Goal: Task Accomplishment & Management: Manage account settings

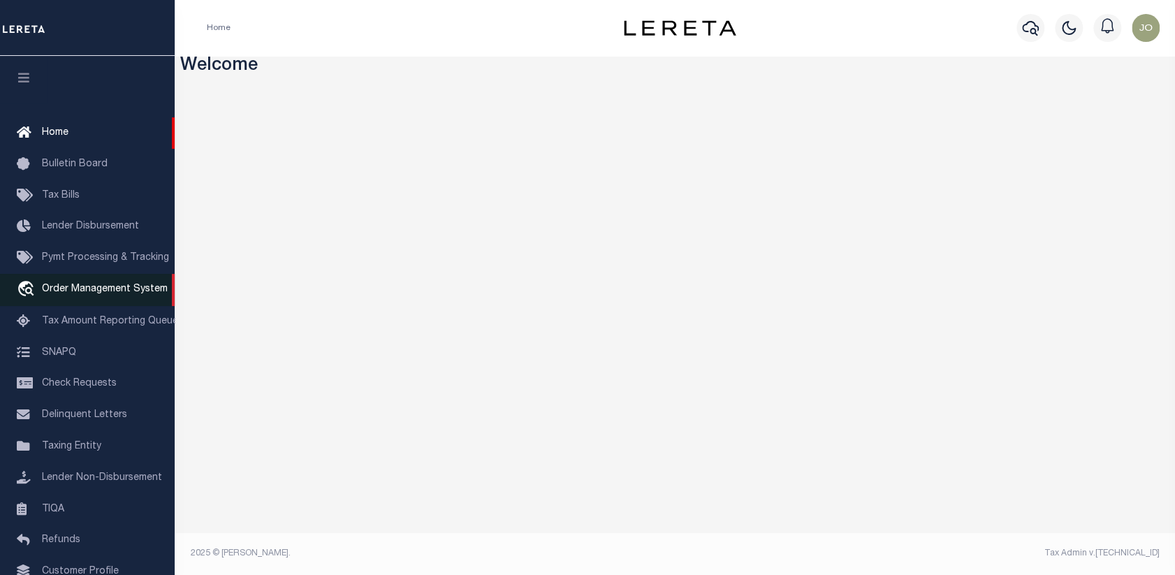
click at [76, 290] on span "Order Management System" at bounding box center [105, 289] width 126 height 10
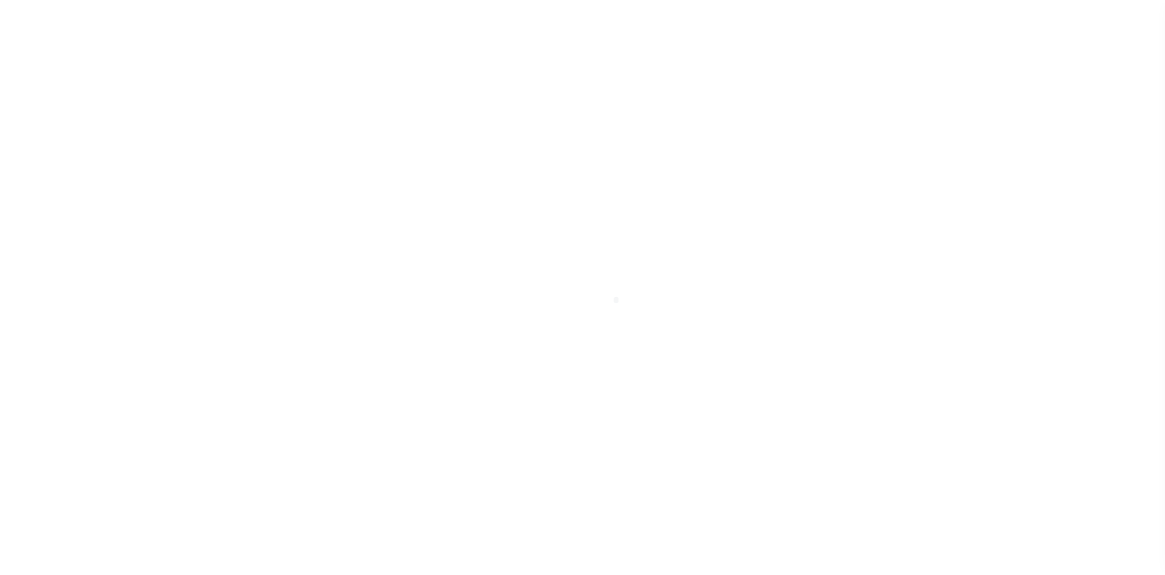
scroll to position [101, 0]
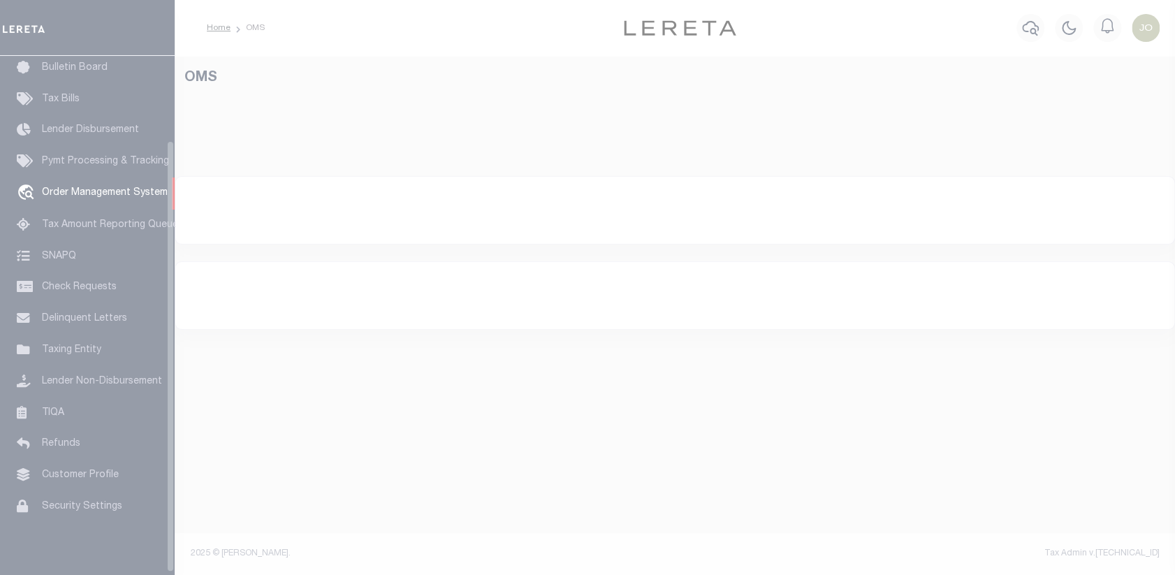
select select "200"
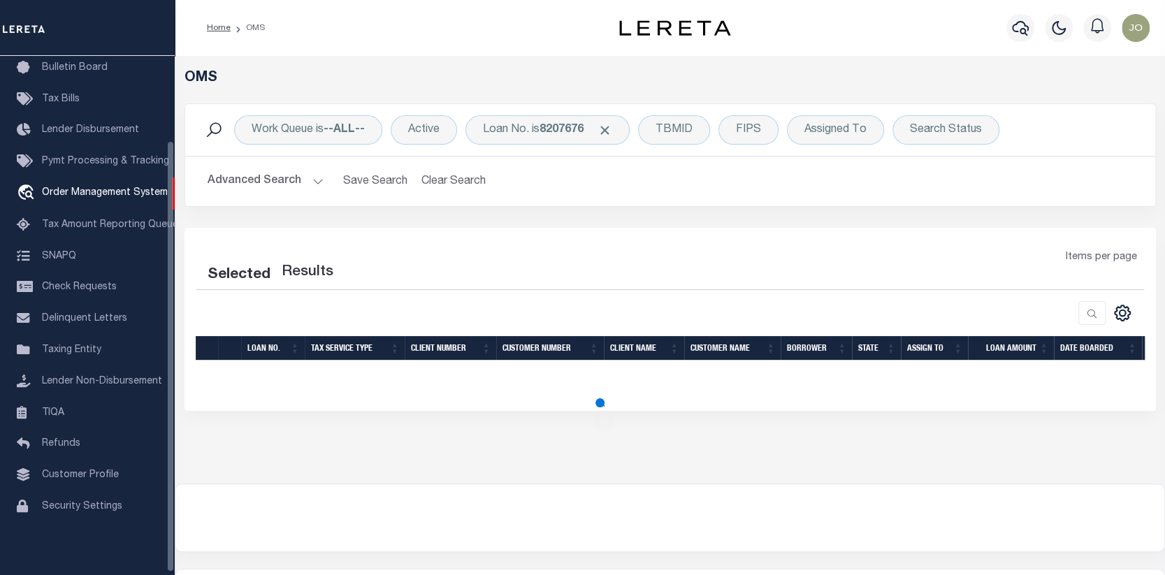
select select "200"
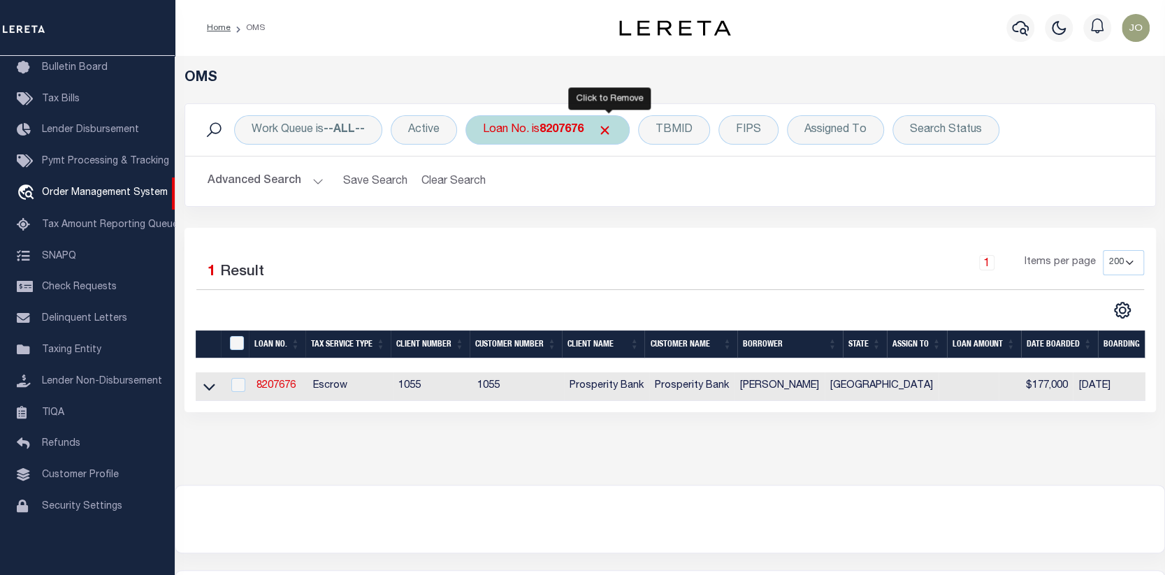
click at [610, 130] on span "Click to Remove" at bounding box center [604, 130] width 15 height 15
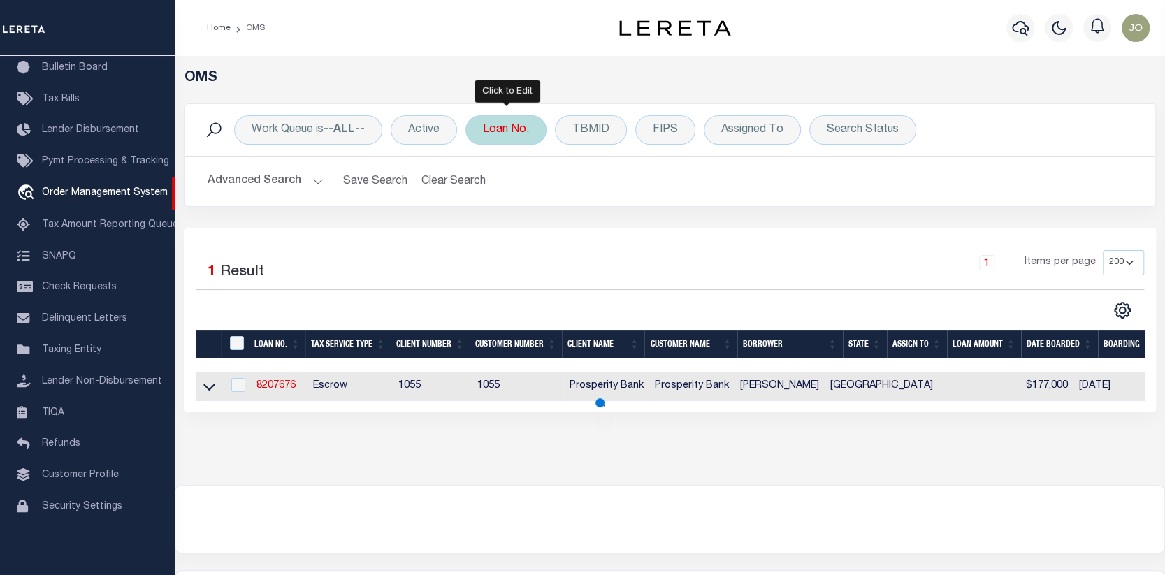
click at [504, 132] on div "Loan No." at bounding box center [505, 129] width 81 height 29
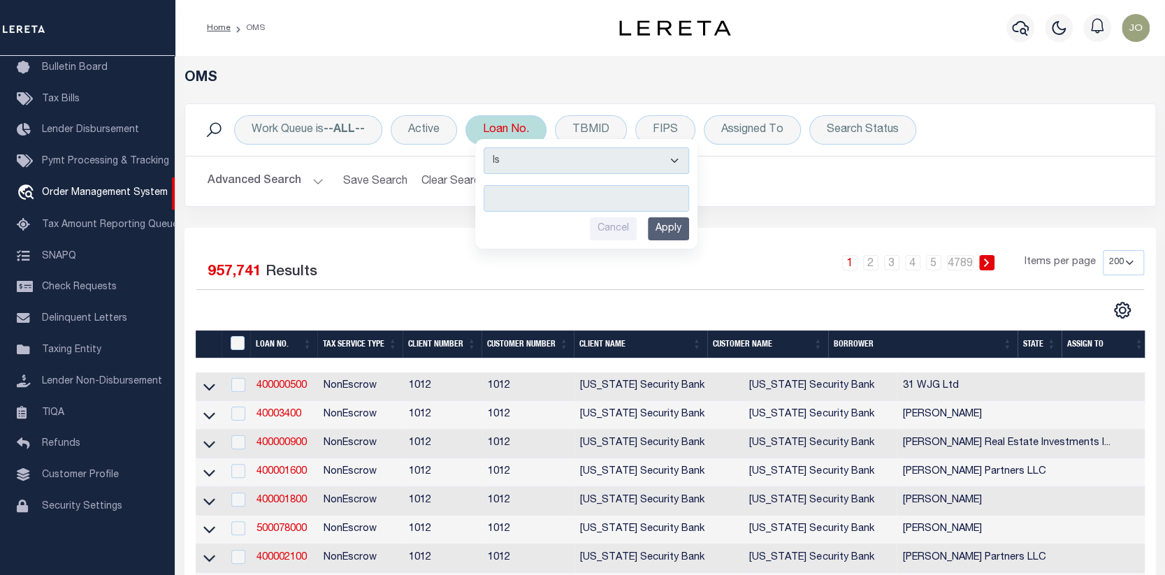
click at [494, 196] on input "text" at bounding box center [586, 198] width 205 height 27
type input "87500043580"
click at [660, 224] on input "Apply" at bounding box center [668, 228] width 41 height 23
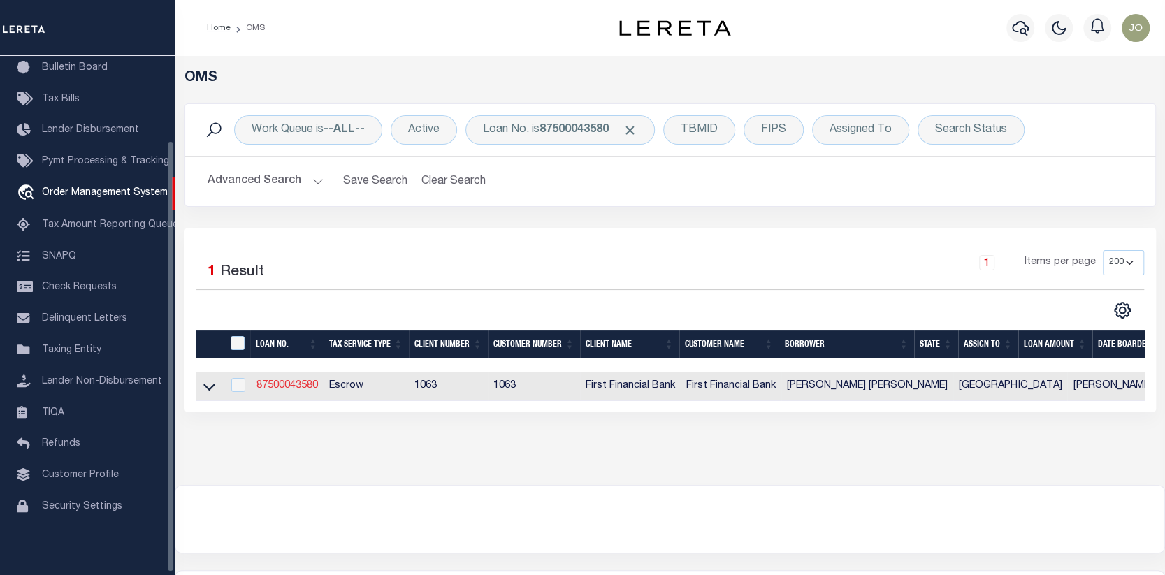
click at [293, 387] on link "87500043580" at bounding box center [286, 386] width 61 height 10
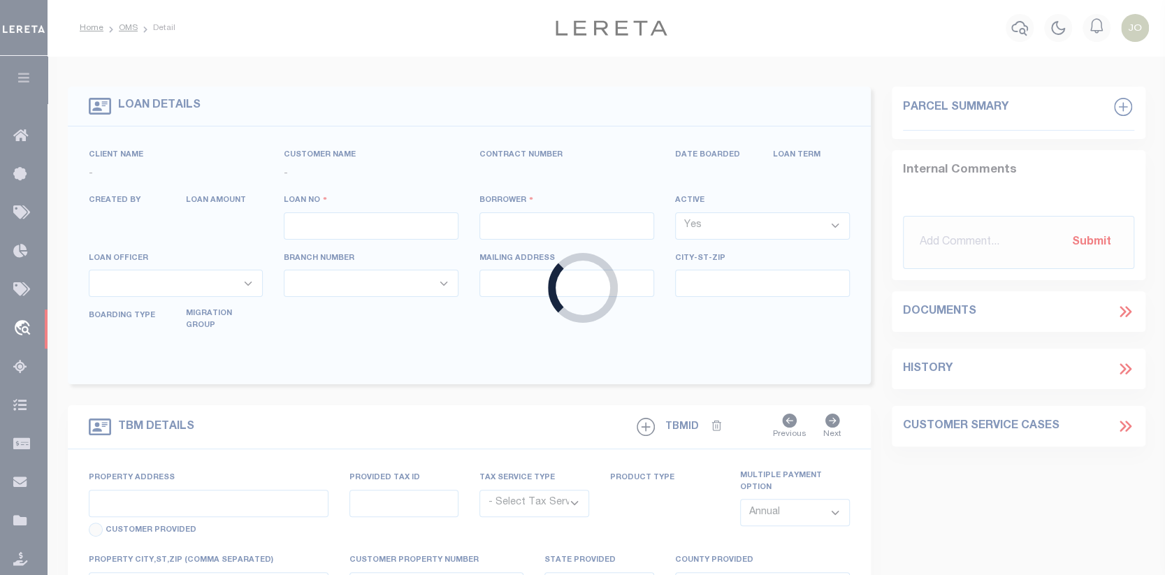
type input "87500043580"
type input "Jose Refujio Garcia Valdivia"
select select
select select "100"
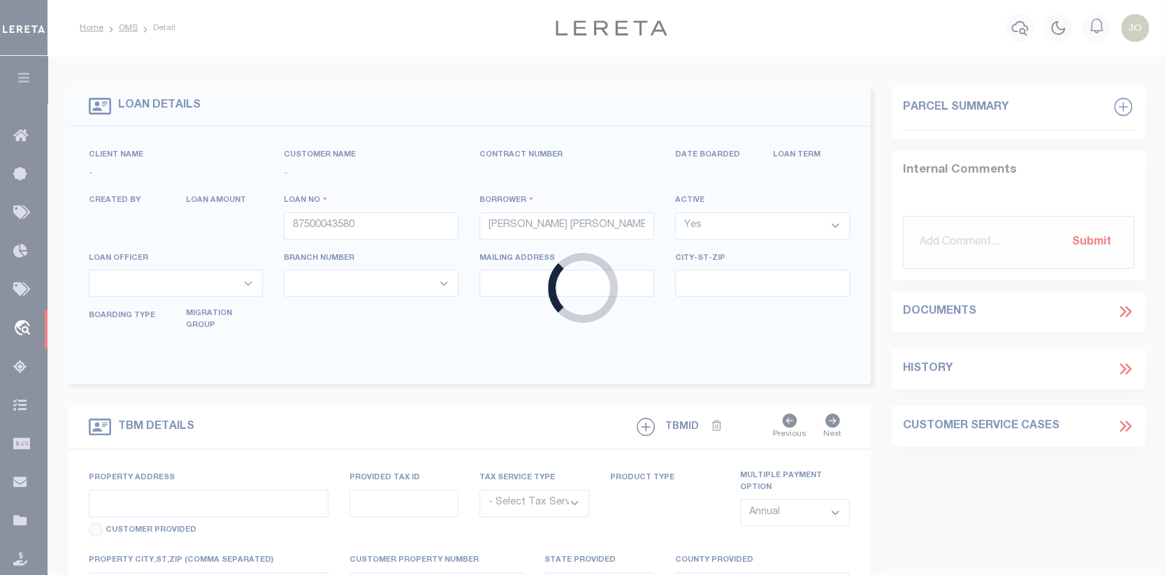
select select "Escrow"
select select "10120"
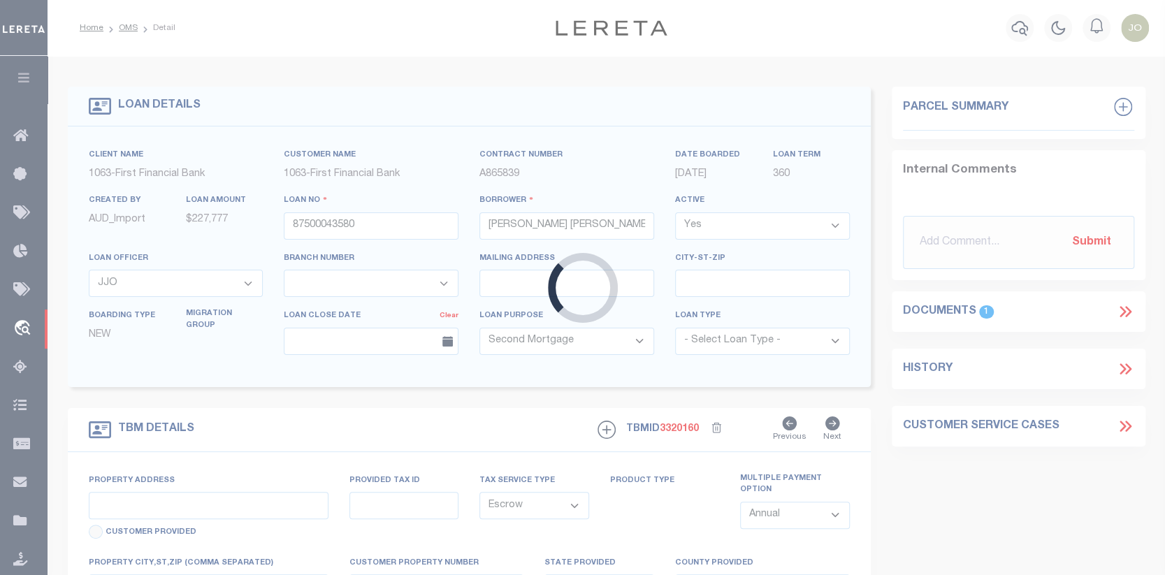
type input "1105 WESTERN STREAM DR"
select select
type input "JOSEPHINE TX 751350000"
type input "TX"
type textarea "Should be TPS per customer's file. MLC"
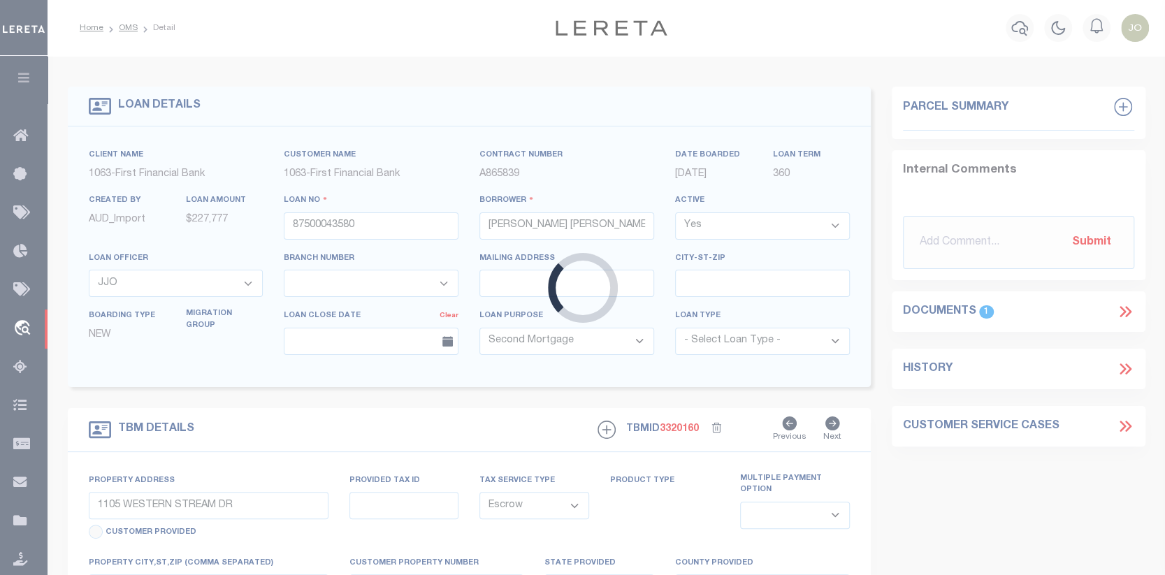
select select "535"
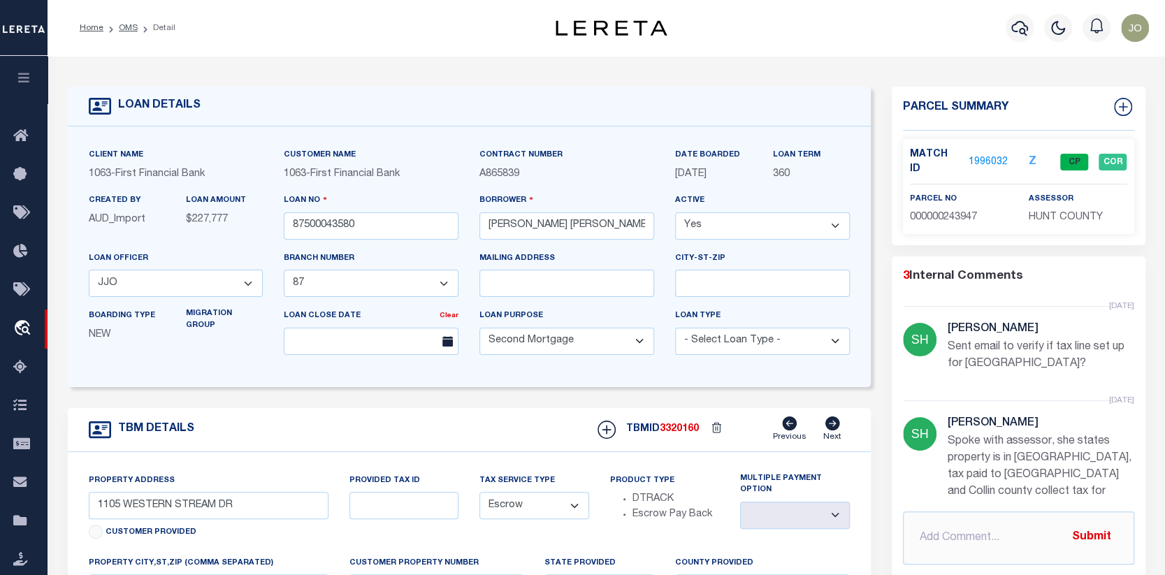
click at [980, 155] on link "1996032" at bounding box center [987, 162] width 39 height 15
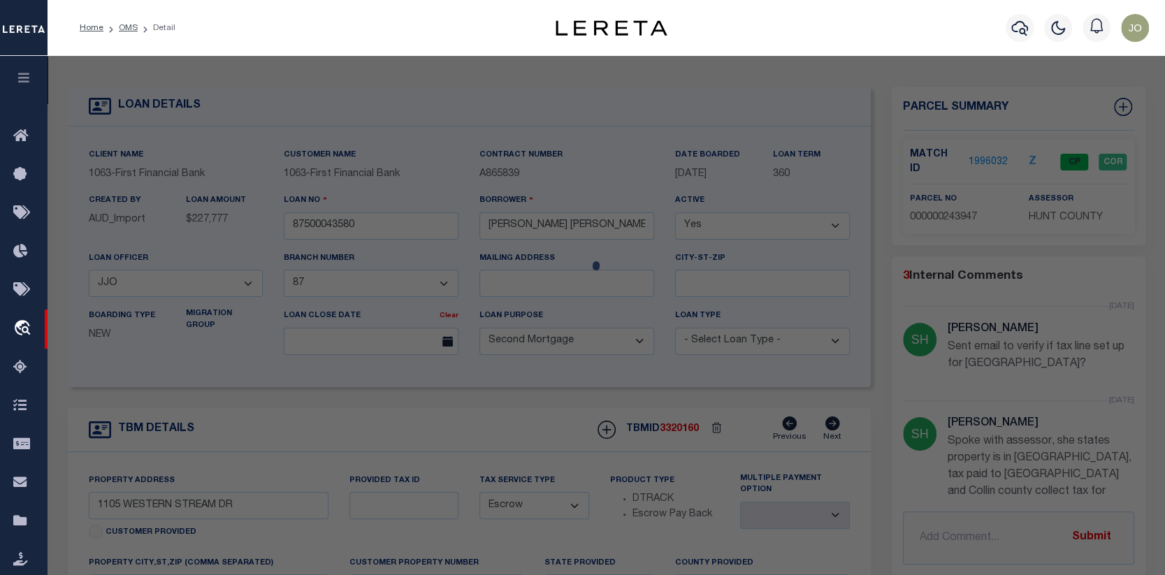
checkbox input "false"
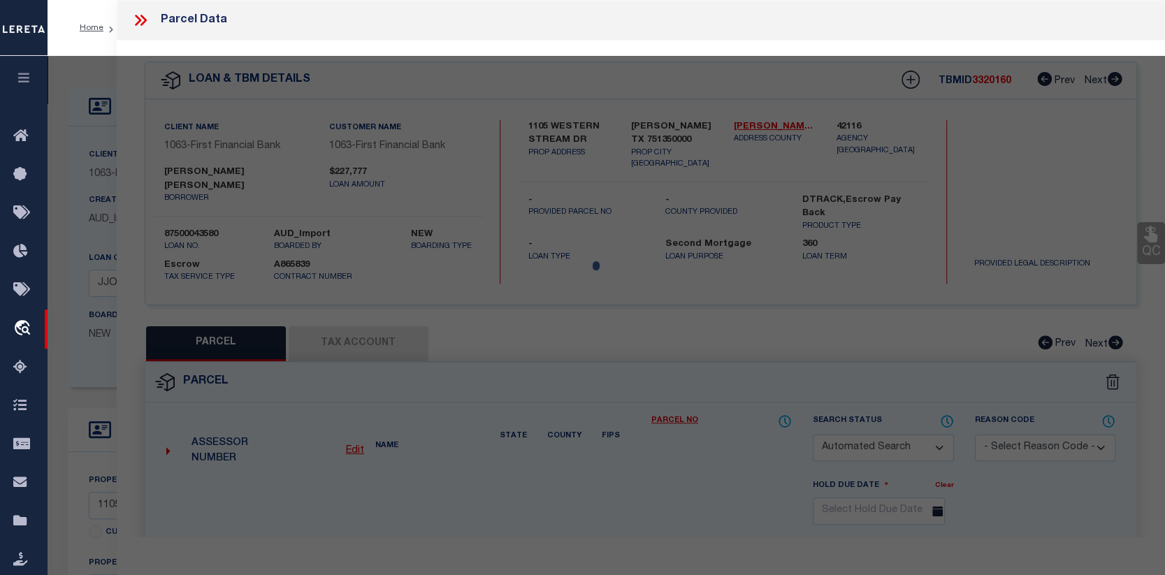
select select "CP"
type input "VALDIVIA JOSE GARCIA & NOEMI CARRILLO GARCIA"
select select "AGW"
select select
type input "1105 WESTERN STREAM DR"
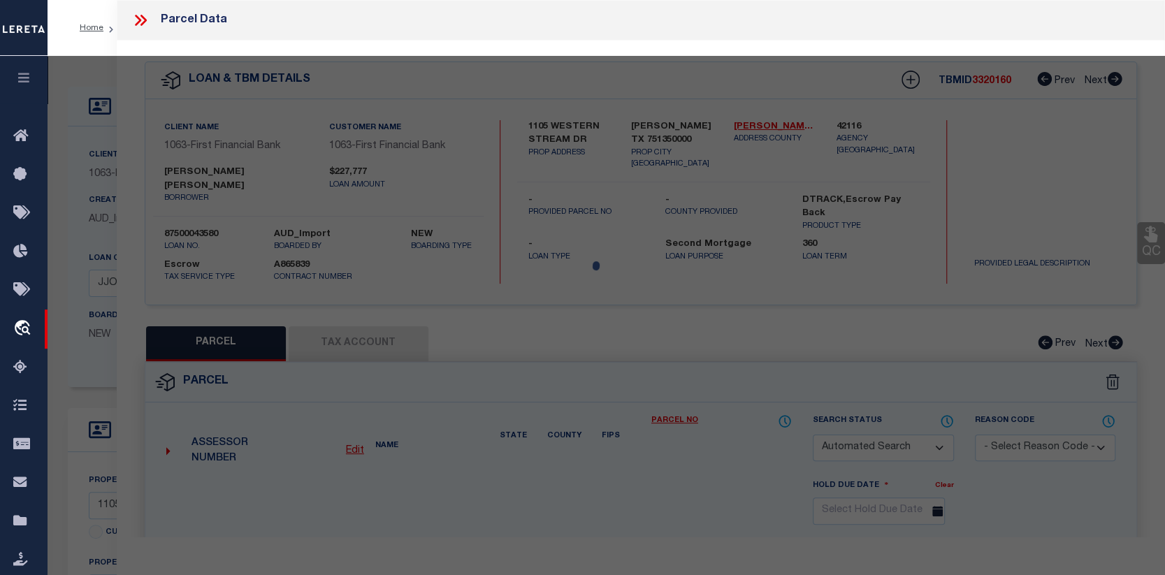
type input "JOSEPHINE, TX 75135"
type textarea "S4723 RIVERFIELD PH1 BLK G LOT 29"
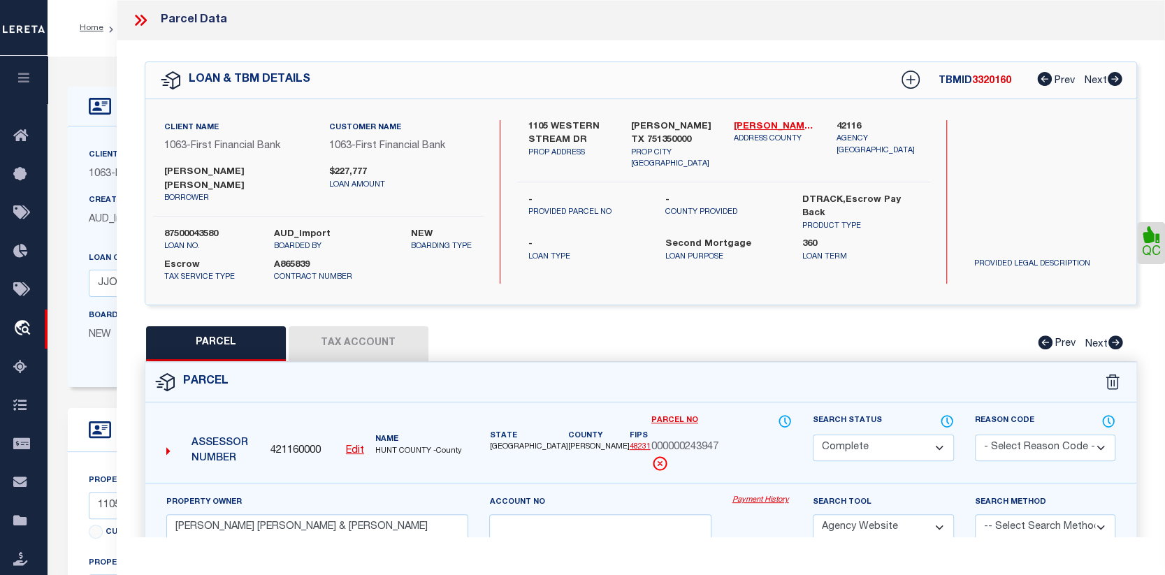
click at [756, 501] on link "Payment History" at bounding box center [762, 501] width 60 height 12
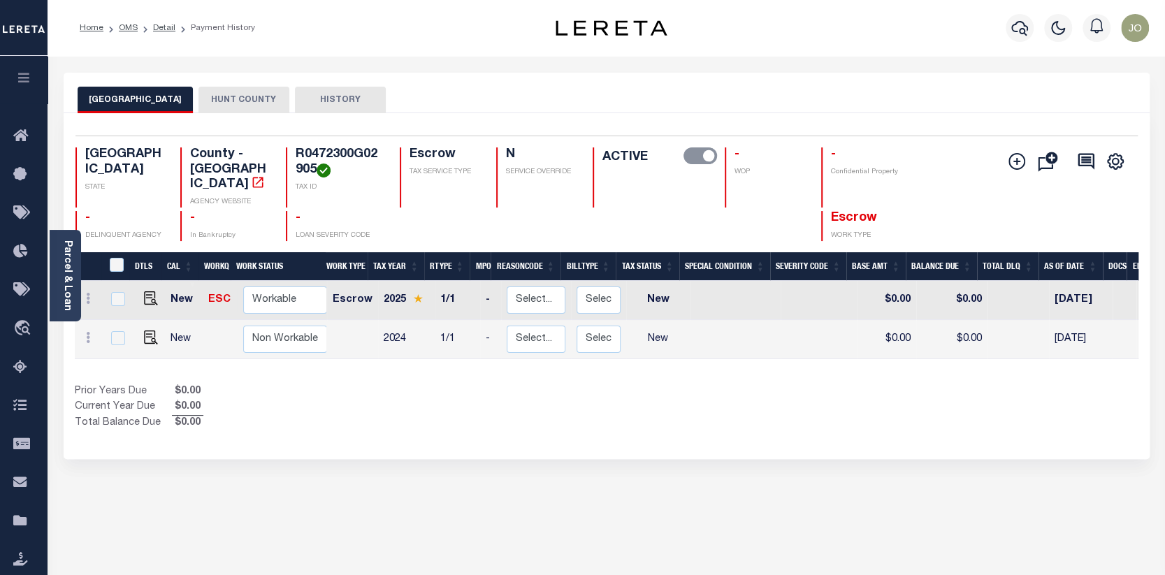
click at [208, 96] on button "HUNT COUNTY" at bounding box center [243, 100] width 91 height 27
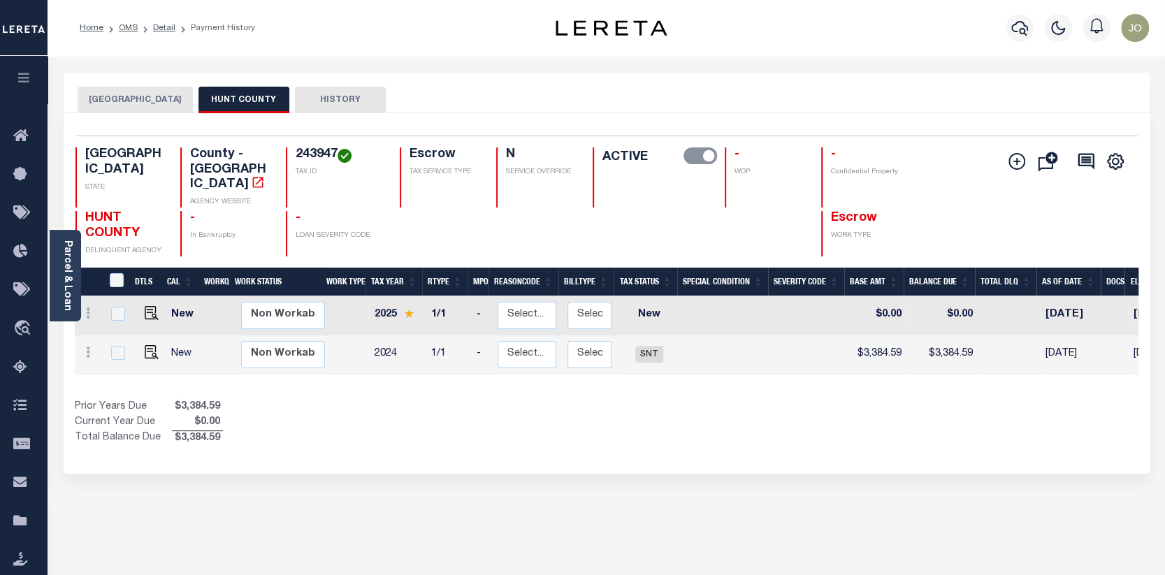
click at [325, 96] on button "HISTORY" at bounding box center [340, 100] width 91 height 27
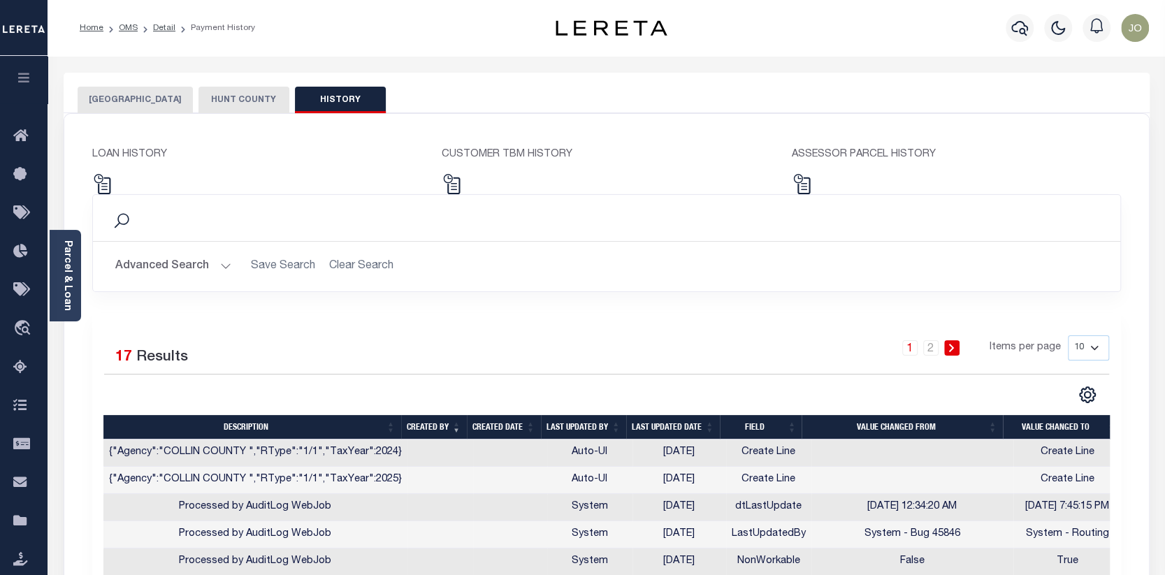
click at [126, 95] on button "COLLIN COUNTY" at bounding box center [135, 100] width 115 height 27
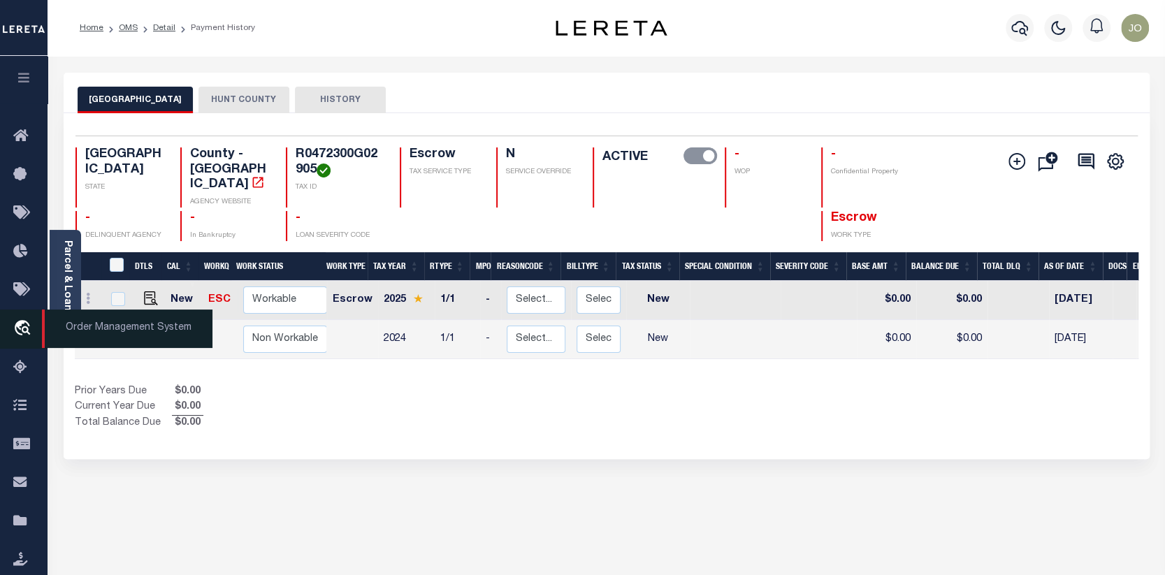
click at [66, 327] on span "Order Management System" at bounding box center [127, 329] width 170 height 38
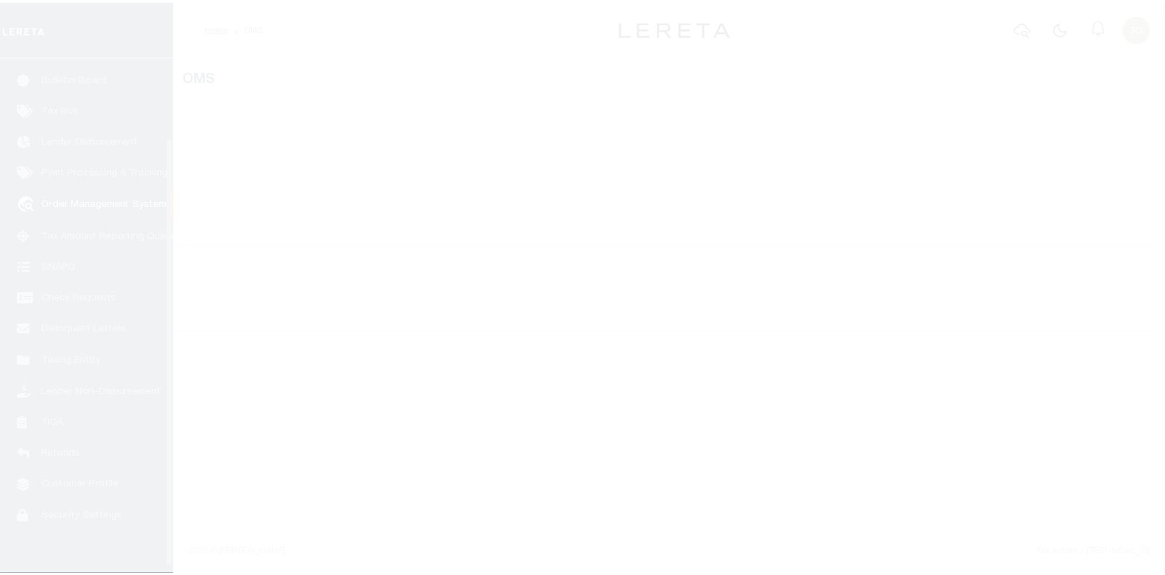
scroll to position [101, 0]
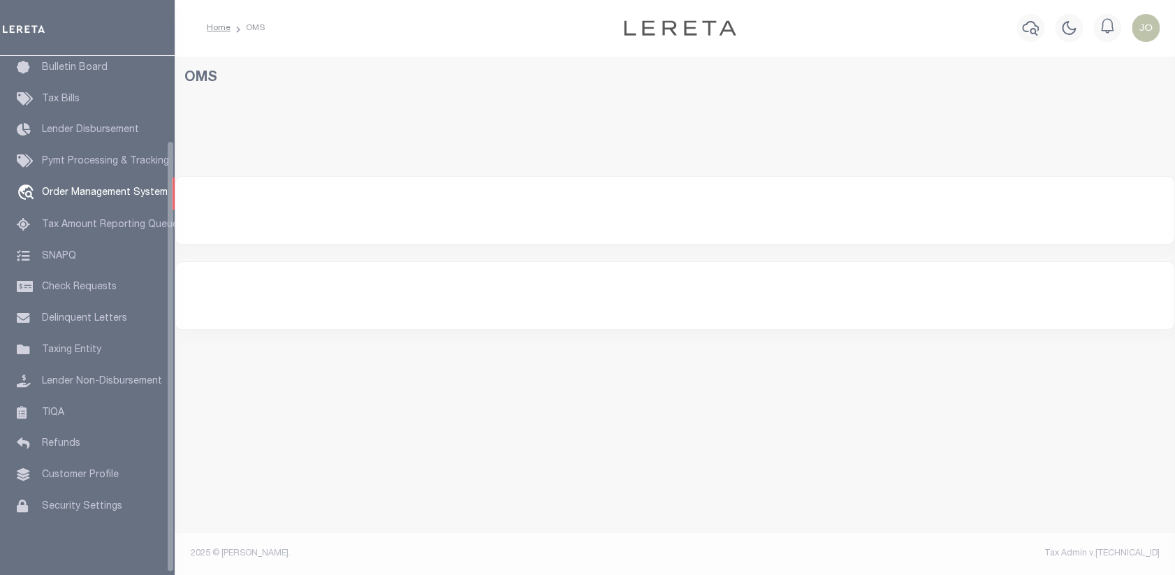
select select "200"
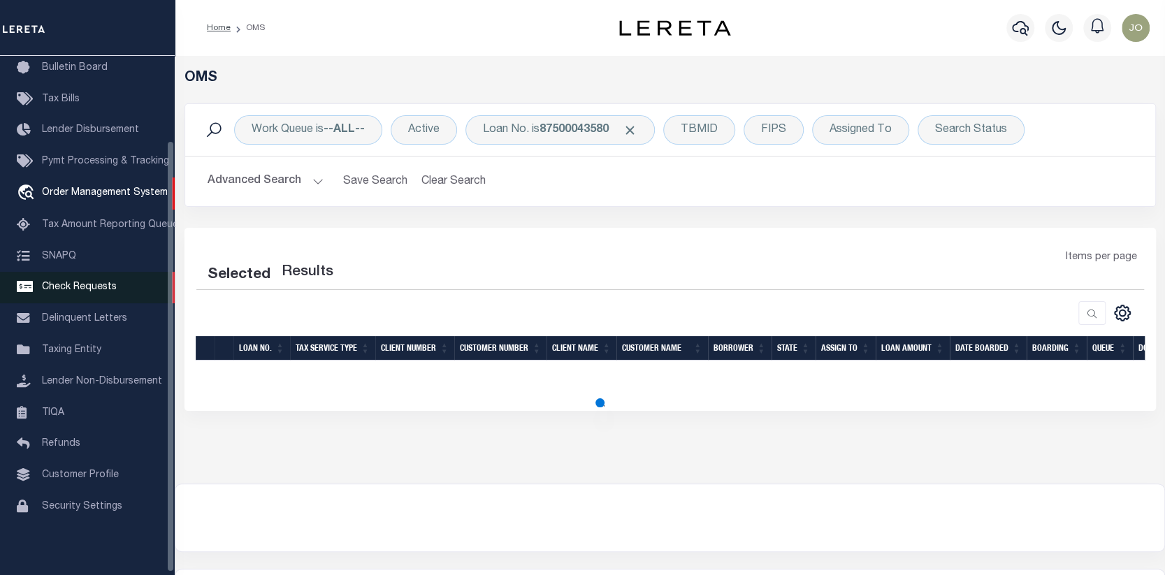
select select "200"
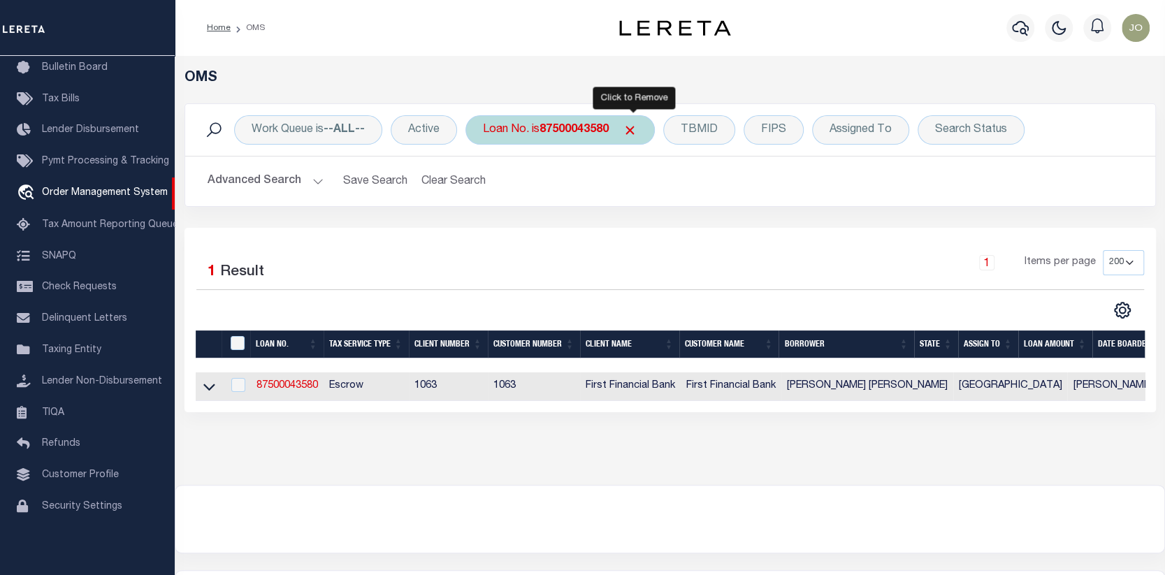
click at [630, 123] on span "Click to Remove" at bounding box center [630, 130] width 15 height 15
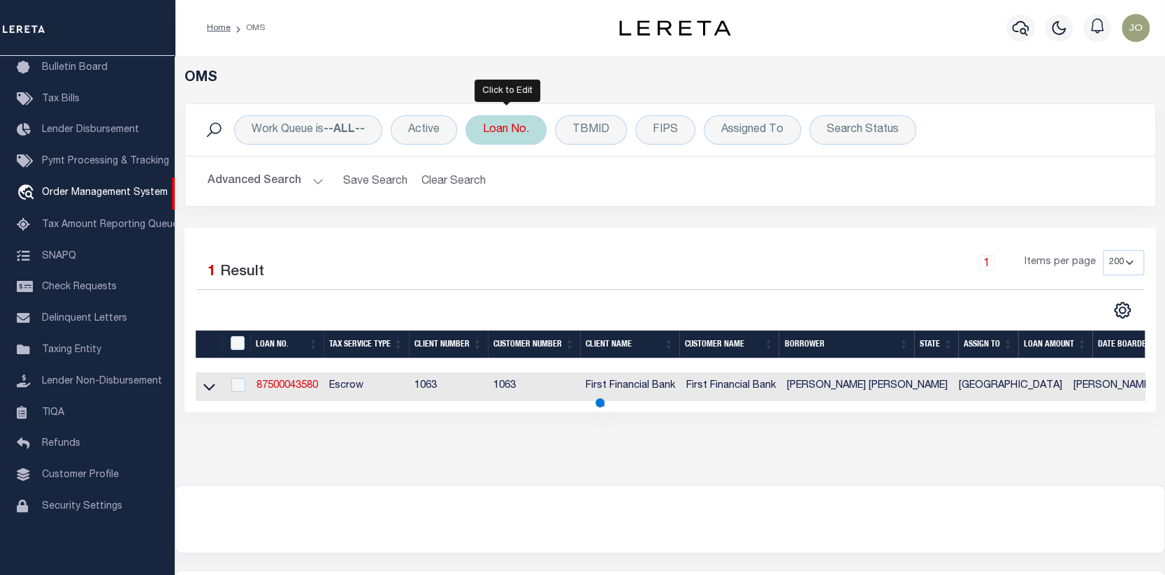
click at [510, 126] on div "Loan No." at bounding box center [505, 129] width 81 height 29
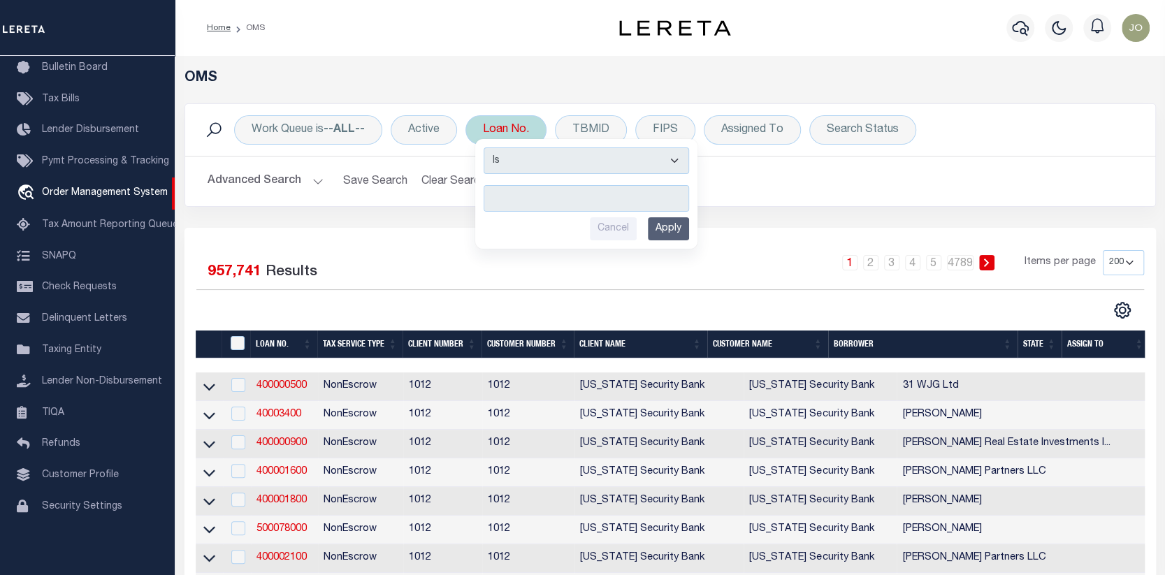
click at [495, 198] on input "text" at bounding box center [586, 198] width 205 height 27
type input "993236654"
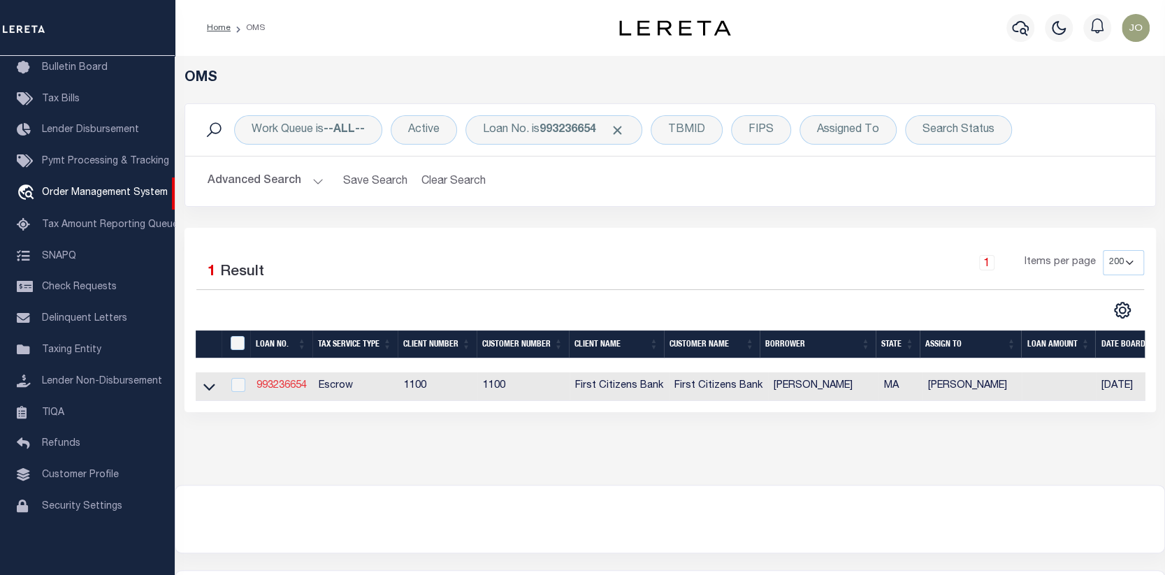
click at [281, 385] on link "993236654" at bounding box center [281, 386] width 50 height 10
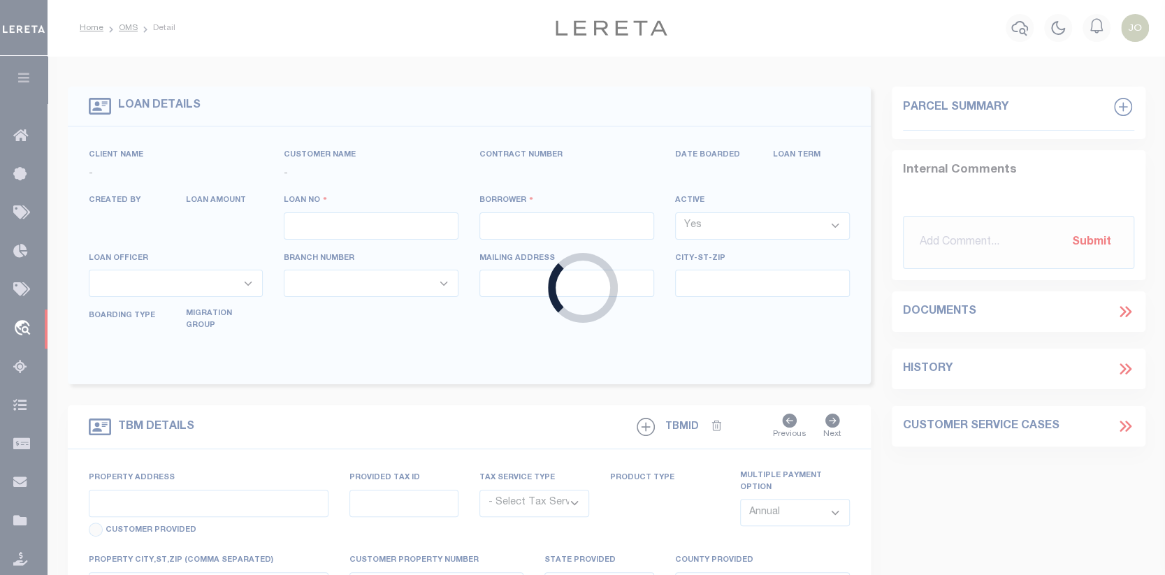
type input "993236654"
type input "[PERSON_NAME]"
select select
select select "10"
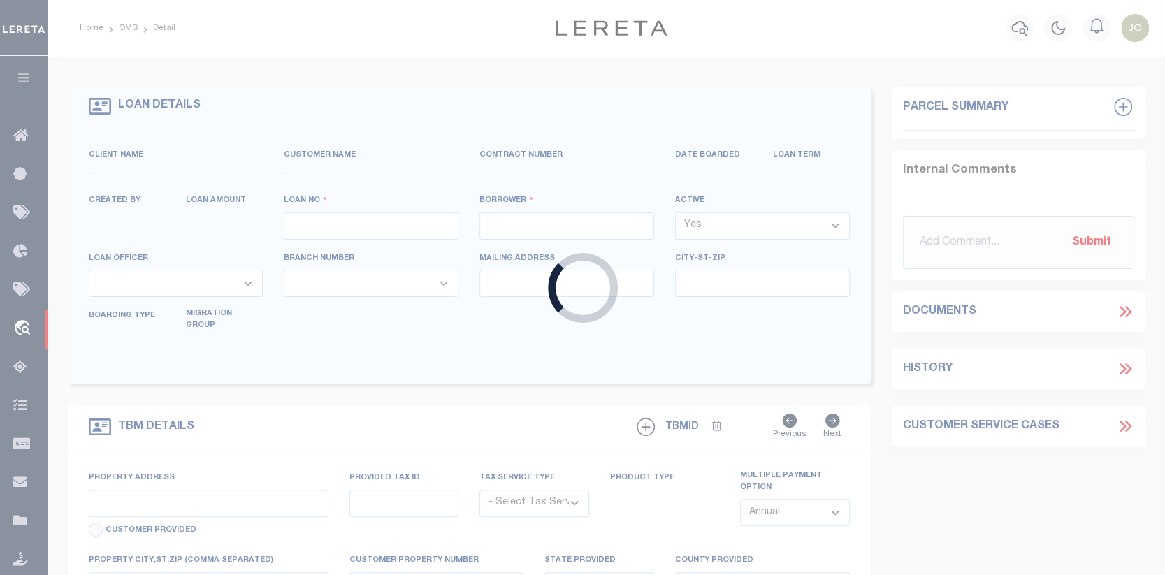
select select "Escrow"
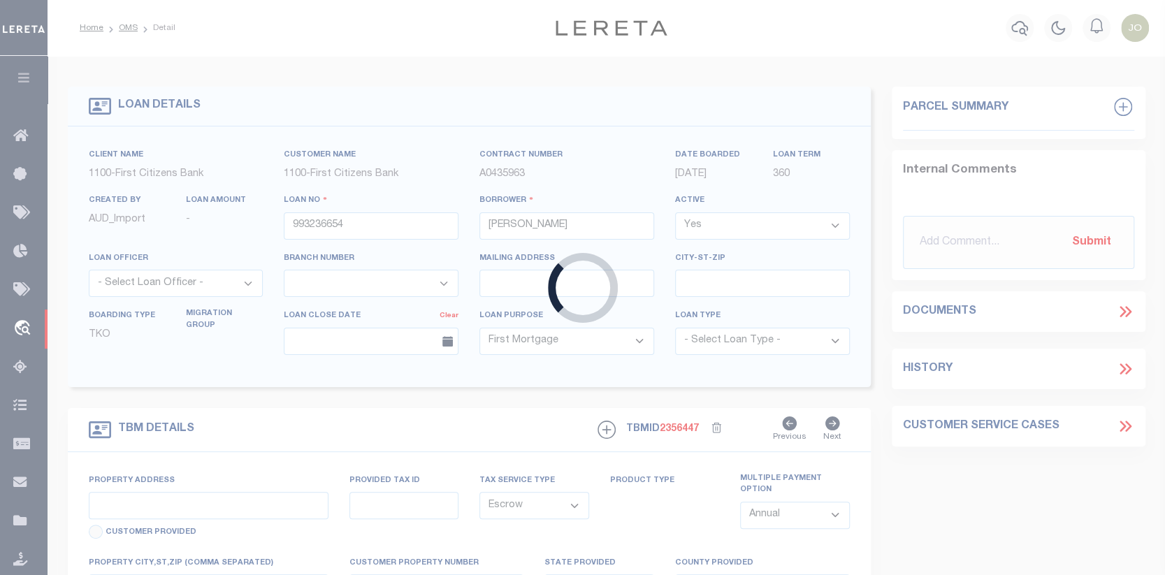
select select "92738"
type input "115 SEWALL AVE #6"
select select
type input "BROOKLINE MA 02446"
type input "MA"
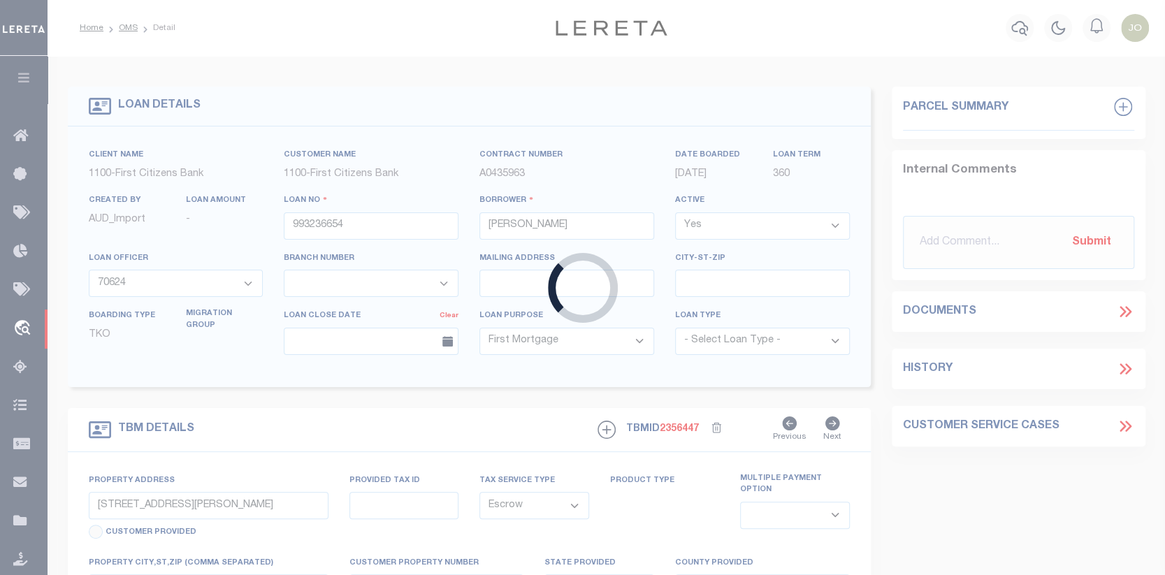
select select
select select "24368"
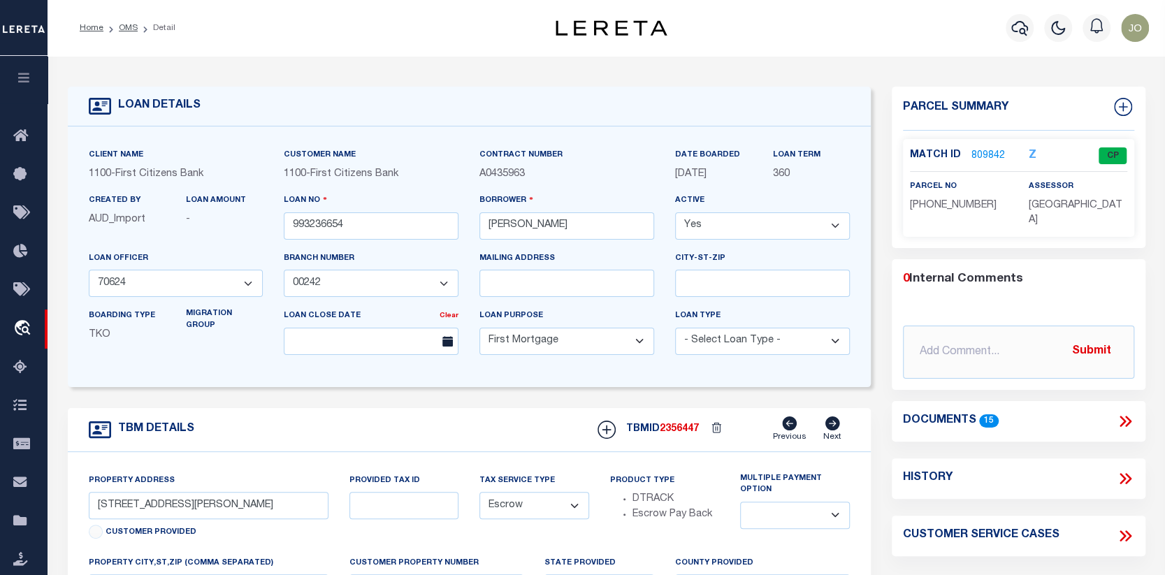
click at [989, 153] on link "809842" at bounding box center [988, 156] width 34 height 15
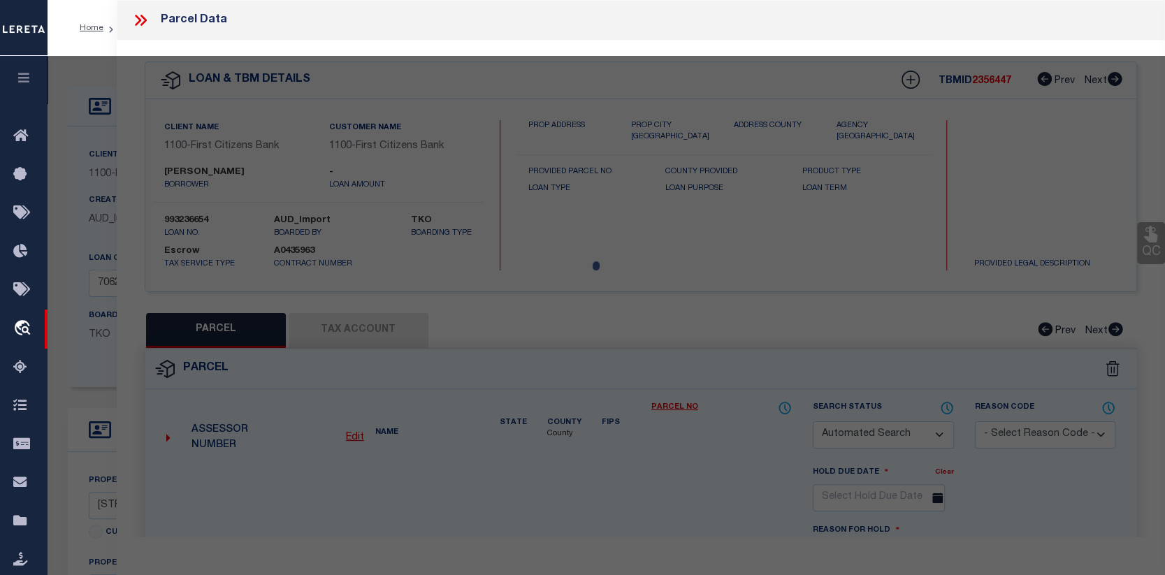
checkbox input "false"
select select "CP"
type input "HUNDERT TRS EDWARD M"
type input "115 SEWALL AVE #6"
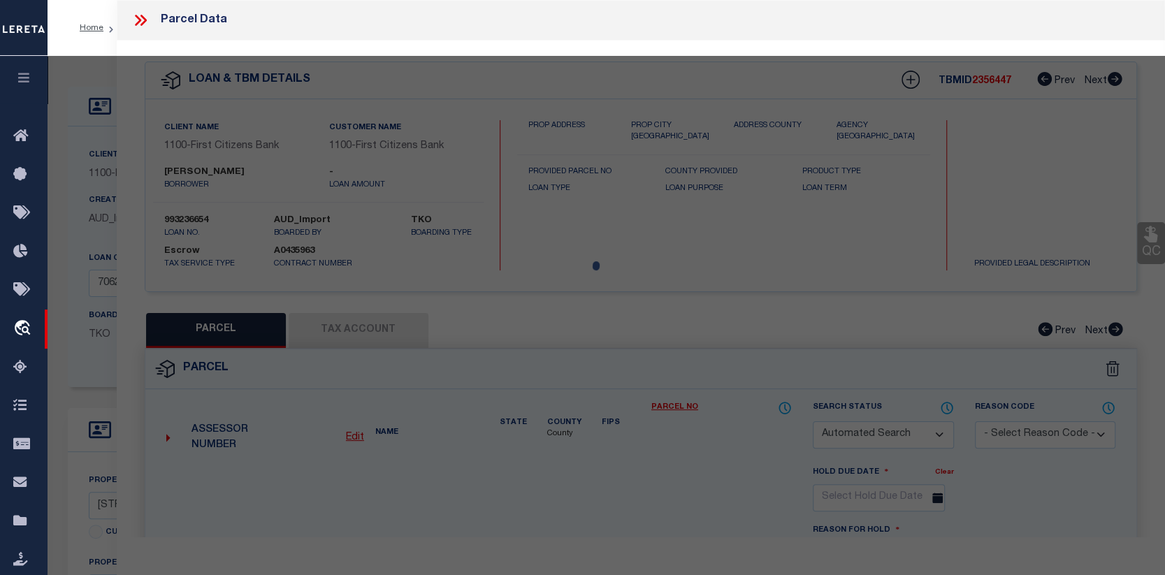
checkbox input "false"
type textarea "Tax ID Special Project"
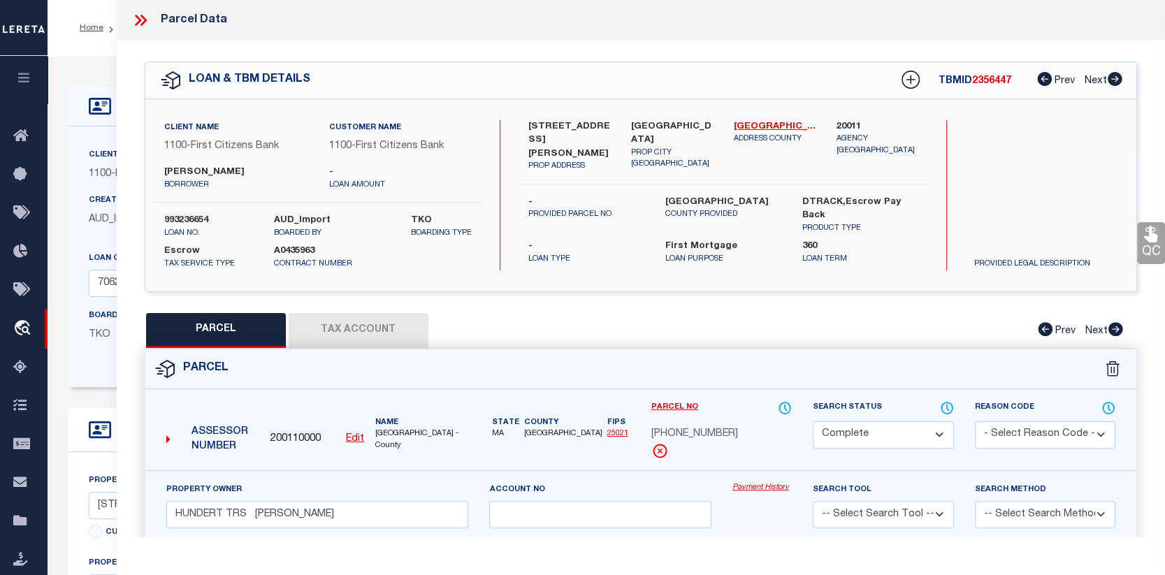
click at [769, 494] on link "Payment History" at bounding box center [762, 488] width 60 height 12
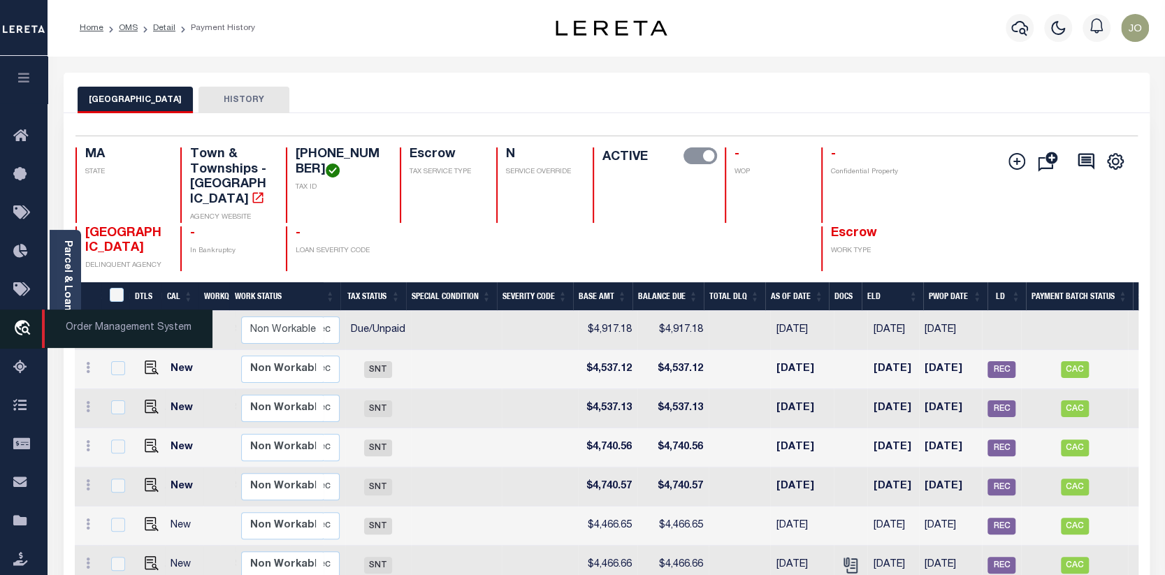
click at [29, 326] on icon "travel_explore" at bounding box center [24, 329] width 22 height 18
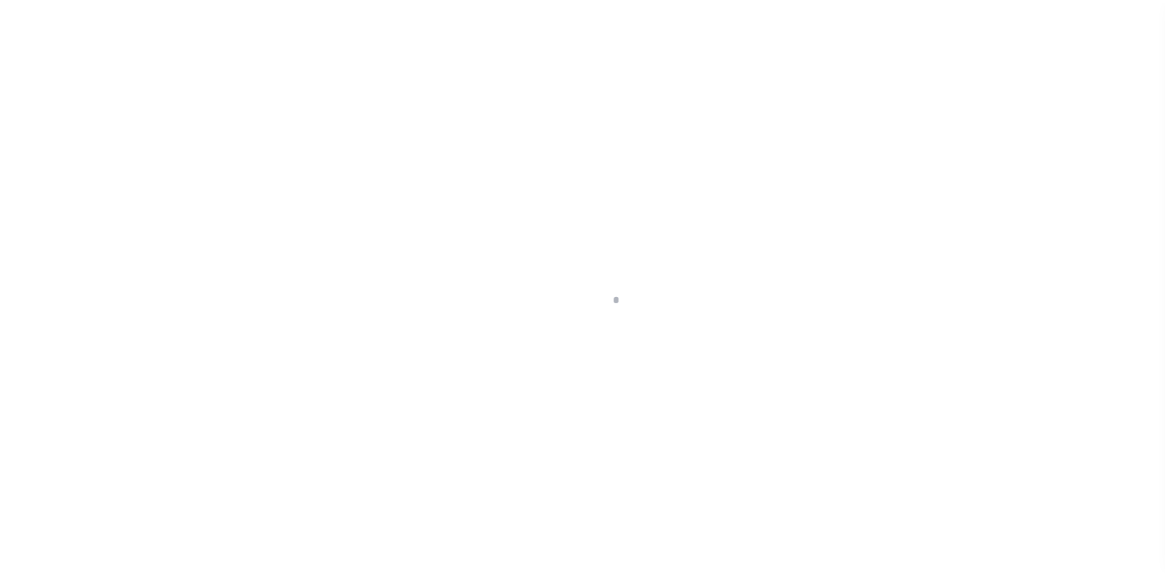
scroll to position [101, 0]
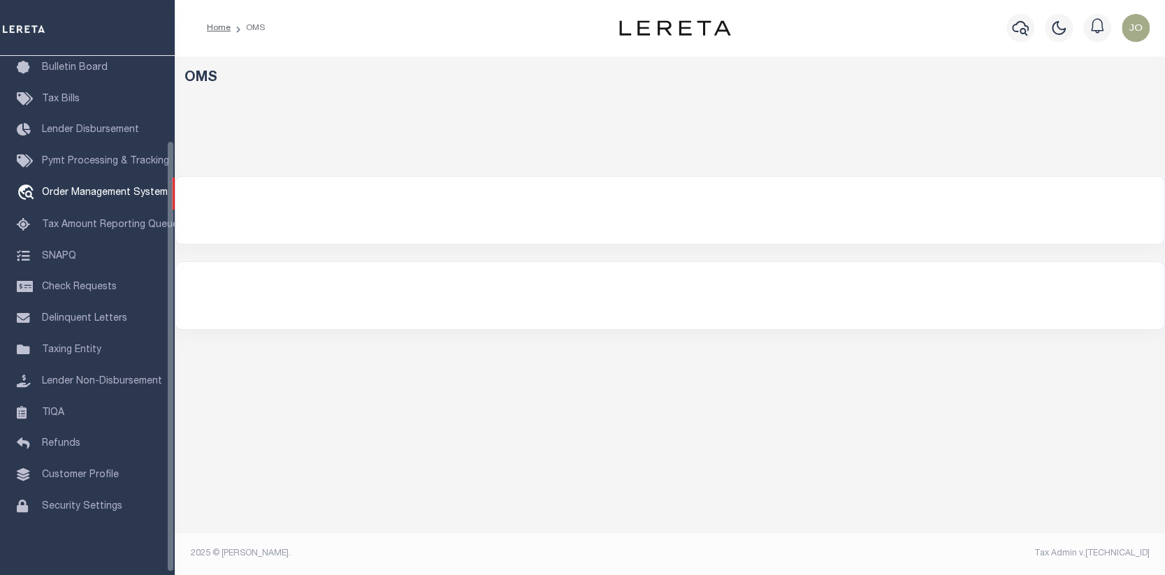
select select "200"
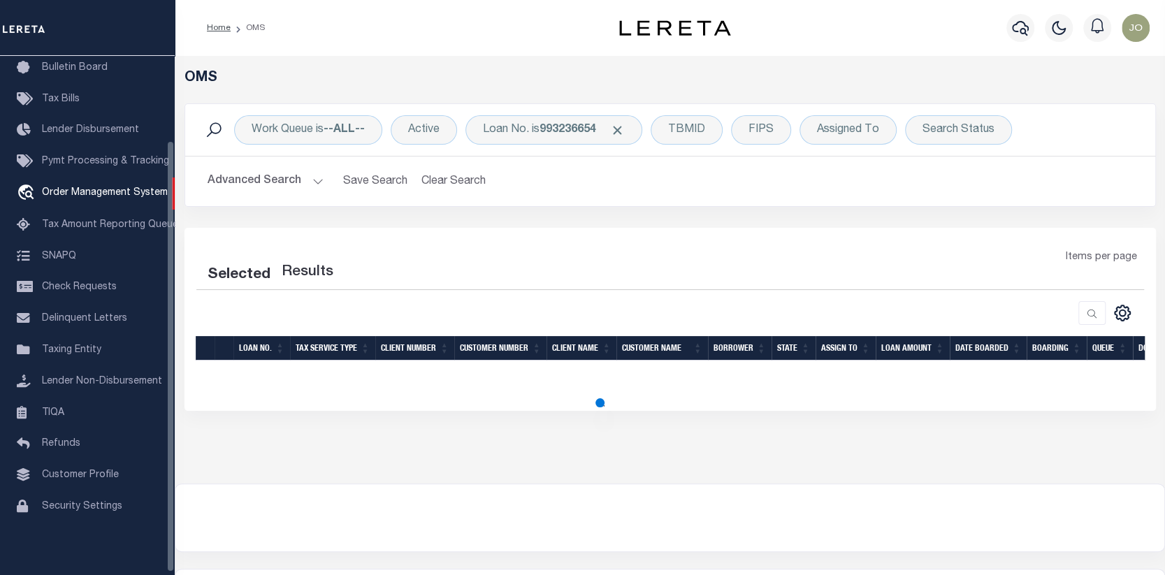
select select "200"
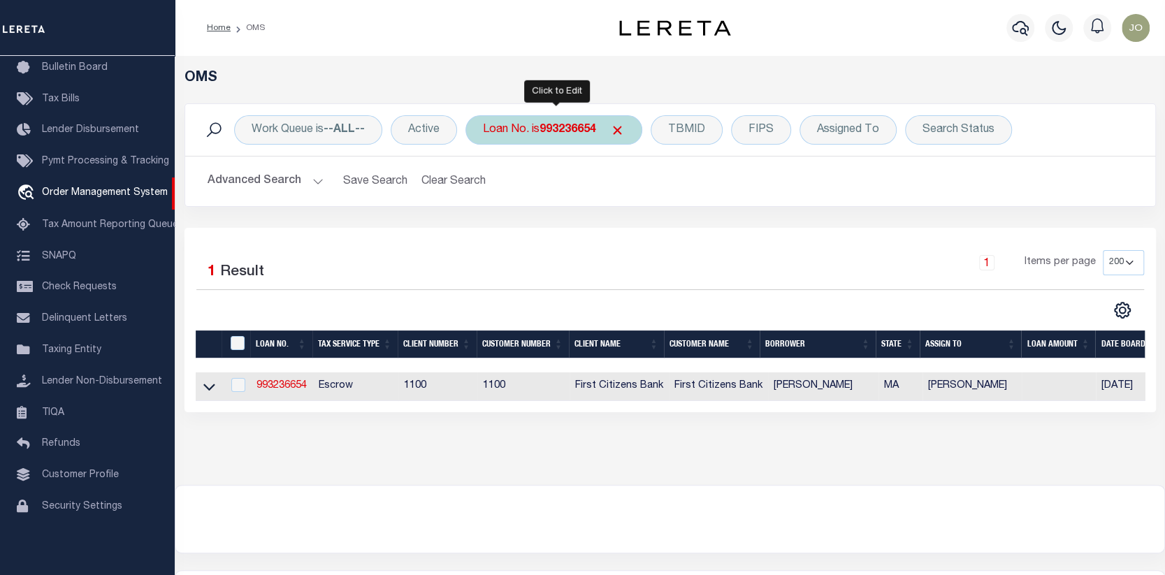
click at [621, 121] on div "Loan No. is 993236654" at bounding box center [553, 129] width 177 height 29
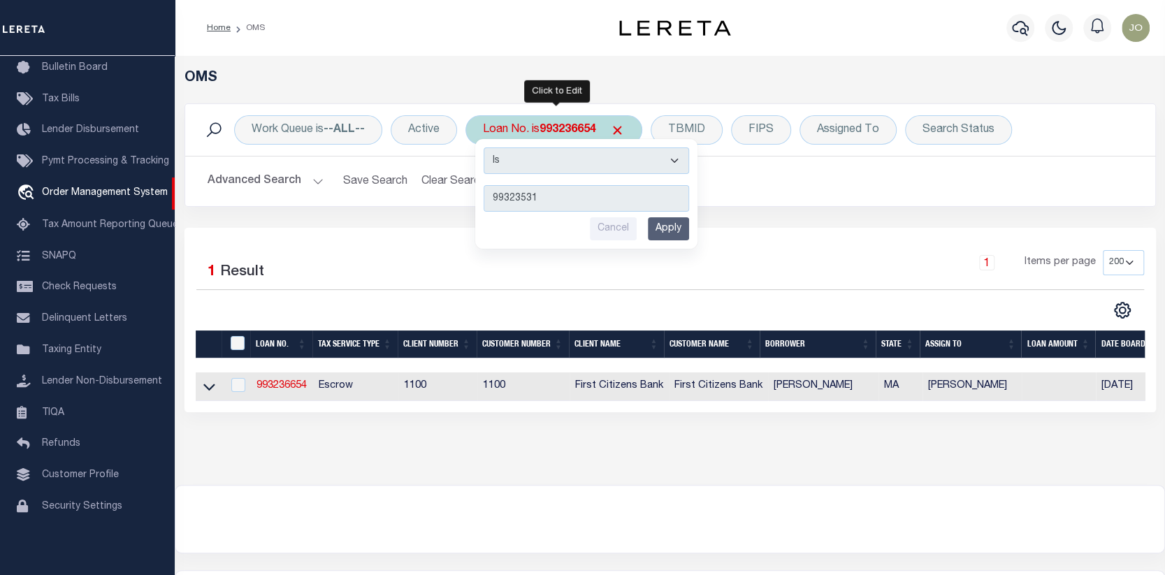
type input "993235316"
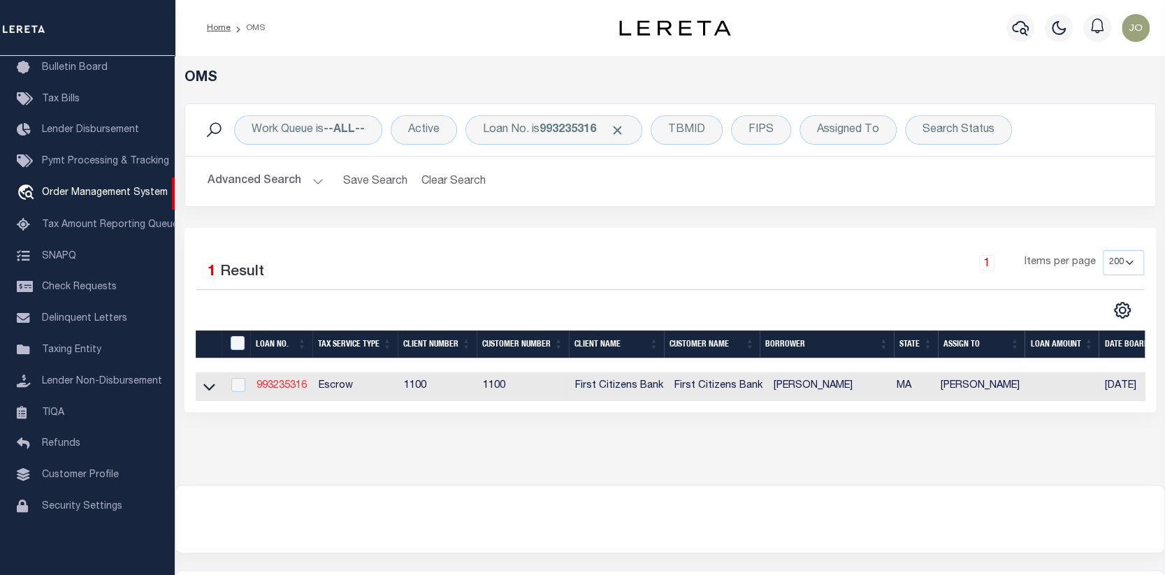
click at [289, 383] on link "993235316" at bounding box center [281, 386] width 50 height 10
type input "993235316"
type input "[PERSON_NAME]"
select select
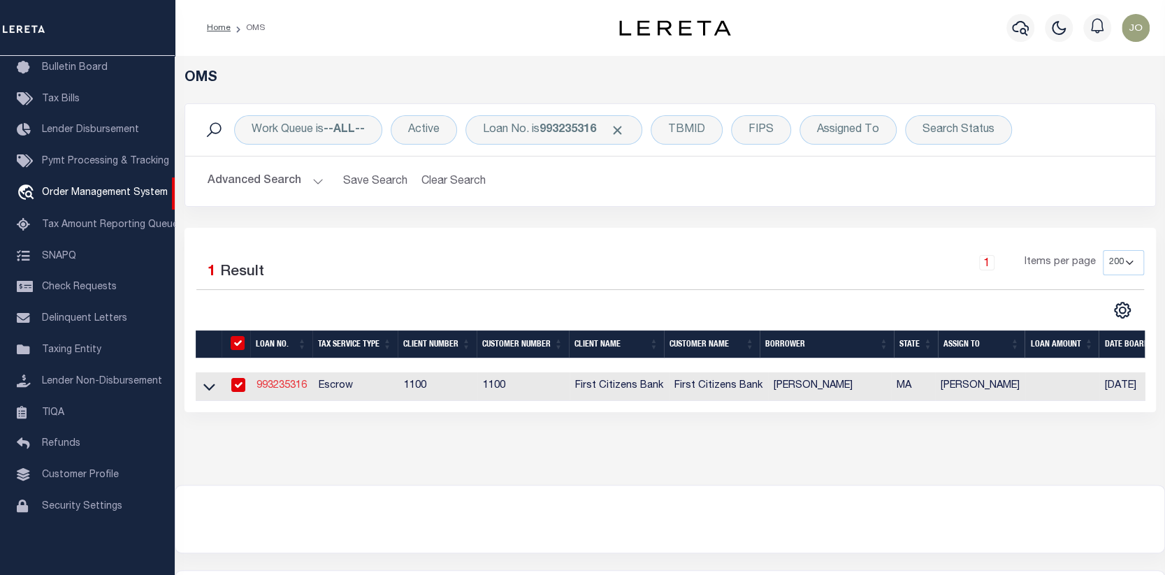
select select "10"
select select "Escrow"
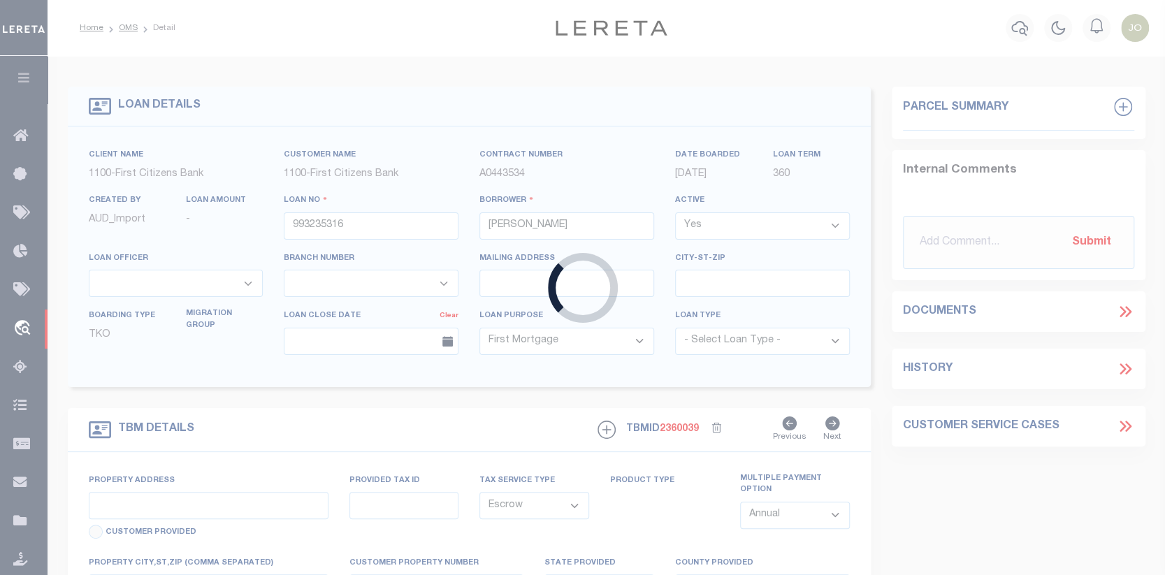
type input "[STREET_ADDRESS][PERSON_NAME]"
select select
type input "WAREHAM MA 02576"
type input "MA"
select select
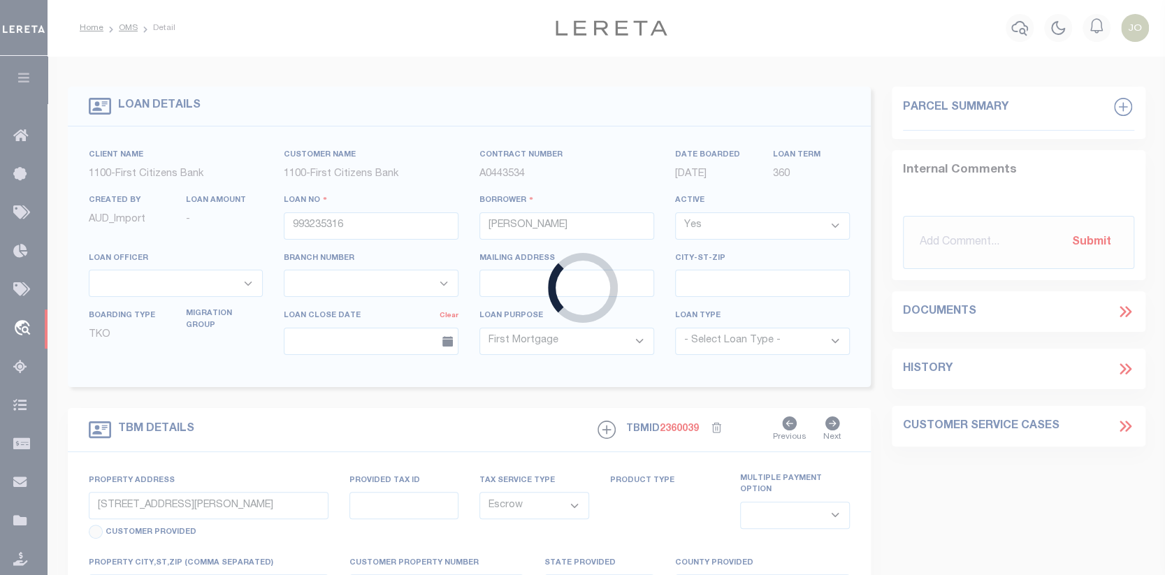
select select "92709"
select select "24368"
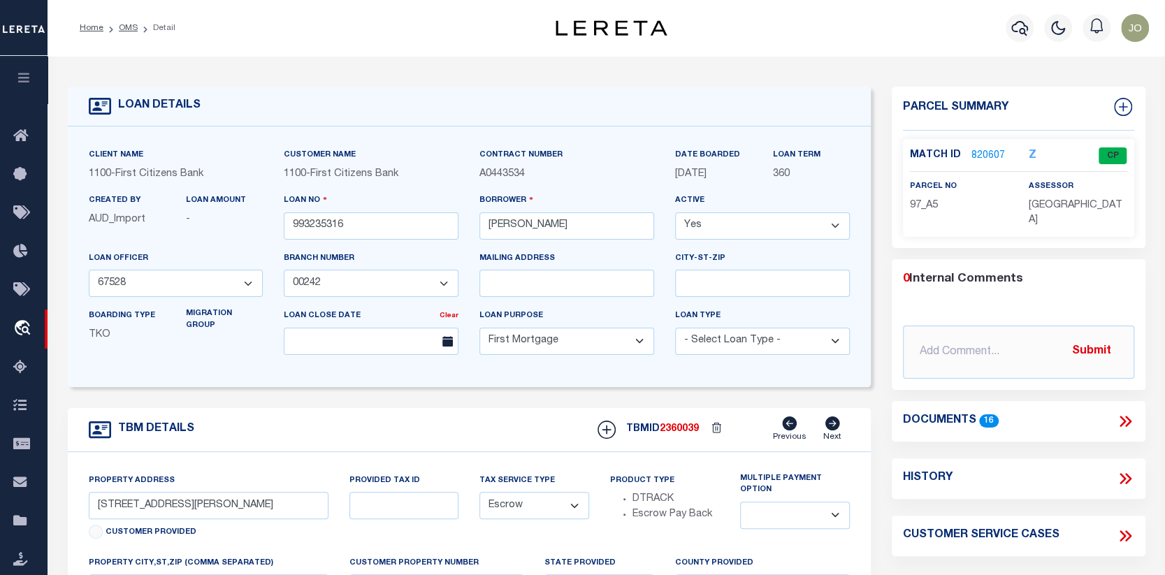
click at [983, 152] on link "820607" at bounding box center [988, 156] width 34 height 15
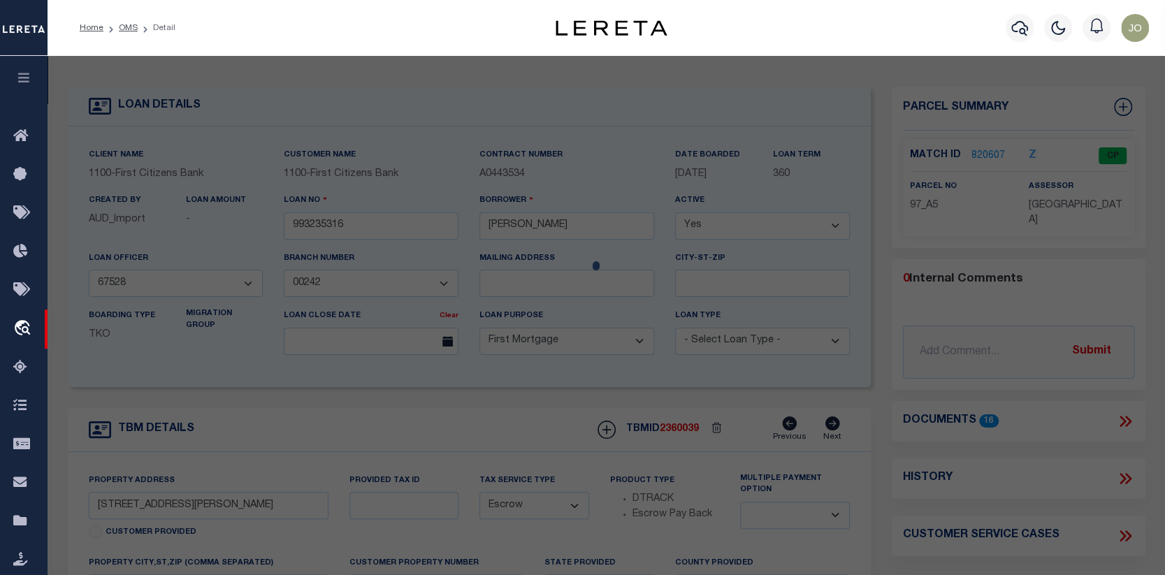
checkbox input "false"
select select "CP"
type input "RAMSAY CHRISTOPHER L"
select select
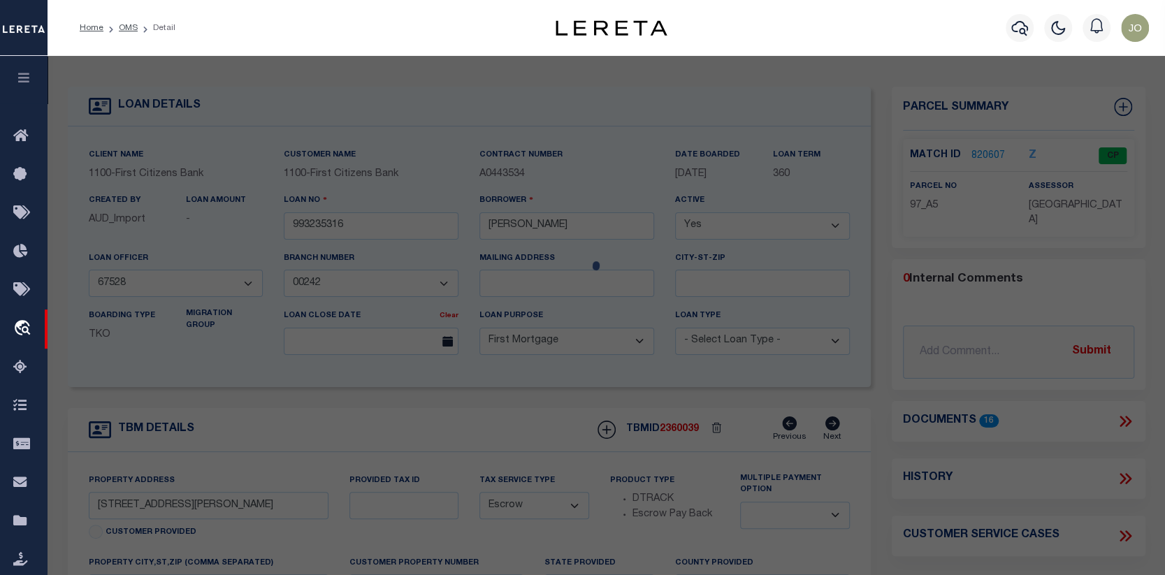
type input "10 DONNA RD"
checkbox input "false"
type input "W WAREHAM MA"
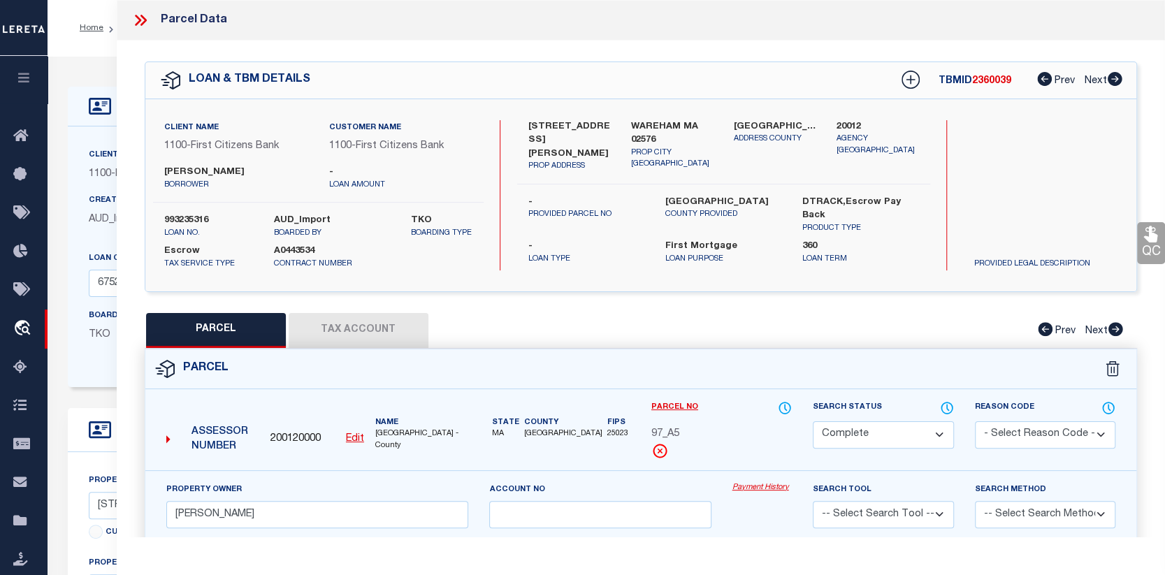
click at [764, 493] on link "Payment History" at bounding box center [762, 488] width 60 height 12
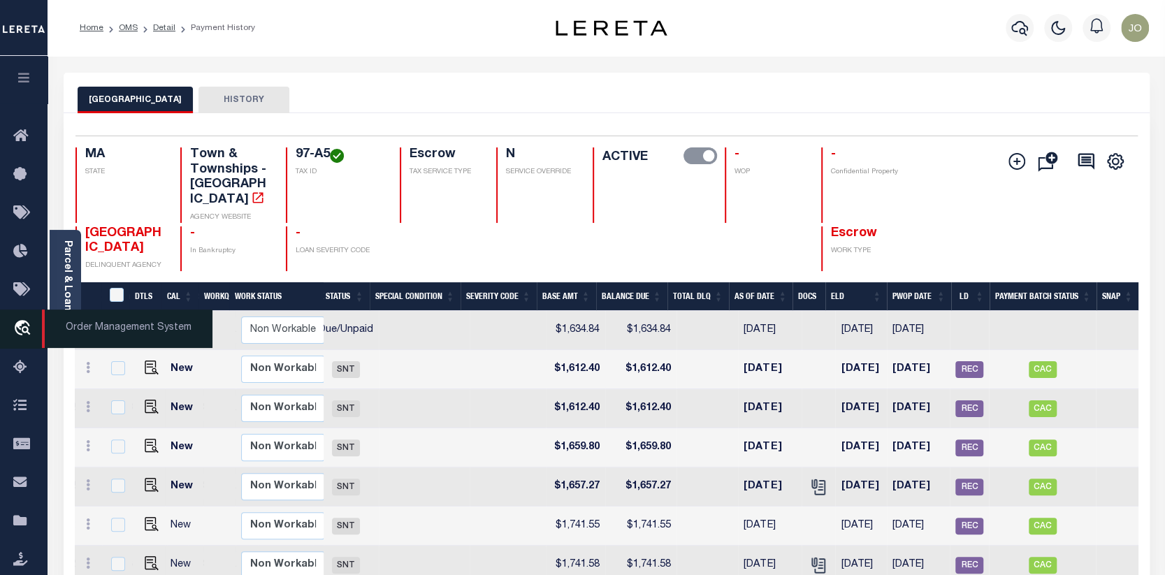
click at [24, 326] on icon "travel_explore" at bounding box center [24, 329] width 22 height 18
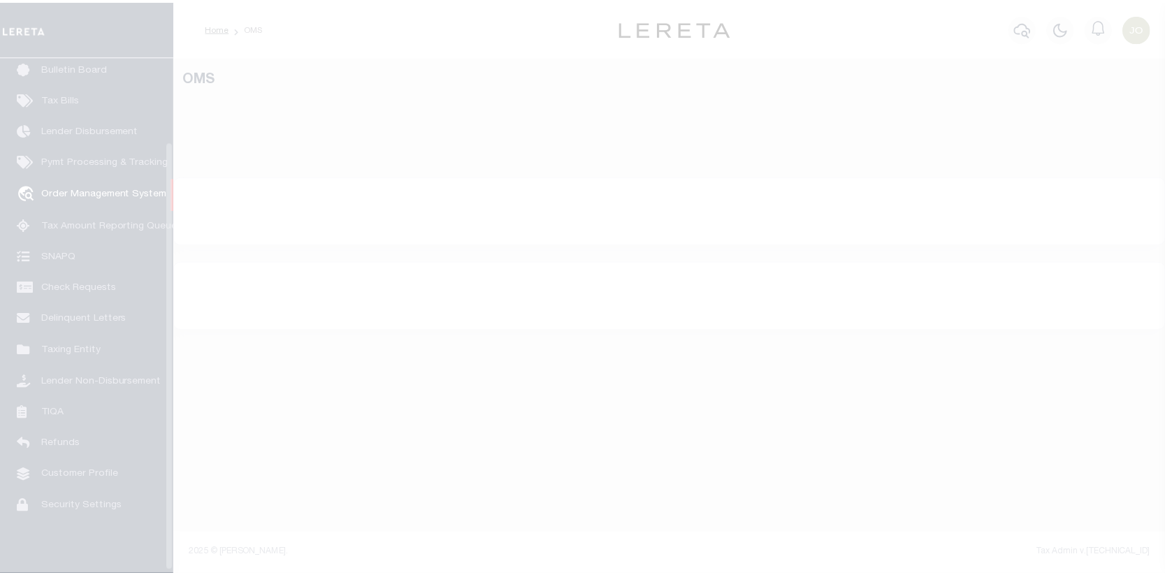
scroll to position [101, 0]
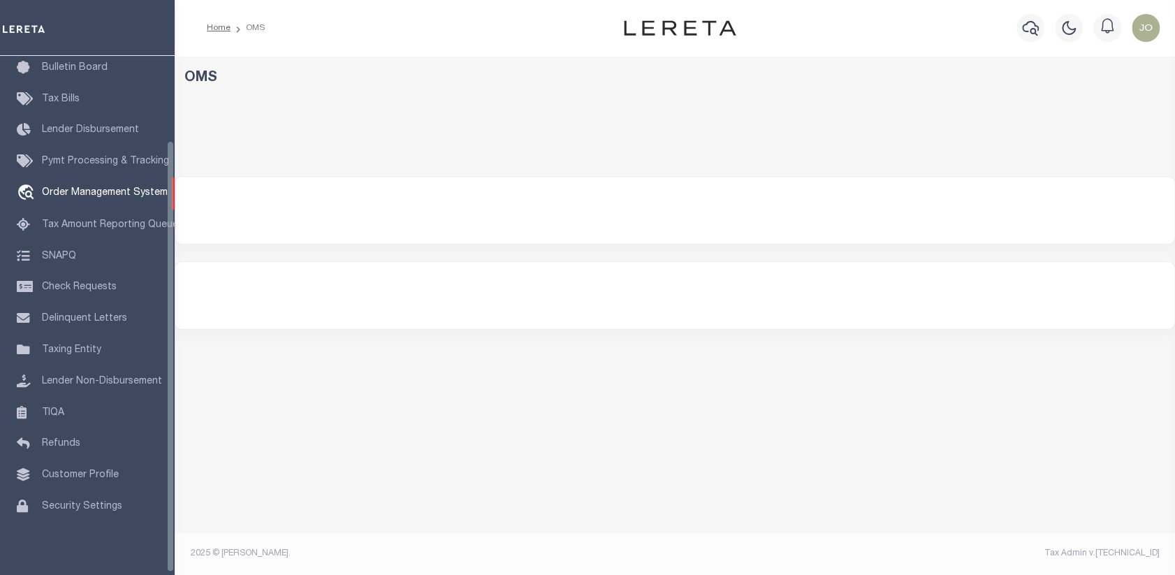
select select "200"
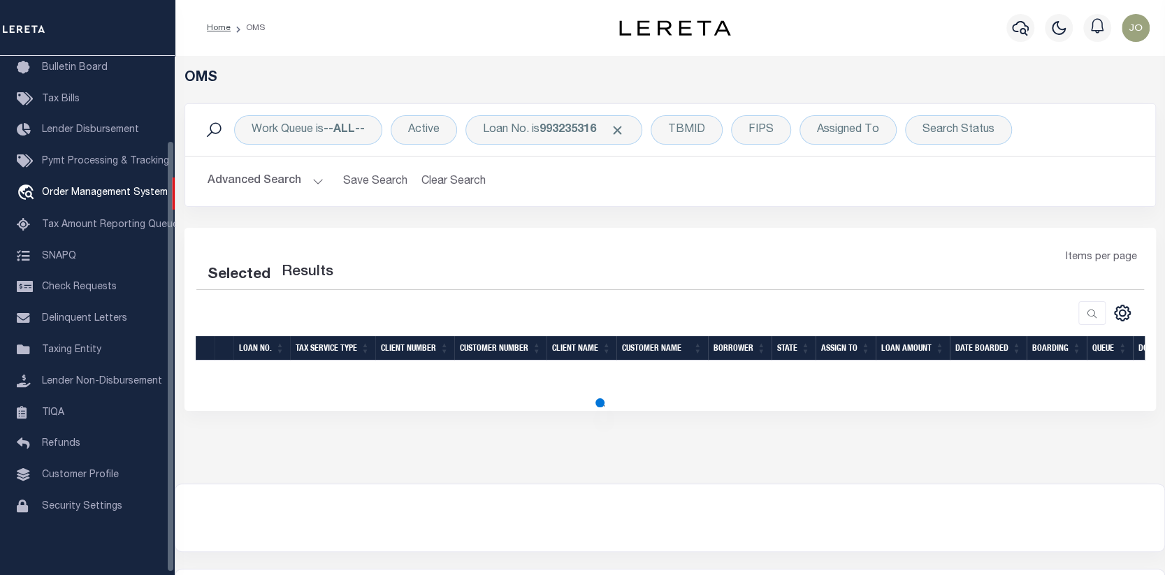
select select "200"
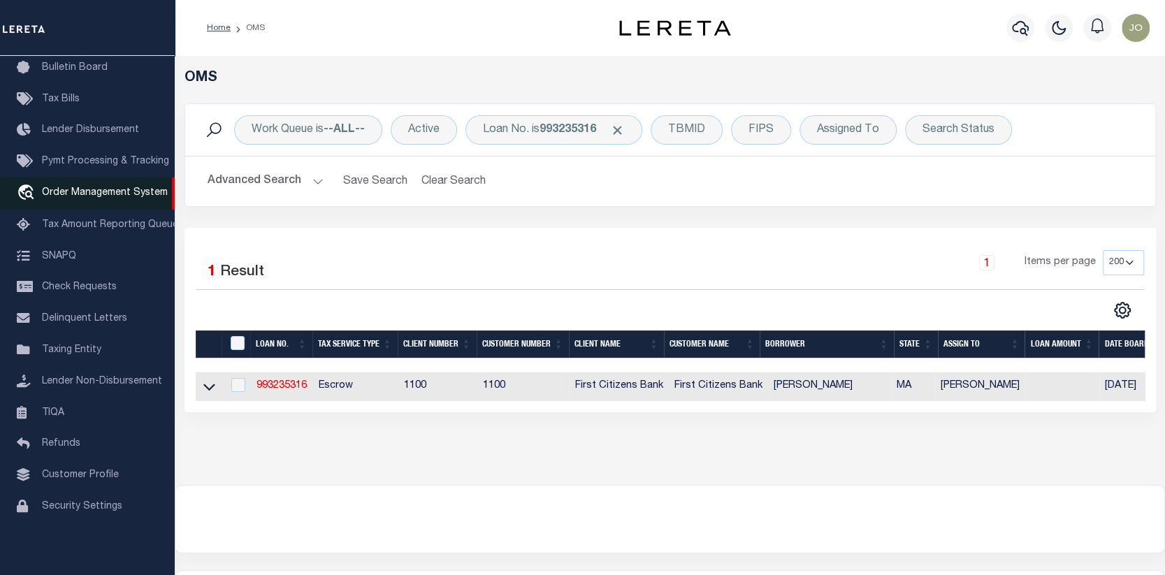
click at [73, 184] on link "travel_explore Order Management System" at bounding box center [87, 193] width 175 height 32
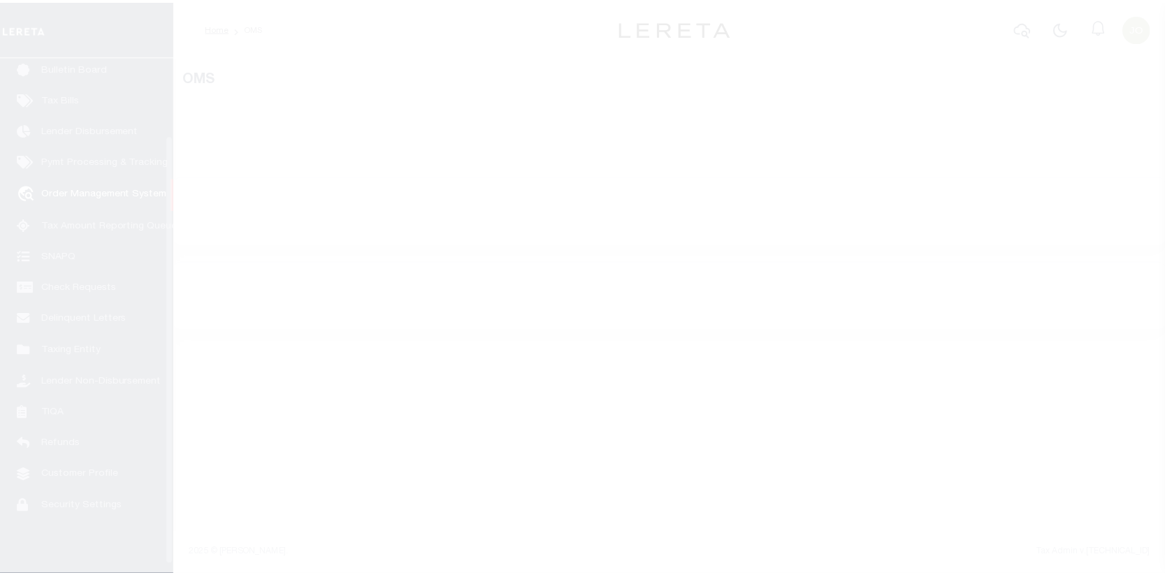
scroll to position [101, 0]
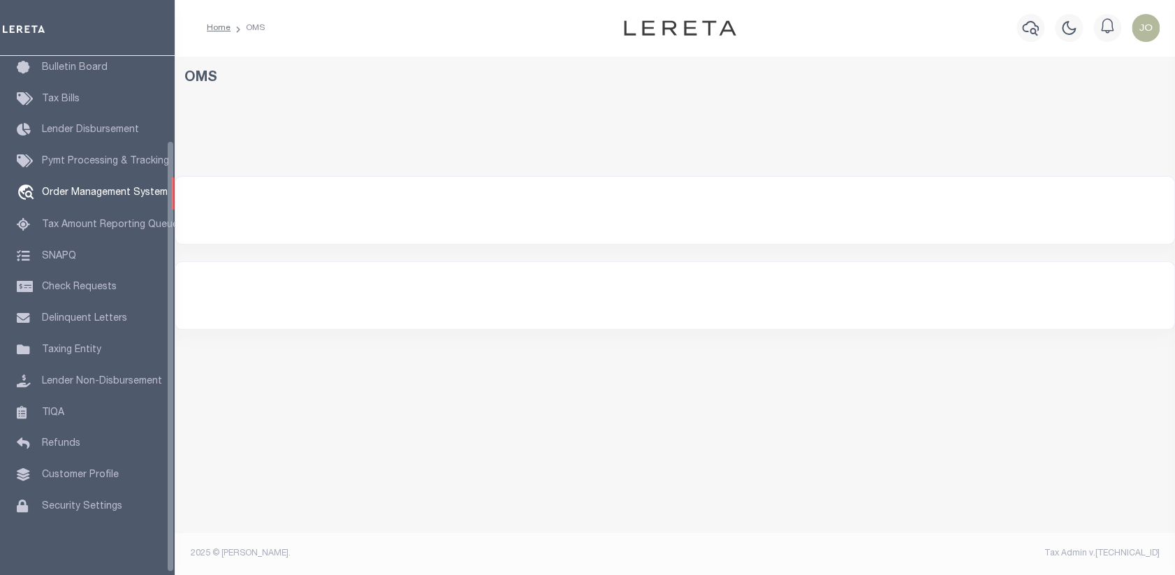
select select "200"
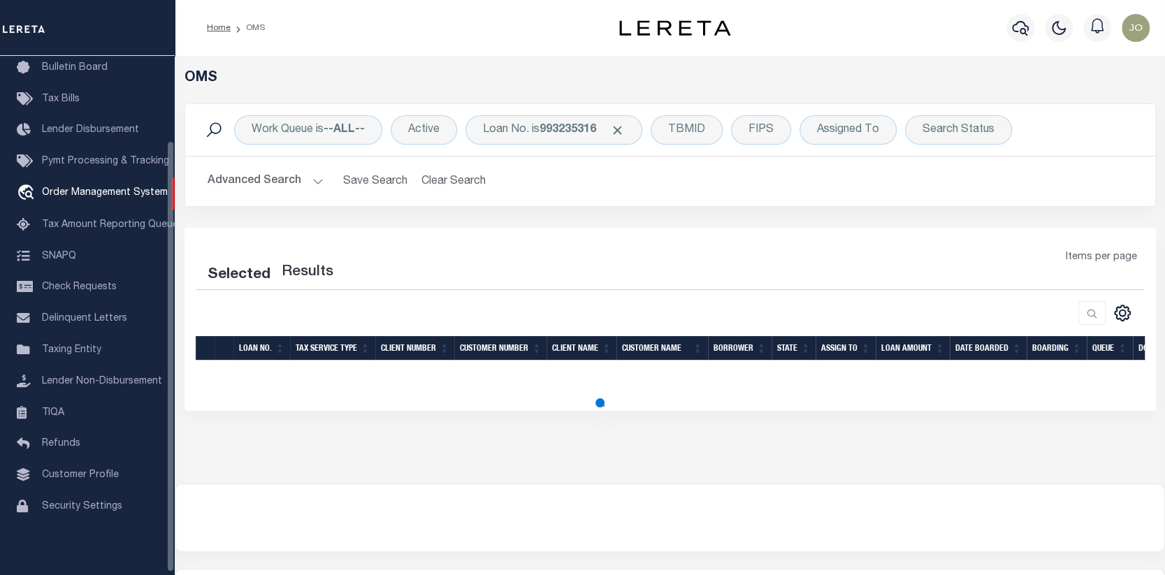
select select "200"
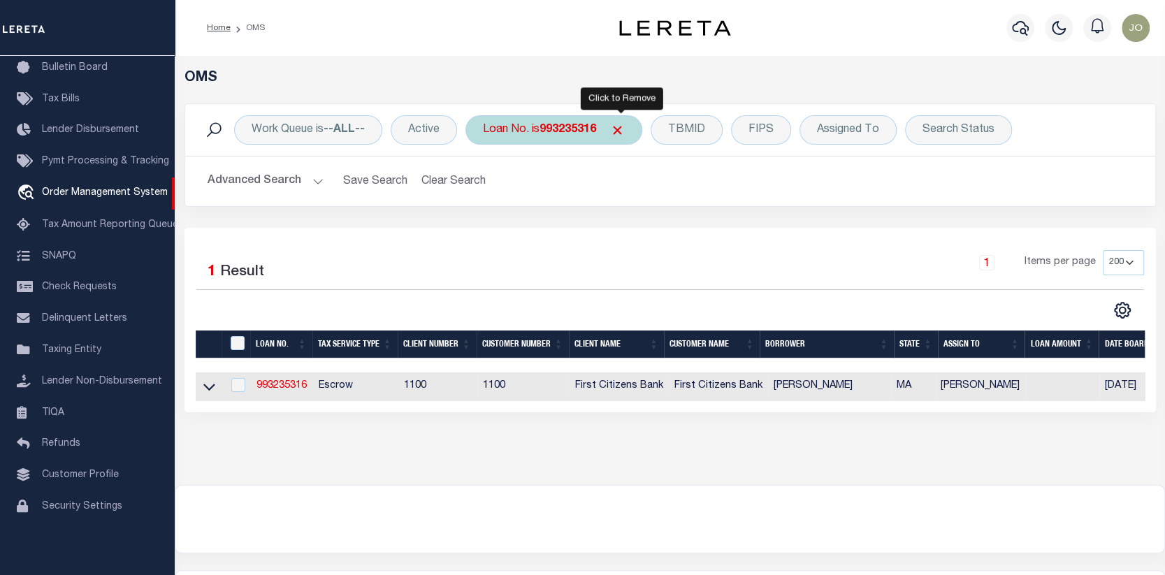
click at [620, 126] on span "Click to Remove" at bounding box center [617, 130] width 15 height 15
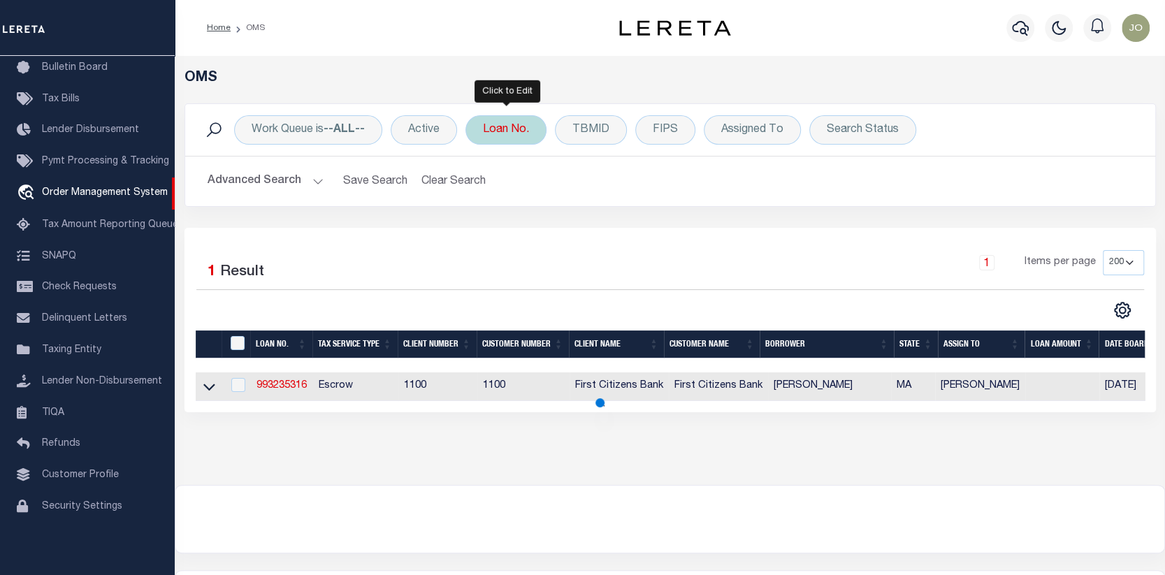
click at [518, 123] on div "Loan No." at bounding box center [505, 129] width 81 height 29
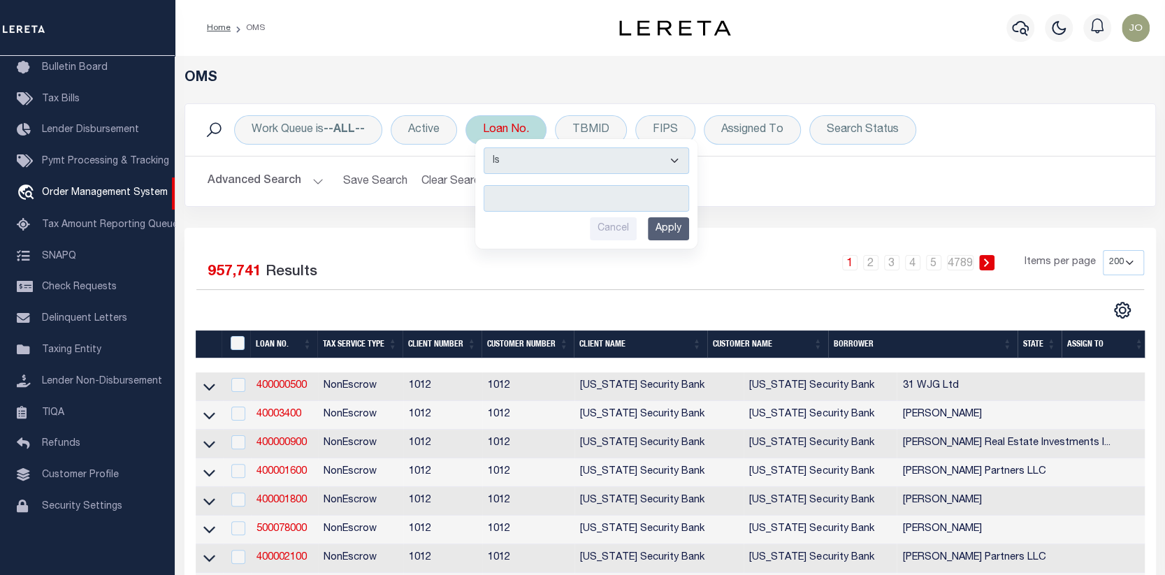
click at [492, 194] on input "text" at bounding box center [586, 198] width 205 height 27
type input "110578"
click at [669, 227] on input "Apply" at bounding box center [668, 228] width 41 height 23
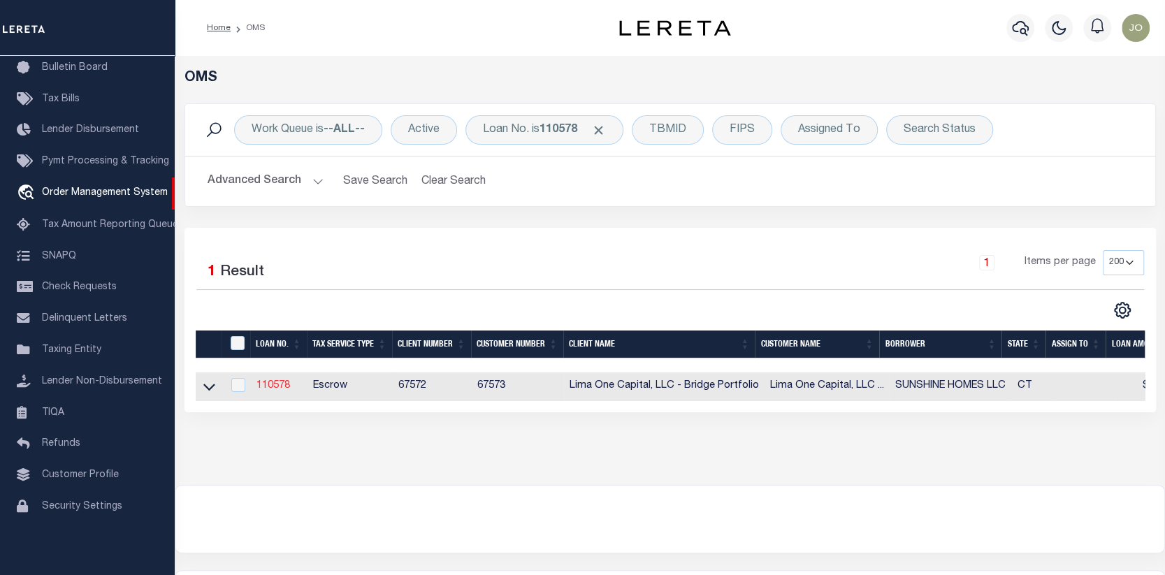
click at [274, 383] on link "110578" at bounding box center [273, 386] width 34 height 10
type input "110578"
type input "SUNSHINE HOMES LLC"
select select
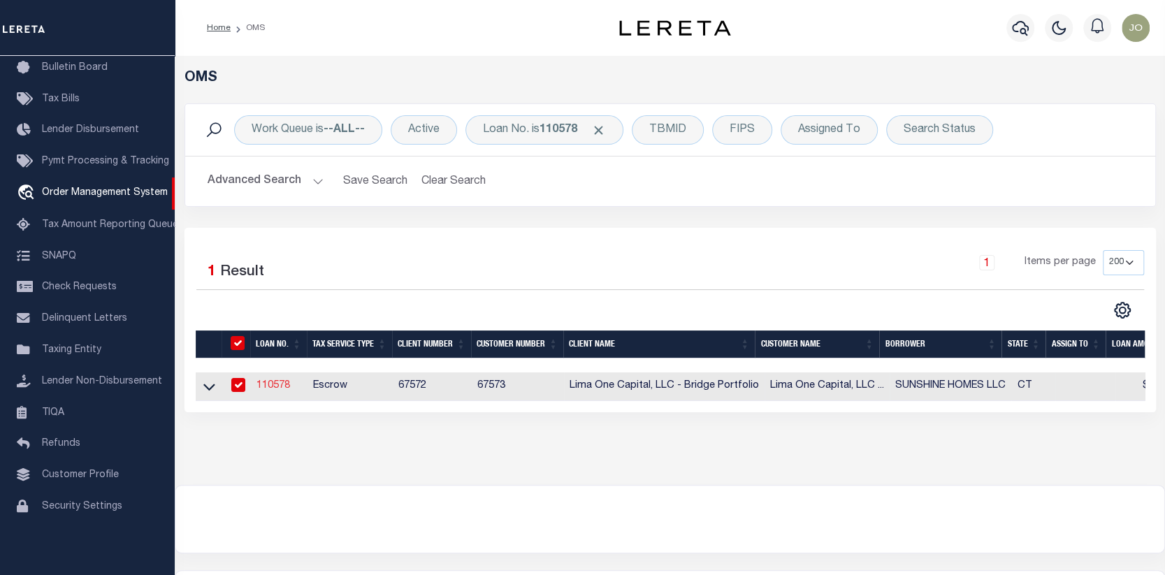
select select
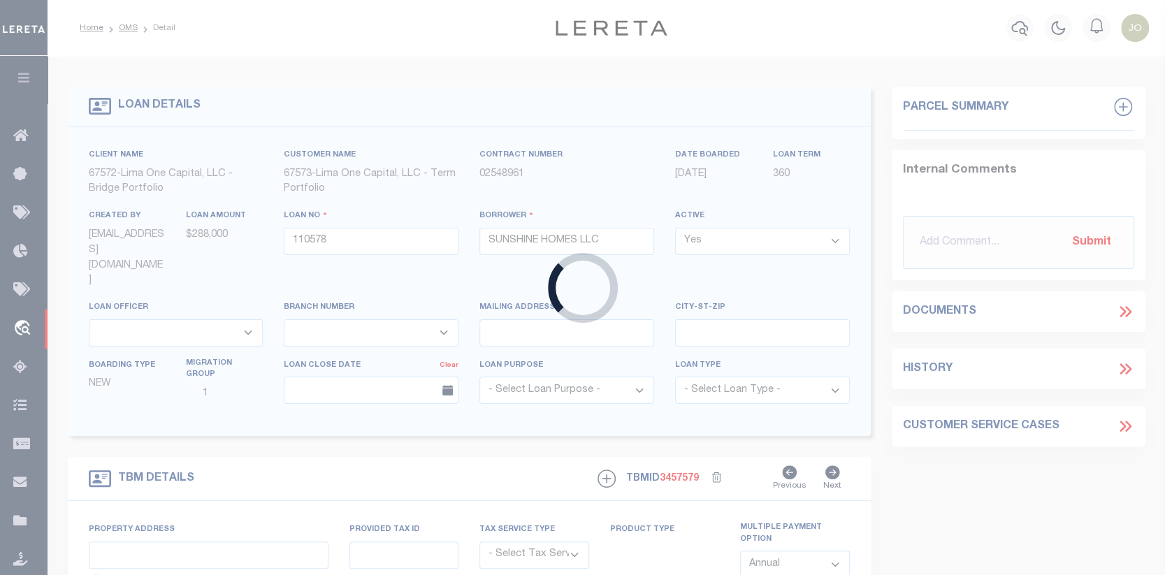
type input "180 SHORE RD"
radio input "true"
select select "Escrow"
type input "CLINTON CT 06413"
type input "110578-2"
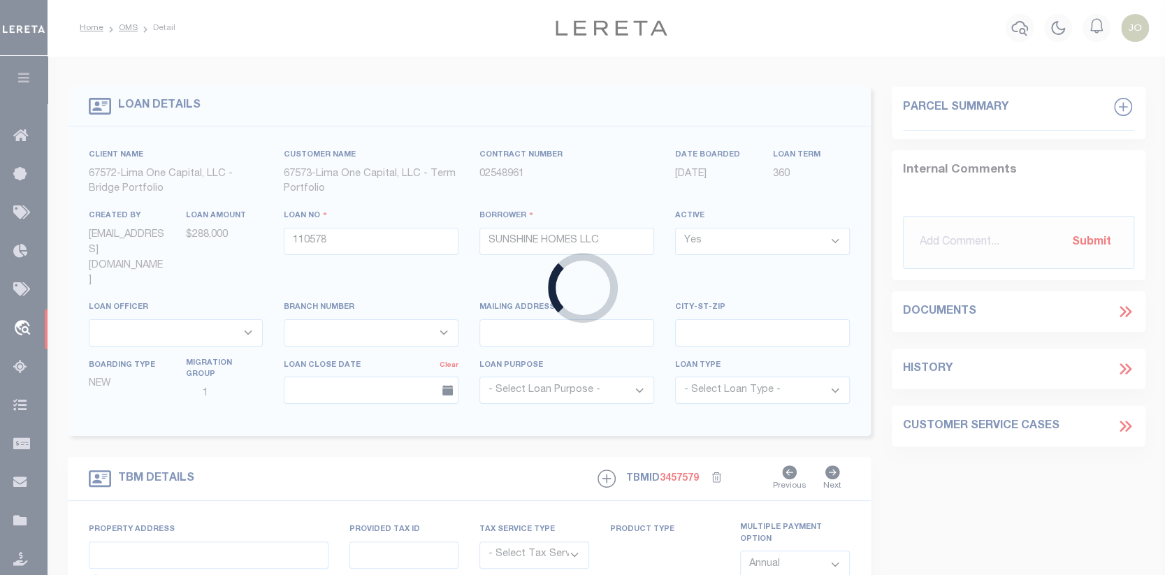
type input "CT"
type textarea "COLLECTOR: ENTITY: PARCEL: 8670135"
select select "2"
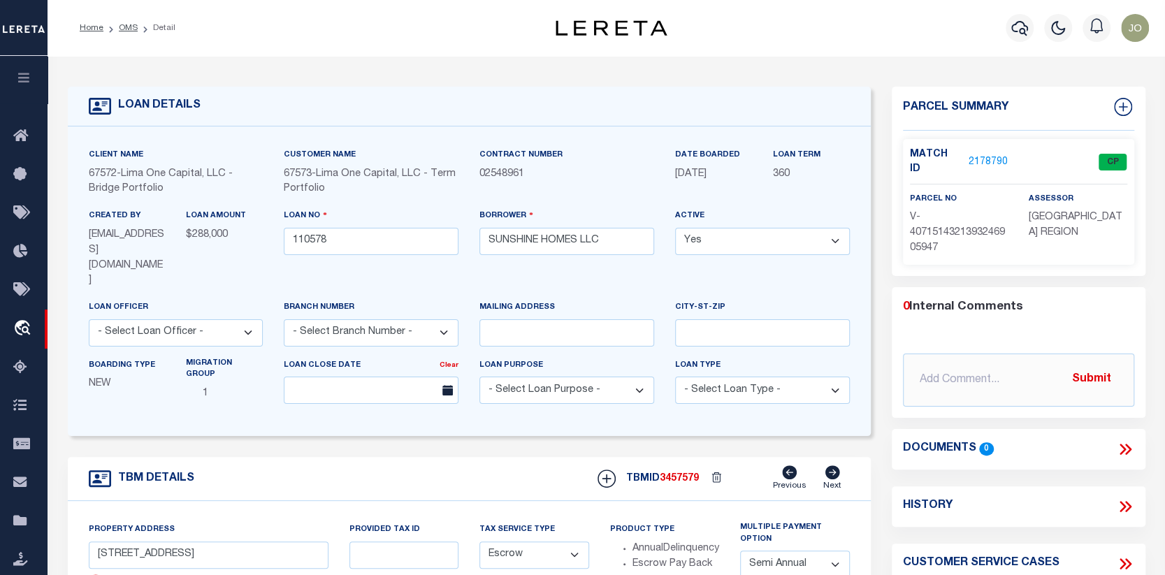
click at [986, 155] on link "2178790" at bounding box center [987, 162] width 39 height 15
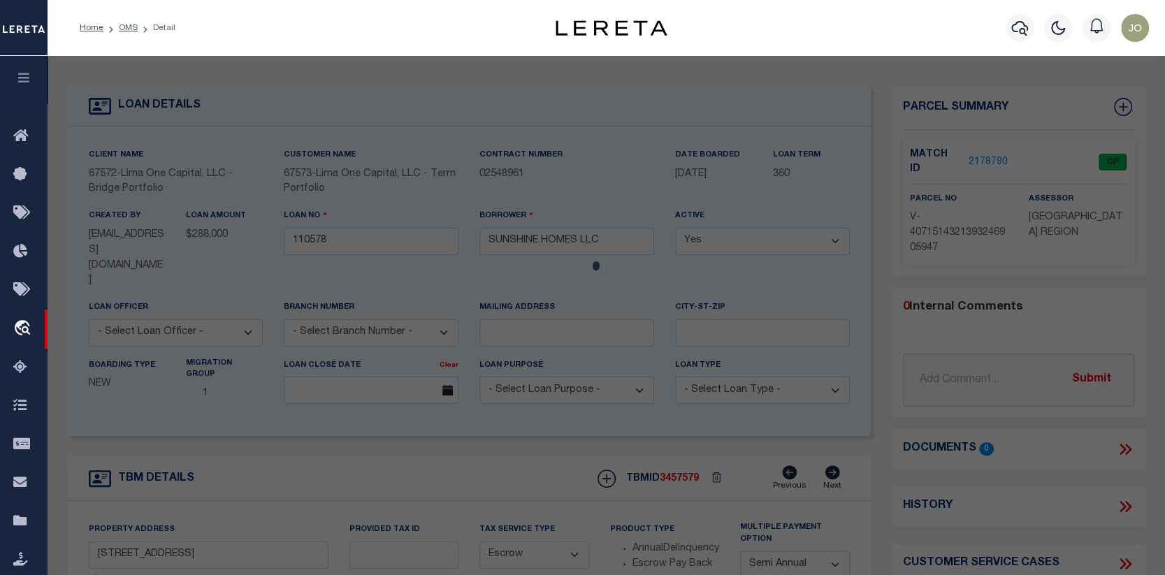
checkbox input "false"
select select "CP"
select select "AGW"
select select
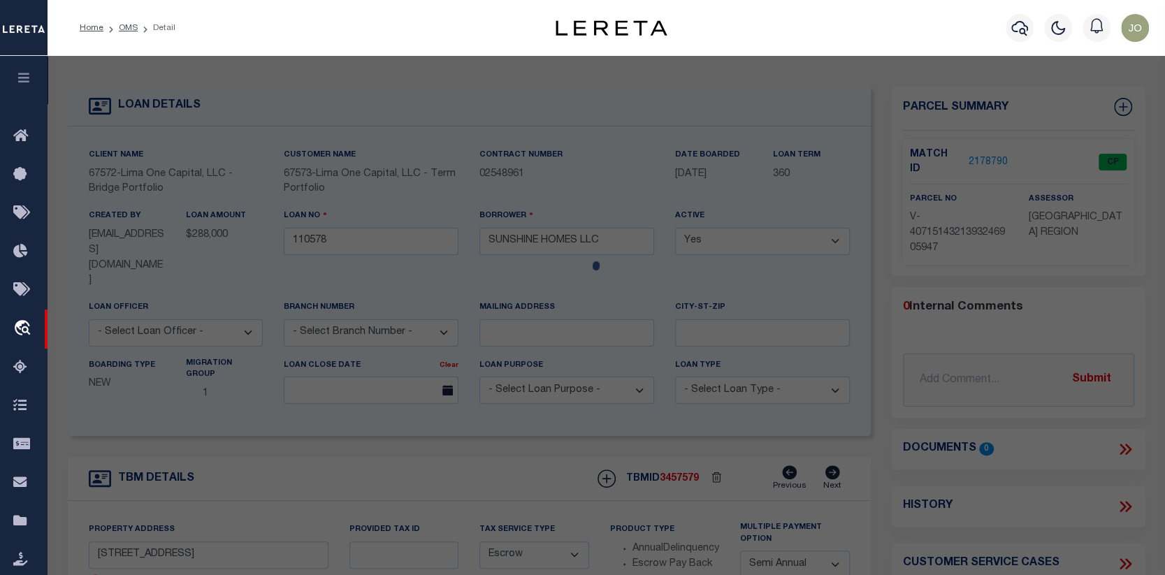
type input "180 SHORE RD"
checkbox input "false"
type input "CLINTON CT 06413"
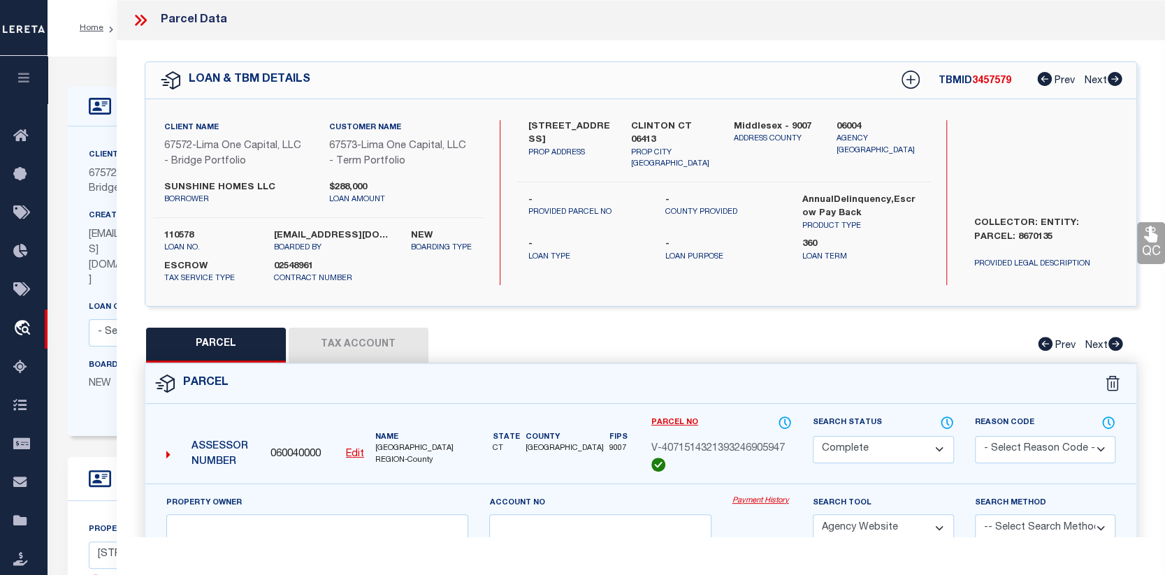
click at [751, 507] on link "Payment History" at bounding box center [762, 501] width 60 height 12
click at [753, 507] on link "Payment History" at bounding box center [762, 501] width 60 height 12
click at [392, 353] on button "Tax Account" at bounding box center [359, 345] width 140 height 35
select select "100"
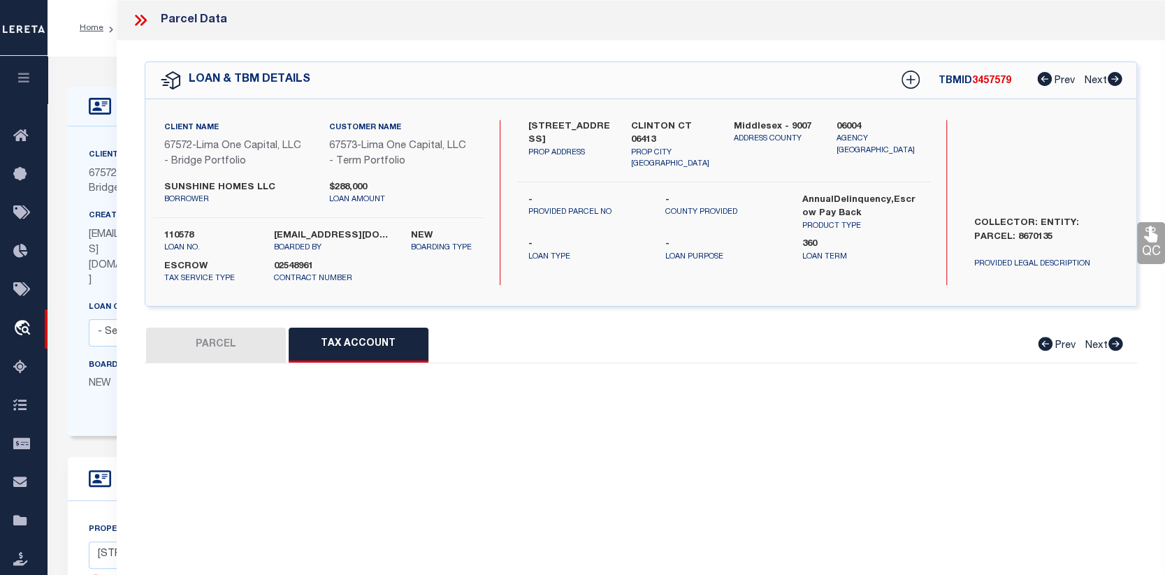
select select "100"
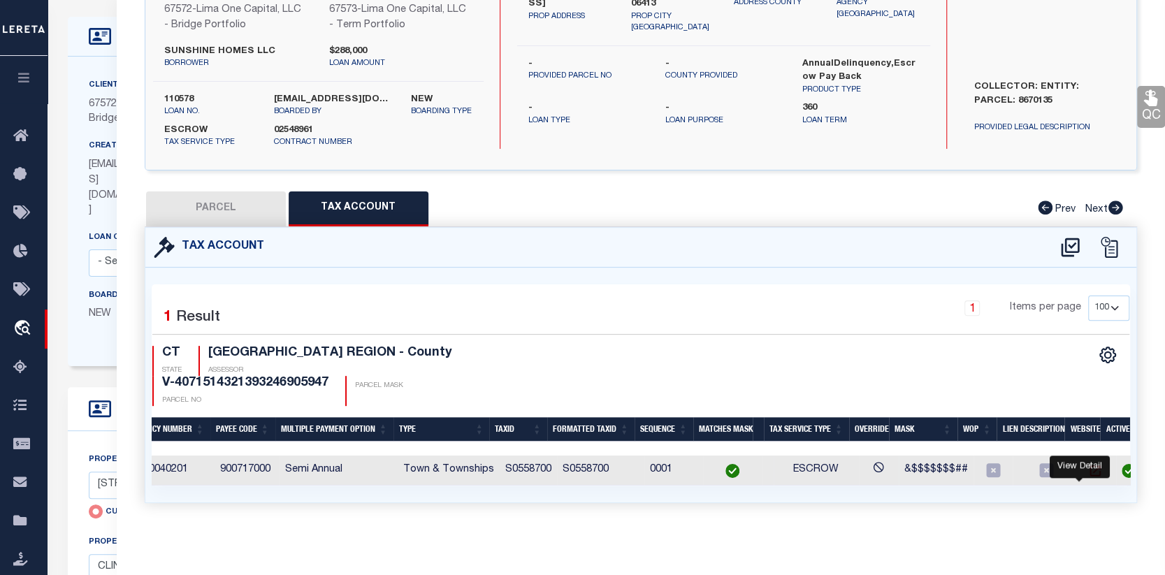
click at [1088, 464] on icon "" at bounding box center [1095, 471] width 14 height 14
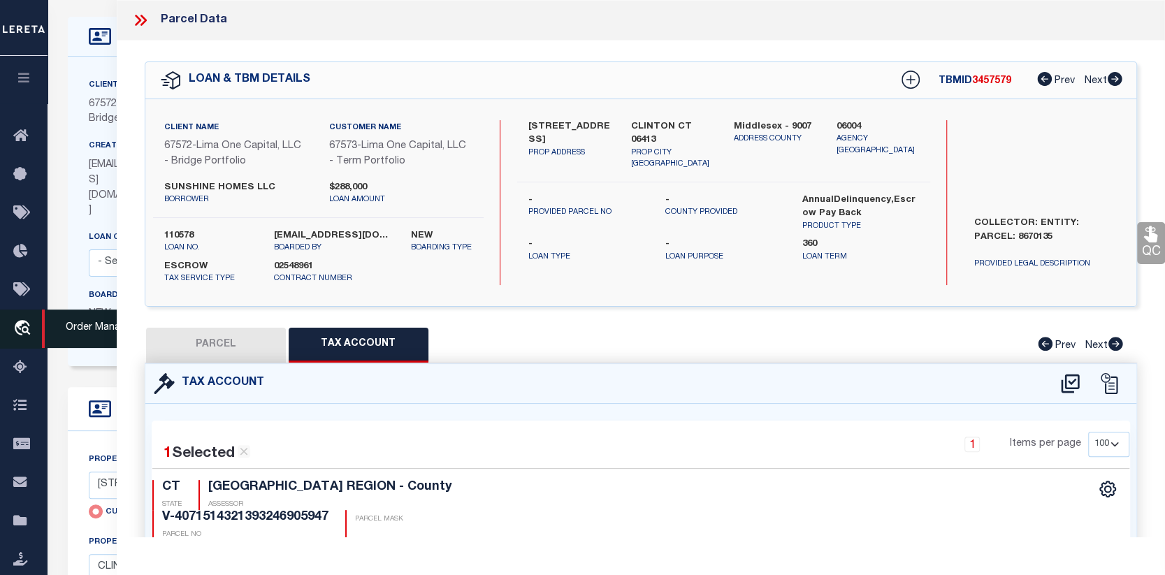
click at [18, 333] on icon "travel_explore" at bounding box center [24, 329] width 22 height 18
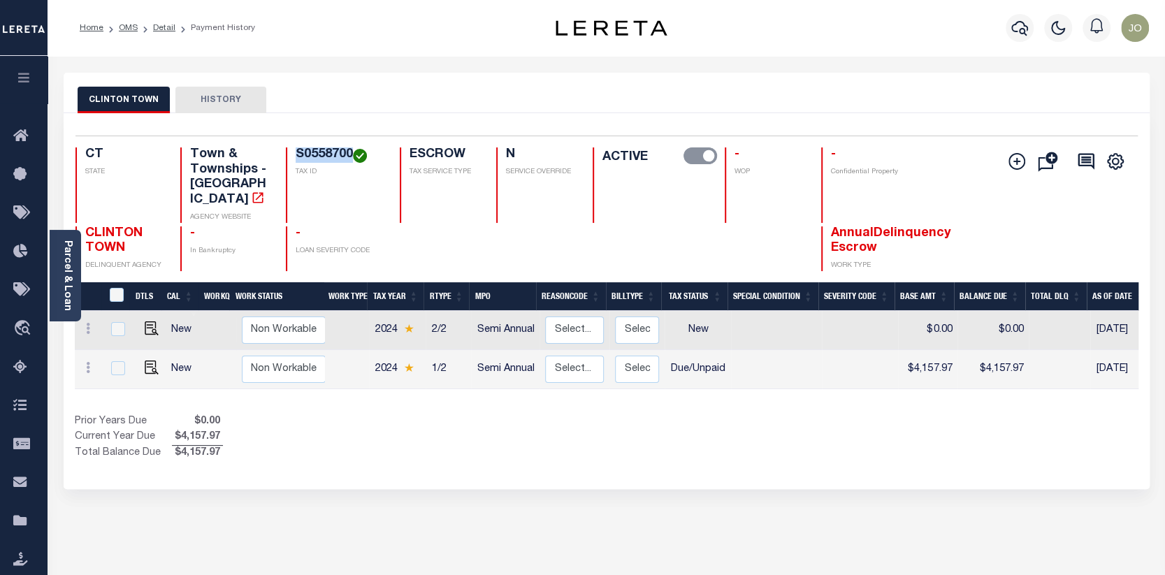
drag, startPoint x: 293, startPoint y: 154, endPoint x: 352, endPoint y: 154, distance: 59.4
click at [352, 154] on div "S0558700 TAX ID" at bounding box center [334, 184] width 97 height 75
copy h4 "S0558700"
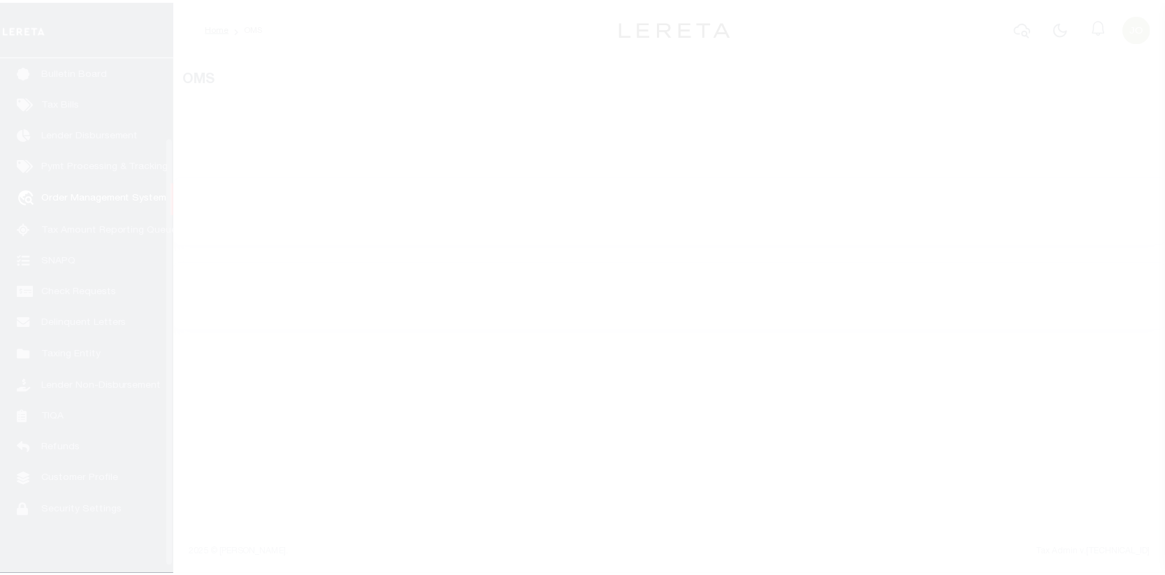
scroll to position [101, 0]
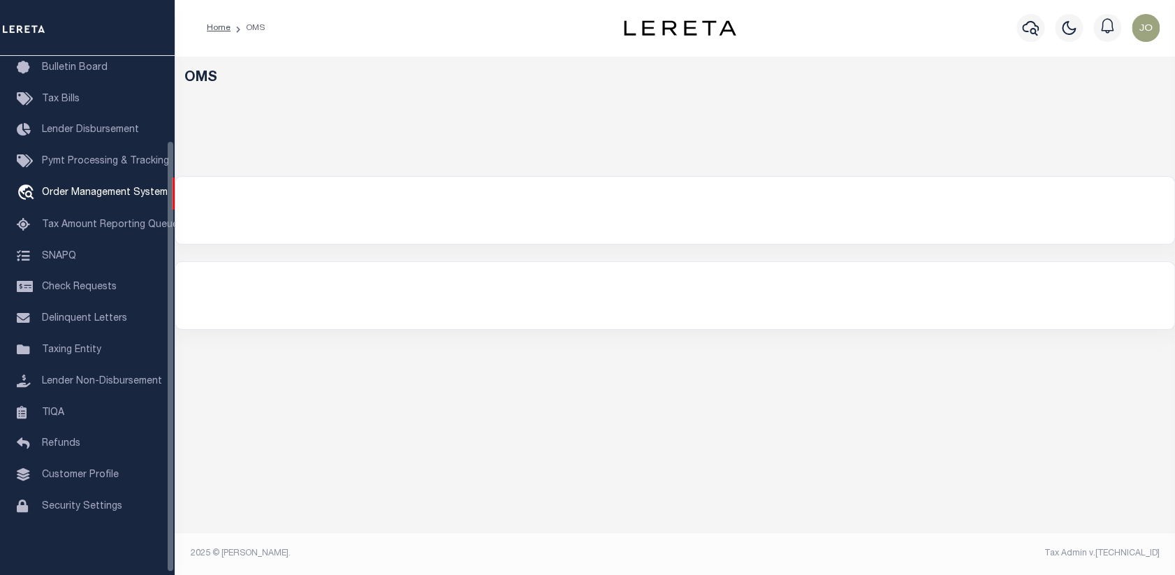
select select "200"
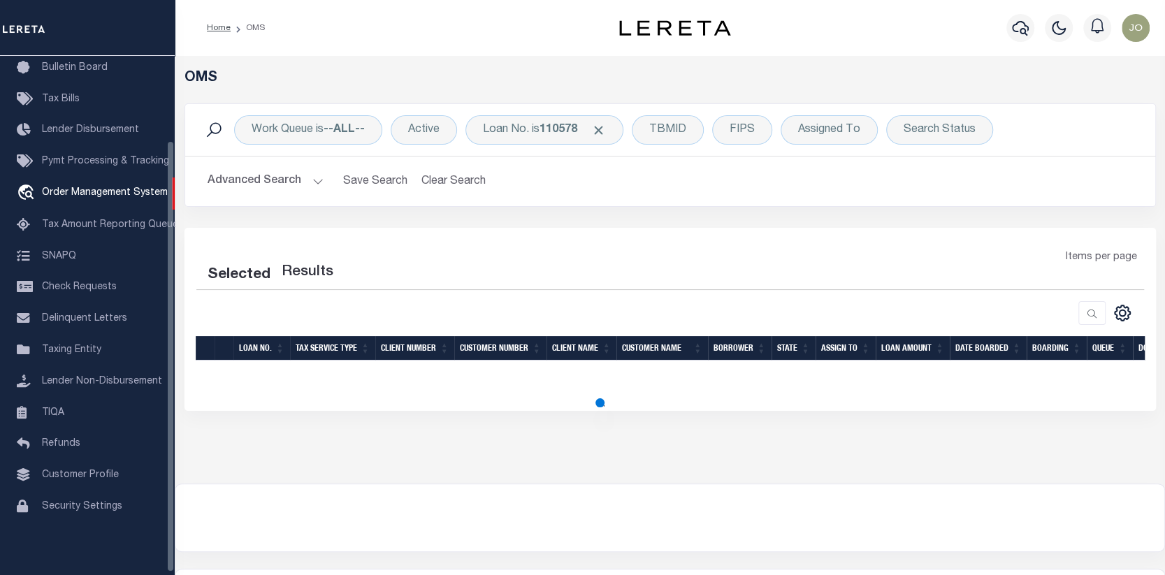
select select "200"
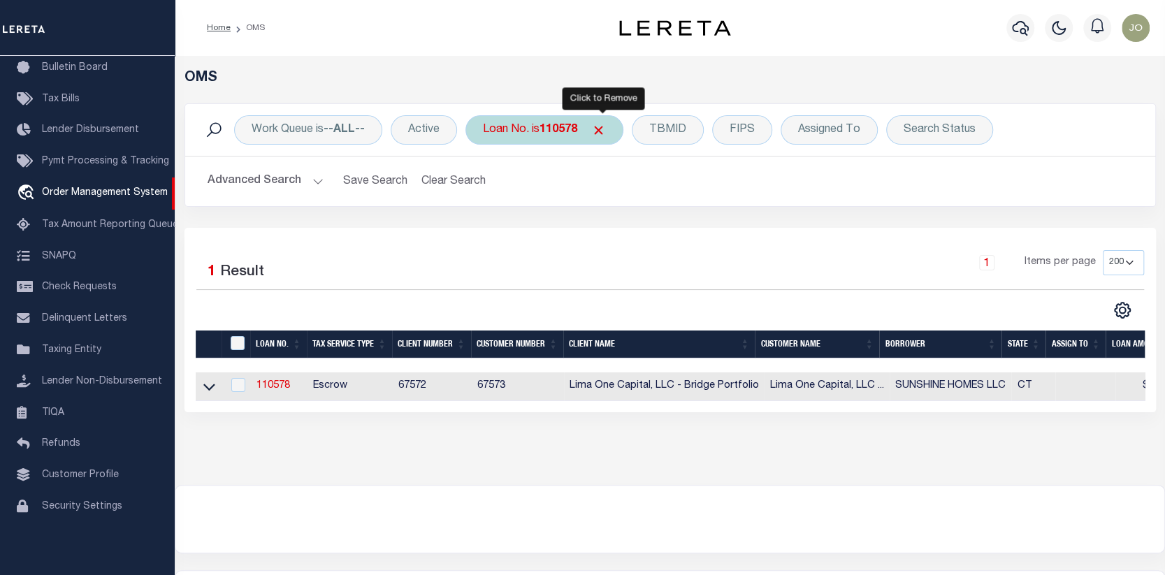
click at [600, 123] on span "Click to Remove" at bounding box center [598, 130] width 15 height 15
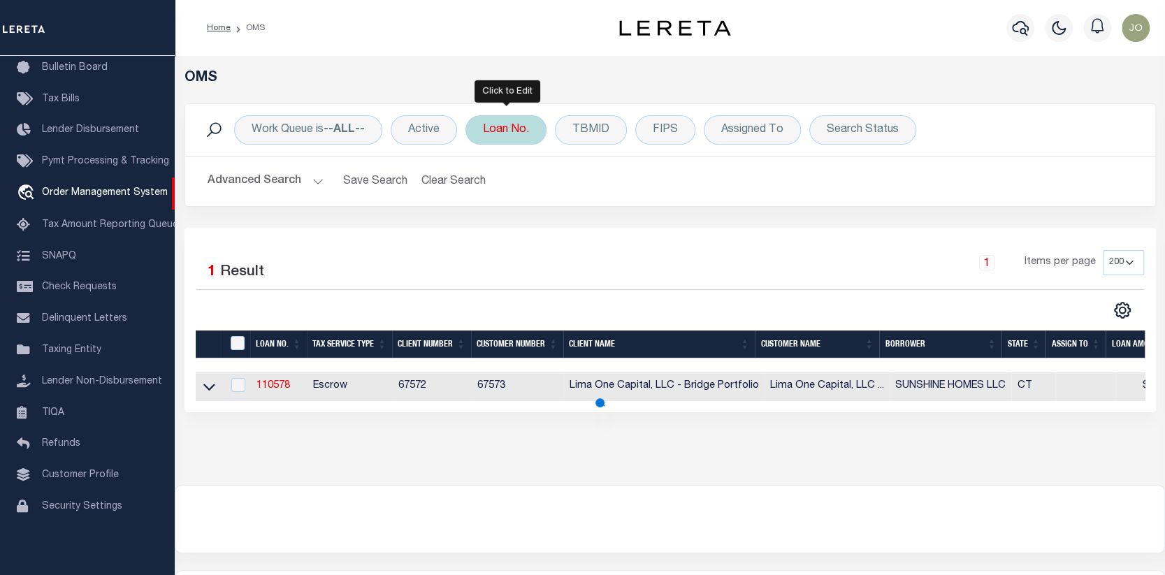
click at [511, 126] on div "Loan No." at bounding box center [505, 129] width 81 height 29
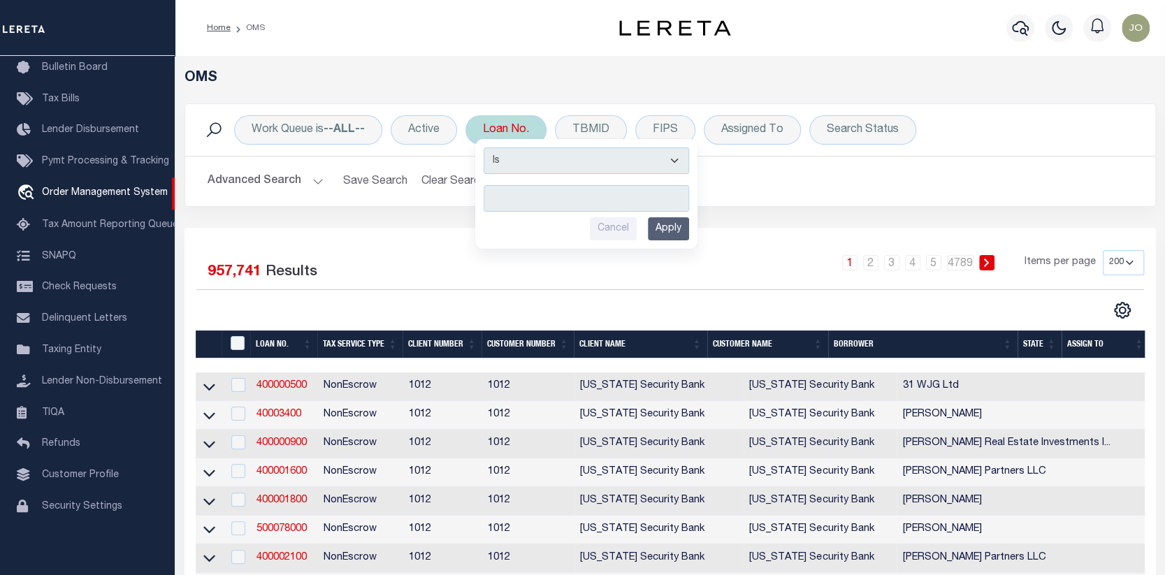
click at [493, 190] on input "text" at bounding box center [586, 198] width 205 height 27
type input "40001356"
click at [674, 225] on input "Apply" at bounding box center [668, 228] width 41 height 23
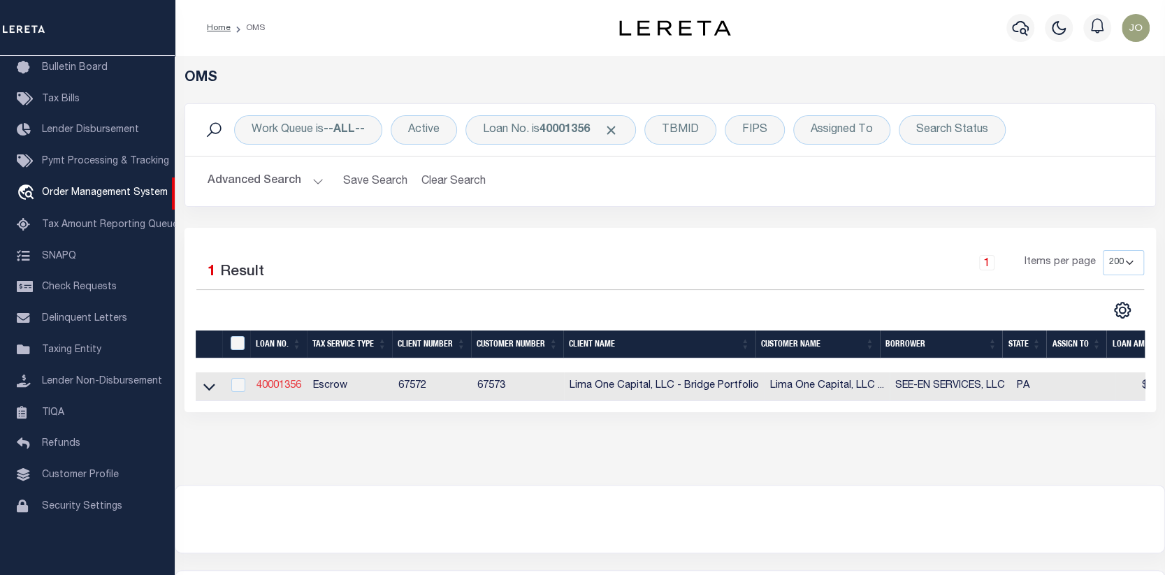
click at [279, 387] on link "40001356" at bounding box center [278, 386] width 45 height 10
type input "40001356"
type input "SEE-EN SERVICES, LLC"
select select
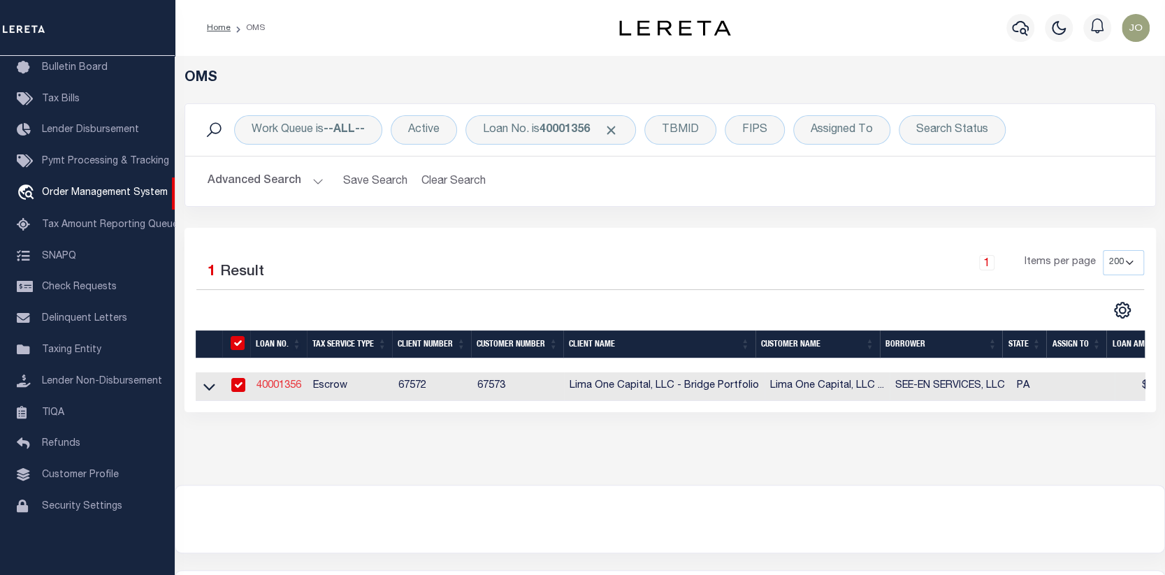
select select
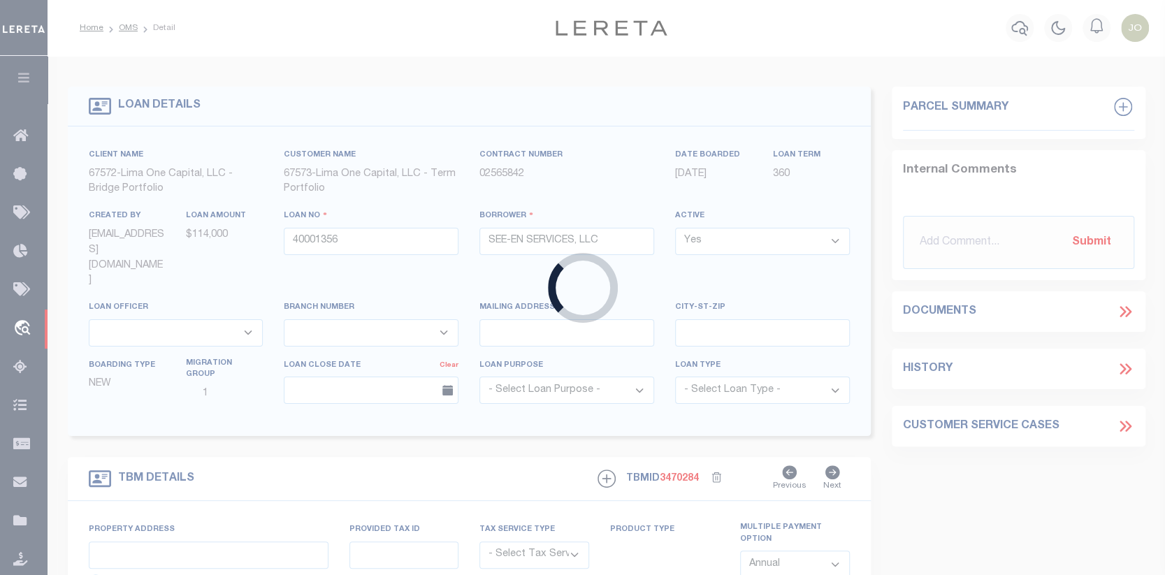
type input "[STREET_ADDRESS]"
radio input "true"
select select "Escrow"
select select
type input "[GEOGRAPHIC_DATA] PA 17050"
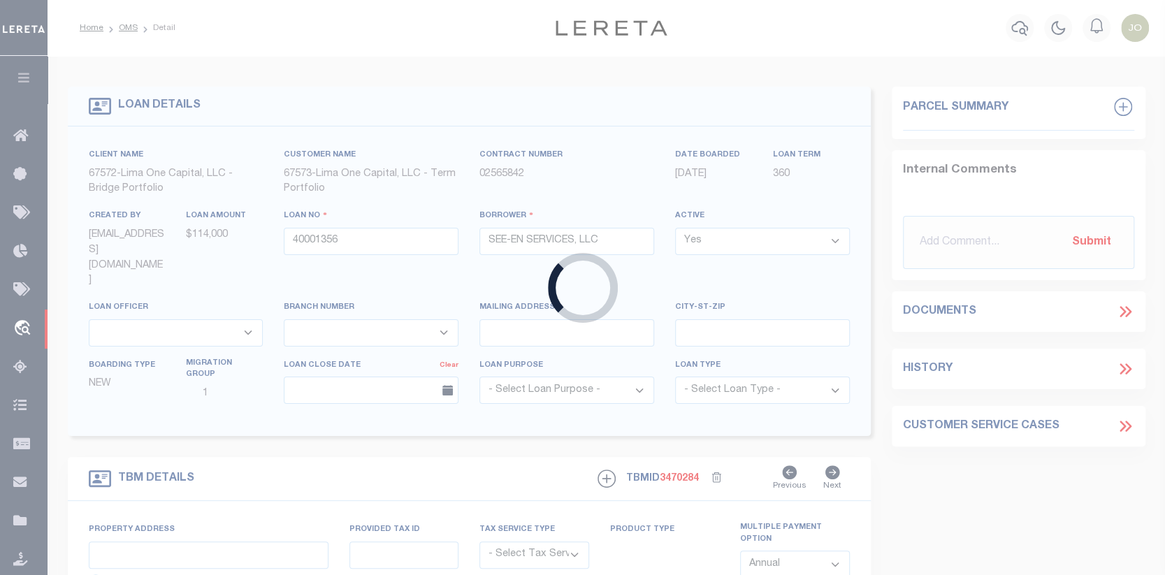
type input "40001356-1"
type input "PA"
type textarea "NO COLLECTOR INFO PROVIDED BY THE CLIENT."
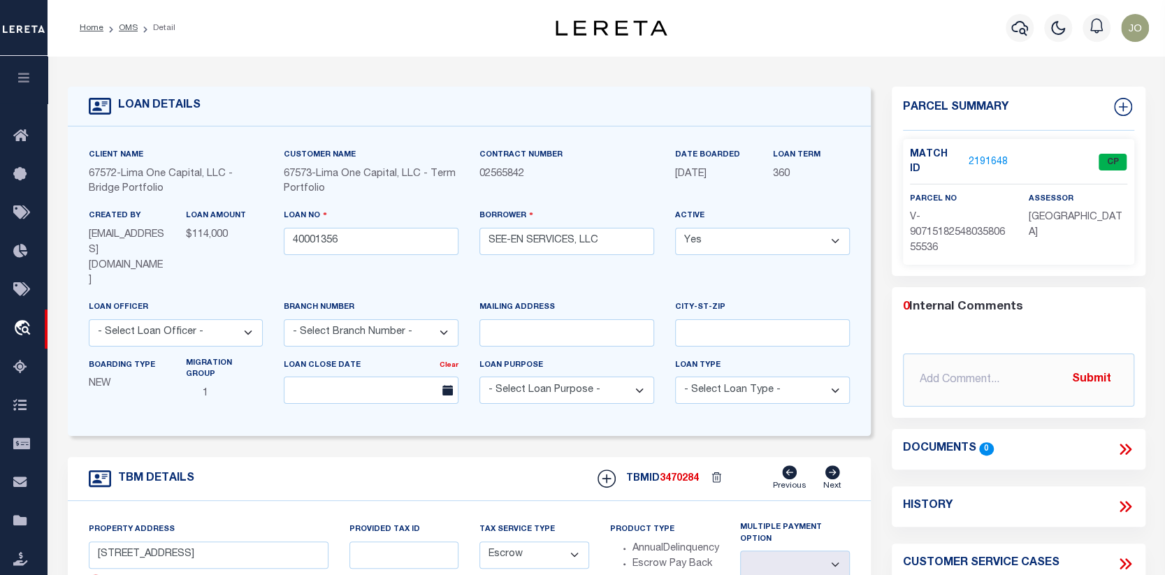
click at [986, 155] on link "2191648" at bounding box center [987, 162] width 39 height 15
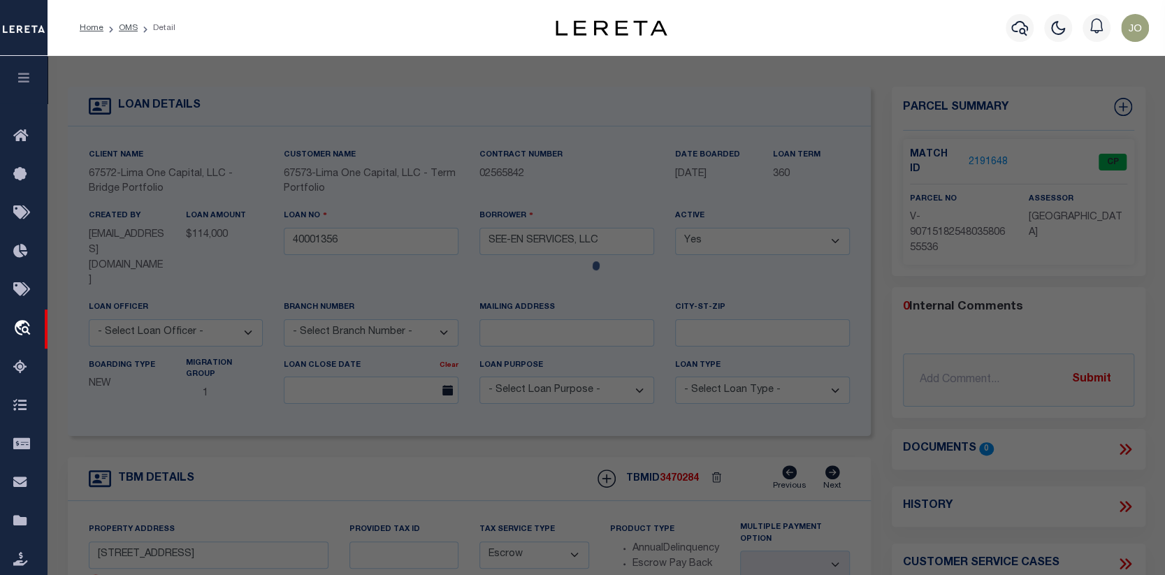
checkbox input "false"
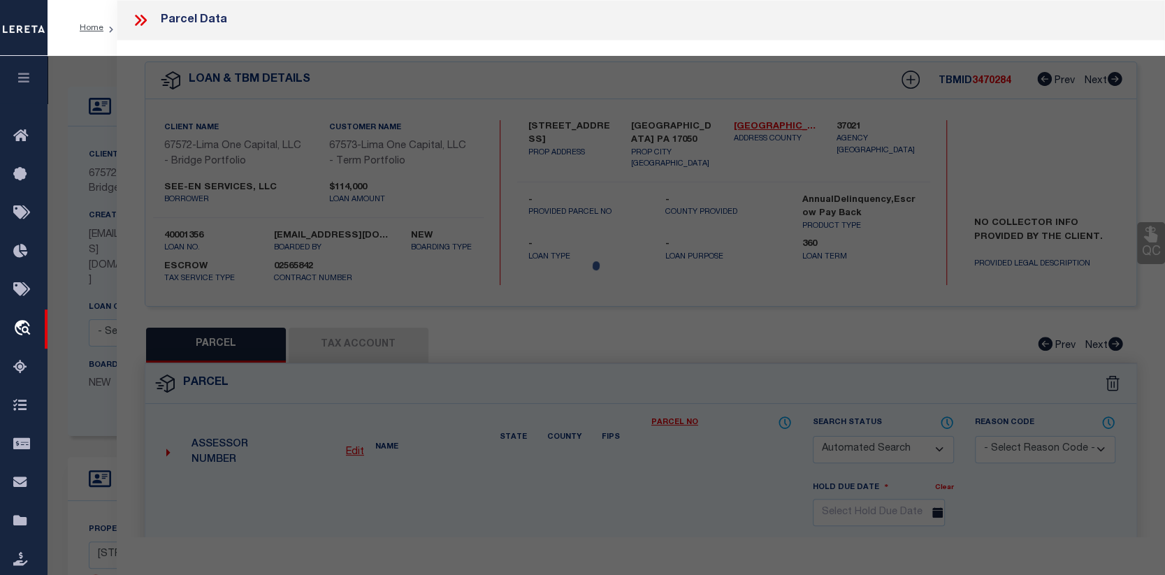
select select "CP"
select select "AGW"
select select
type input "[STREET_ADDRESS]"
checkbox input "false"
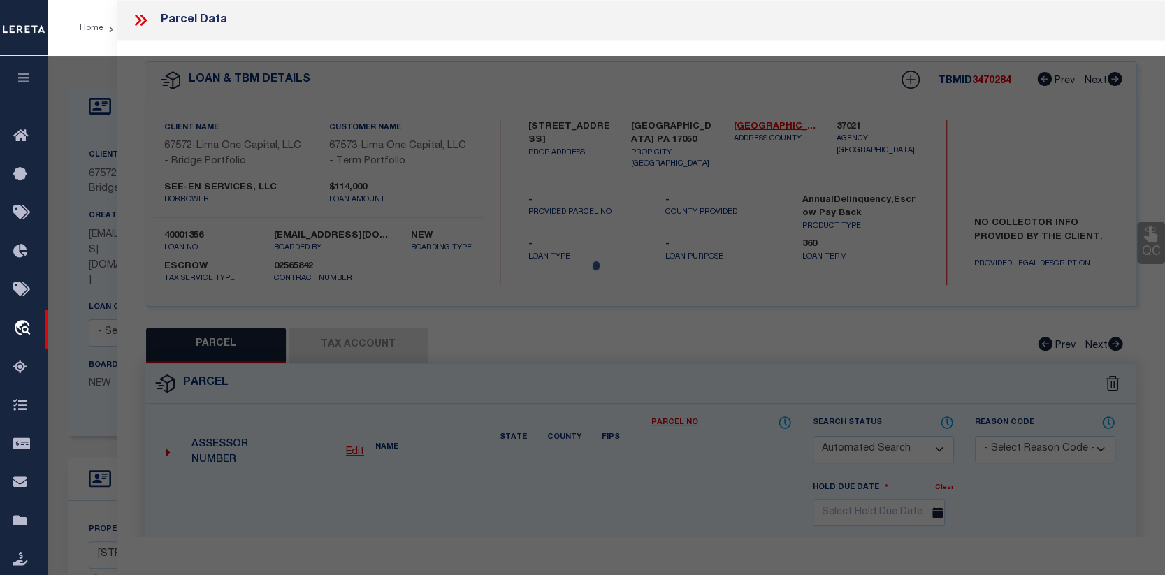
type input "[GEOGRAPHIC_DATA] PA 17050"
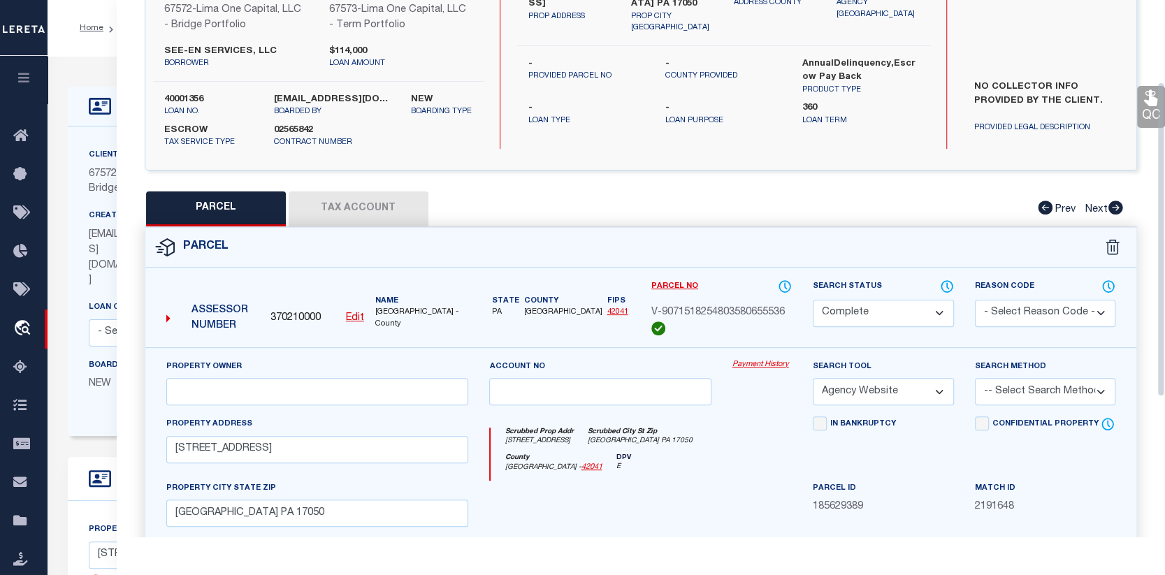
scroll to position [140, 0]
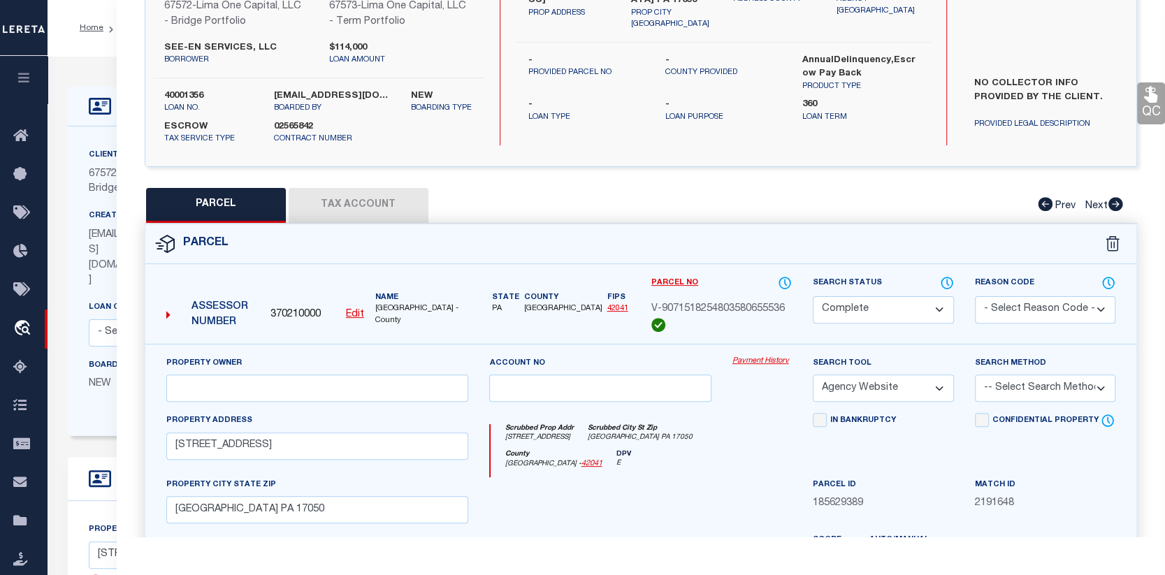
click at [762, 368] on link "Payment History" at bounding box center [762, 362] width 60 height 12
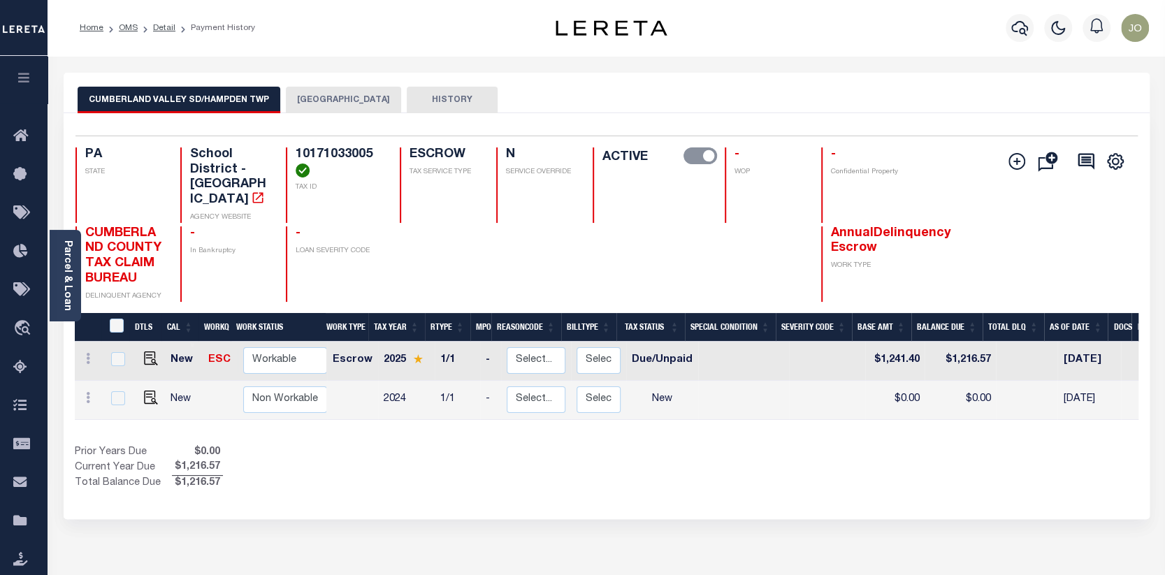
click at [335, 91] on button "HAMPDEN TOWNSHIP" at bounding box center [343, 100] width 115 height 27
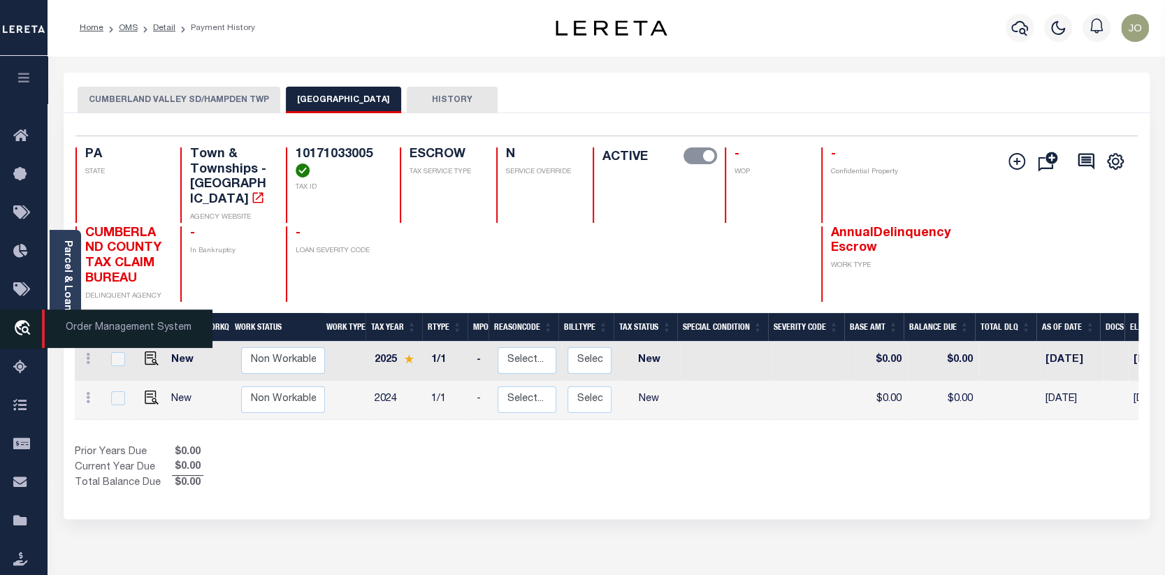
click at [24, 326] on icon "travel_explore" at bounding box center [24, 329] width 22 height 18
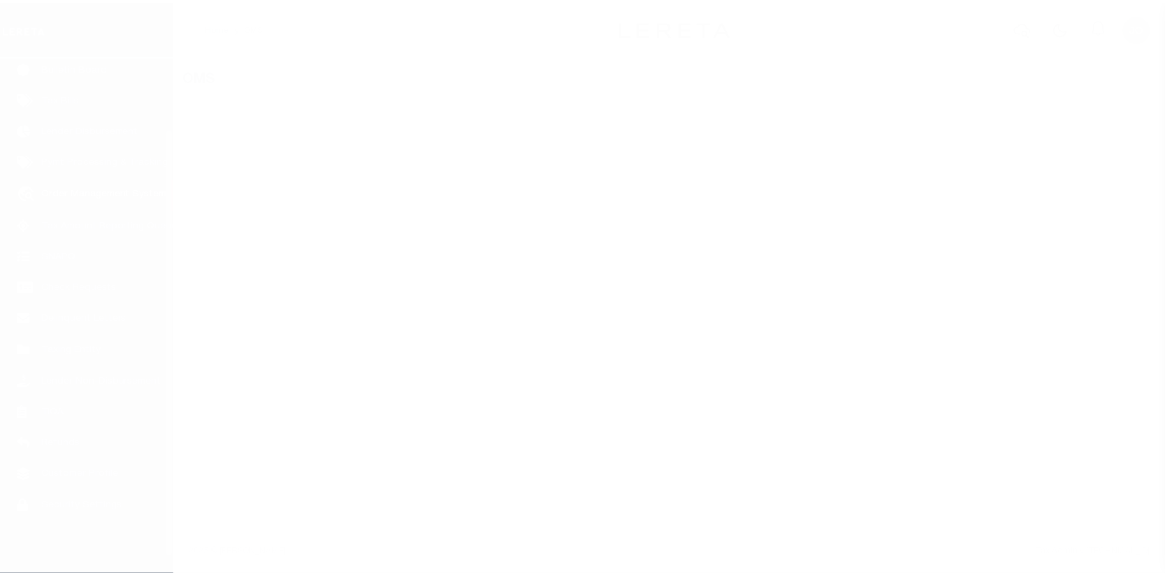
scroll to position [101, 0]
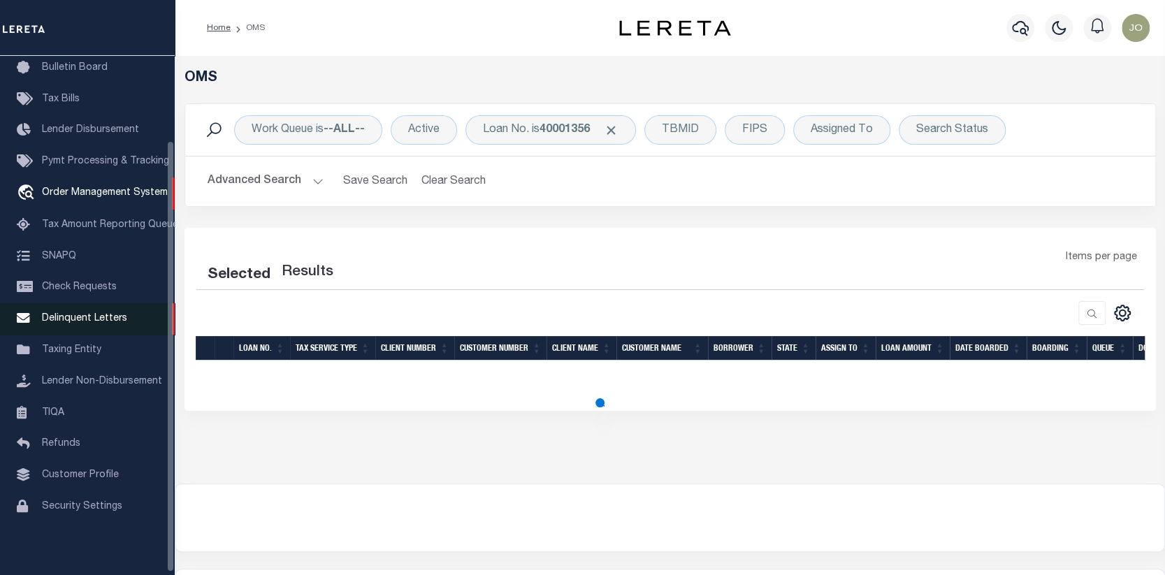
select select "200"
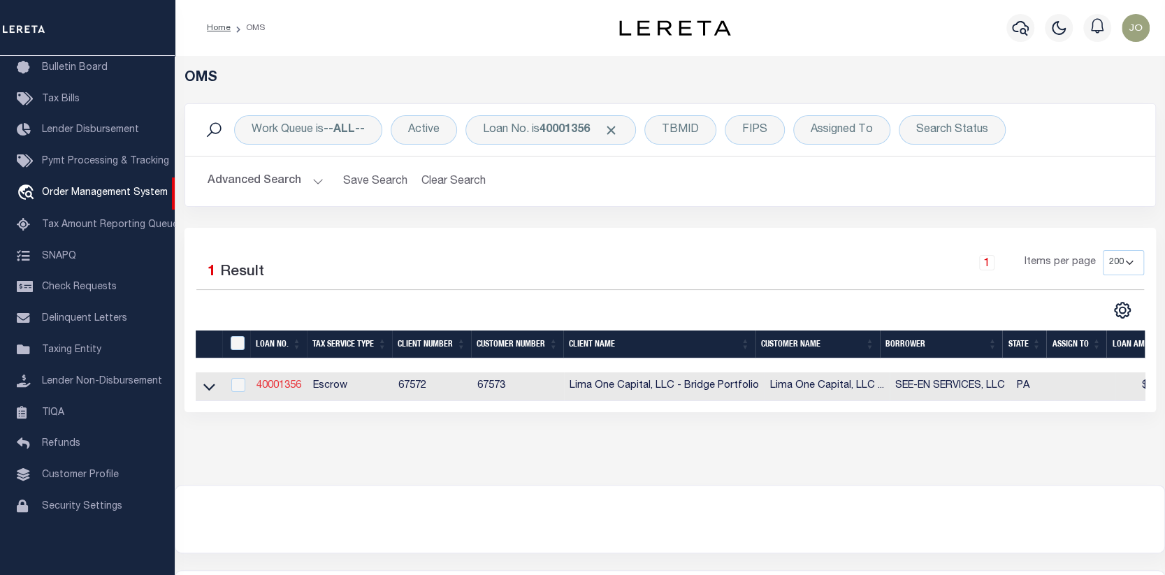
click at [281, 383] on link "40001356" at bounding box center [278, 386] width 45 height 10
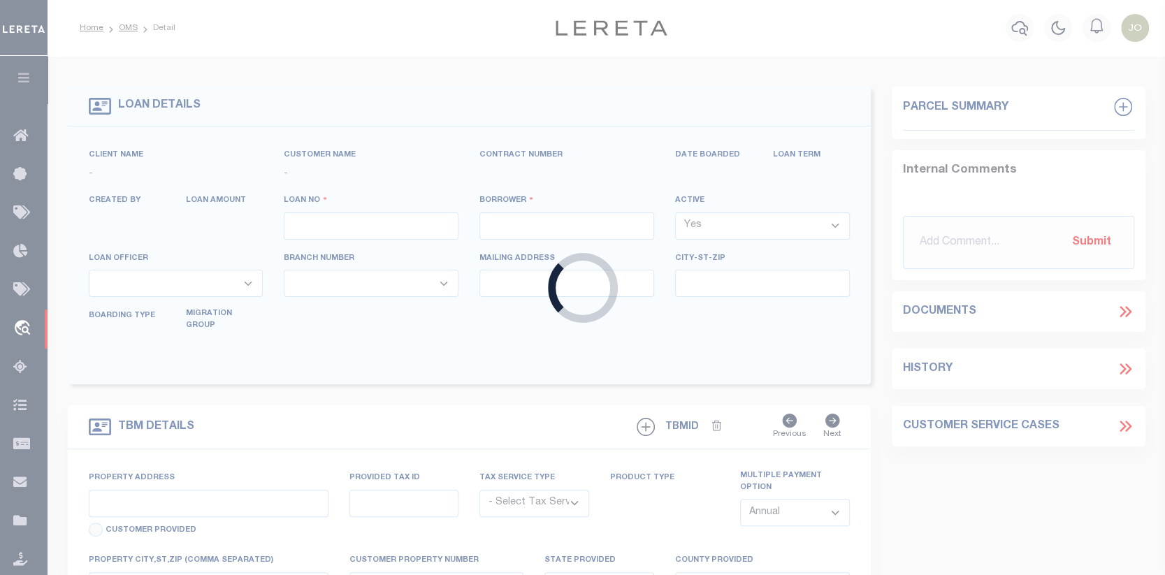
type input "40001356"
type input "SEE-EN SERVICES, LLC"
select select
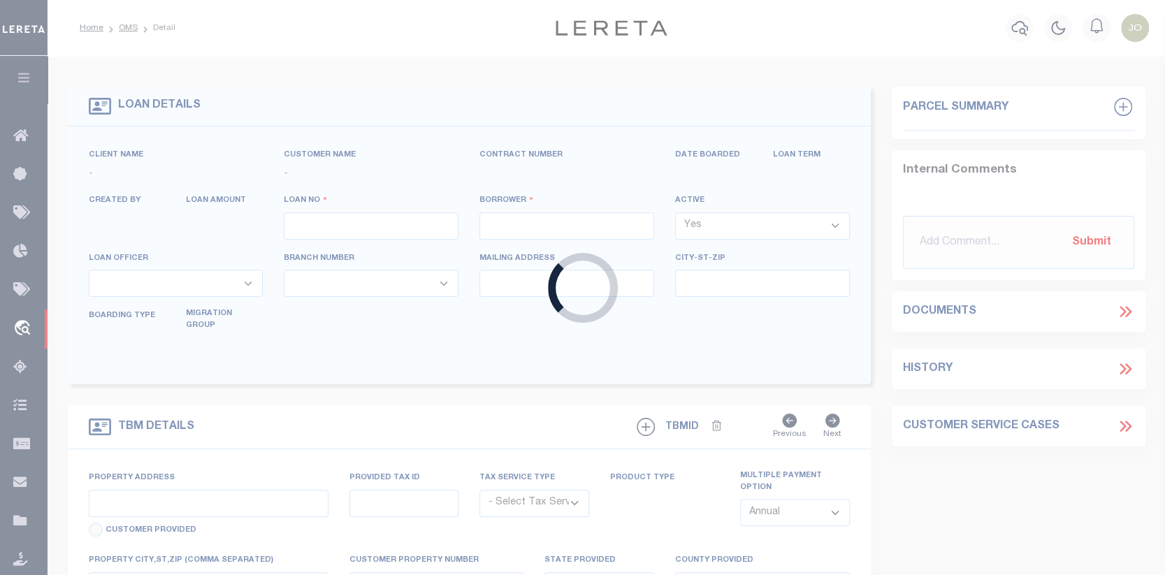
select select
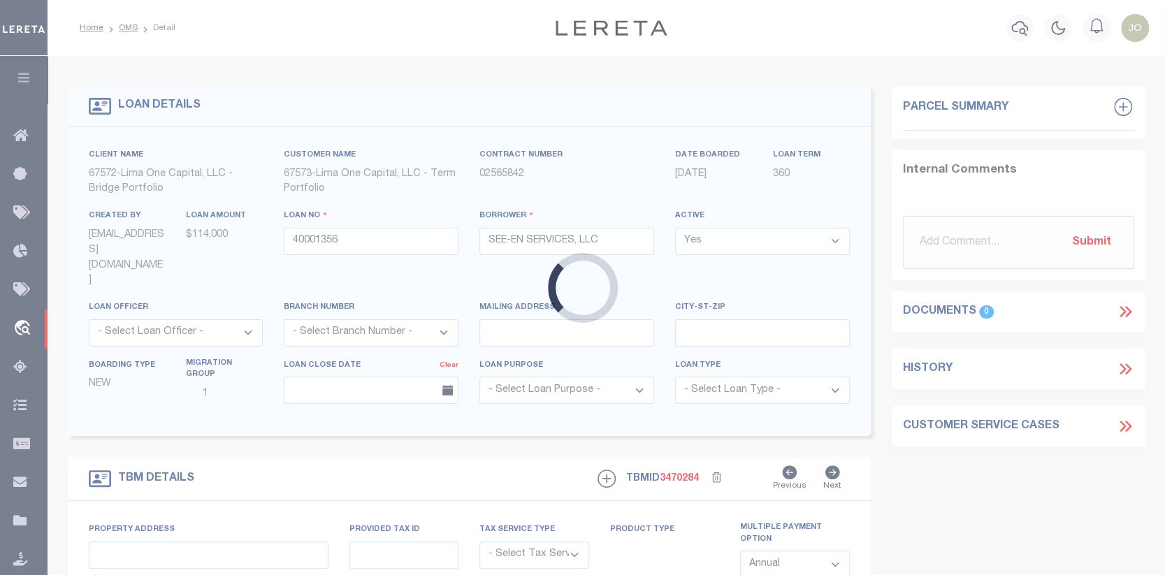
type input "5685 CREEKVIEW ROAD"
radio input "true"
select select "Escrow"
select select
type input "MECHANICSBURG PA 17050"
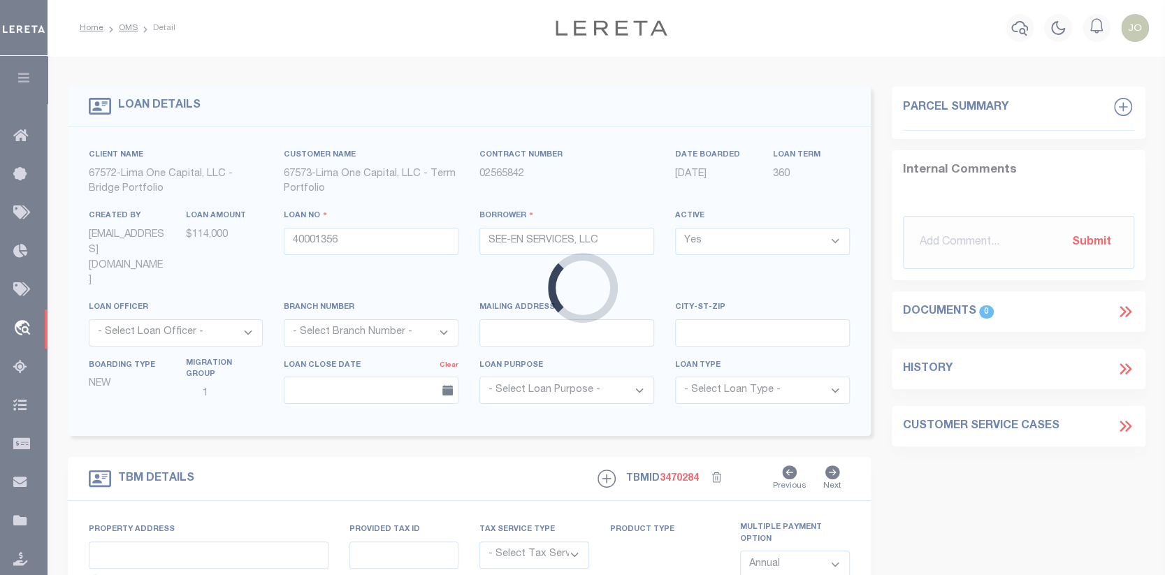
type input "40001356-1"
type input "PA"
type textarea "NO COLLECTOR INFO PROVIDED BY THE CLIENT."
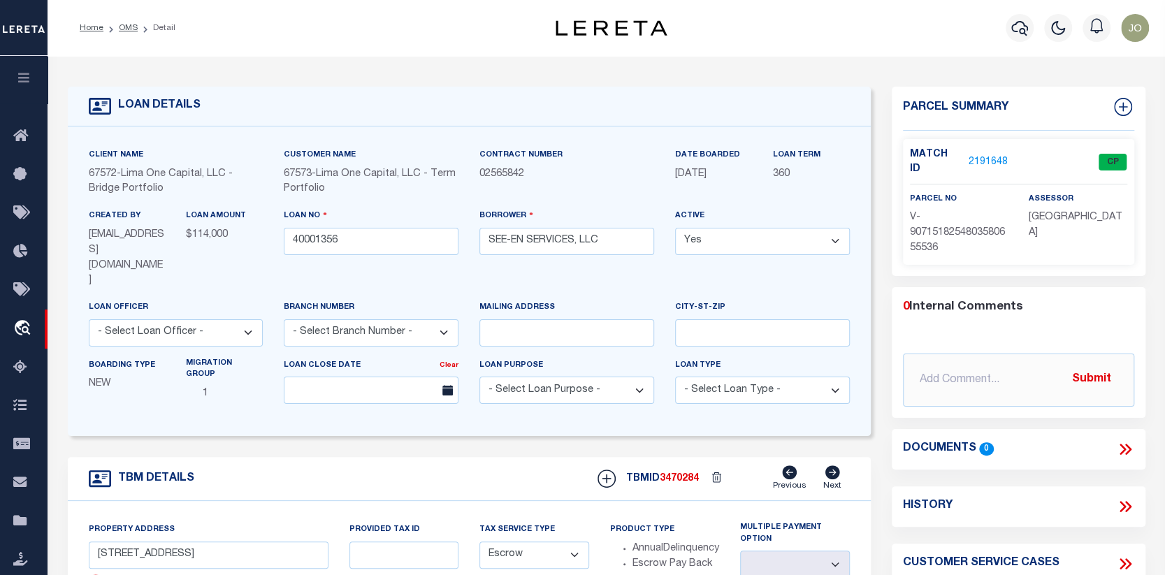
click at [982, 155] on link "2191648" at bounding box center [987, 162] width 39 height 15
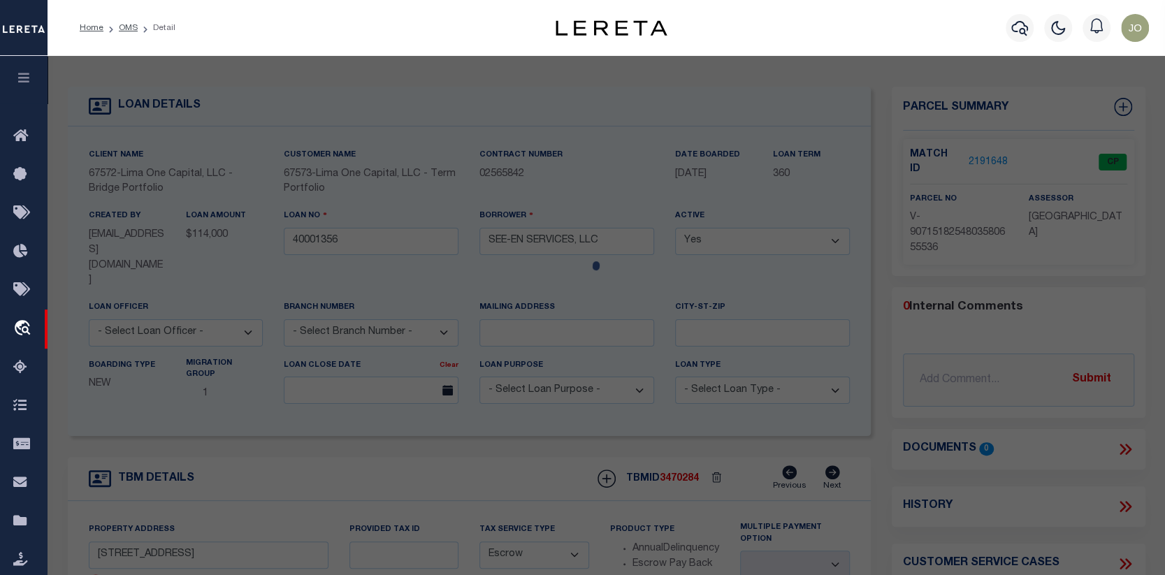
checkbox input "false"
select select "CP"
select select "AGW"
select select
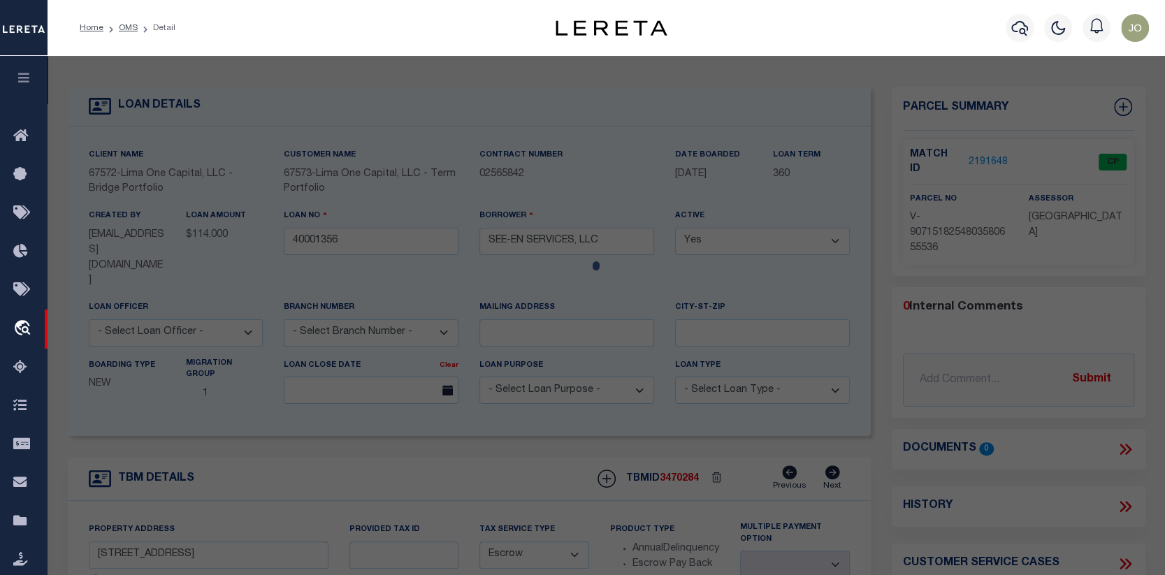
type input "5685 CREEKVIEW ROAD"
checkbox input "false"
type input "MECHANICSBURG PA 17050"
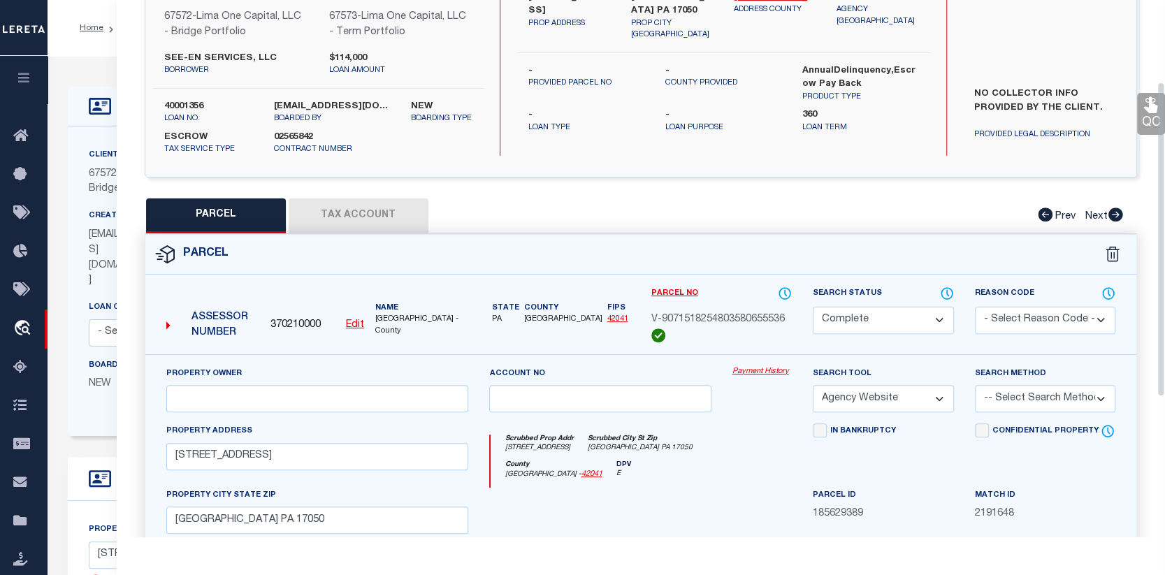
scroll to position [140, 0]
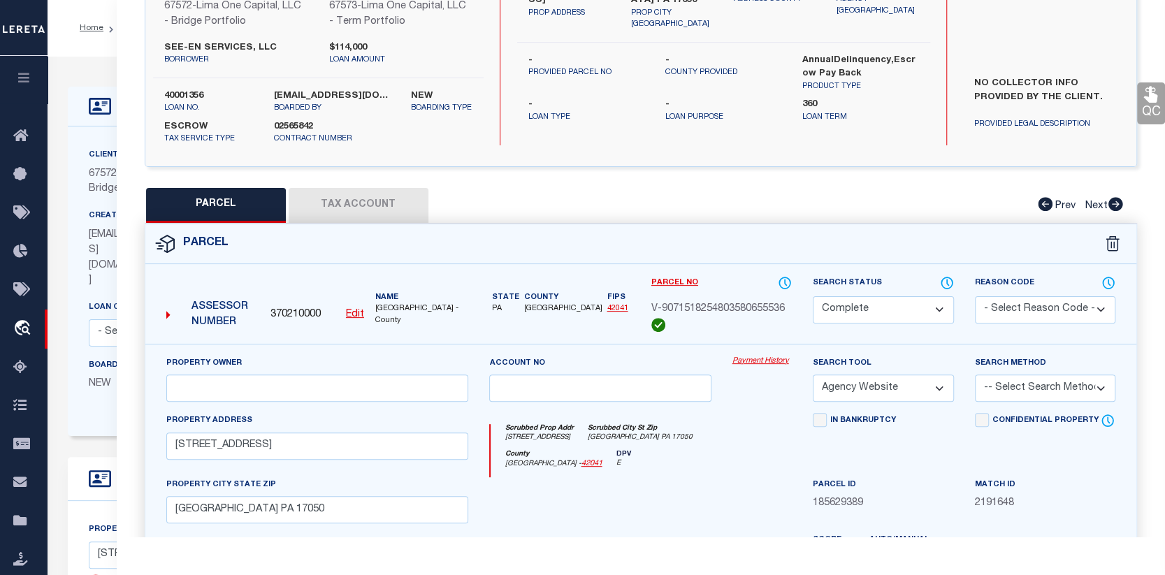
click at [389, 216] on button "Tax Account" at bounding box center [359, 205] width 140 height 35
select select "100"
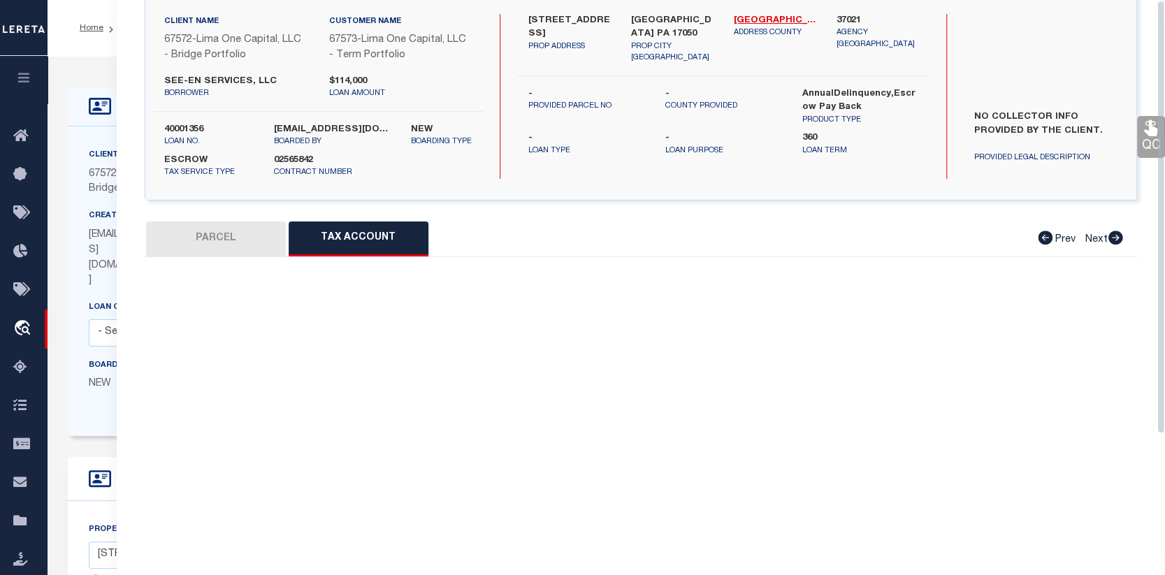
scroll to position [0, 0]
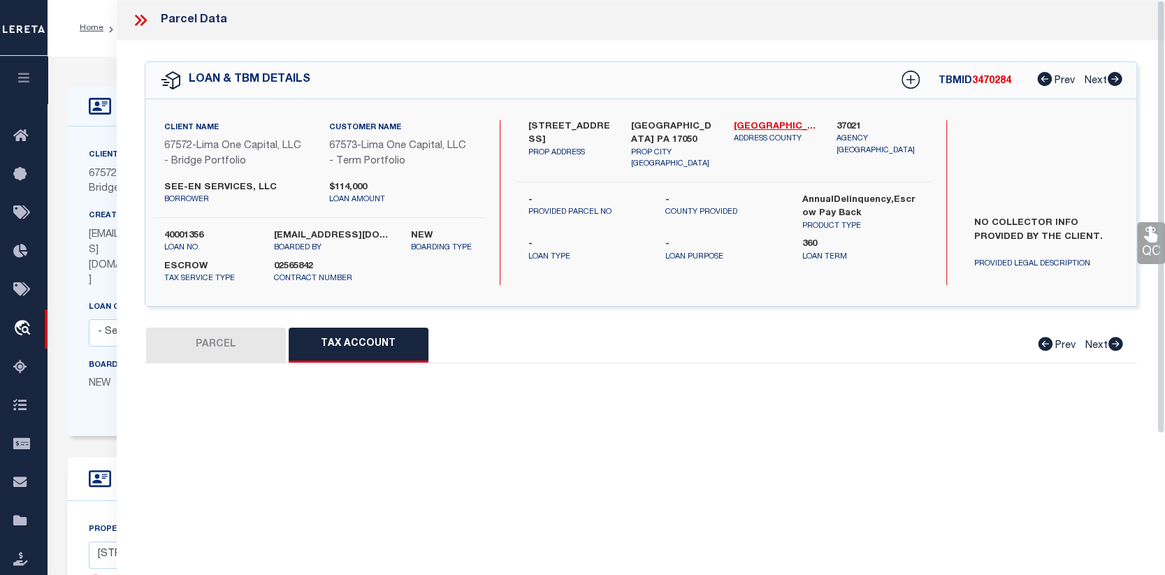
select select "100"
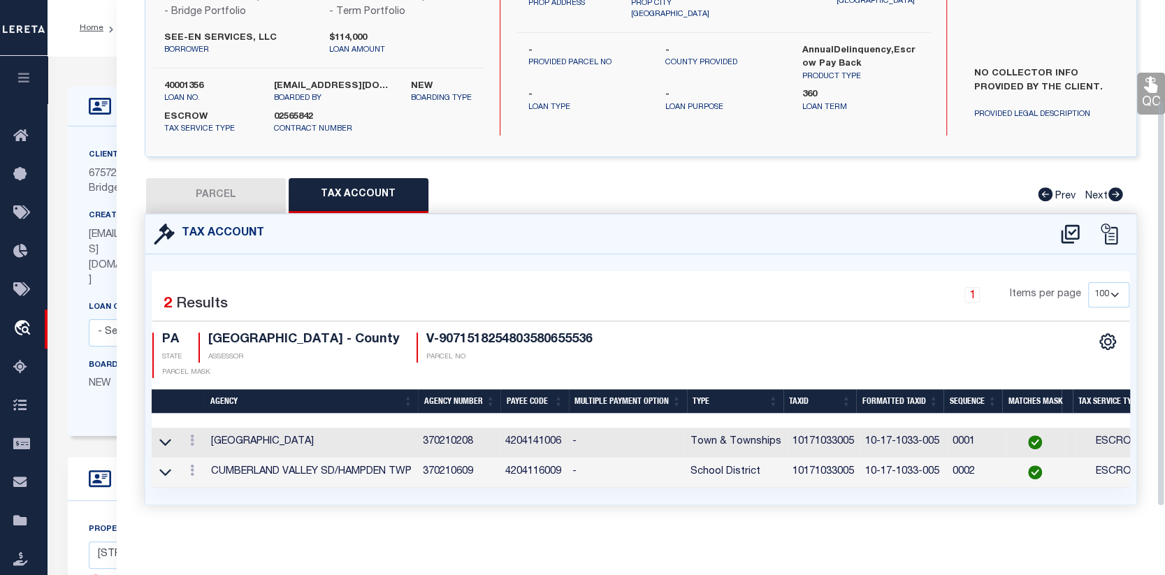
scroll to position [170, 0]
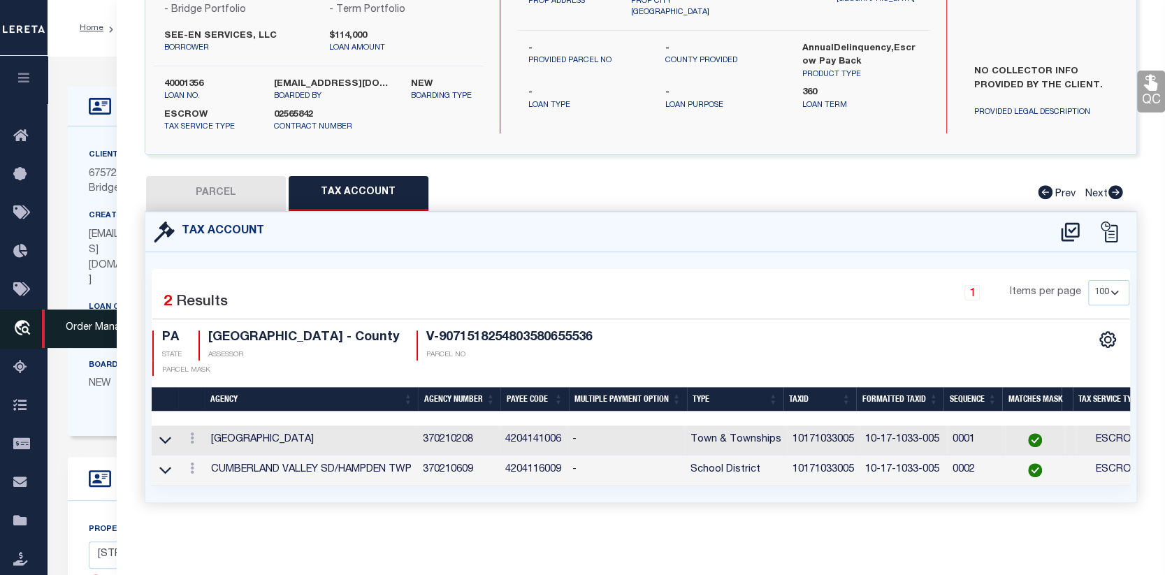
click at [57, 326] on span "Order Management System" at bounding box center [127, 329] width 170 height 38
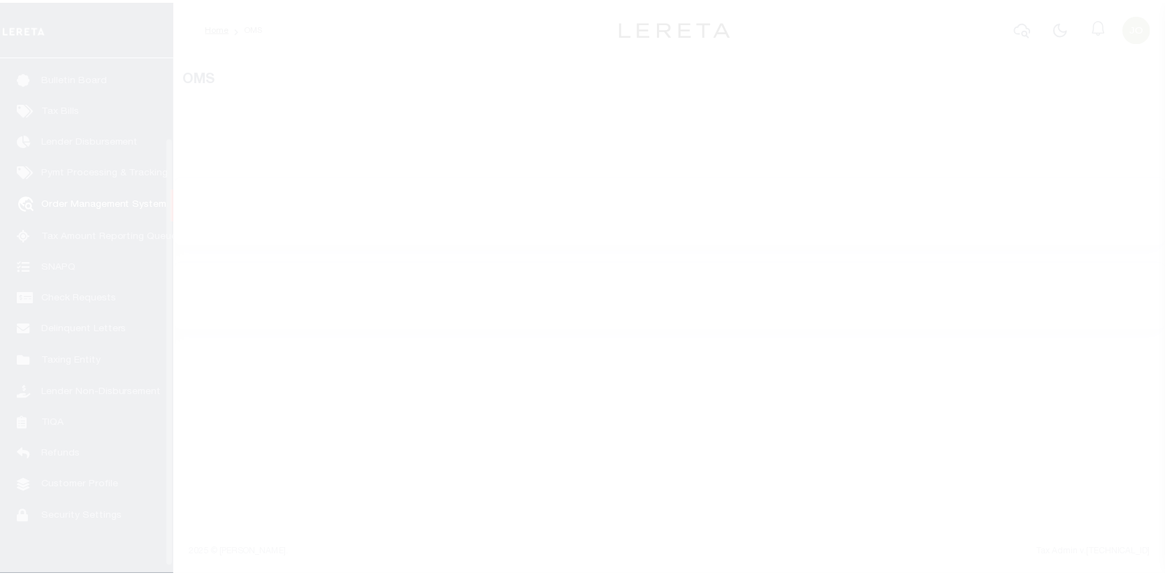
scroll to position [101, 0]
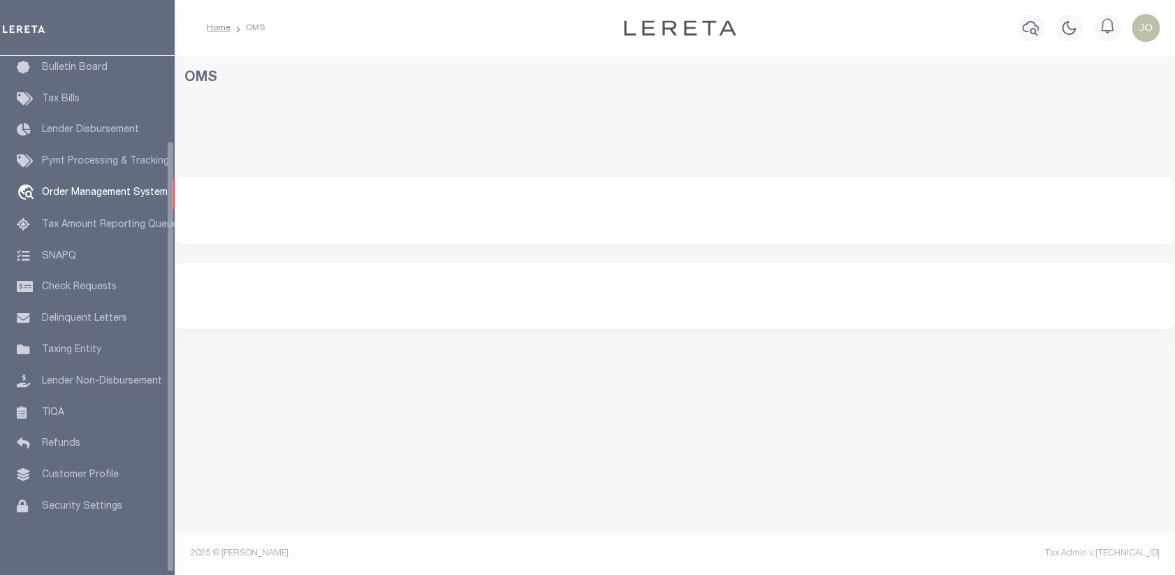
select select "200"
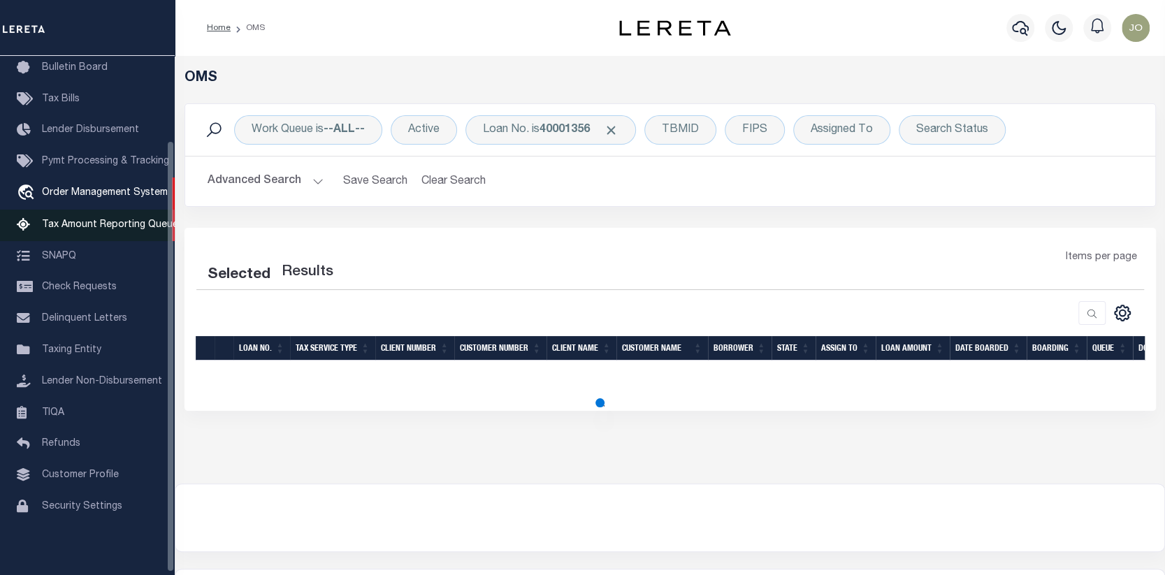
select select "200"
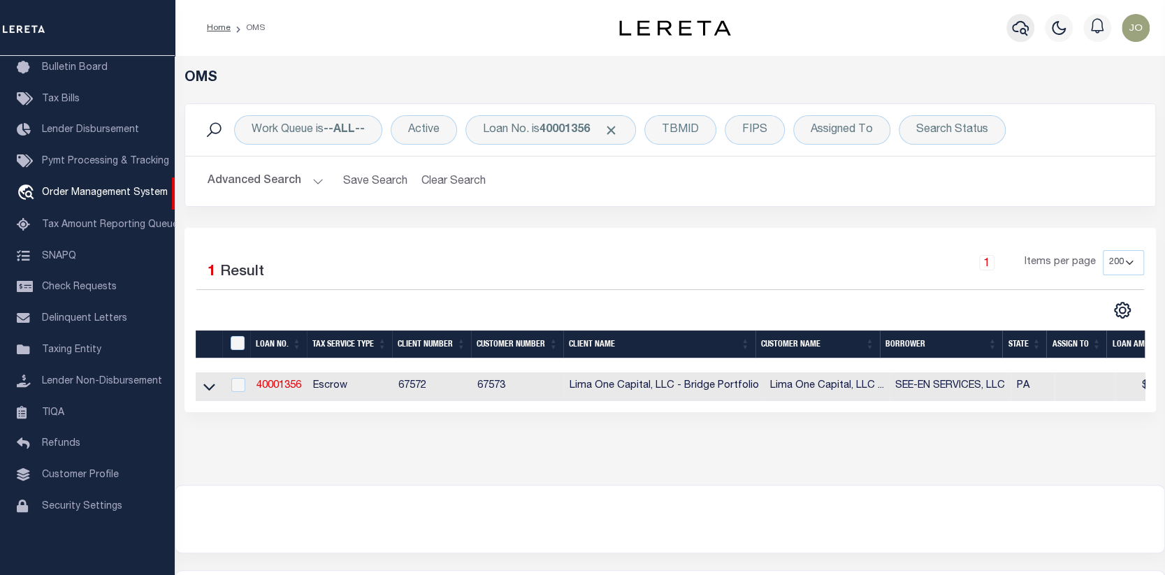
click at [1019, 24] on icon "button" at bounding box center [1020, 28] width 17 height 17
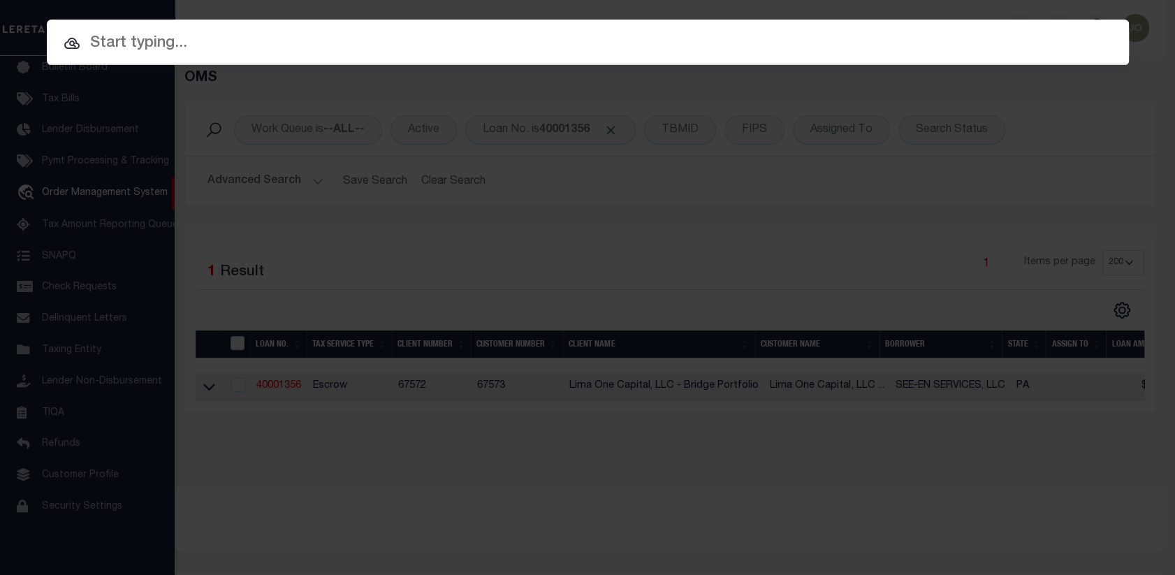
click at [87, 38] on input "text" at bounding box center [588, 43] width 1082 height 24
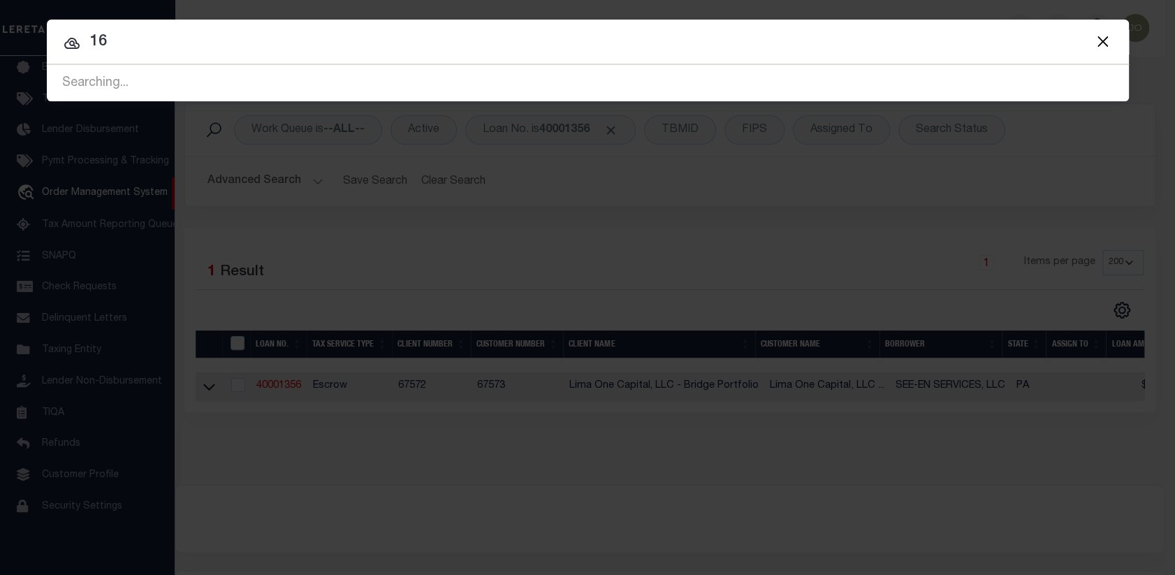
type input "1"
type input "[STREET_ADDRESS]"
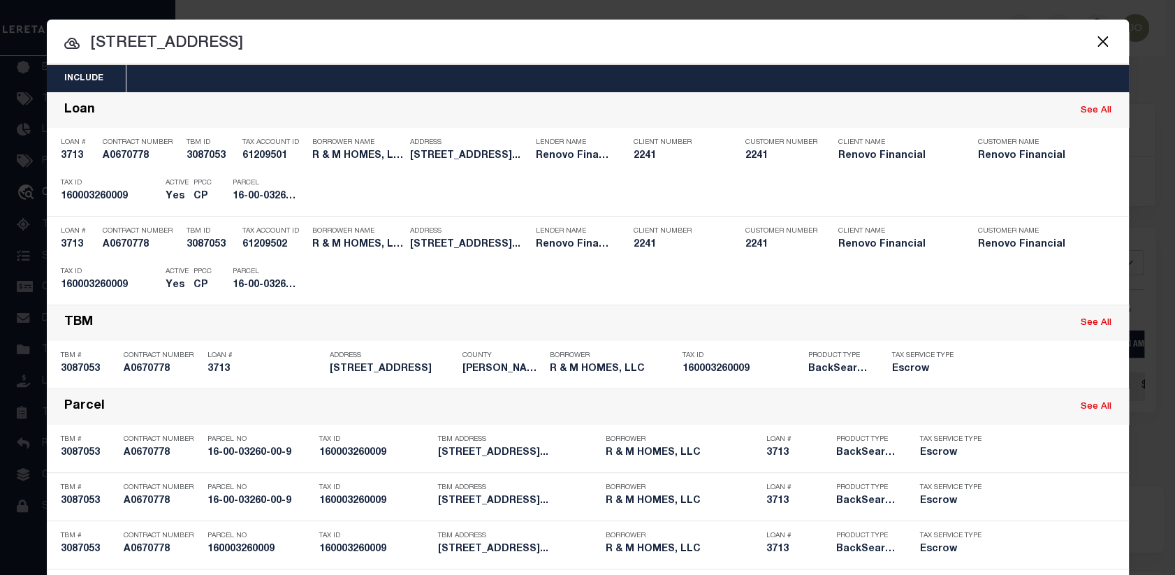
click at [1103, 43] on button "Close" at bounding box center [1103, 41] width 18 height 18
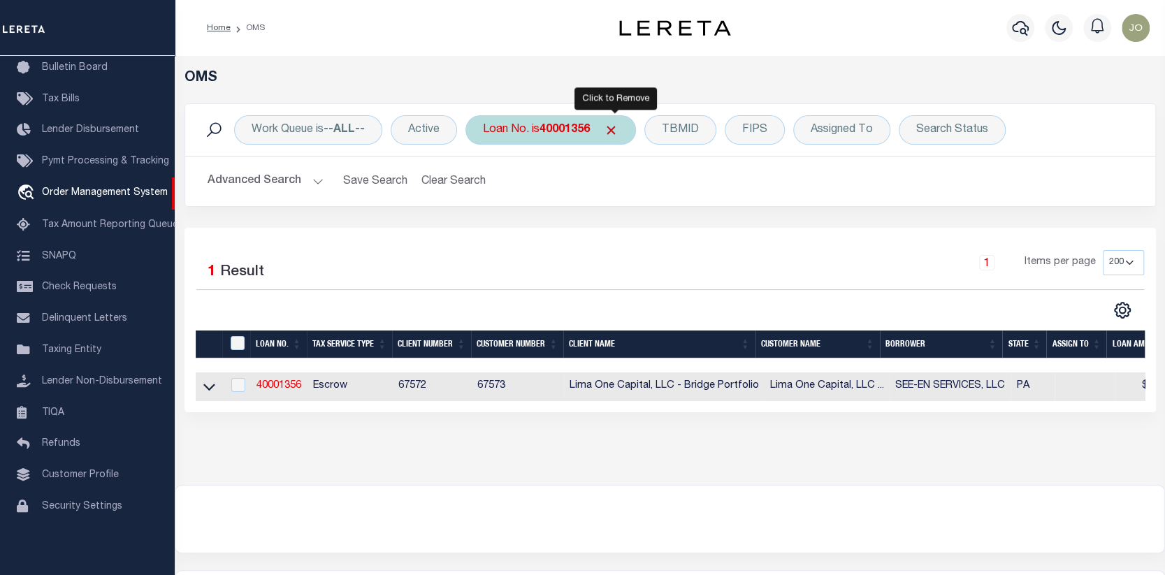
click at [611, 128] on span "Click to Remove" at bounding box center [611, 130] width 15 height 15
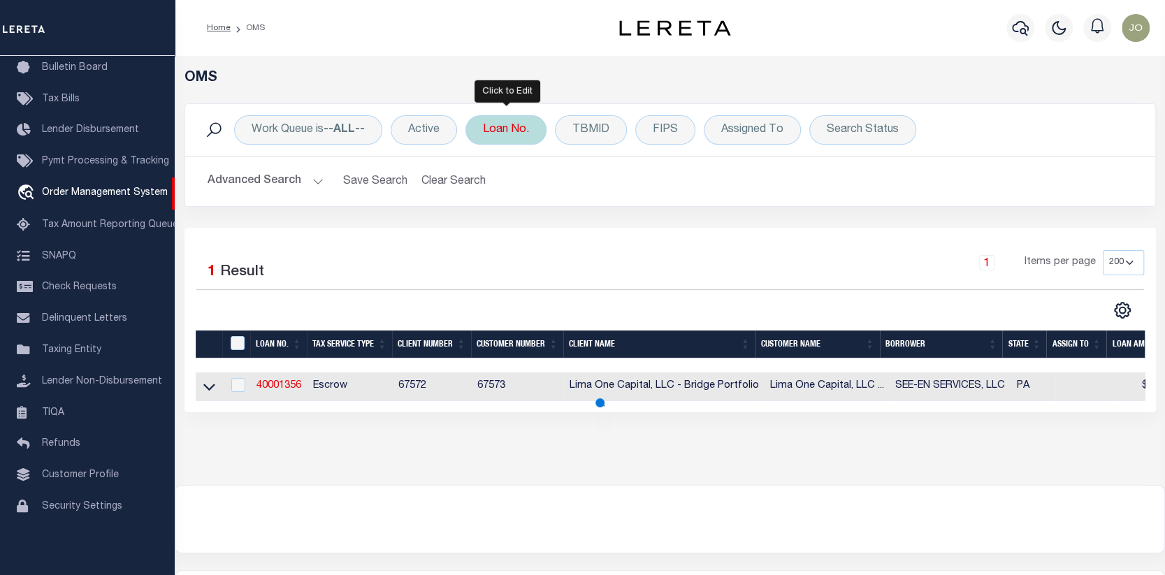
click at [523, 126] on div "Loan No." at bounding box center [505, 129] width 81 height 29
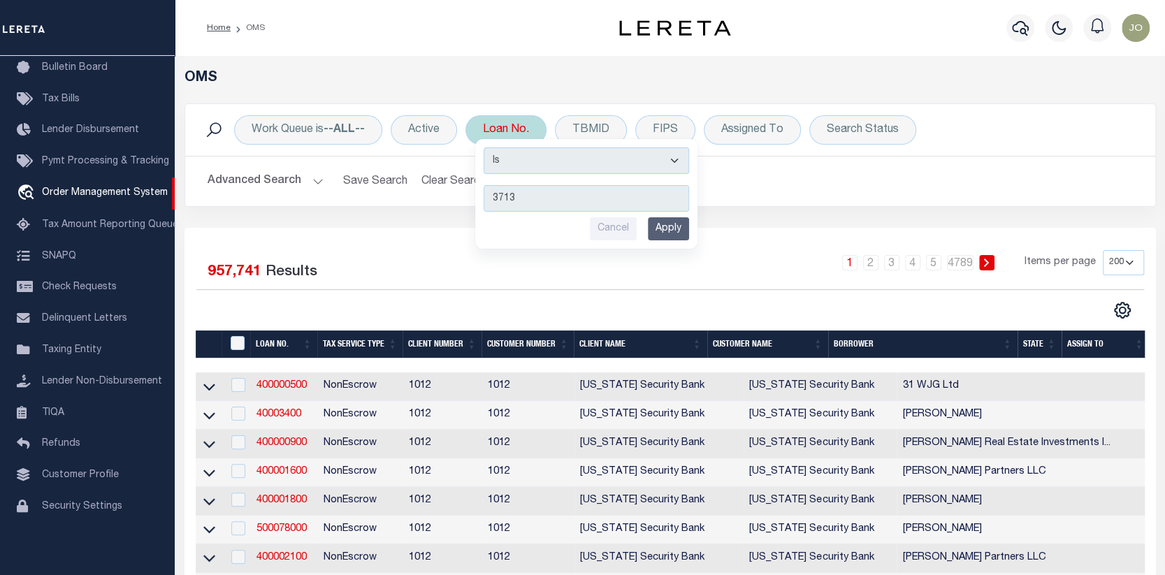
type input "3713"
click at [677, 230] on input "Apply" at bounding box center [668, 228] width 41 height 23
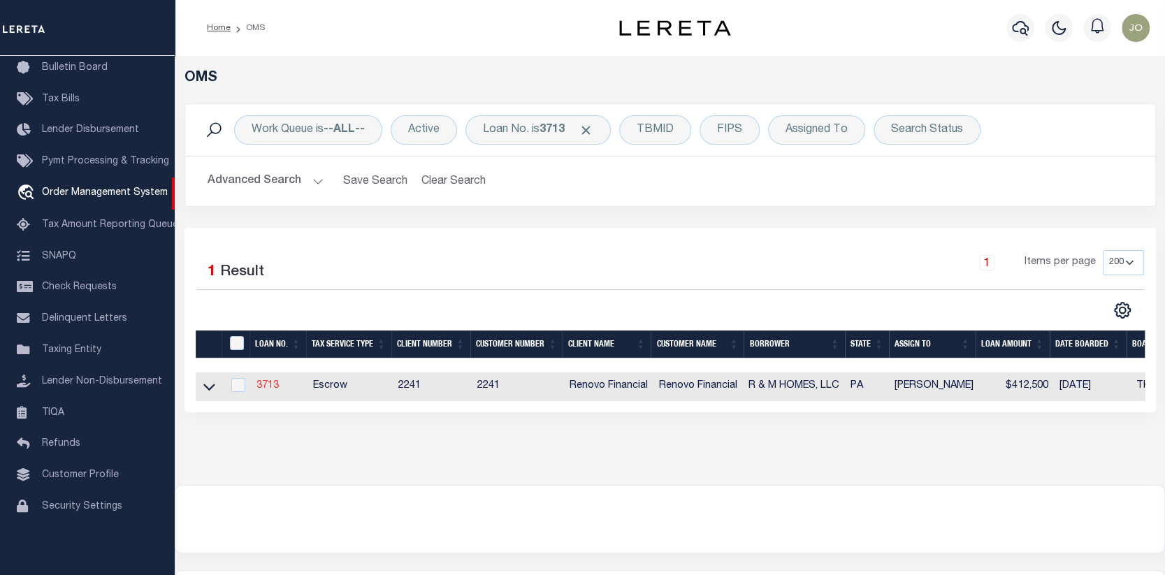
click at [269, 385] on link "3713" at bounding box center [267, 386] width 22 height 10
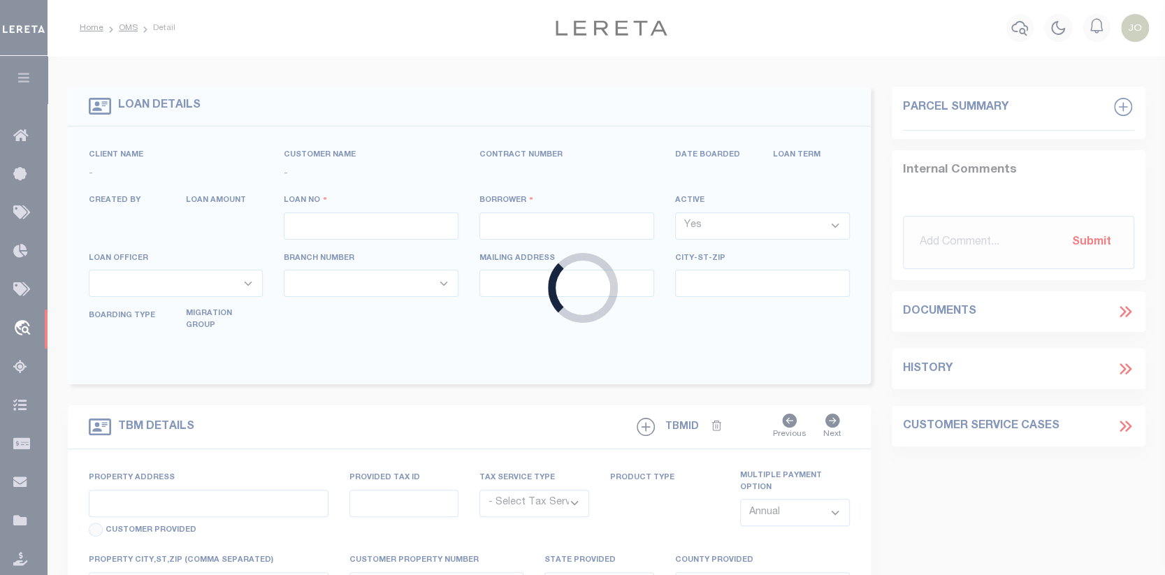
type input "3713"
type input "R & M HOMES, LLC"
select select
type input "5506 Magnolia Lane"
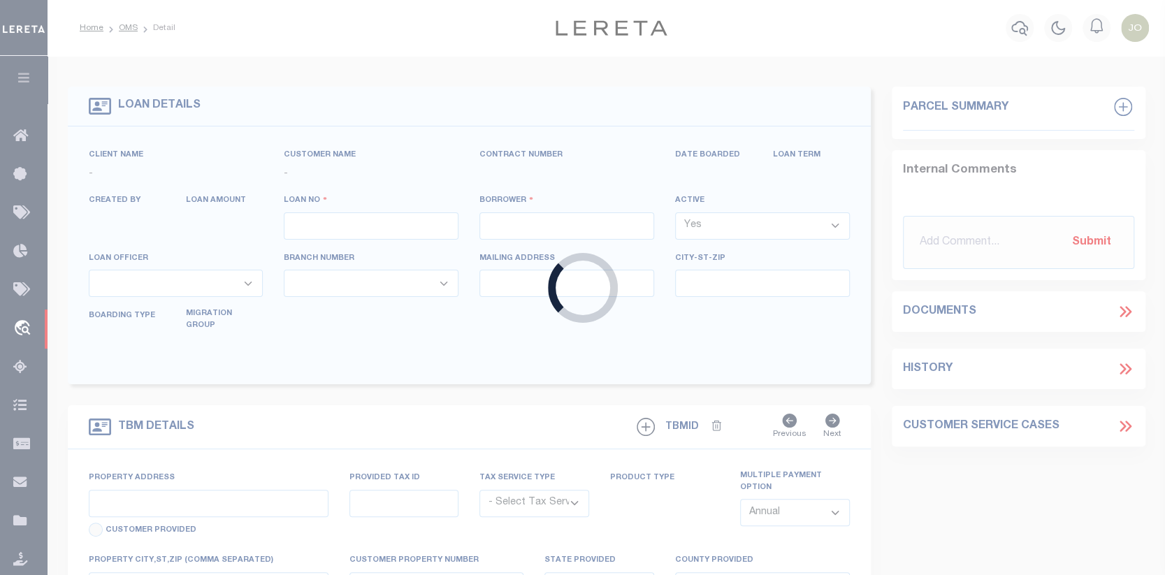
type input "Alexandria VA 22311"
select select "Escrow"
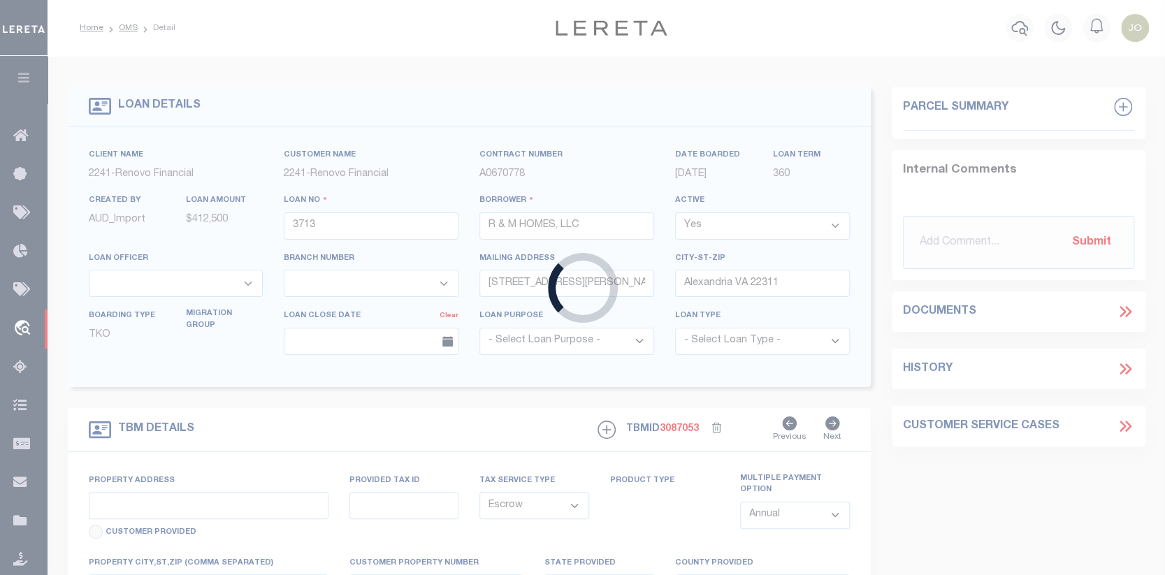
type input "224 North Charlotte Street"
type input "160003260009"
select select
type input "Pottstown, PA 19464"
type input "a0k2L00001Pf6f0"
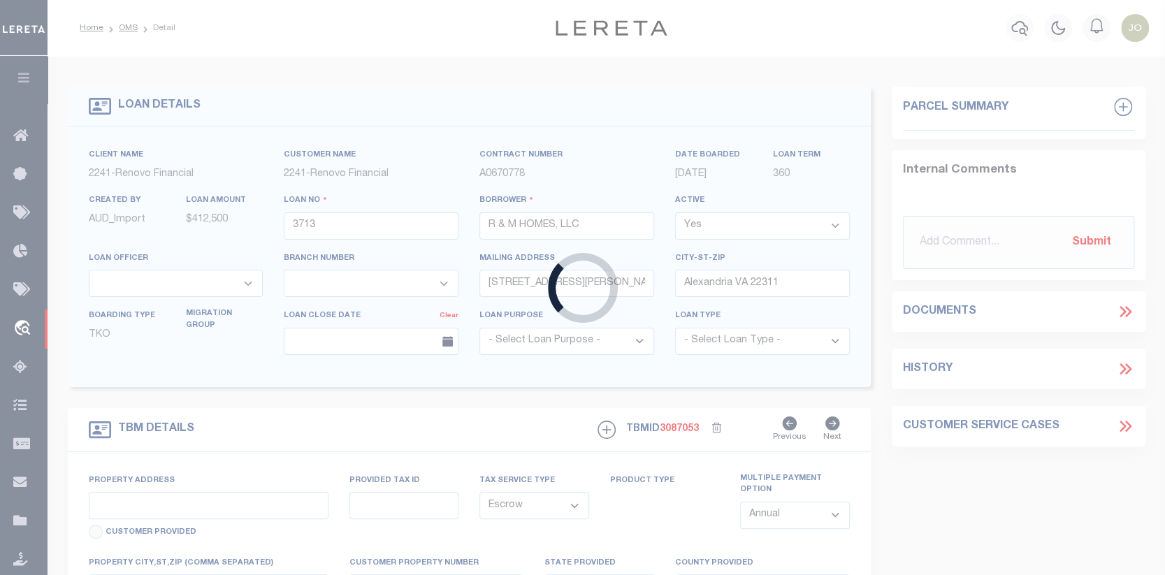
type input "PA"
select select
select select "25066"
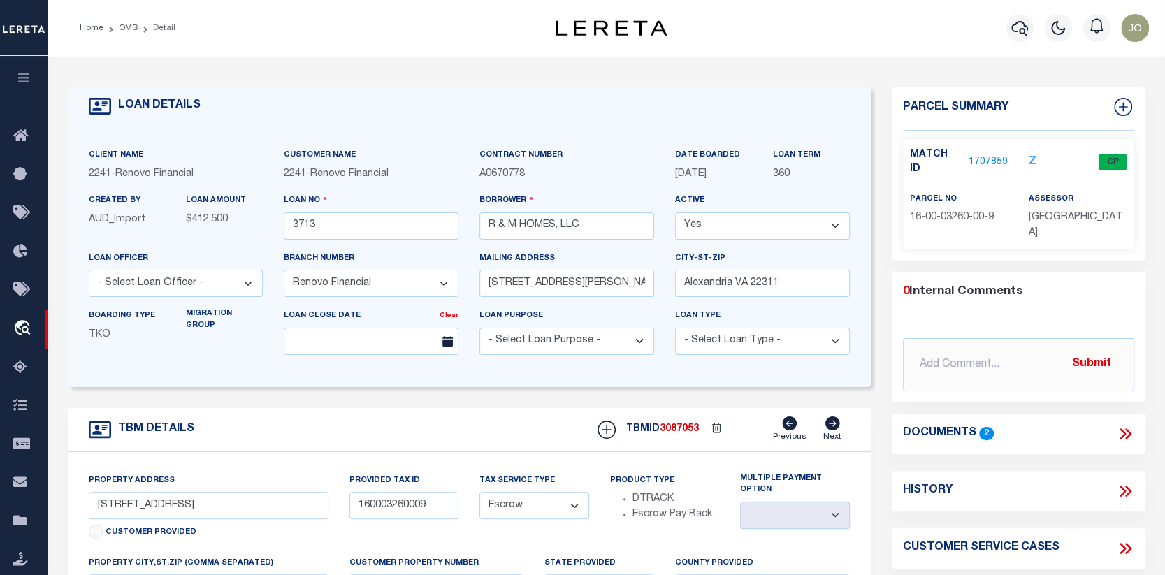
click at [1121, 425] on icon at bounding box center [1125, 434] width 18 height 18
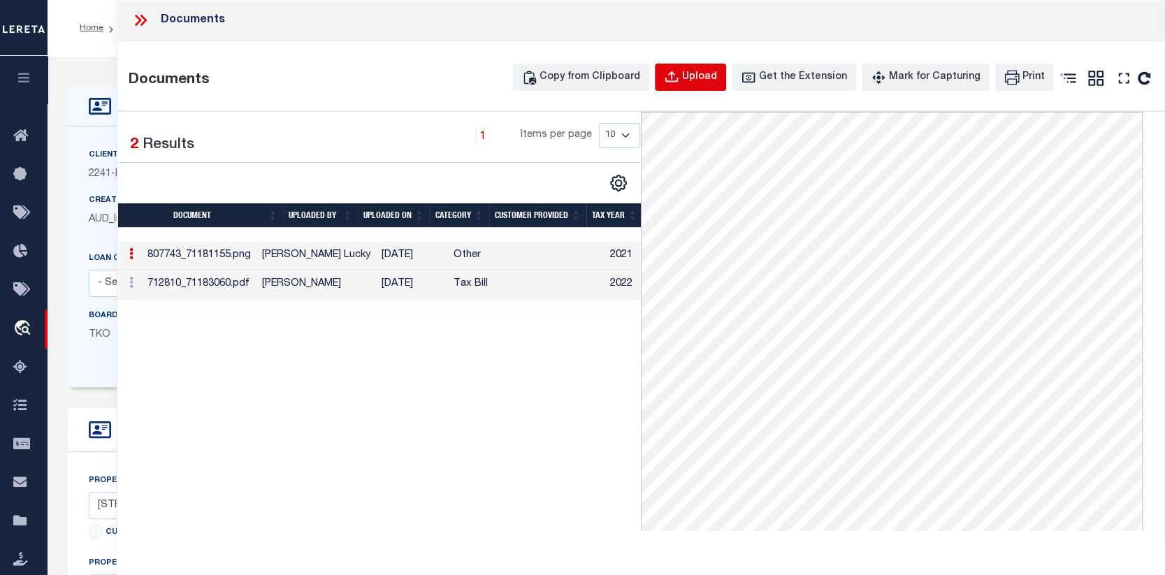
click at [709, 73] on div "Upload" at bounding box center [699, 77] width 35 height 15
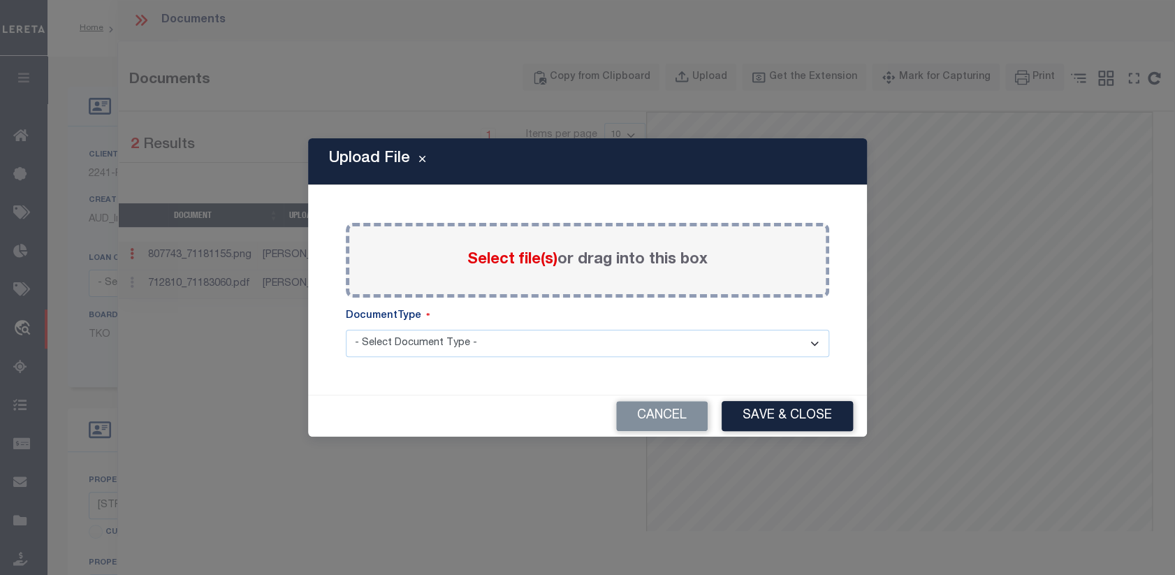
click at [518, 259] on span "Select file(s)" at bounding box center [512, 259] width 90 height 15
click at [0, 0] on input "Select file(s) or drag into this box" at bounding box center [0, 0] width 0 height 0
click at [695, 411] on button "Cancel" at bounding box center [662, 416] width 92 height 30
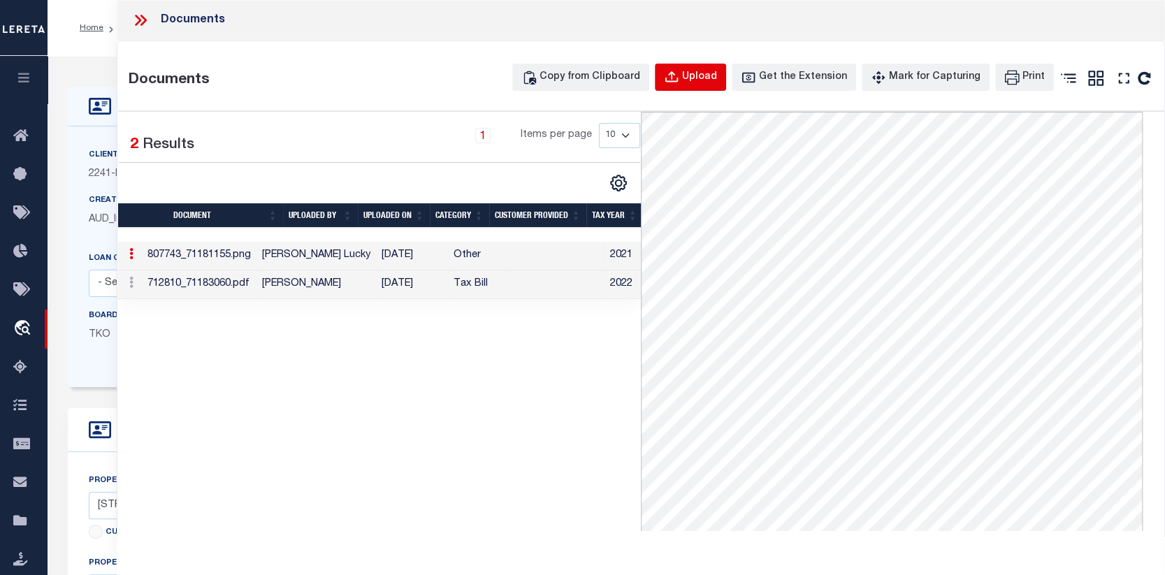
click at [709, 78] on div "Upload" at bounding box center [699, 77] width 35 height 15
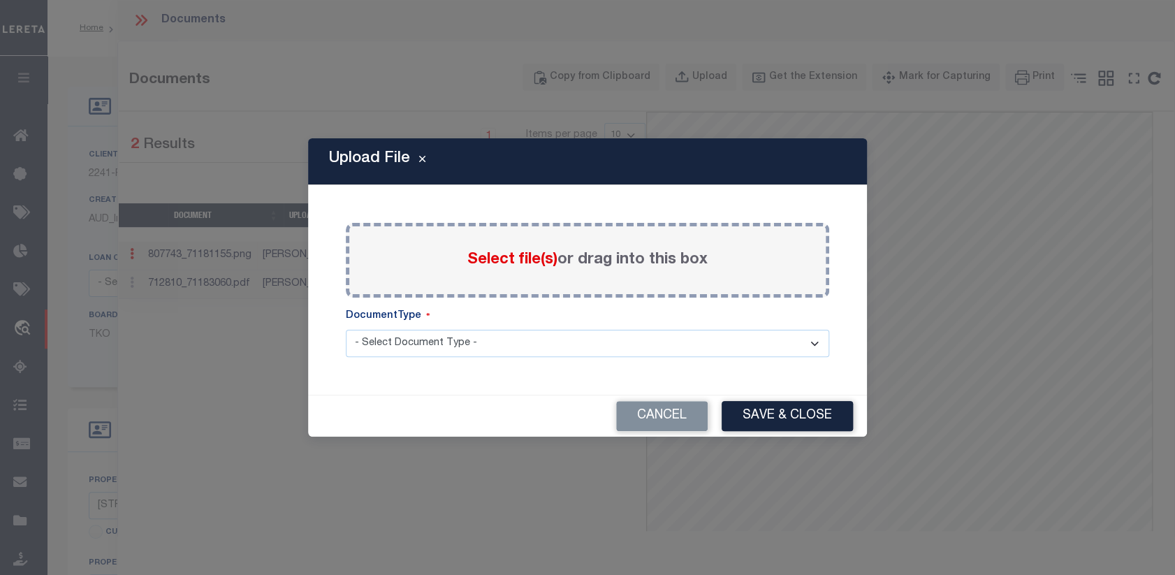
click at [544, 263] on span "Select file(s)" at bounding box center [512, 259] width 90 height 15
click at [0, 0] on input "Select file(s) or drag into this box" at bounding box center [0, 0] width 0 height 0
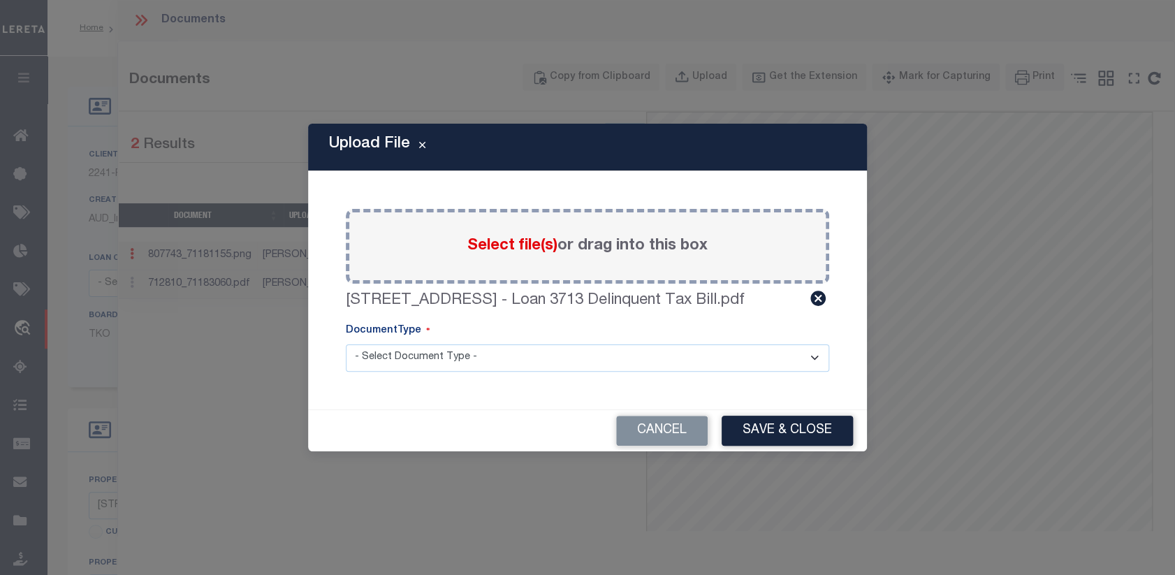
click at [811, 354] on select "- Select Document Type - Tax Service Documents" at bounding box center [588, 357] width 484 height 27
select select "TAX"
click at [346, 344] on select "- Select Document Type - Tax Service Documents" at bounding box center [588, 357] width 484 height 27
click at [799, 434] on button "Save & Close" at bounding box center [787, 431] width 131 height 30
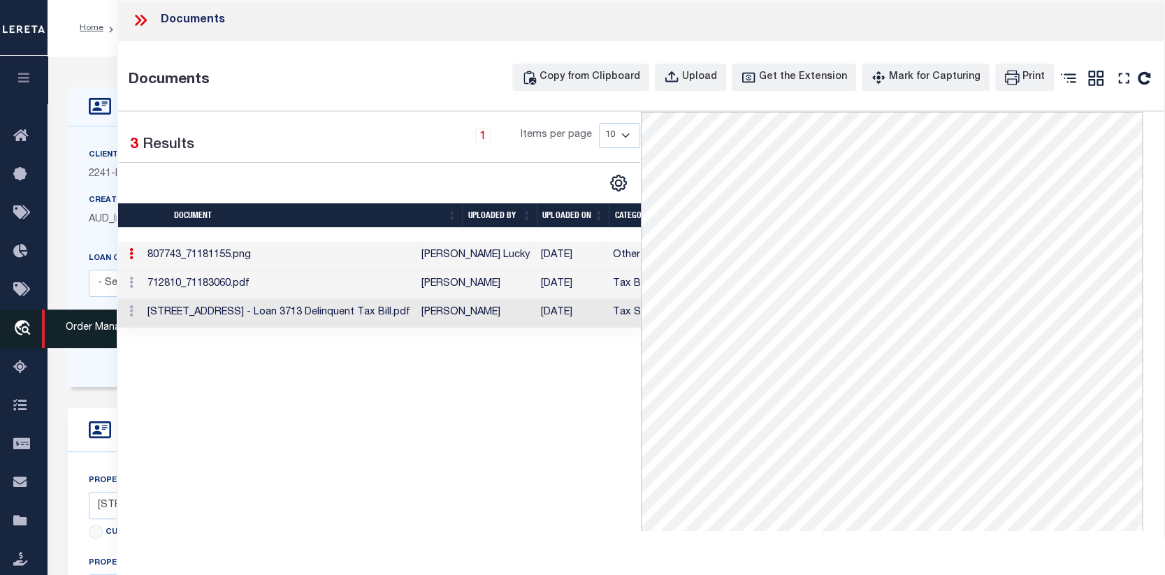
click at [23, 320] on icon "travel_explore" at bounding box center [24, 329] width 22 height 18
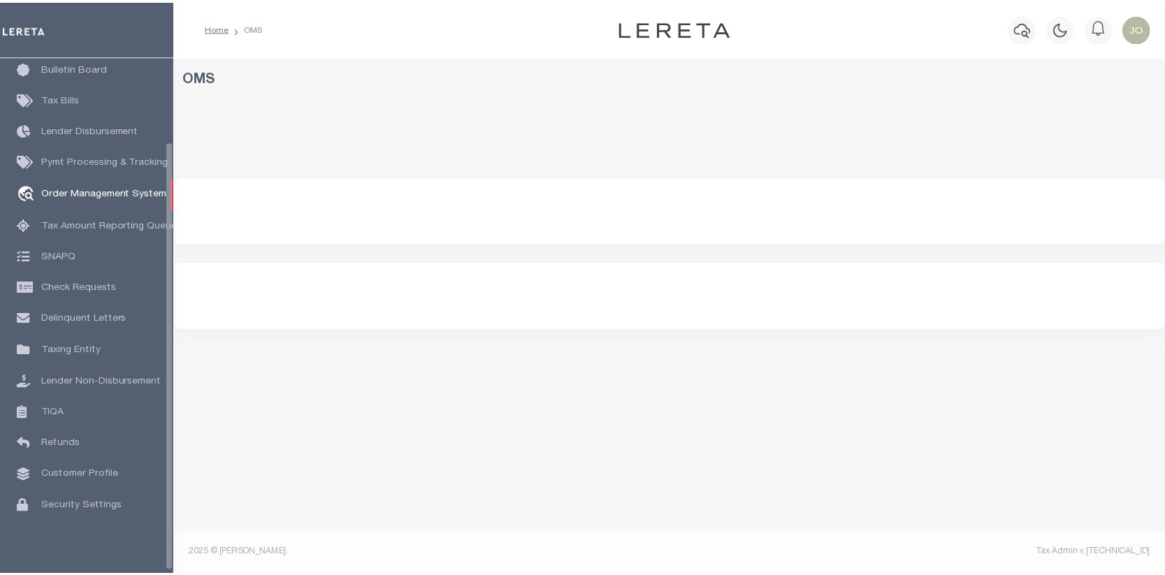
scroll to position [101, 0]
select select "200"
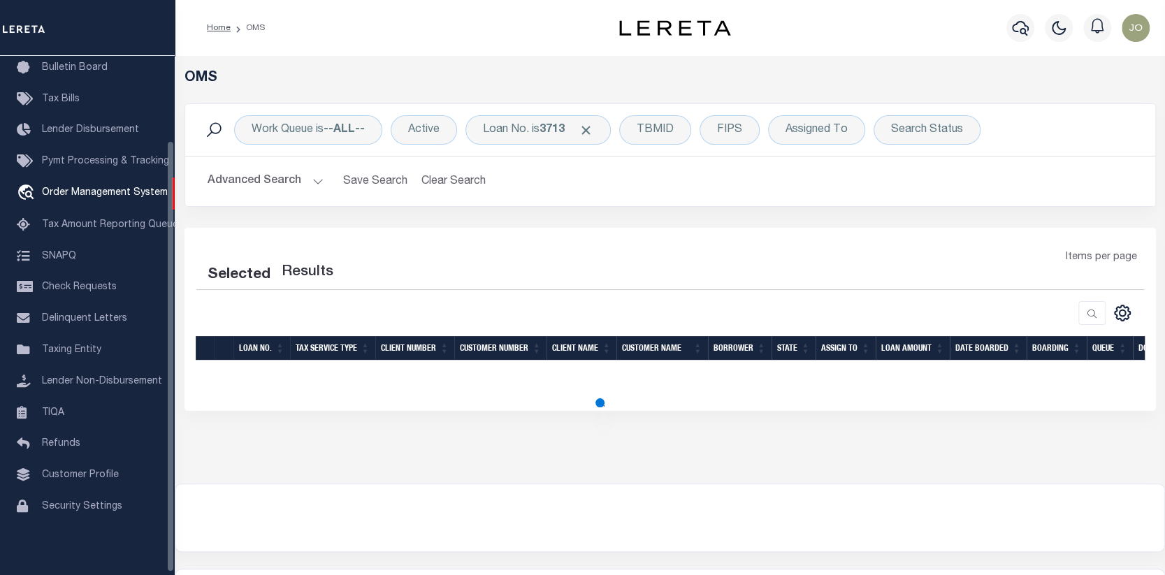
select select "200"
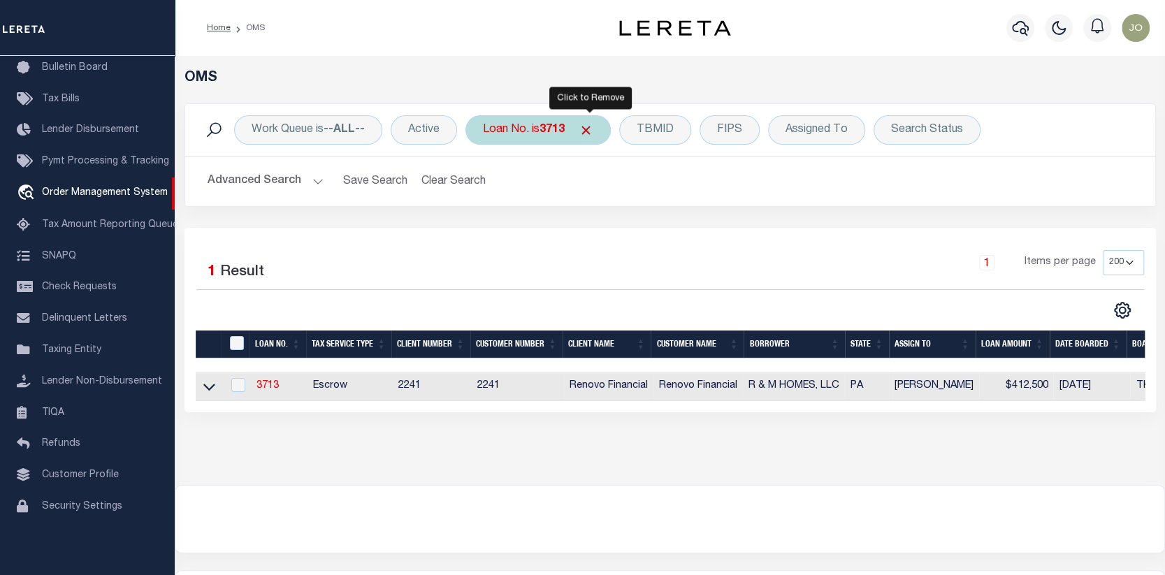
click at [590, 126] on span "Click to Remove" at bounding box center [586, 130] width 15 height 15
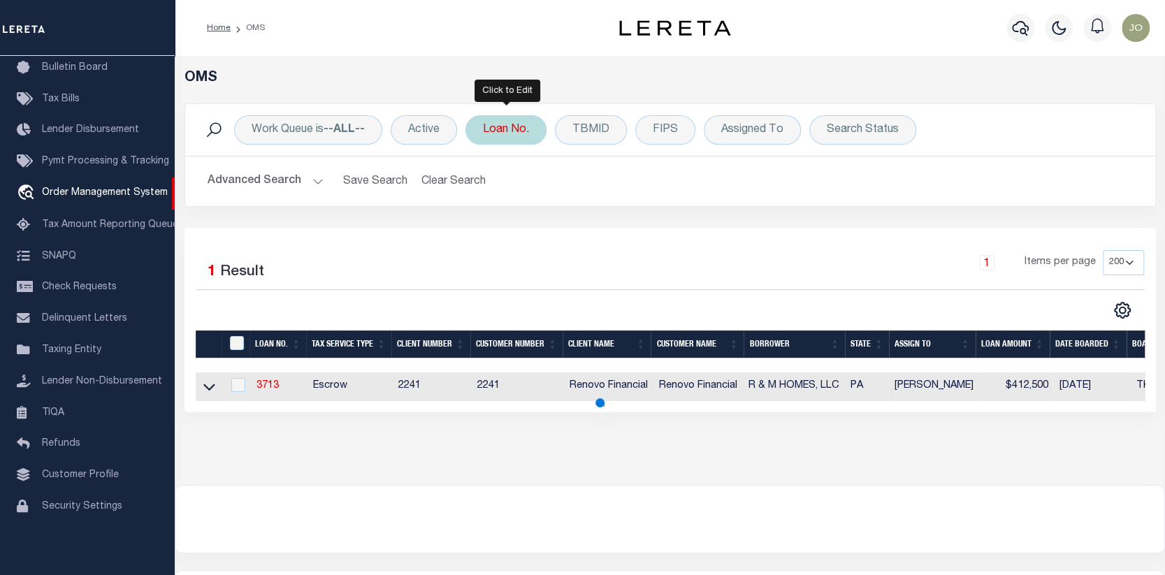
click at [514, 126] on div "Loan No." at bounding box center [505, 129] width 81 height 29
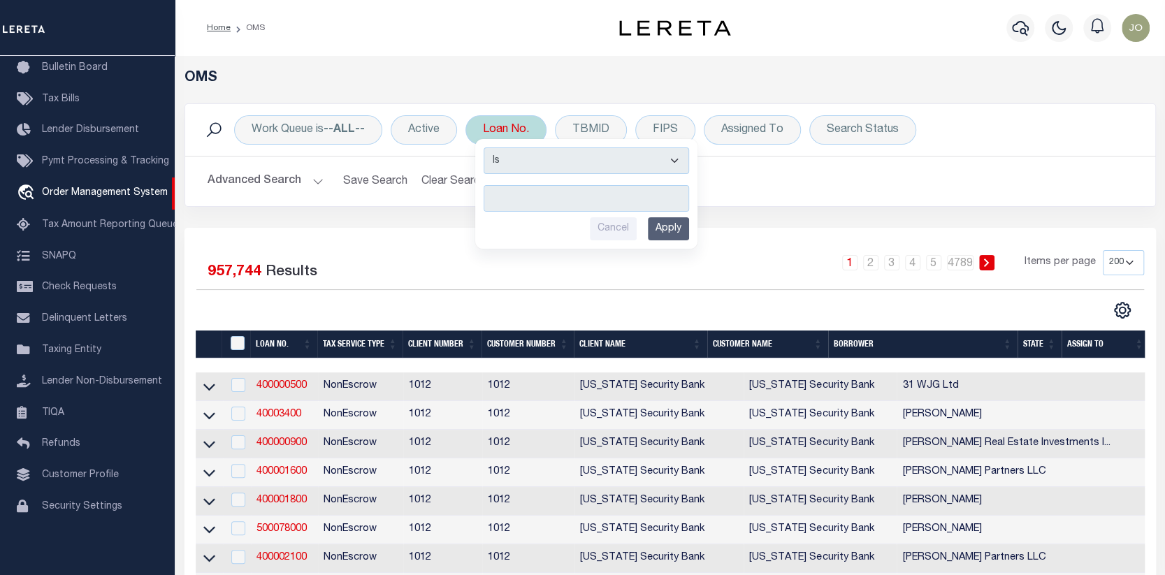
click at [497, 194] on input "text" at bounding box center [586, 198] width 205 height 27
type input "110578"
click at [665, 222] on input "Apply" at bounding box center [668, 228] width 41 height 23
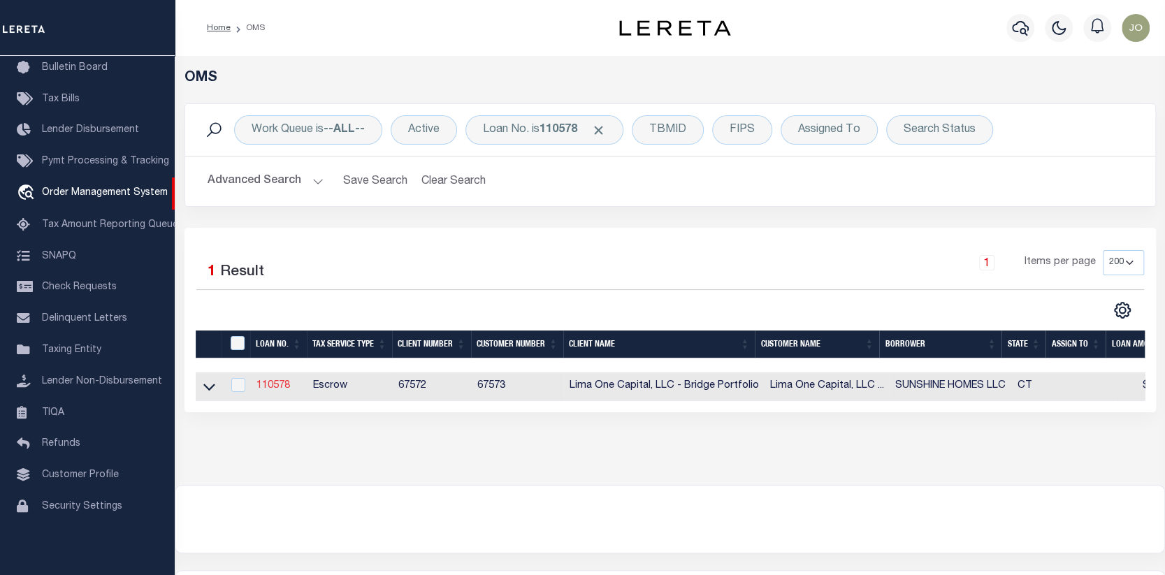
click at [275, 383] on link "110578" at bounding box center [273, 386] width 34 height 10
type input "110578"
type input "SUNSHINE HOMES LLC"
select select
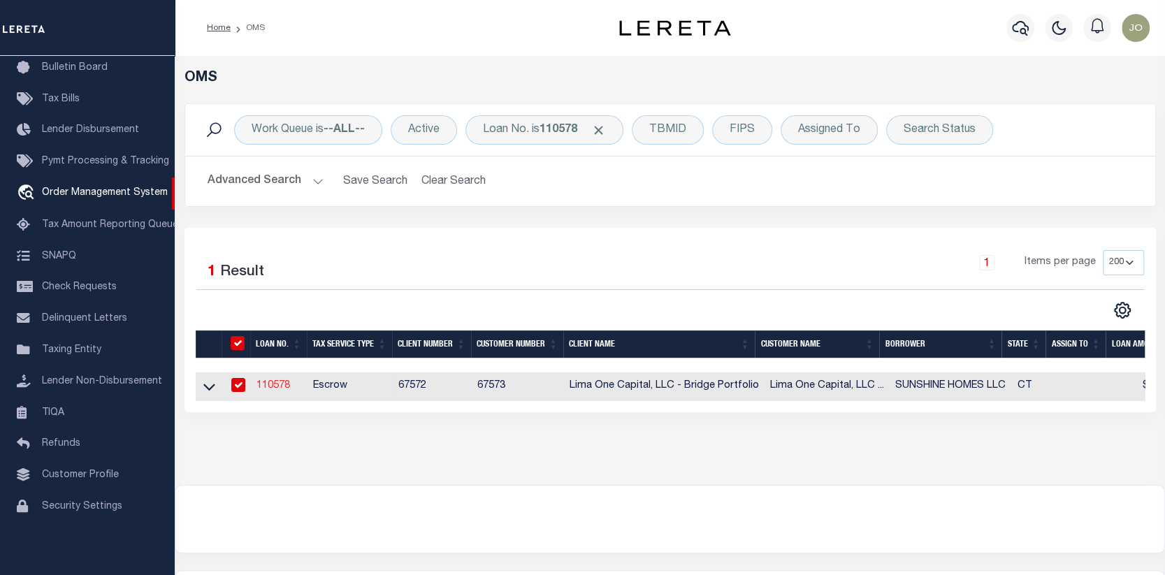
select select
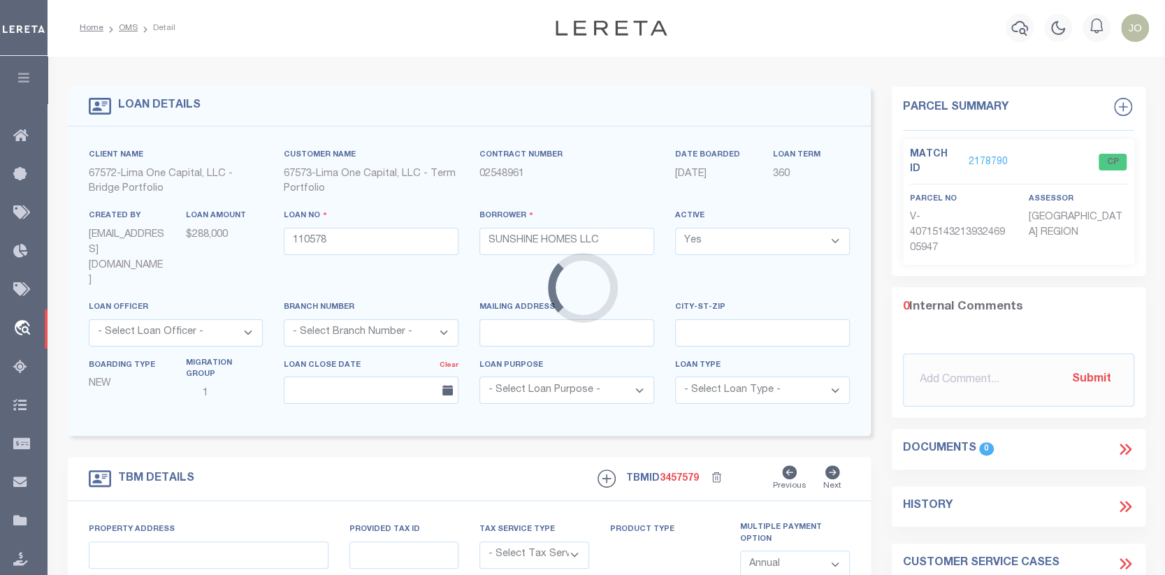
type input "[STREET_ADDRESS]"
radio input "true"
select select "Escrow"
select select "2"
type input "CLINTON CT 06413"
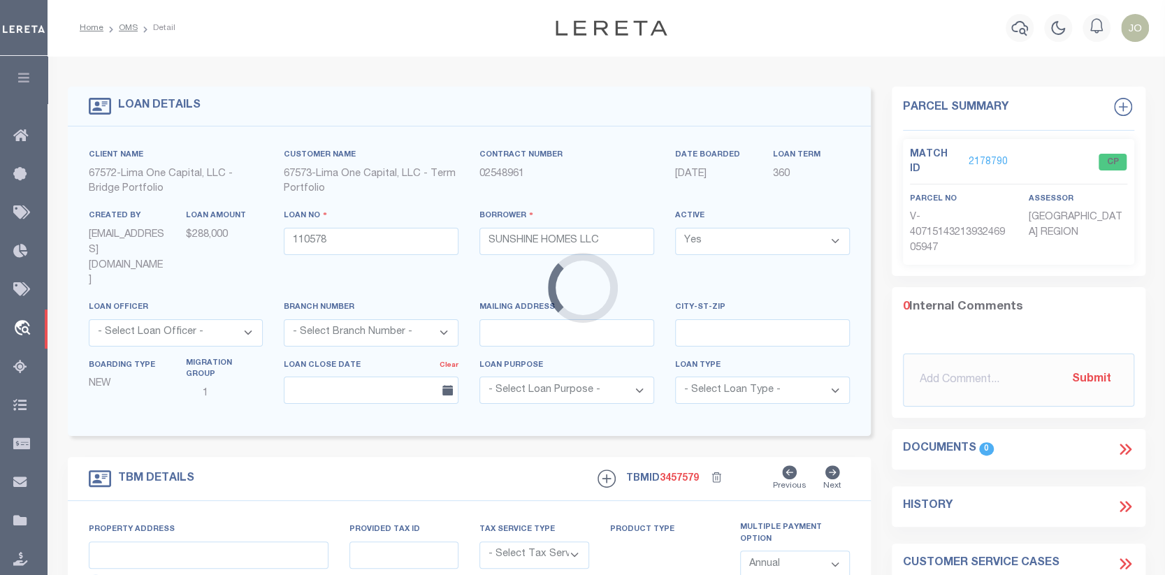
type input "110578-2"
type input "CT"
type textarea "COLLECTOR: ENTITY: PARCEL: 8670135"
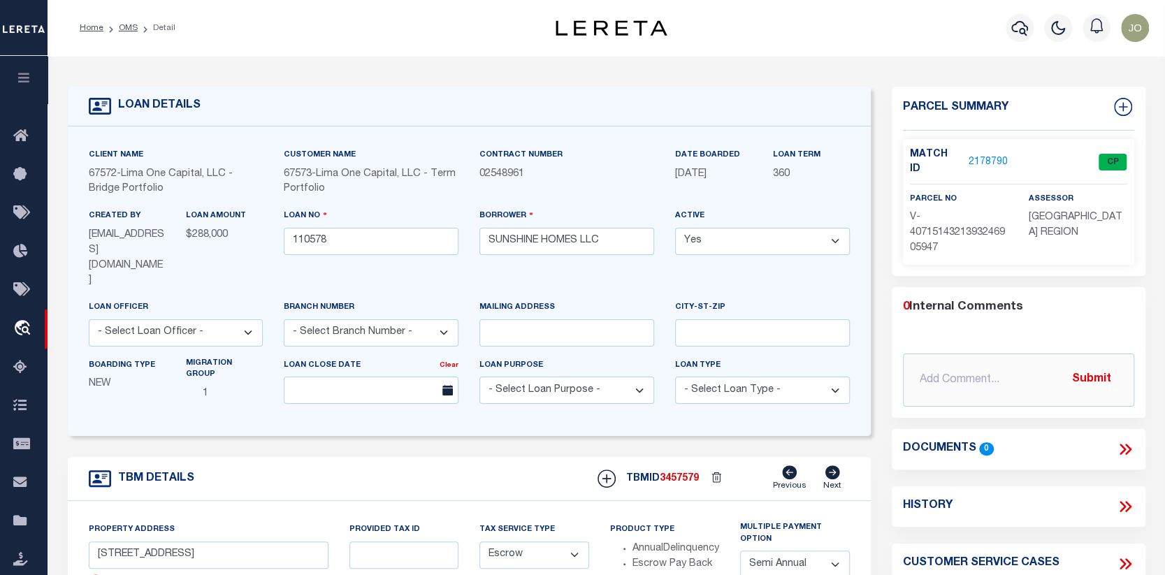
click at [1123, 440] on icon at bounding box center [1125, 449] width 18 height 18
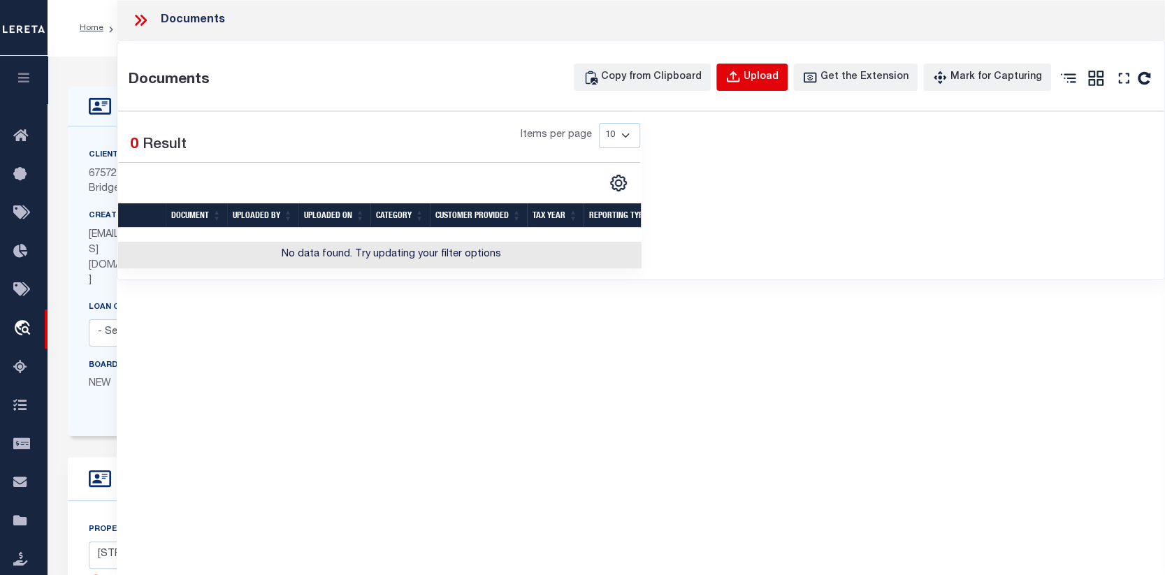
click at [760, 73] on div "Upload" at bounding box center [760, 77] width 35 height 15
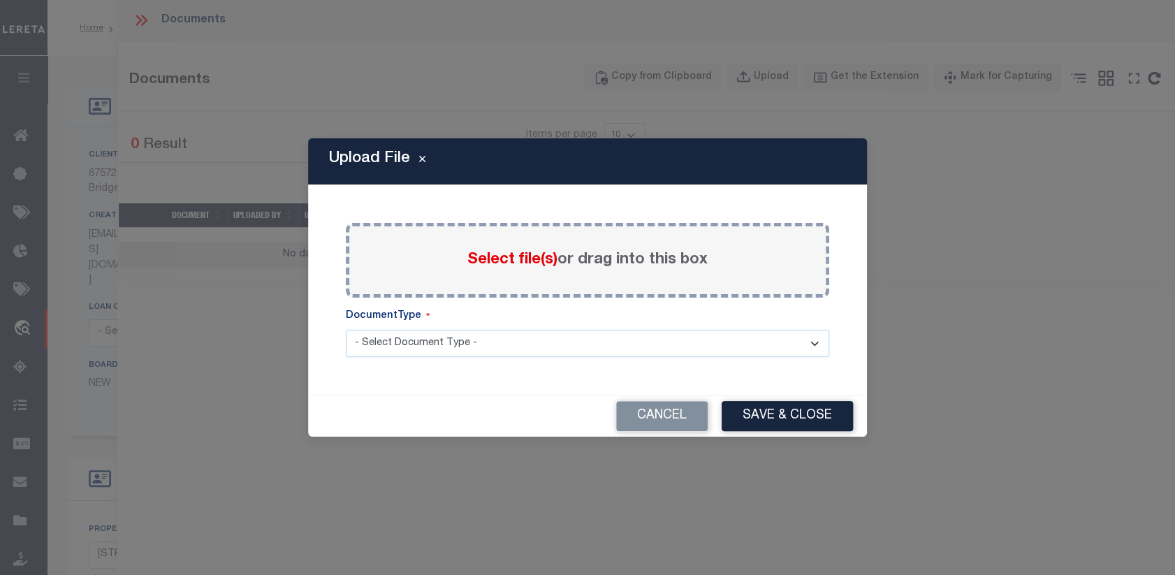
click at [511, 255] on span "Select file(s)" at bounding box center [512, 259] width 90 height 15
click at [0, 0] on input "Select file(s) or drag into this box" at bounding box center [0, 0] width 0 height 0
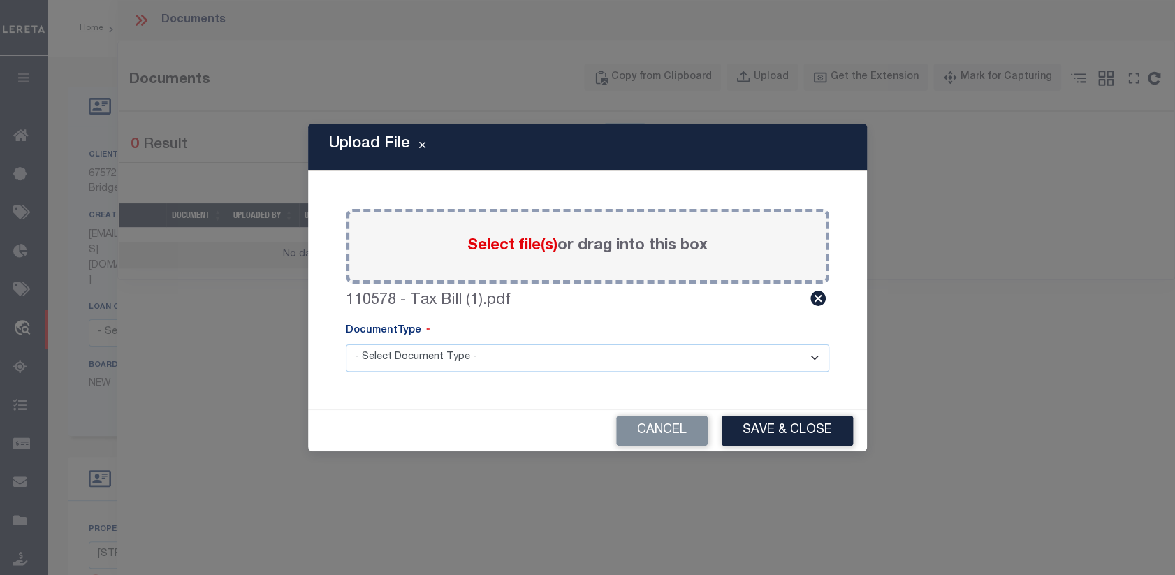
click at [811, 357] on select "- Select Document Type - Tax Service Documents" at bounding box center [588, 357] width 484 height 27
select select "TAX"
click at [346, 344] on select "- Select Document Type - Tax Service Documents" at bounding box center [588, 357] width 484 height 27
click at [750, 428] on button "Save & Close" at bounding box center [787, 431] width 131 height 30
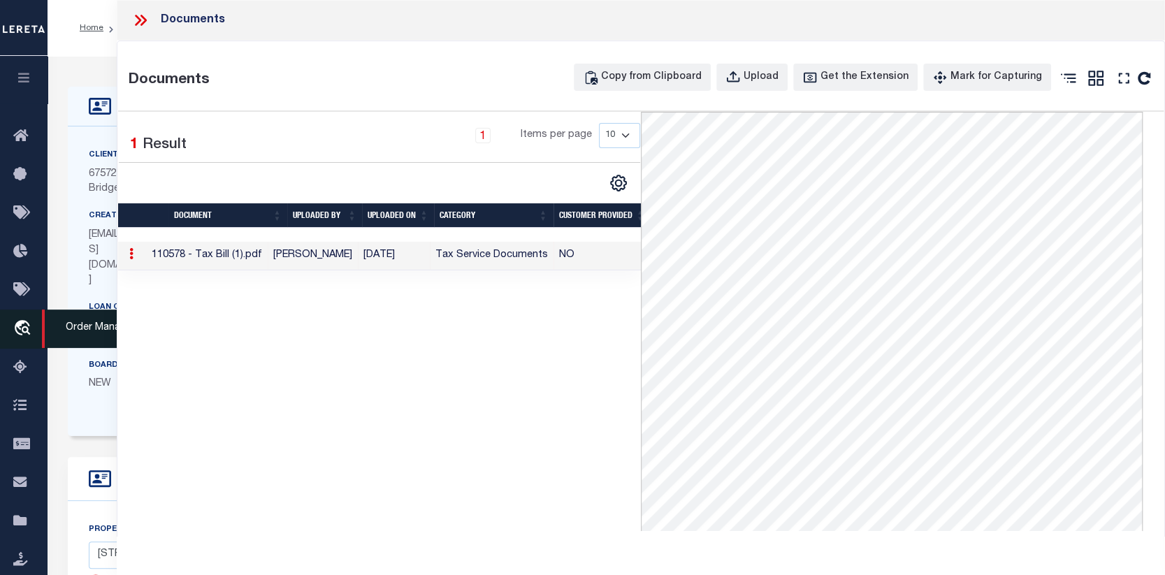
click at [20, 326] on icon "travel_explore" at bounding box center [24, 329] width 22 height 18
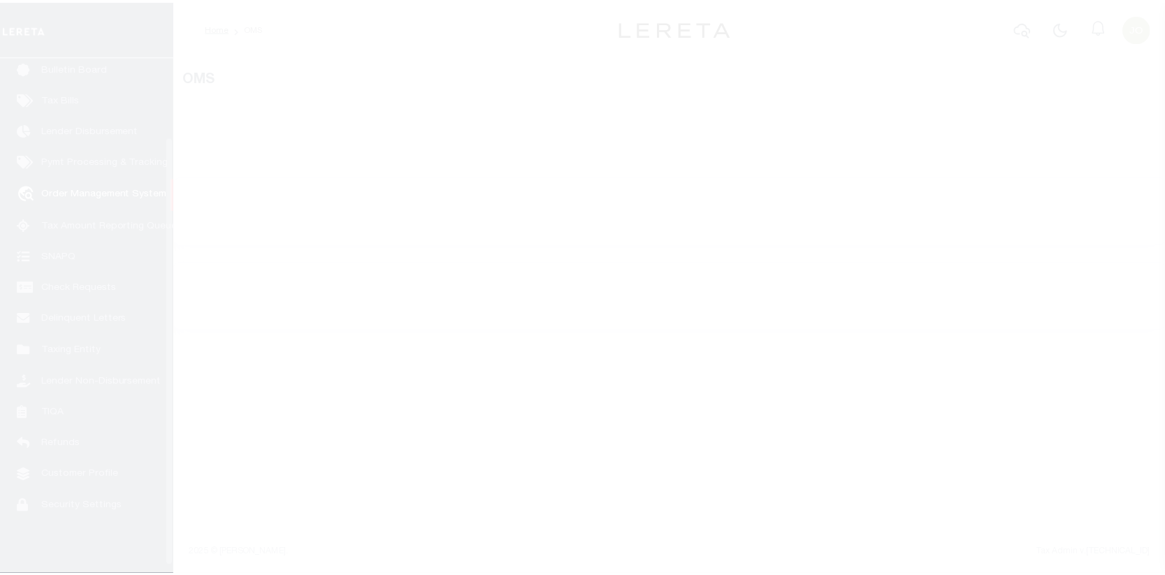
scroll to position [101, 0]
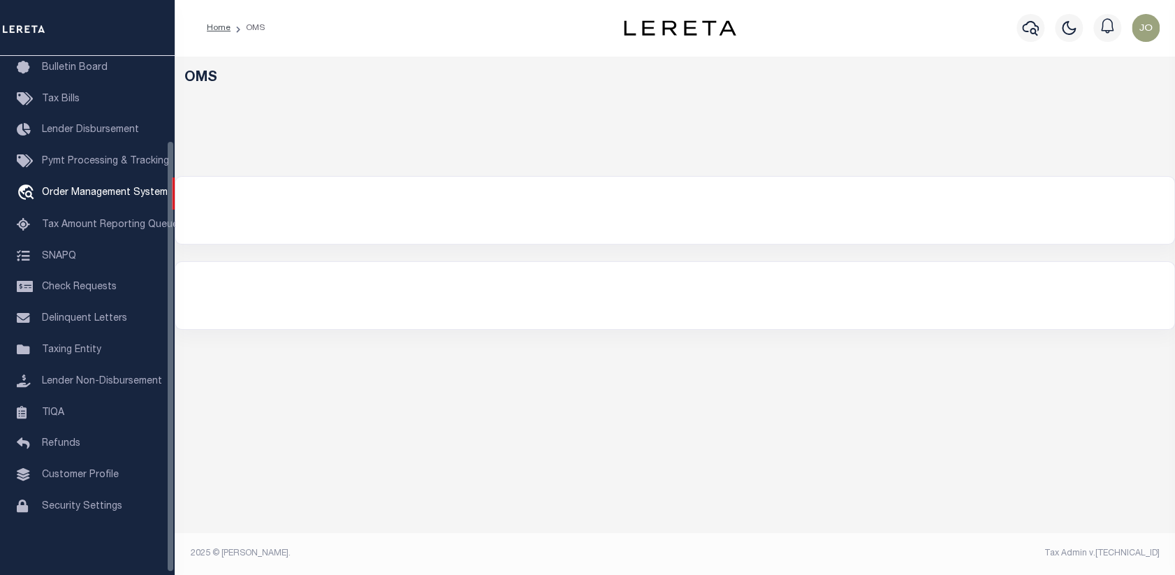
select select "200"
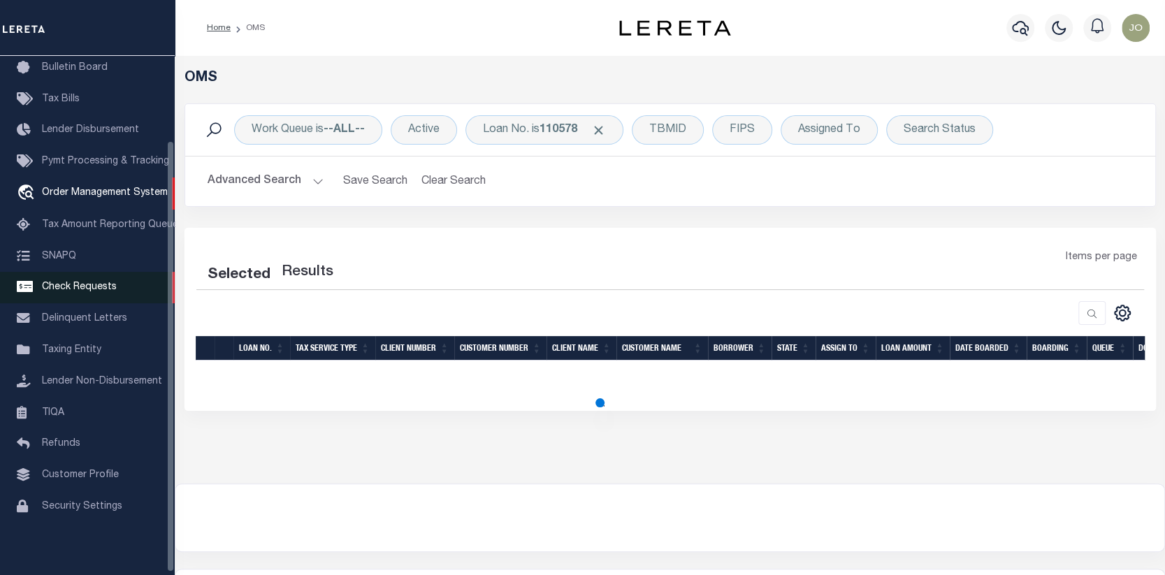
select select "200"
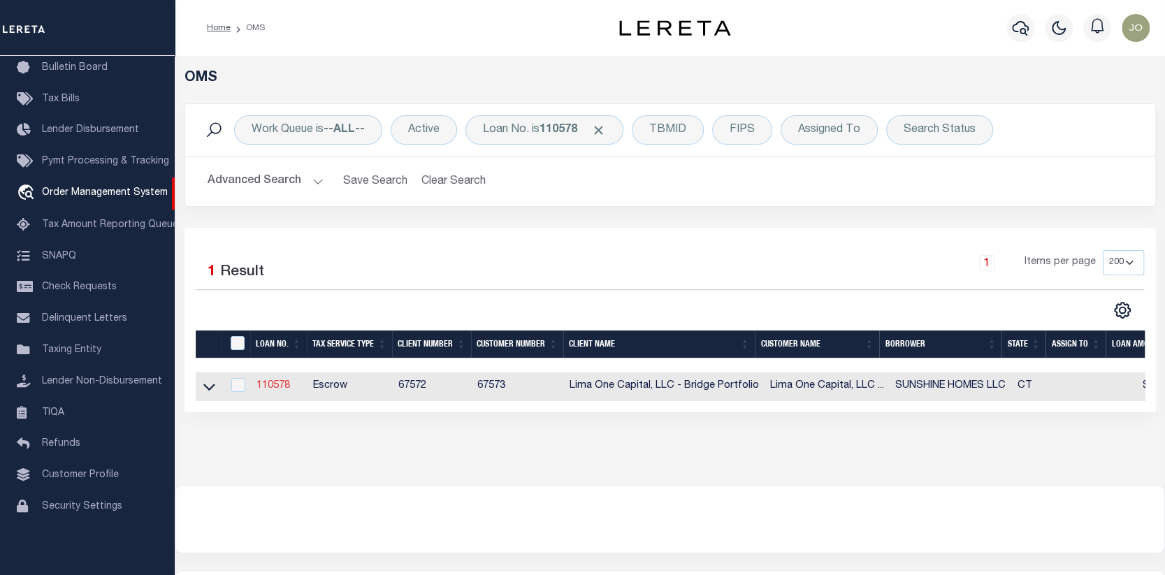
click at [279, 388] on link "110578" at bounding box center [273, 386] width 34 height 10
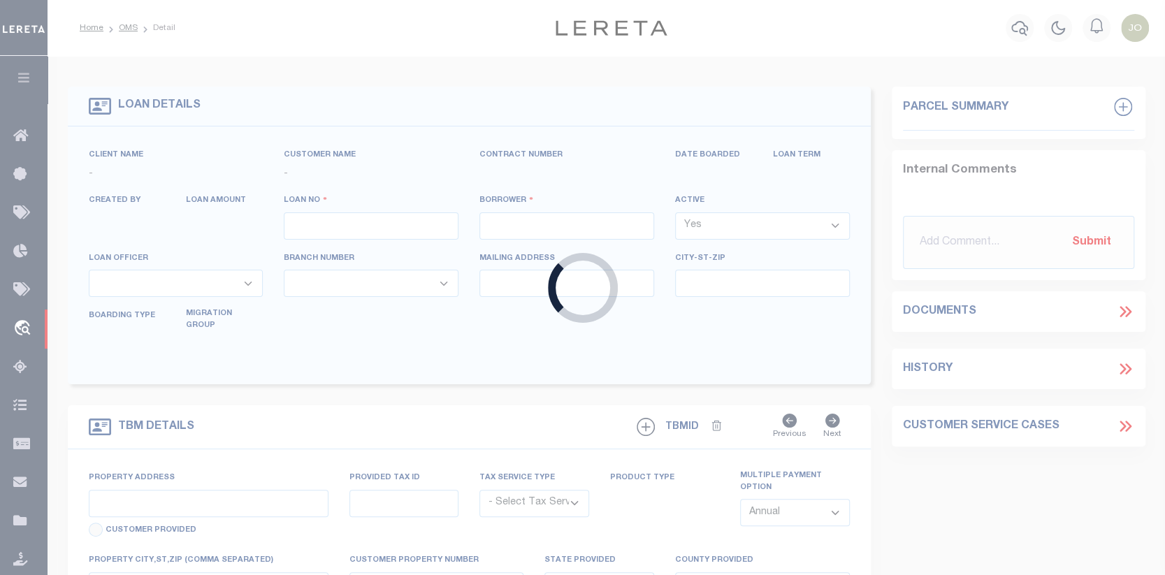
type input "110578"
type input "SUNSHINE HOMES LLC"
select select
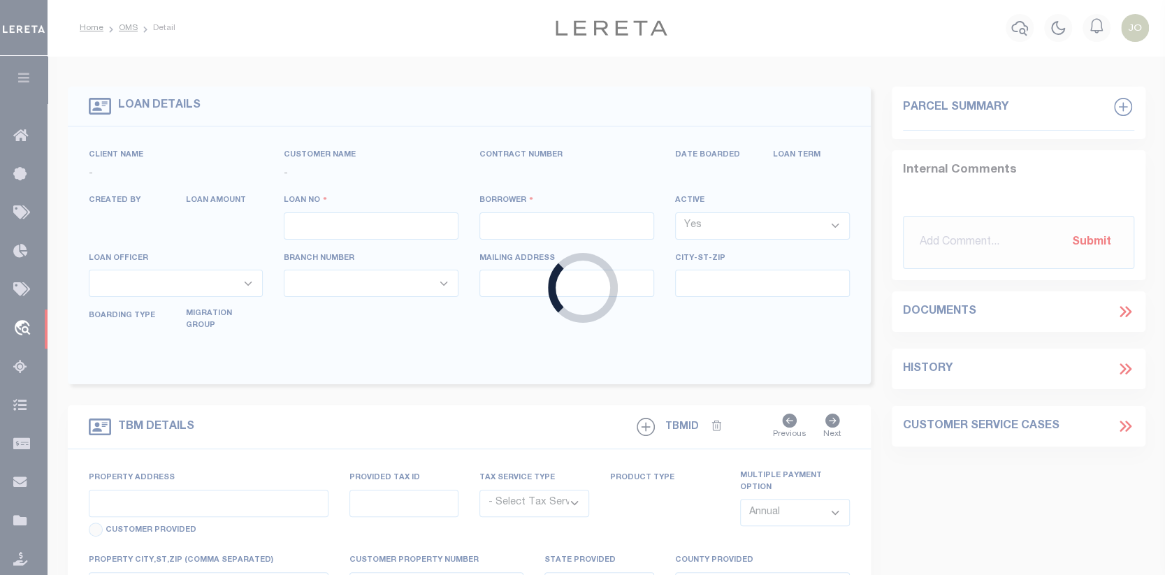
select select
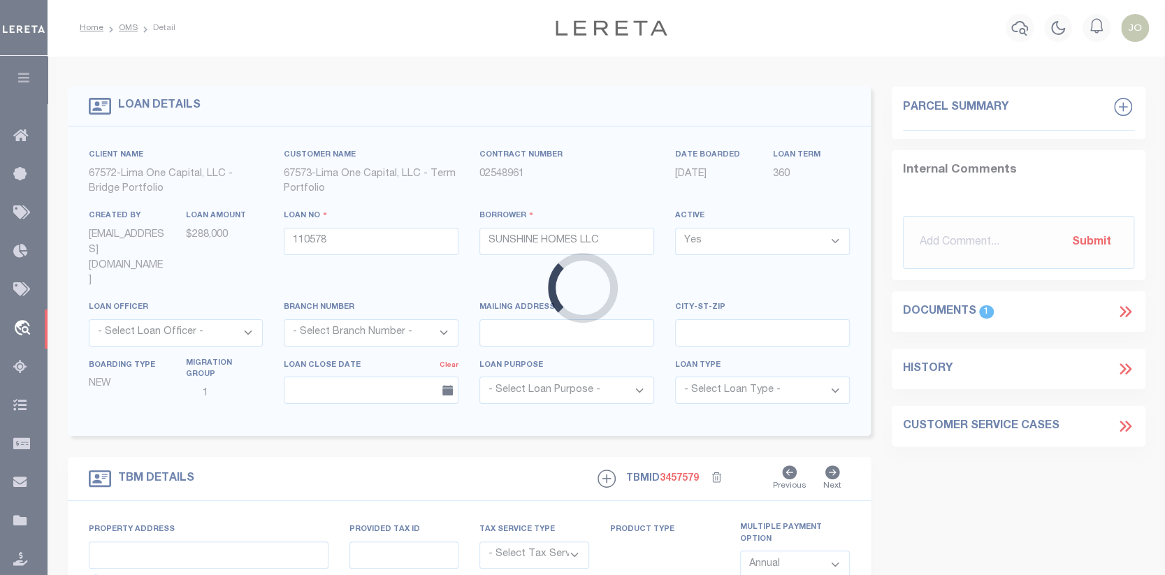
type input "[STREET_ADDRESS]"
radio input "true"
select select "Escrow"
type input "CLINTON CT 06413"
type input "110578-2"
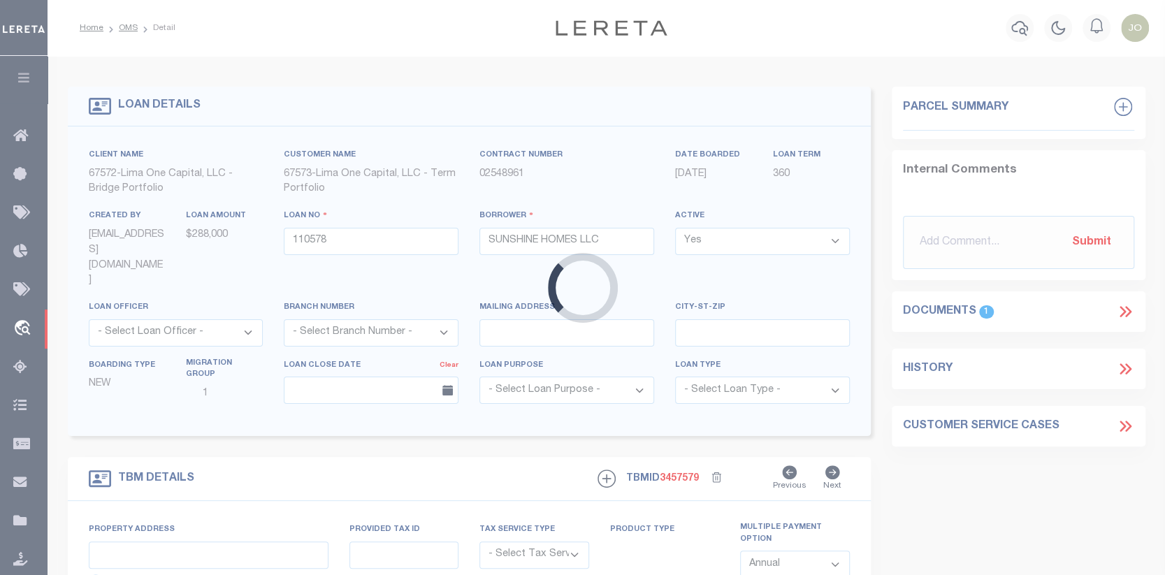
type input "CT"
type textarea "COLLECTOR: ENTITY: PARCEL: 8670135"
select select "2"
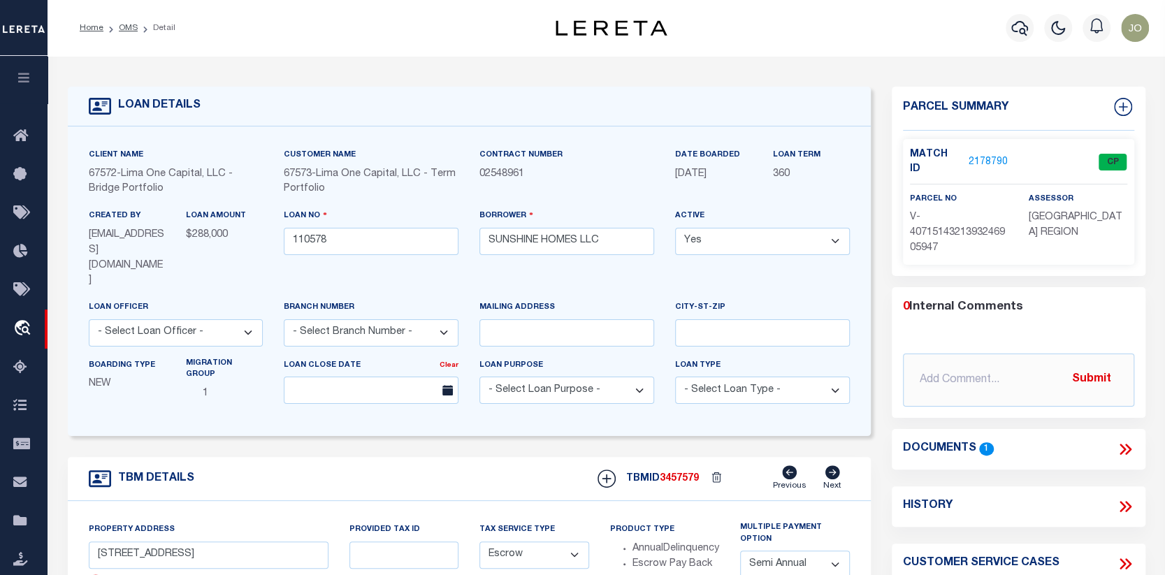
click at [1126, 444] on icon at bounding box center [1127, 449] width 6 height 11
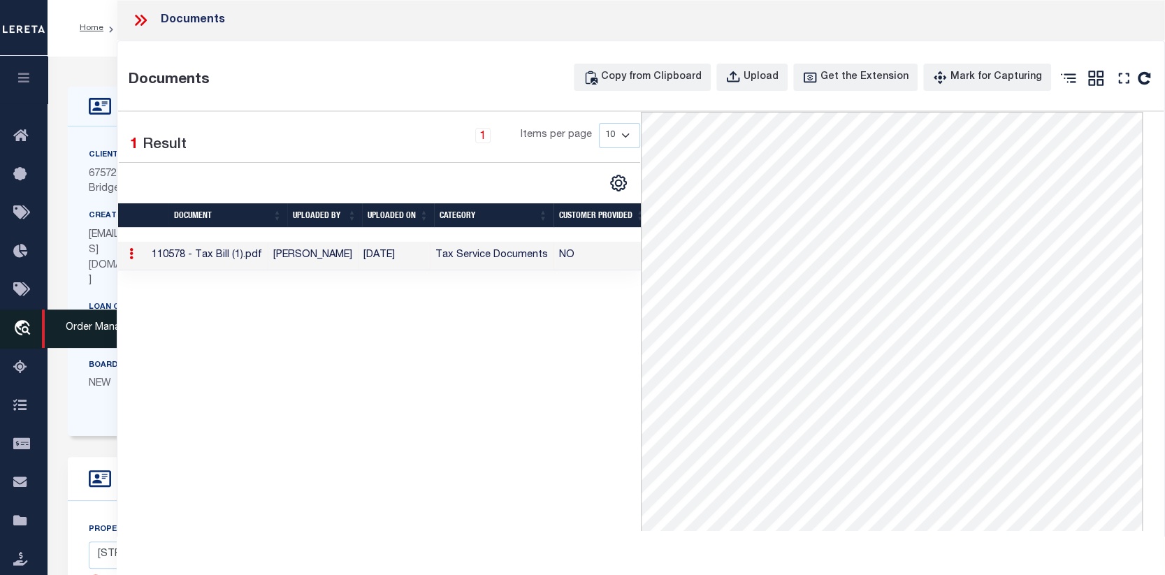
click at [17, 322] on icon "travel_explore" at bounding box center [24, 329] width 22 height 18
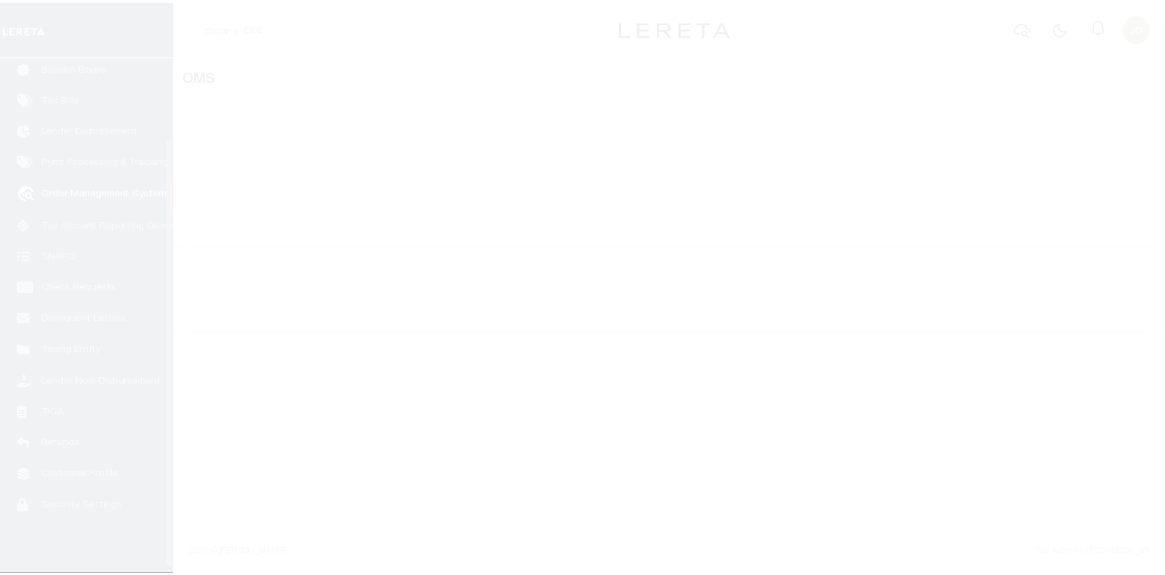
scroll to position [101, 0]
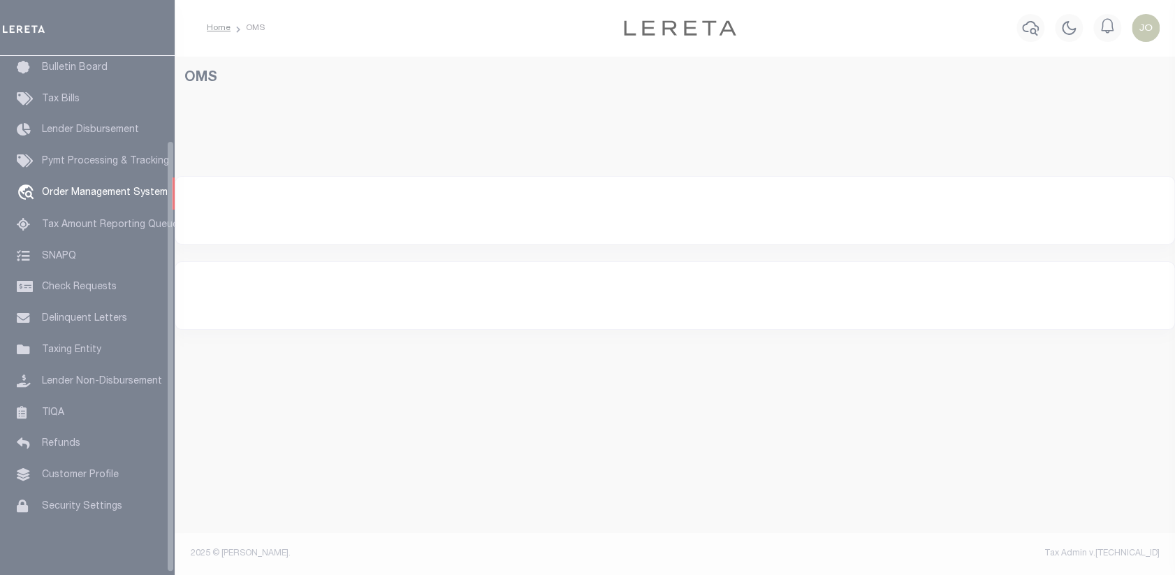
select select "200"
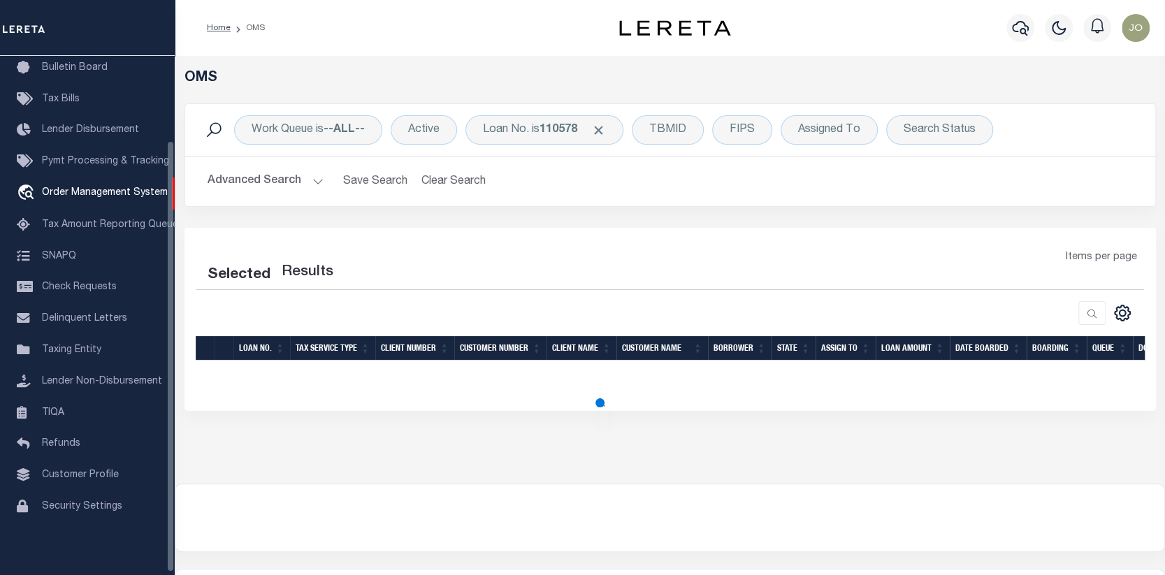
select select "200"
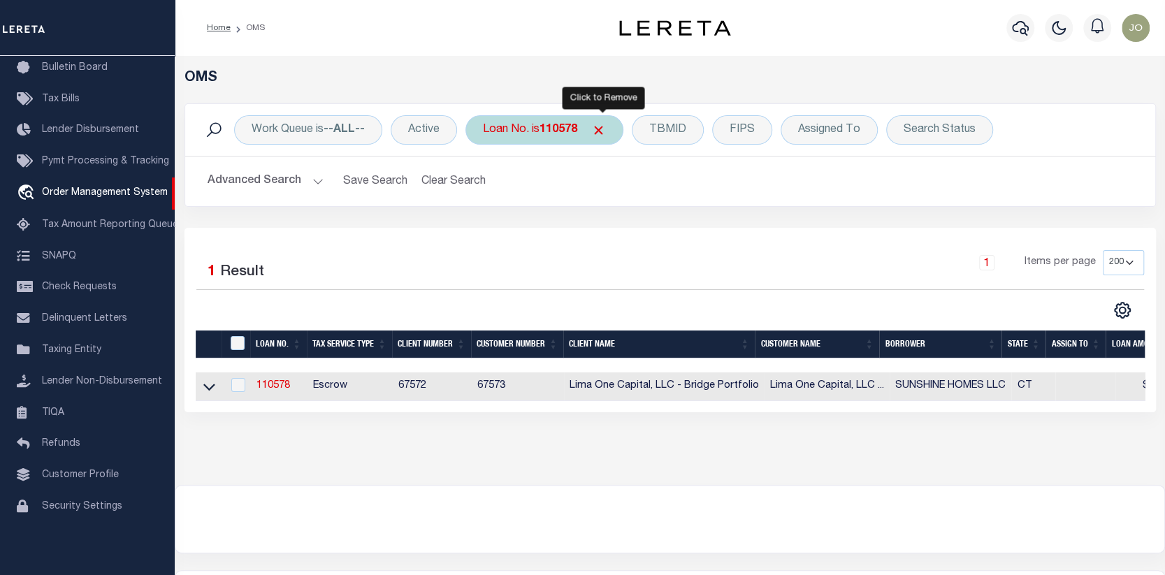
click at [605, 127] on span "Click to Remove" at bounding box center [598, 130] width 15 height 15
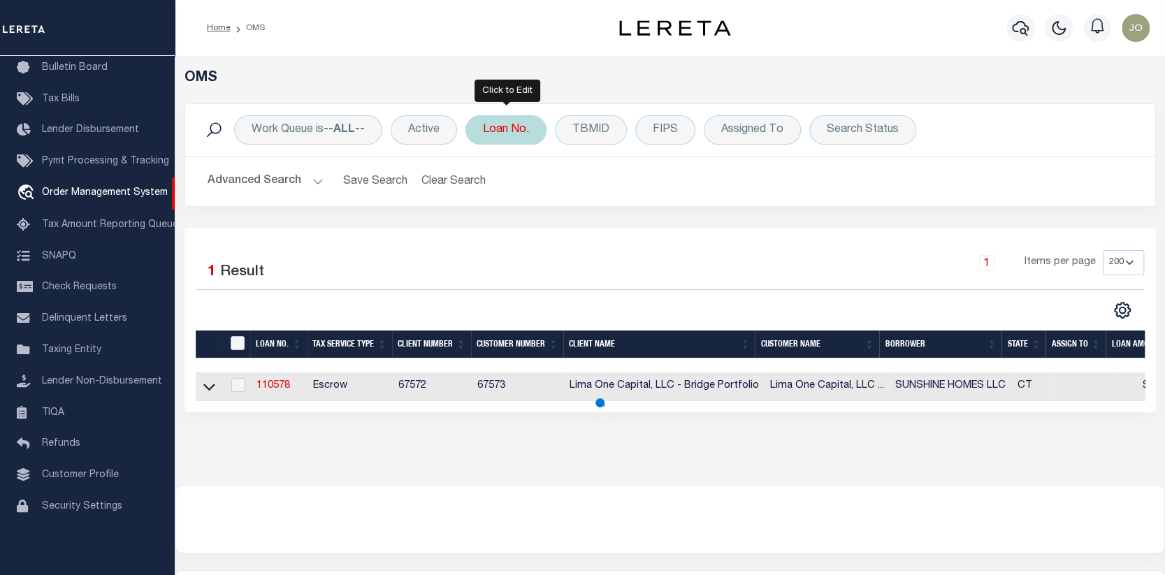
click at [516, 129] on div "Loan No." at bounding box center [505, 129] width 81 height 29
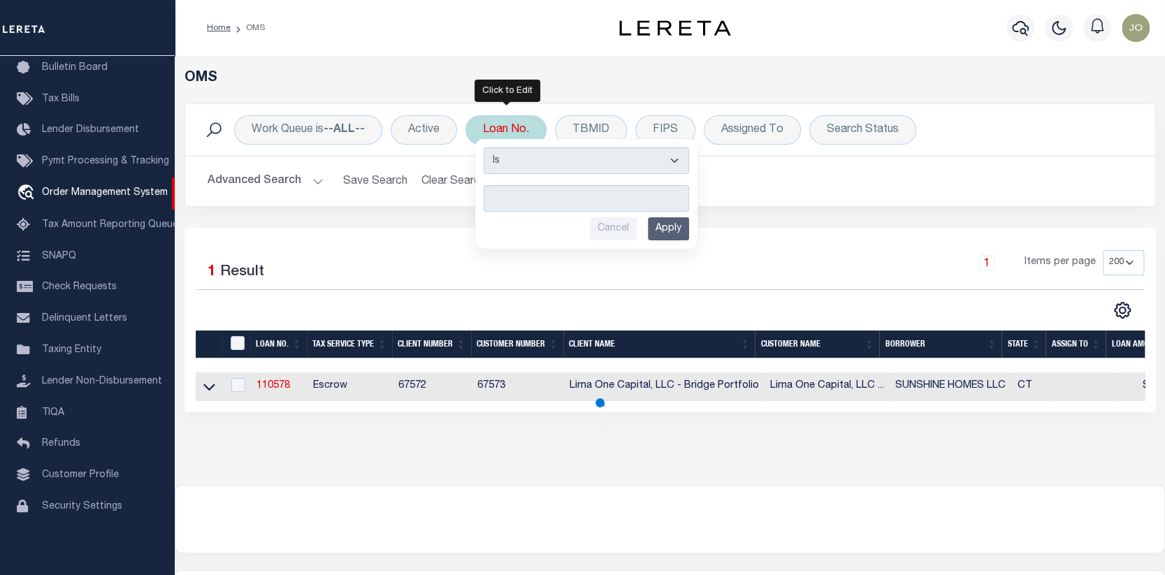
click at [493, 197] on input "text" at bounding box center [586, 198] width 205 height 27
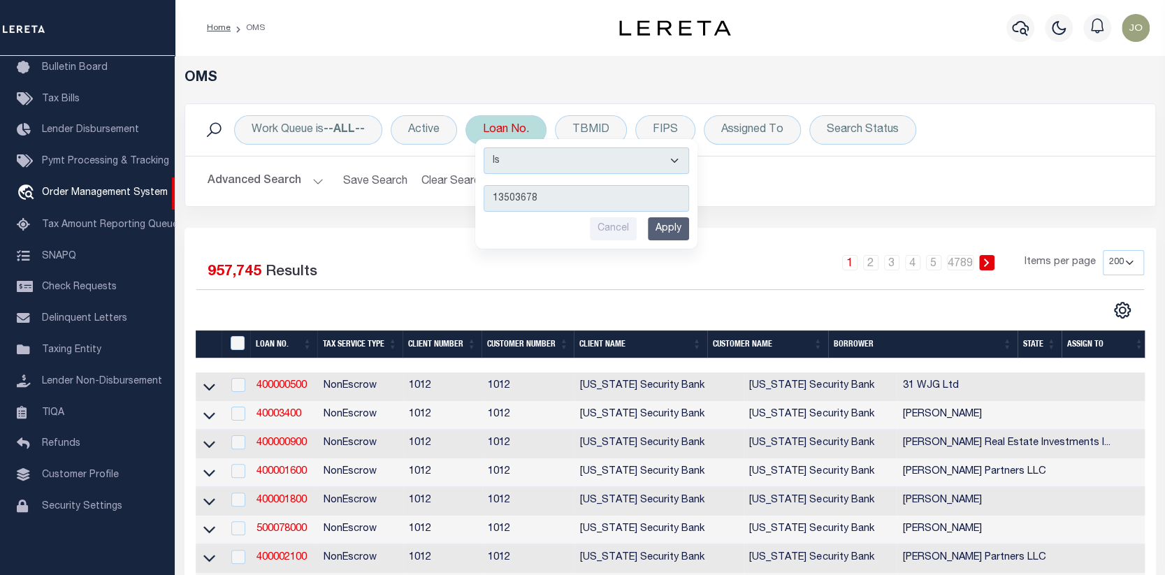
type input "13503678"
click at [676, 219] on input "Apply" at bounding box center [668, 228] width 41 height 23
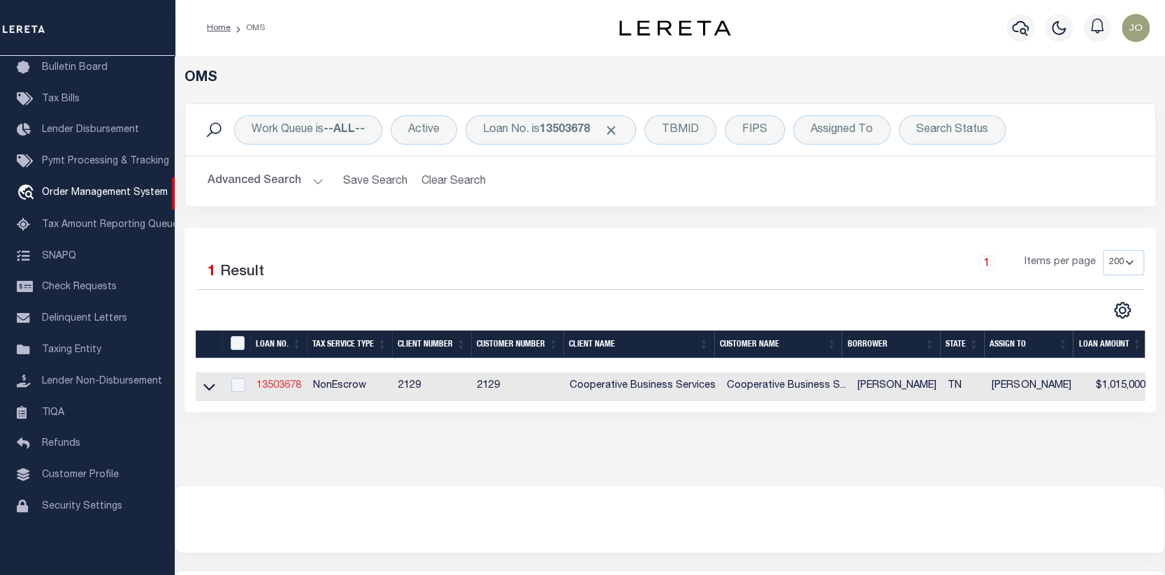
click at [279, 384] on link "13503678" at bounding box center [278, 386] width 45 height 10
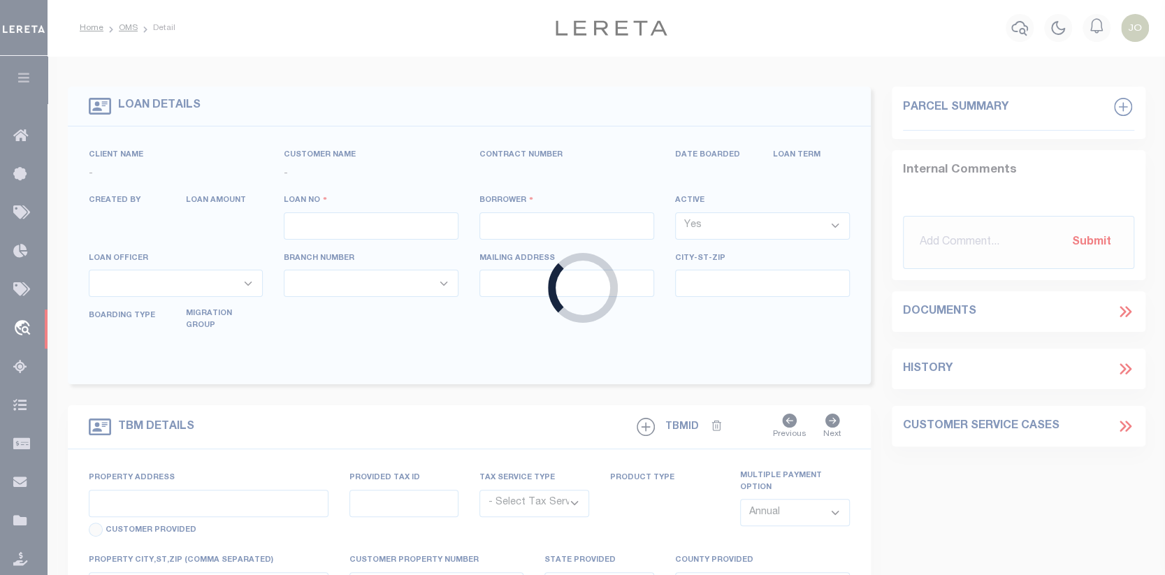
type input "13503678"
type input "[PERSON_NAME]"
select select
type input "[STREET_ADDRESS]"
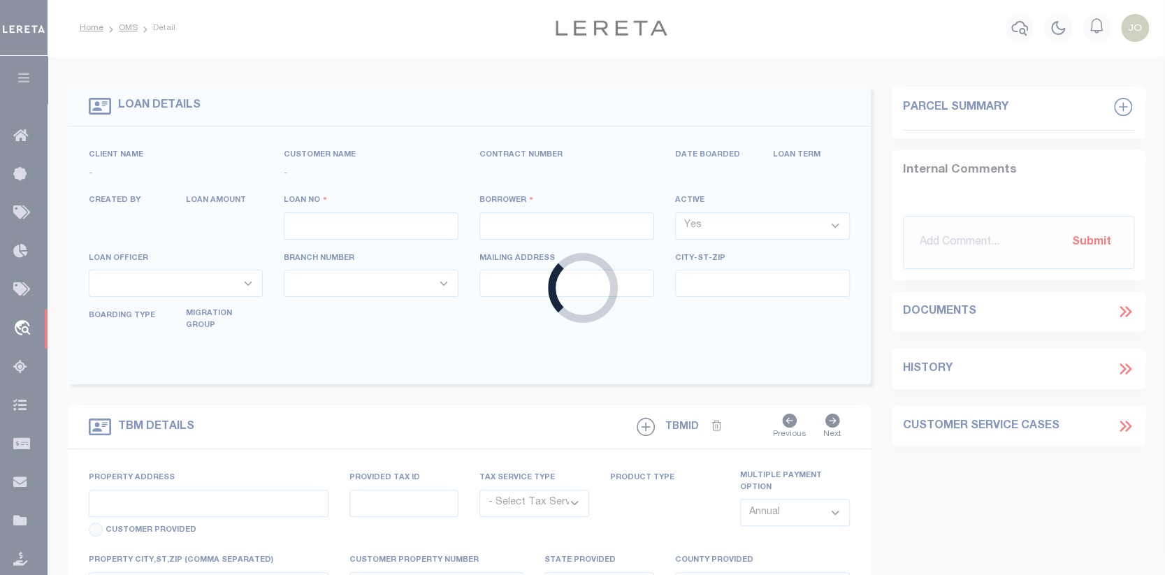
type input "[GEOGRAPHIC_DATA]"
select select "10"
select select "NonEscrow"
select select "7366"
select select "3334"
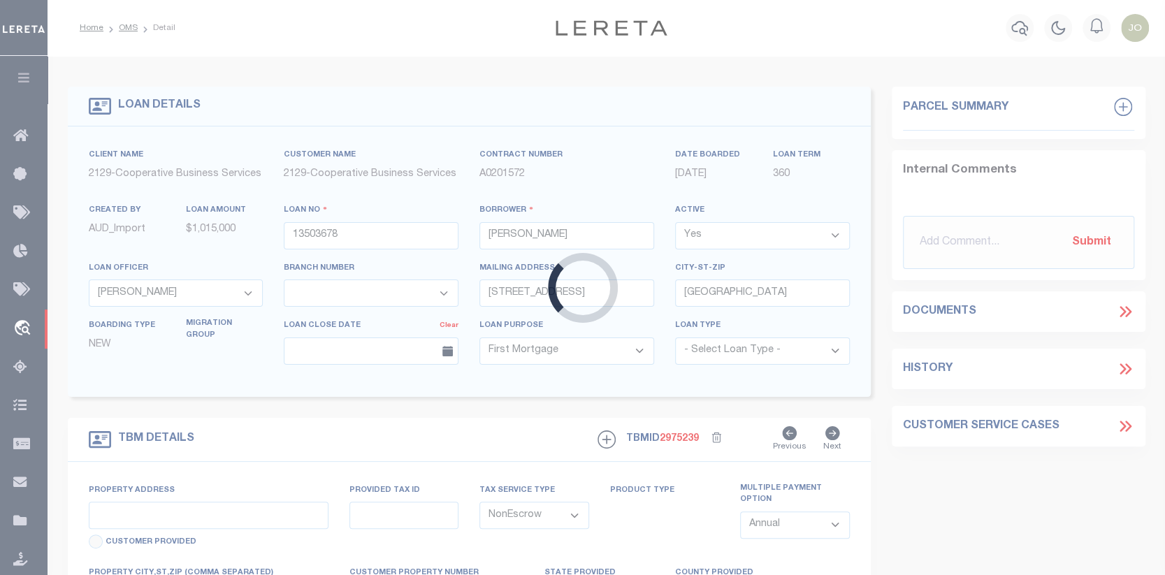
type input "[STREET_ADDRESS]"
select select
type input "[GEOGRAPHIC_DATA]"
type input "6103"
type input "TN"
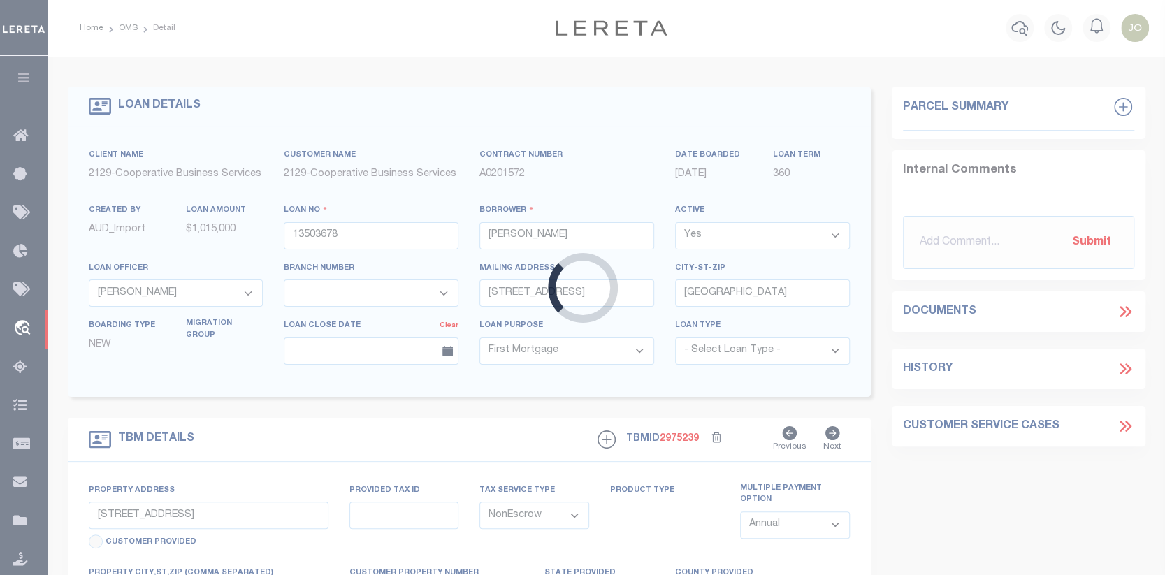
select select
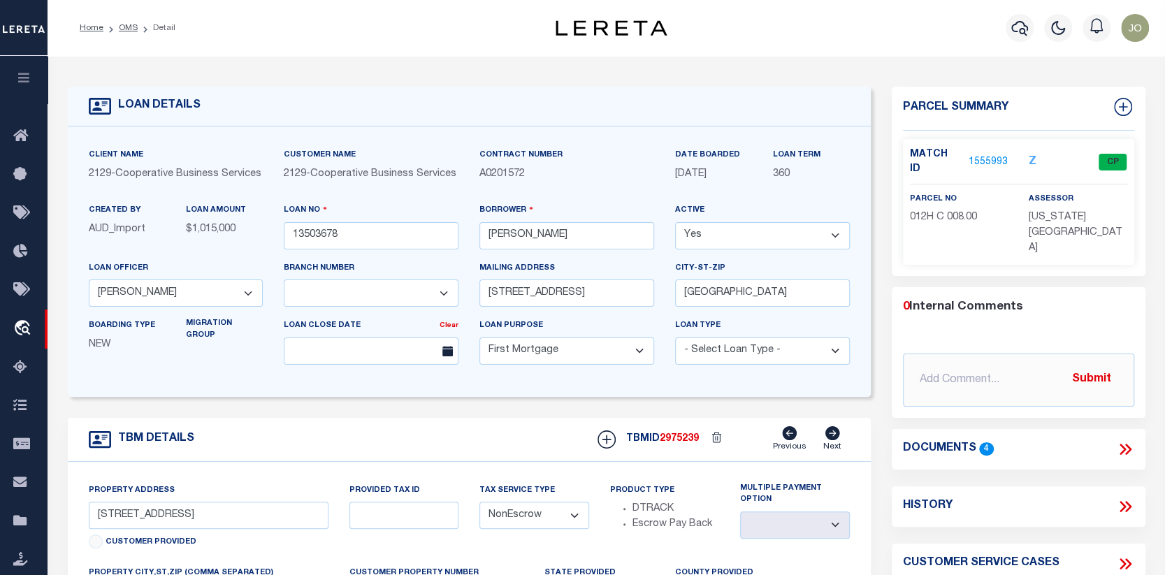
click at [985, 155] on link "1555993" at bounding box center [987, 162] width 39 height 15
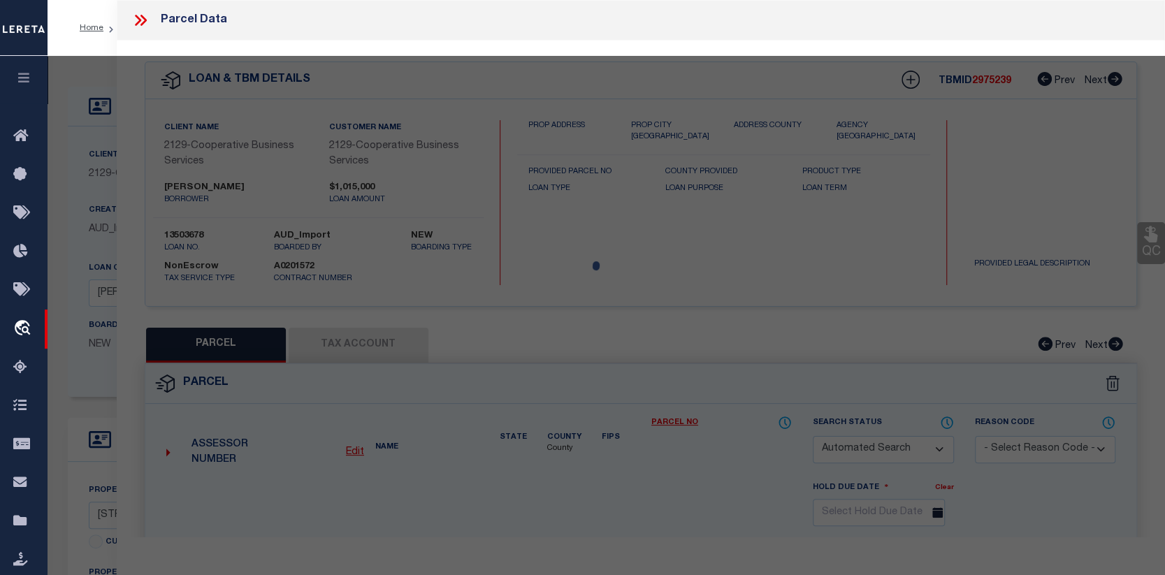
checkbox input "false"
select select "CP"
type input "[PERSON_NAME]"
select select
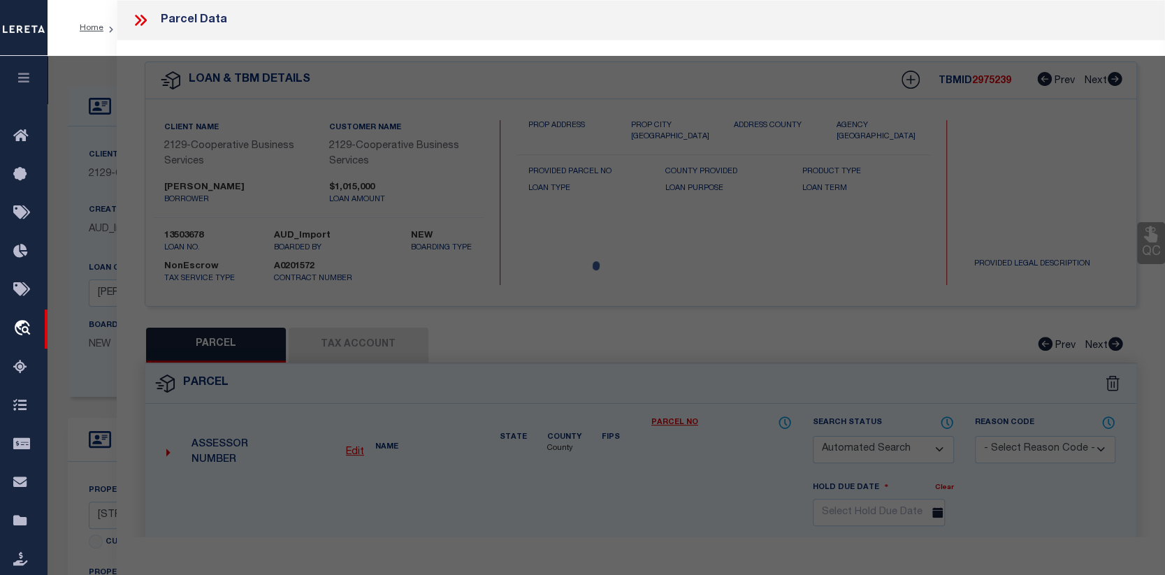
type input "[STREET_ADDRESS]"
checkbox input "false"
type input "TN"
type textarea "[PERSON_NAME] Lot: 1-6"
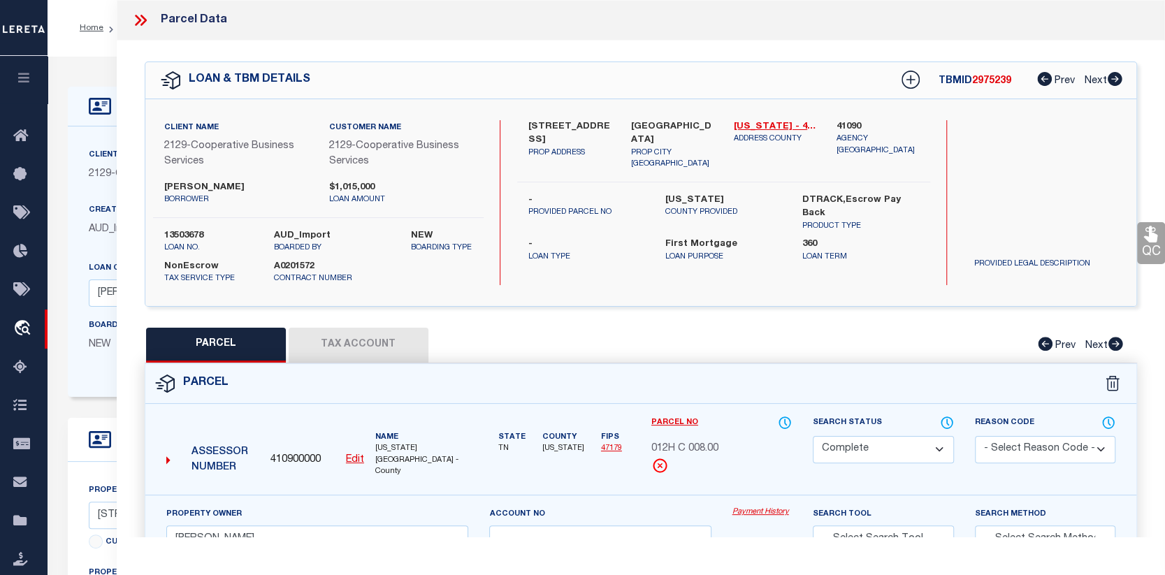
scroll to position [70, 0]
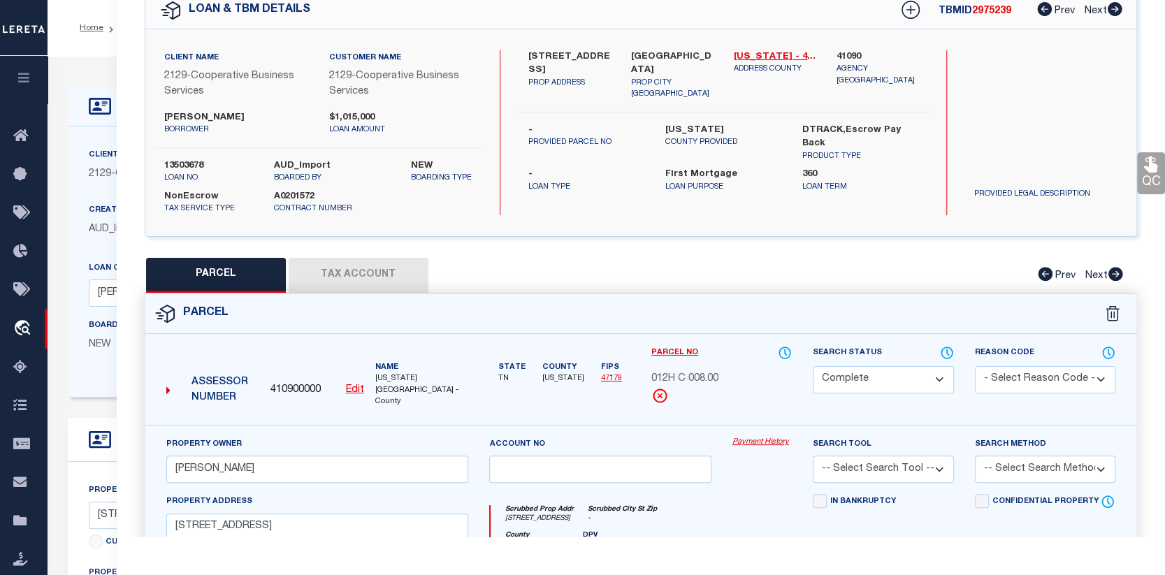
click at [360, 280] on button "Tax Account" at bounding box center [359, 275] width 140 height 35
select select "100"
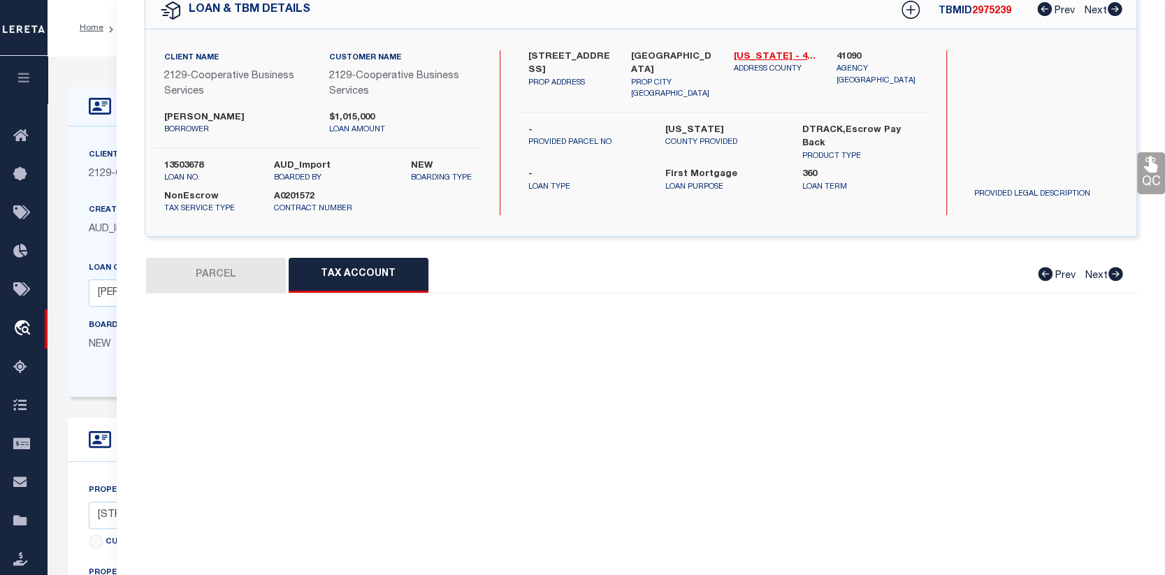
scroll to position [0, 0]
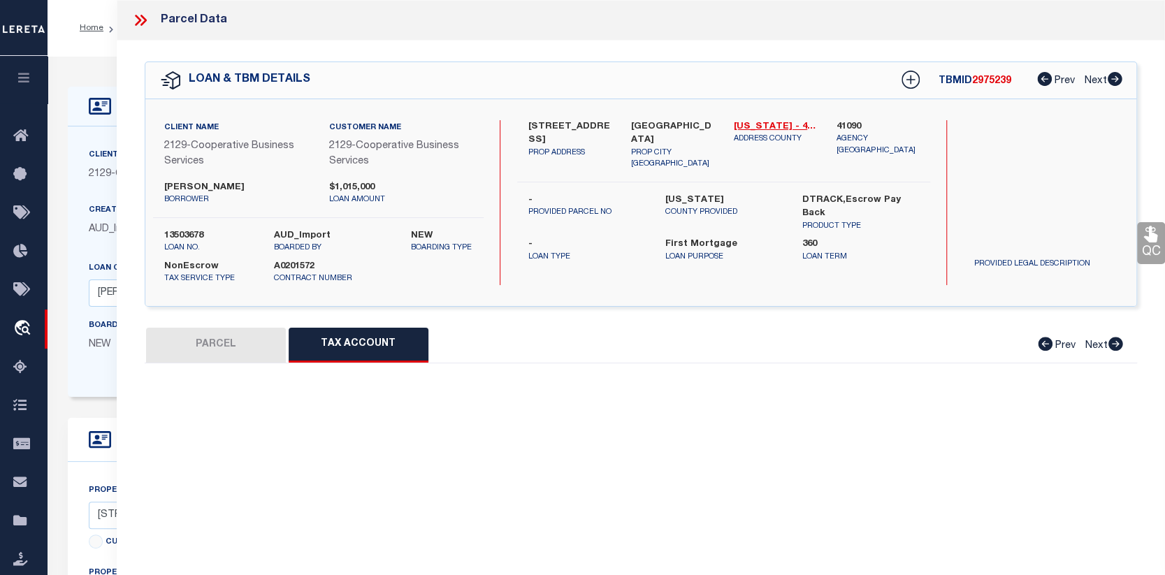
select select "100"
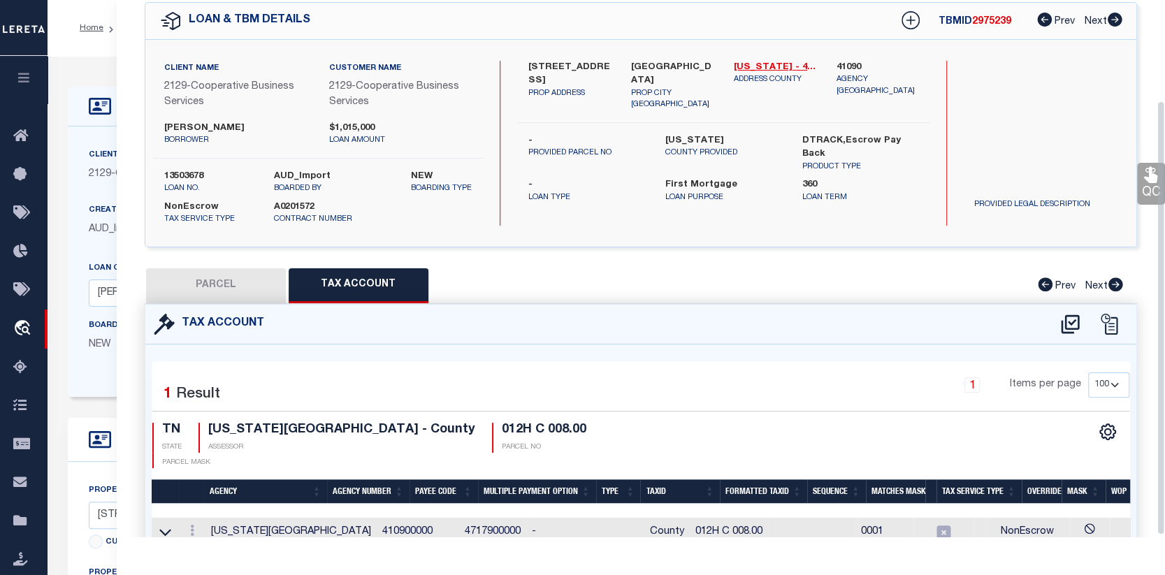
scroll to position [124, 0]
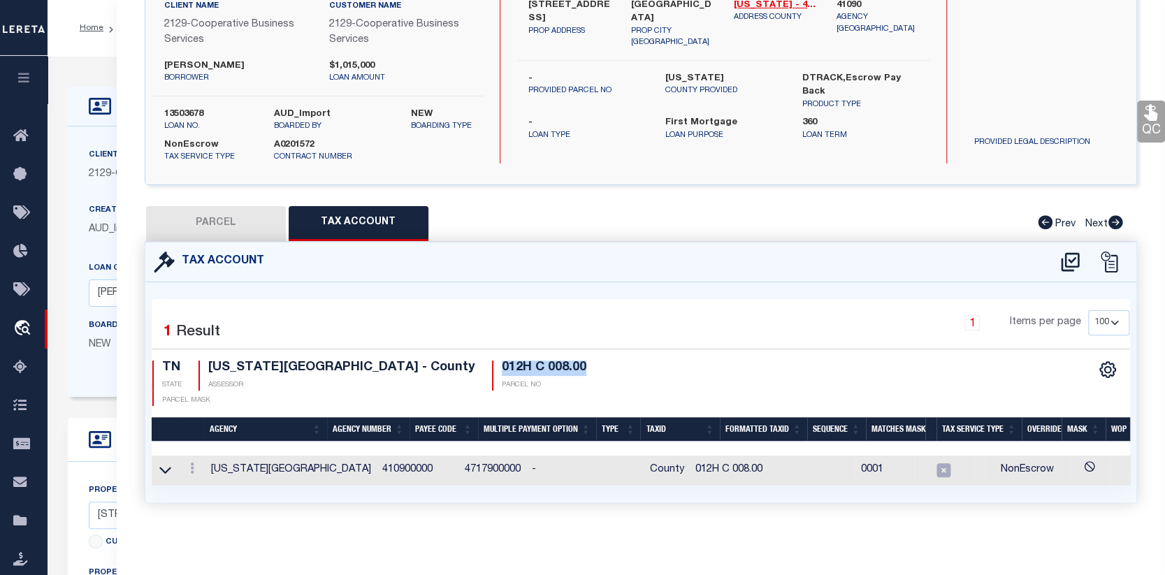
drag, startPoint x: 432, startPoint y: 372, endPoint x: 522, endPoint y: 372, distance: 90.1
click at [522, 372] on div "TN STATE WASHINGTON COUNTY - County ASSESSOR 012H C 008.00 PARCEL NO PARCEL MASK" at bounding box center [396, 383] width 488 height 45
copy h4 "012H C 008.00"
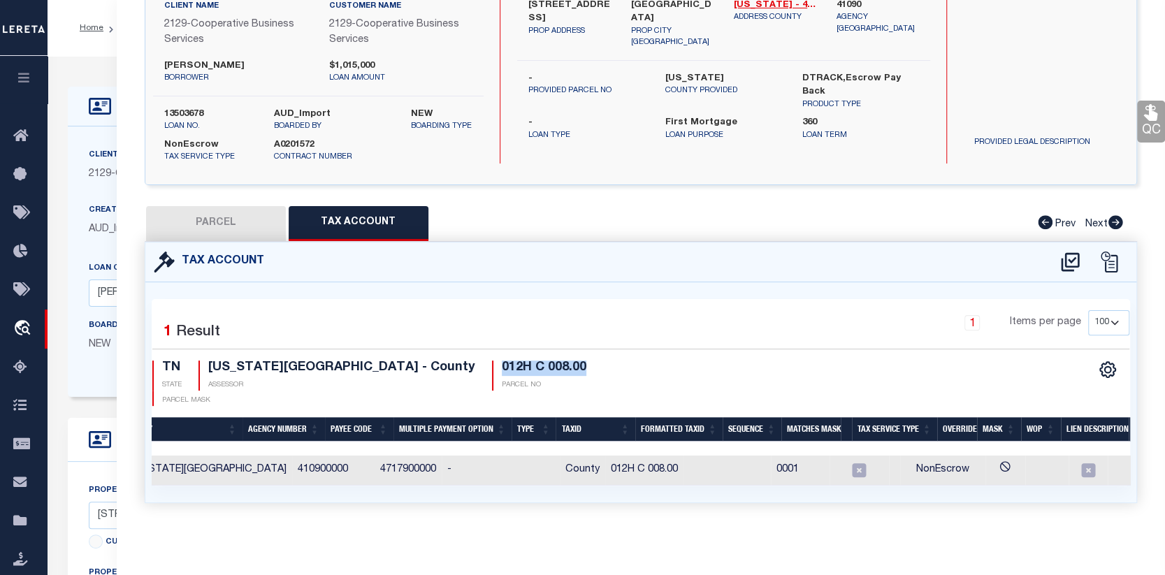
scroll to position [0, 148]
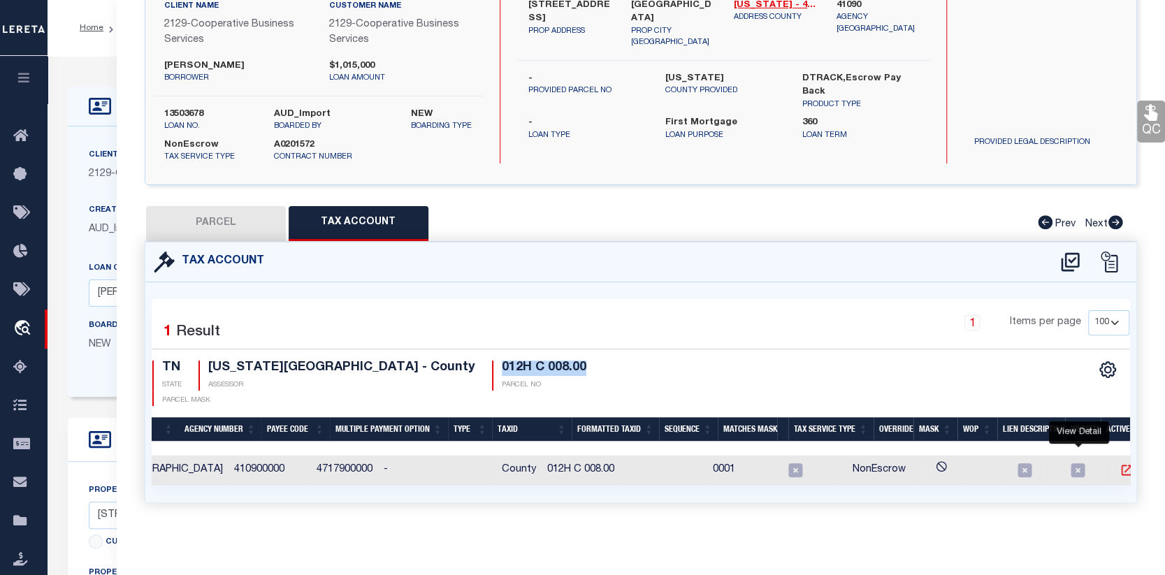
click at [1119, 463] on icon "" at bounding box center [1126, 470] width 14 height 14
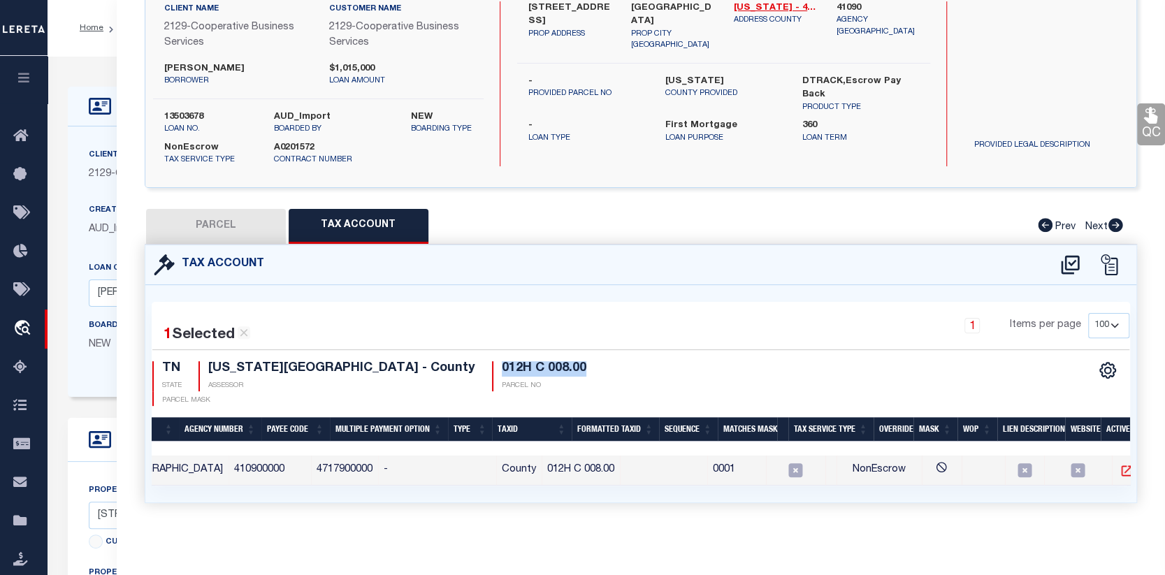
scroll to position [122, 0]
copy h4 "012H C 008.00"
click at [213, 240] on button "PARCEL" at bounding box center [216, 226] width 140 height 35
select select "AS"
checkbox input "false"
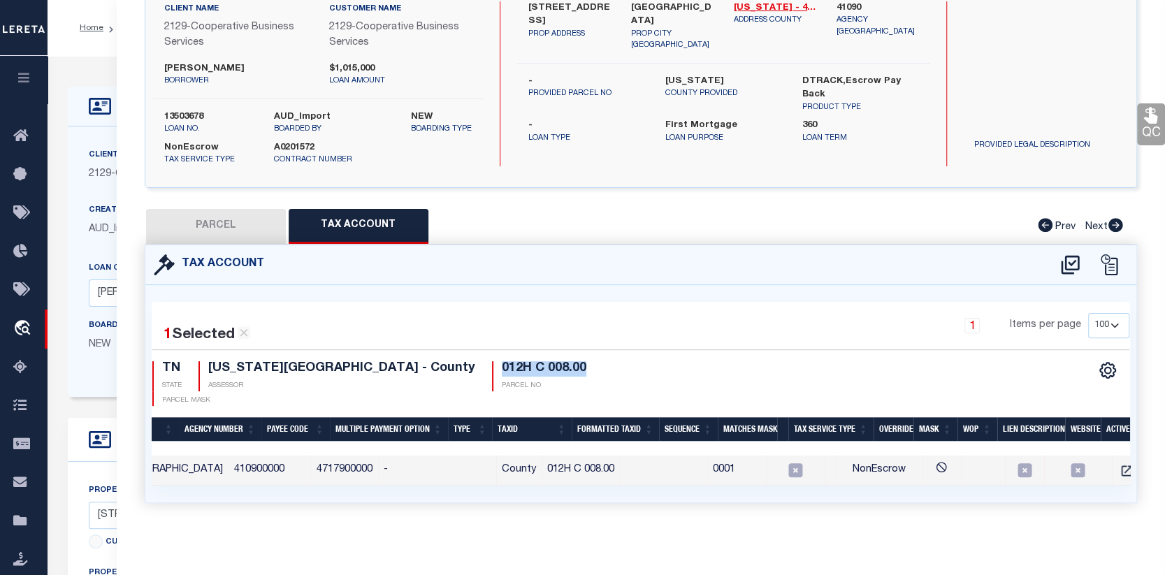
checkbox input "false"
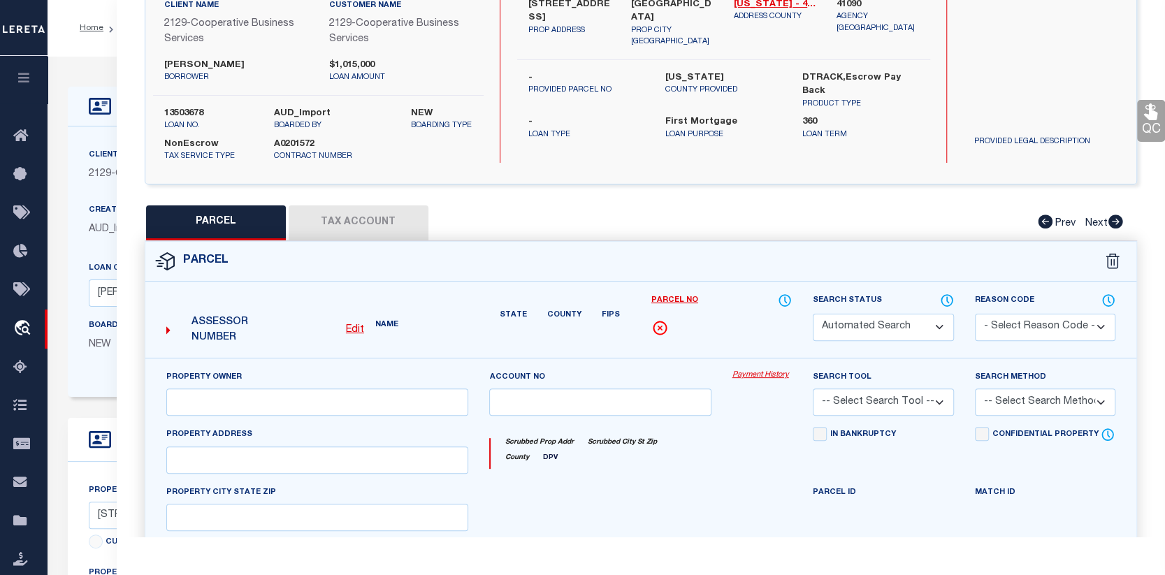
select select "CP"
type input "BENITEZ JAVIER A"
select select
type input "145 MAPLE CT"
checkbox input "false"
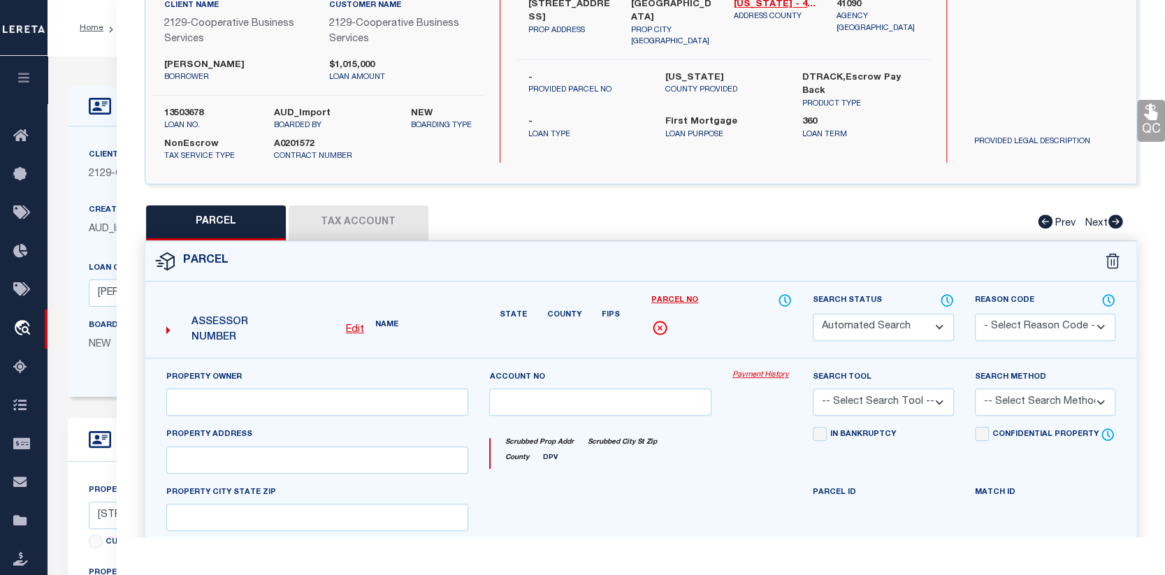
type input "TN"
type textarea "W B GRAY Lot: 1-6"
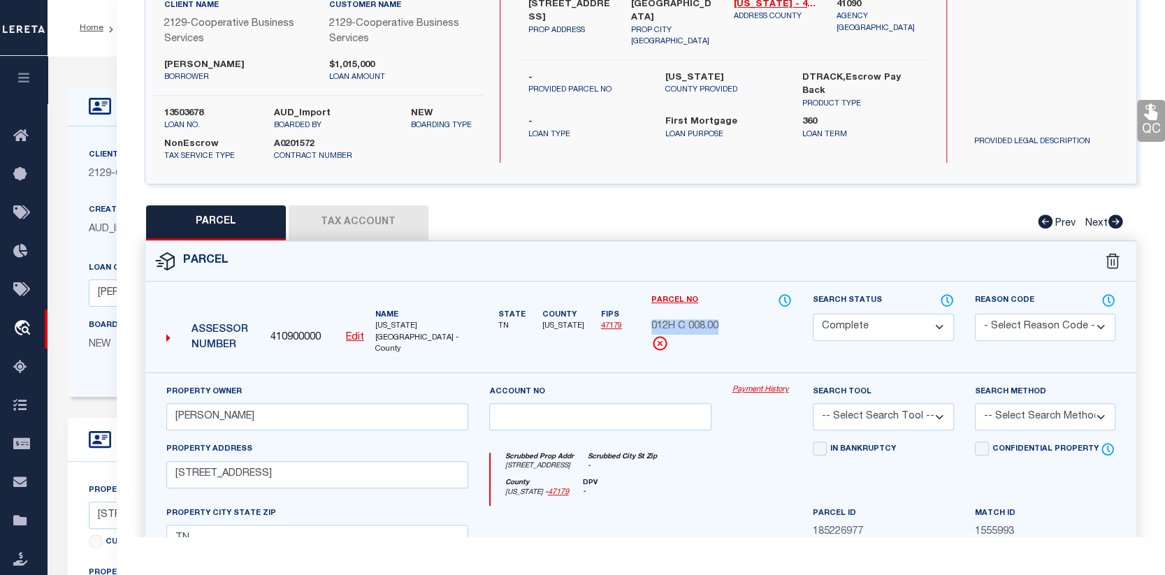
drag, startPoint x: 648, startPoint y: 332, endPoint x: 720, endPoint y: 337, distance: 72.9
click at [720, 337] on div "Parcel No 012H C 008.00" at bounding box center [721, 333] width 161 height 80
copy span "012H C 008.00"
click at [17, 322] on icon "travel_explore" at bounding box center [24, 329] width 22 height 18
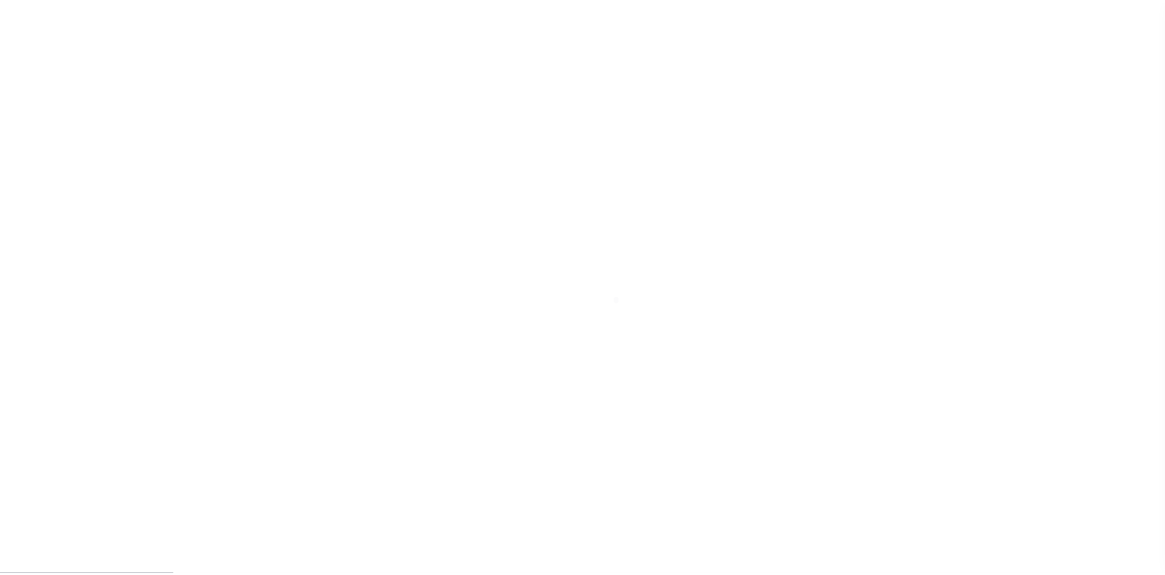
scroll to position [101, 0]
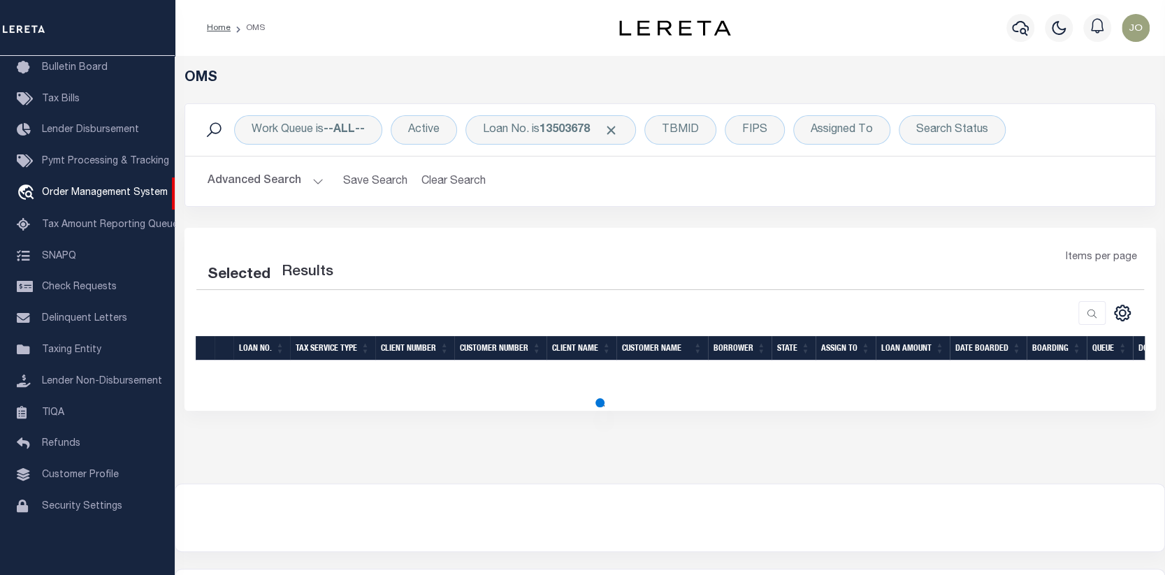
select select "200"
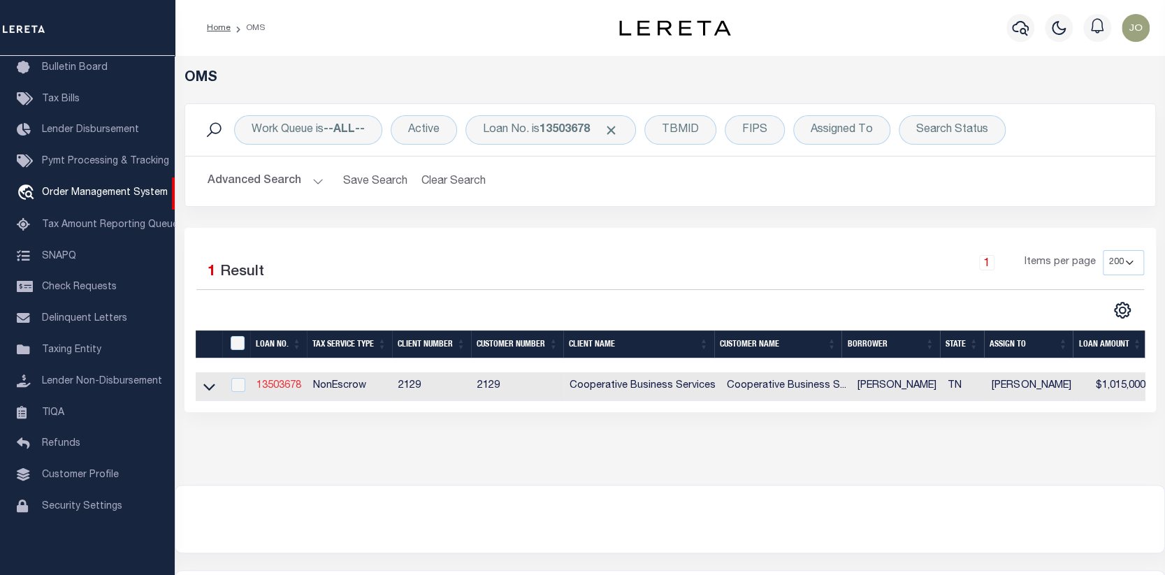
click at [284, 387] on link "13503678" at bounding box center [278, 386] width 45 height 10
type input "13503678"
type input "[PERSON_NAME]"
select select
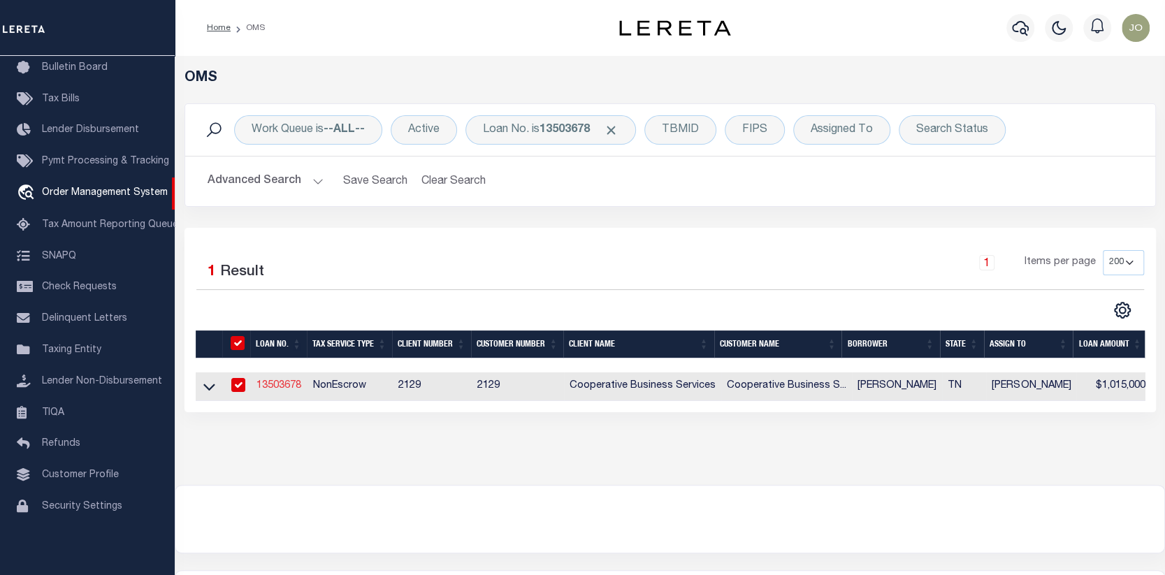
type input "[STREET_ADDRESS]"
type input "[GEOGRAPHIC_DATA]"
select select "10"
select select "NonEscrow"
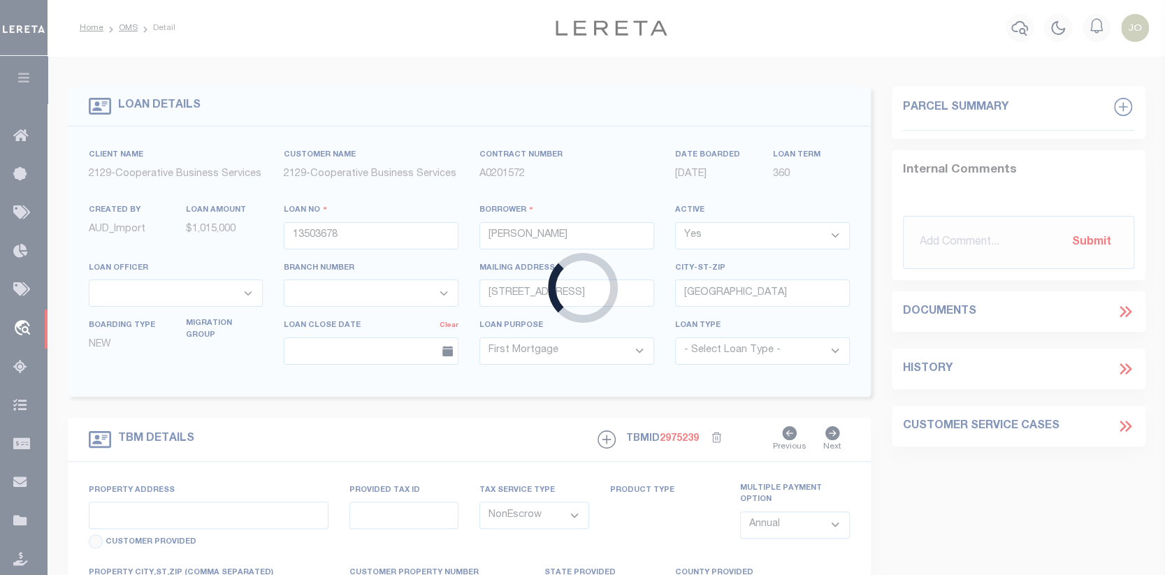
select select "7366"
select select "3334"
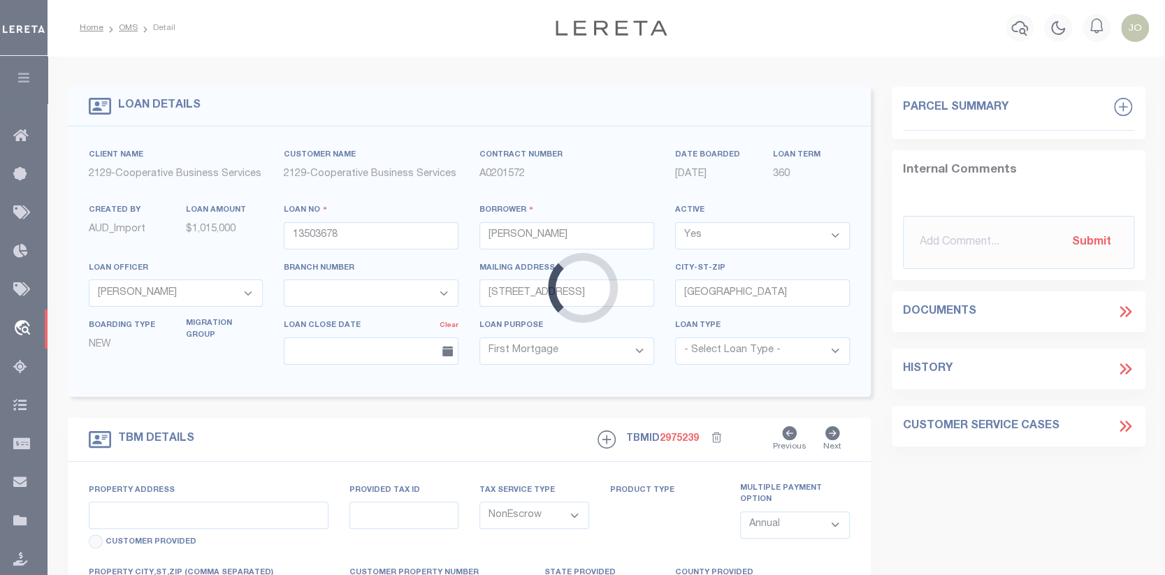
type input "[STREET_ADDRESS]"
select select
type input "[GEOGRAPHIC_DATA]"
type input "6103"
type input "TN"
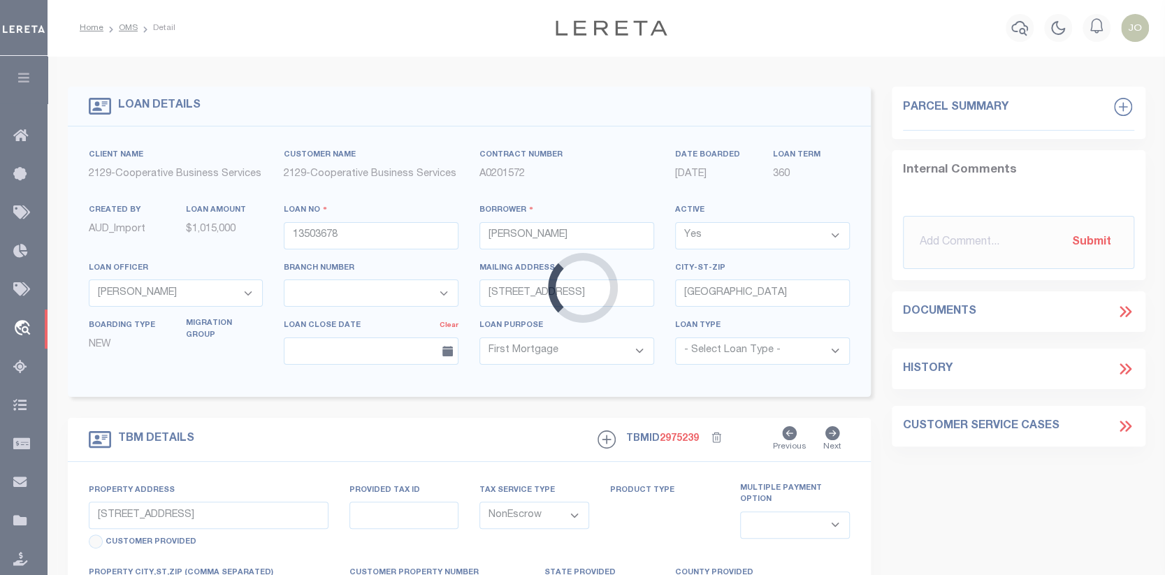
select select
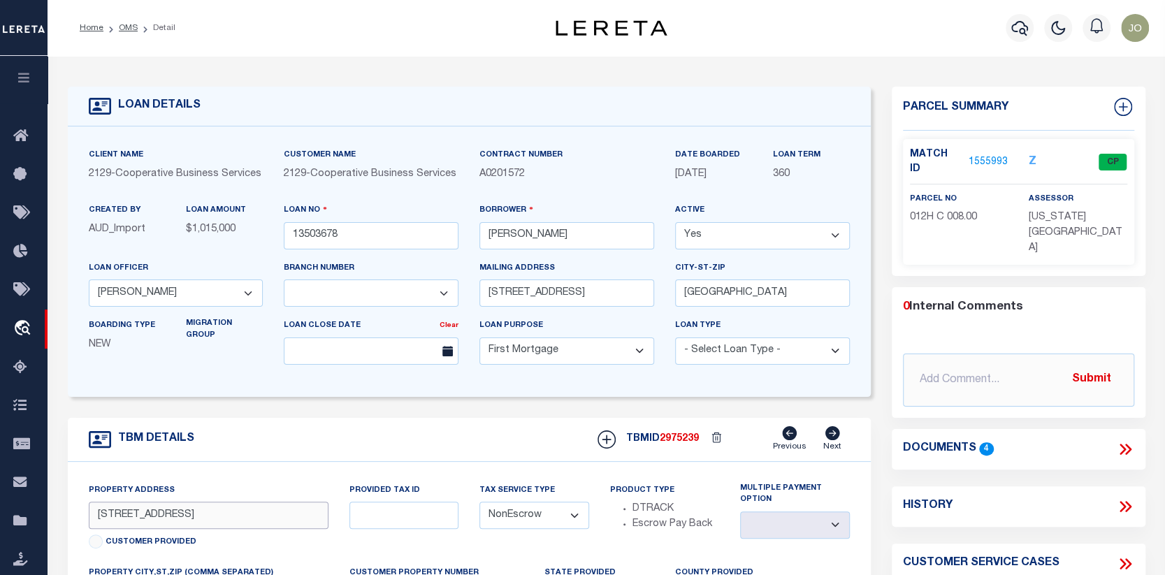
drag, startPoint x: 94, startPoint y: 518, endPoint x: 311, endPoint y: 520, distance: 217.3
click at [311, 520] on input "[STREET_ADDRESS]" at bounding box center [209, 515] width 240 height 27
drag, startPoint x: 488, startPoint y: 235, endPoint x: 579, endPoint y: 241, distance: 90.4
click at [579, 241] on input "[PERSON_NAME]" at bounding box center [566, 235] width 175 height 27
click at [621, 255] on div "Borrower JAVIER A BENITEZ" at bounding box center [567, 231] width 196 height 57
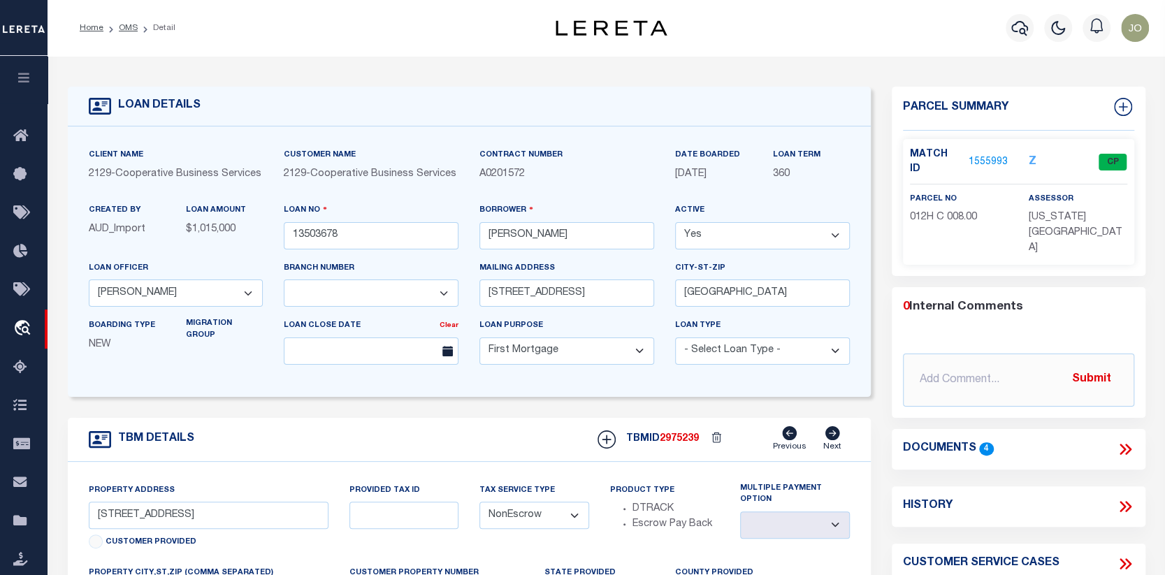
click at [985, 155] on link "1555993" at bounding box center [987, 162] width 39 height 15
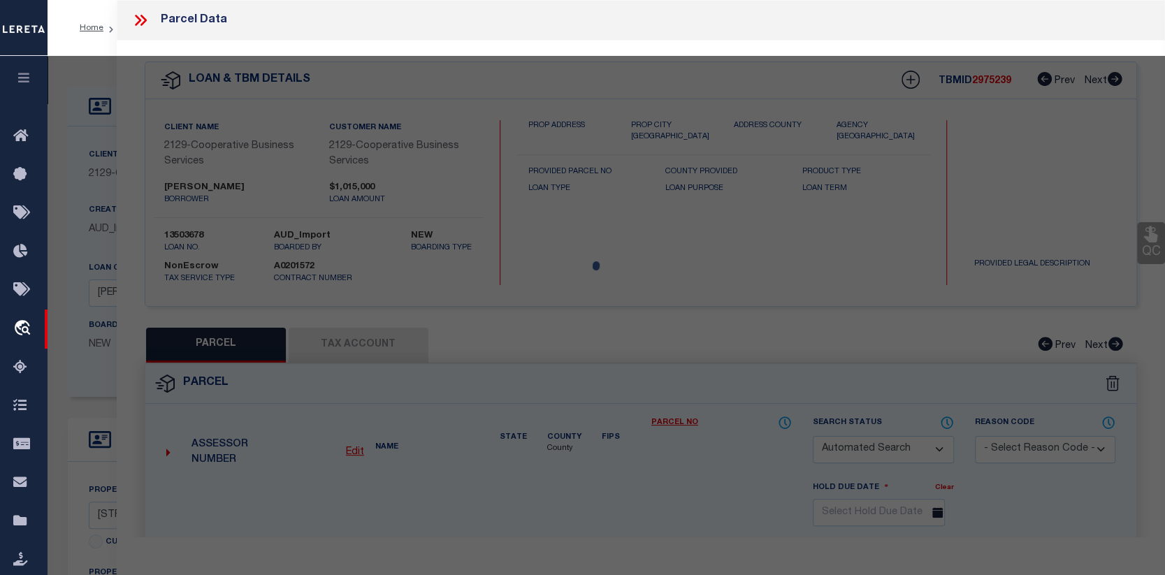
checkbox input "false"
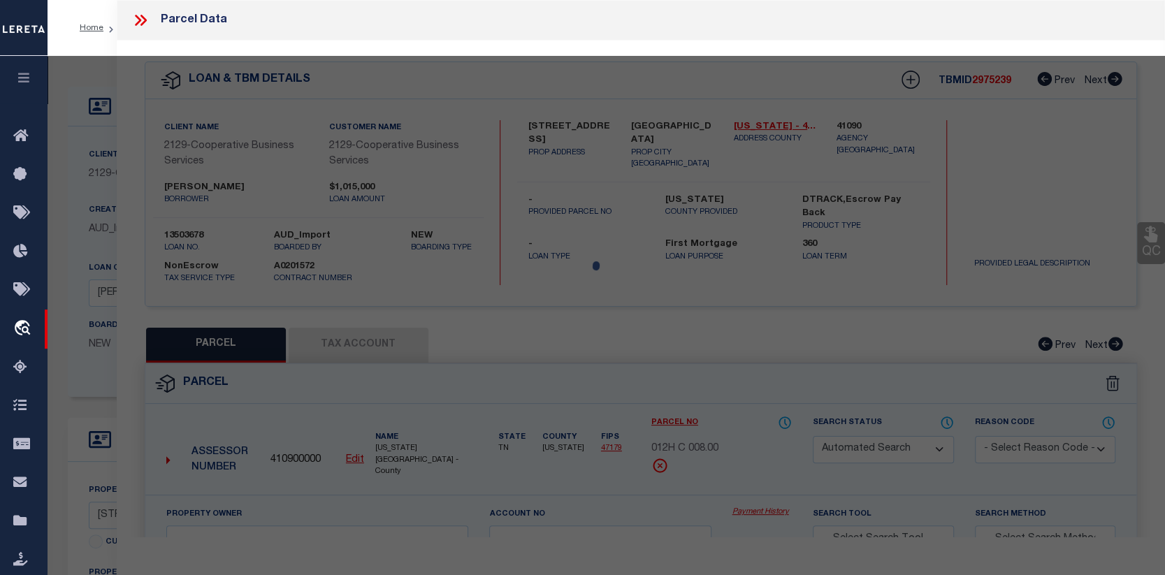
select select "CP"
type input "[PERSON_NAME]"
select select
type input "[STREET_ADDRESS]"
checkbox input "false"
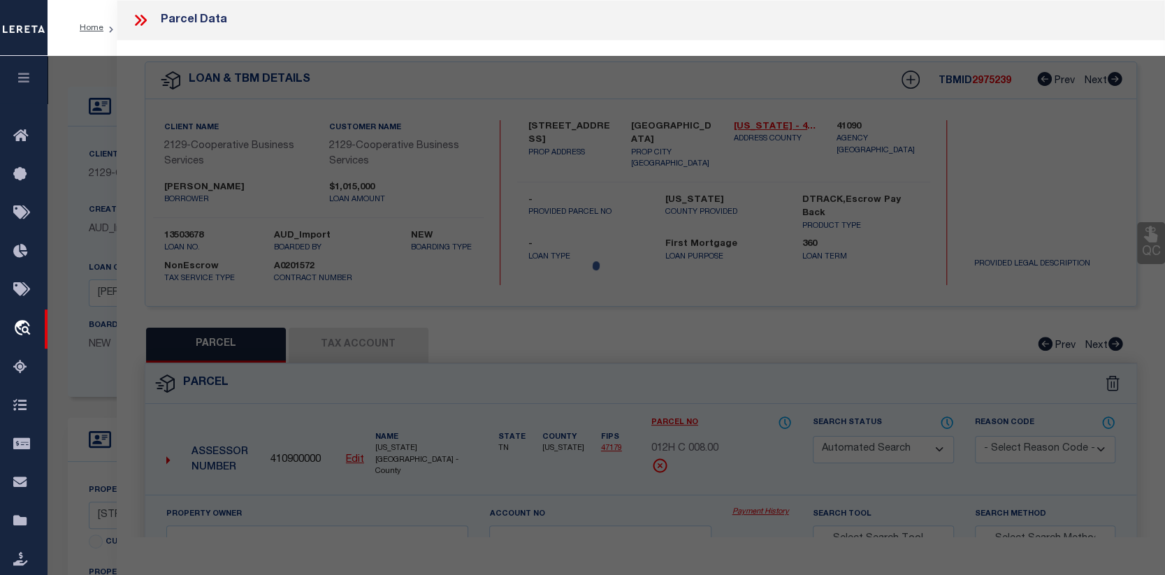
type input "TN"
type textarea "[PERSON_NAME] Lot: 1-6"
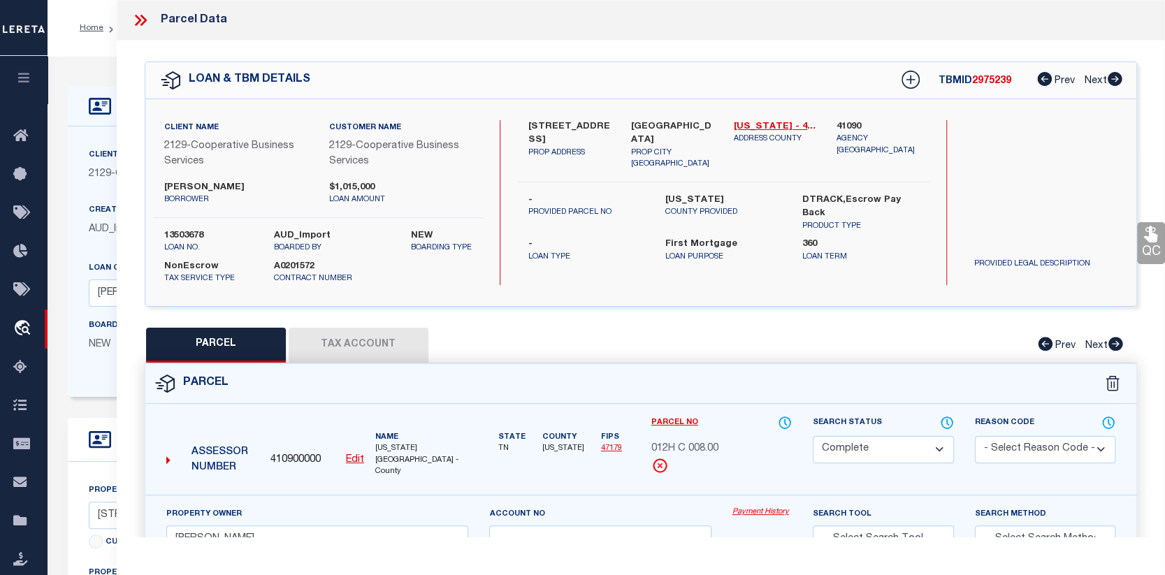
click at [753, 511] on link "Payment History" at bounding box center [762, 513] width 60 height 12
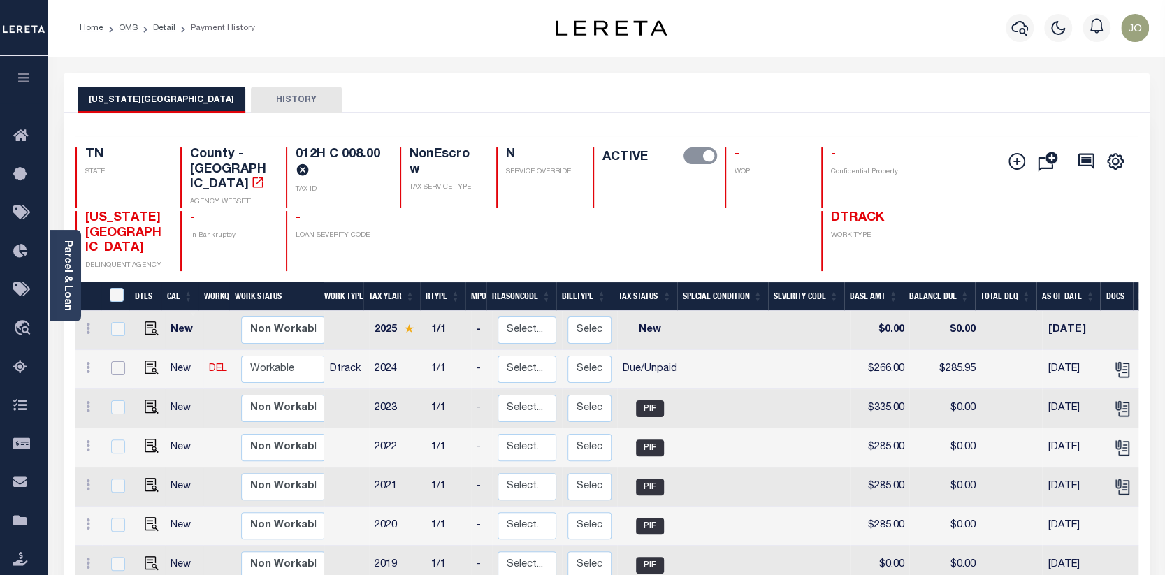
click at [113, 361] on input "checkbox" at bounding box center [118, 368] width 14 height 14
checkbox input "true"
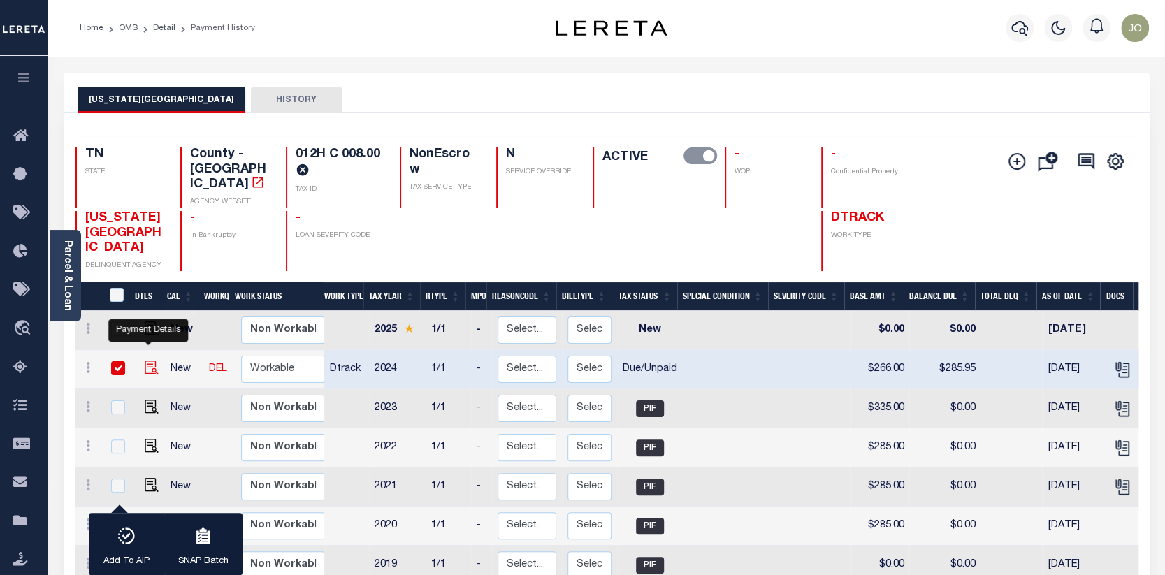
click at [146, 361] on img "" at bounding box center [152, 368] width 14 height 14
checkbox input "false"
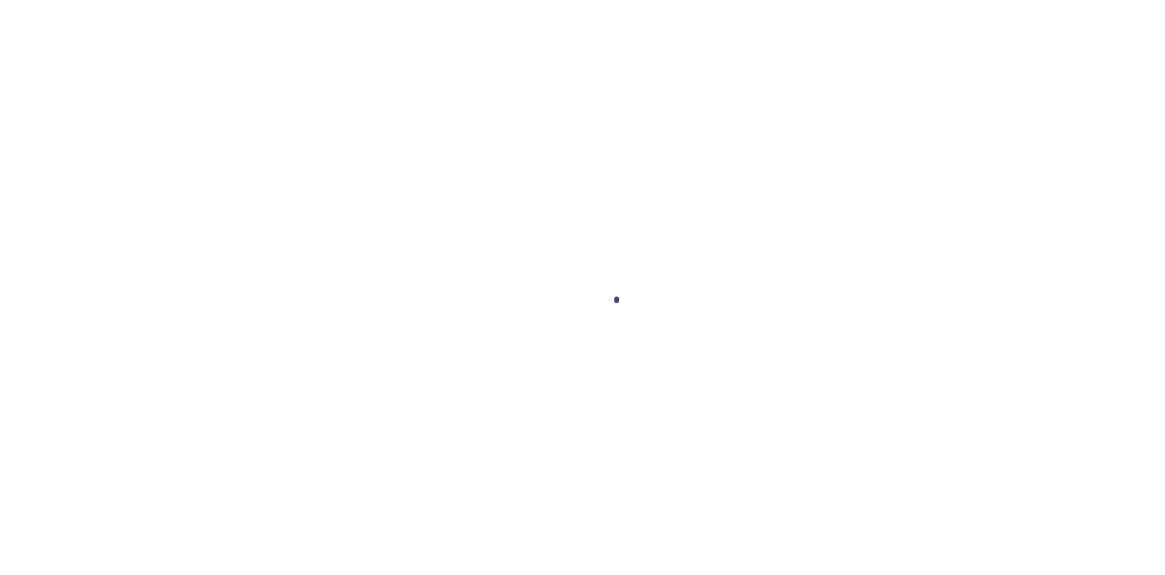
select select "DUE"
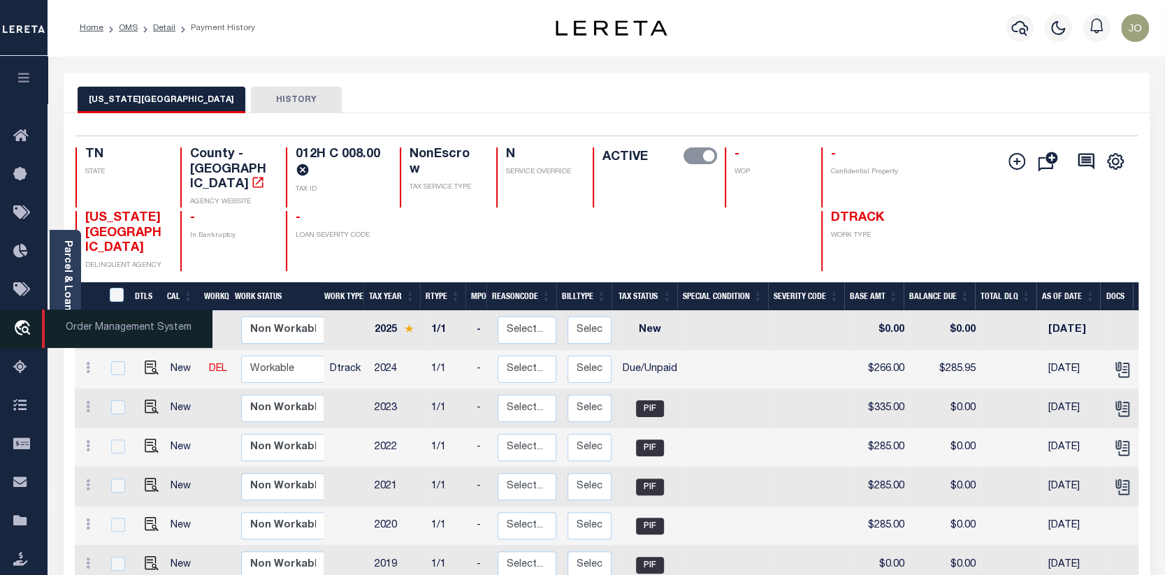
click at [116, 335] on span "Order Management System" at bounding box center [127, 329] width 170 height 38
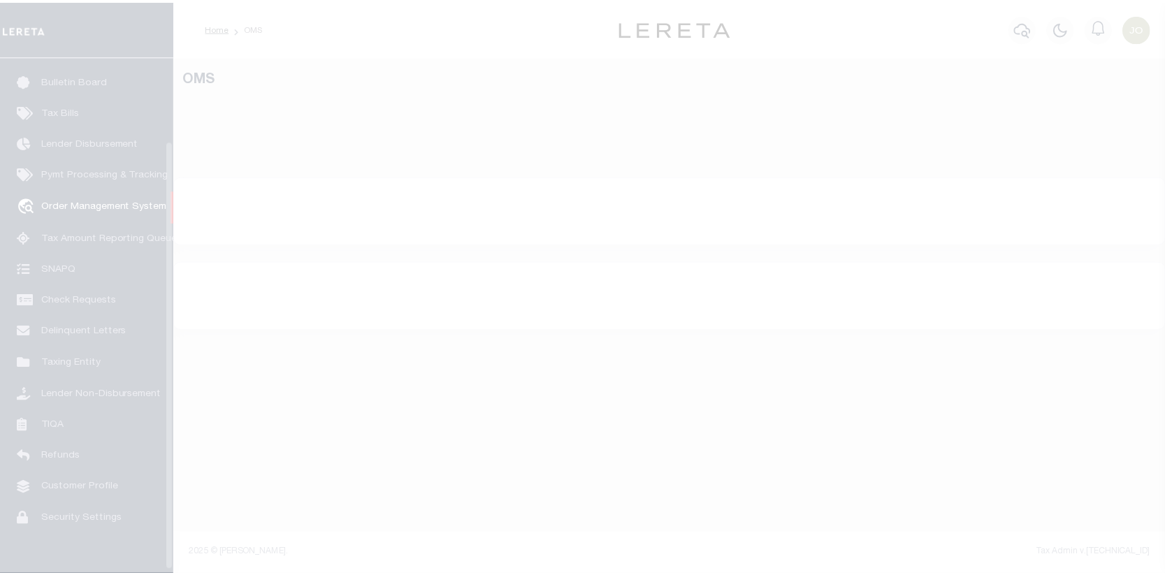
scroll to position [101, 0]
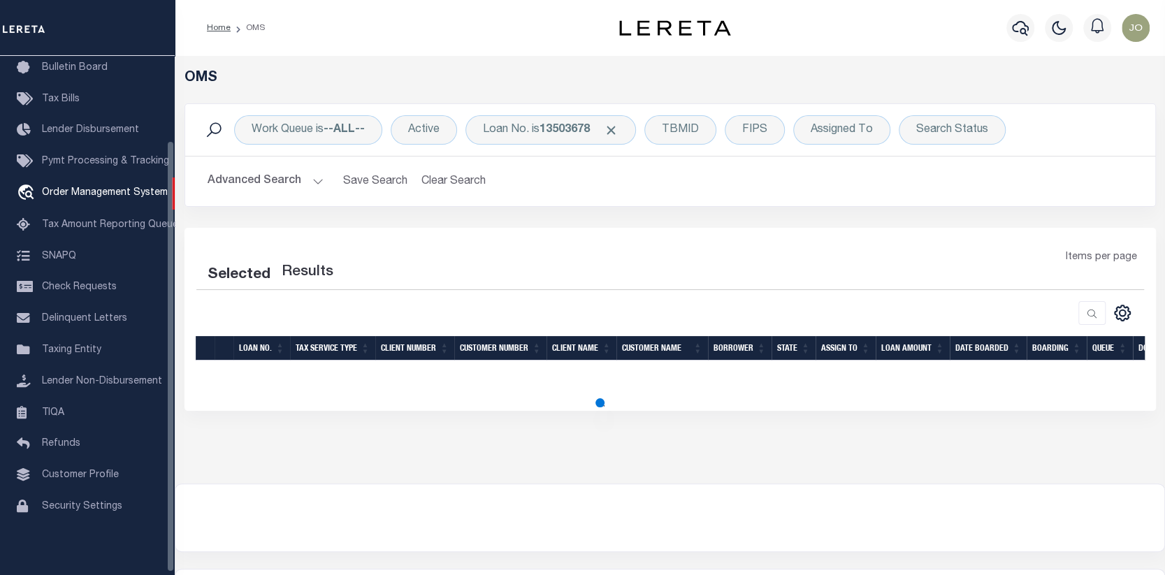
select select "200"
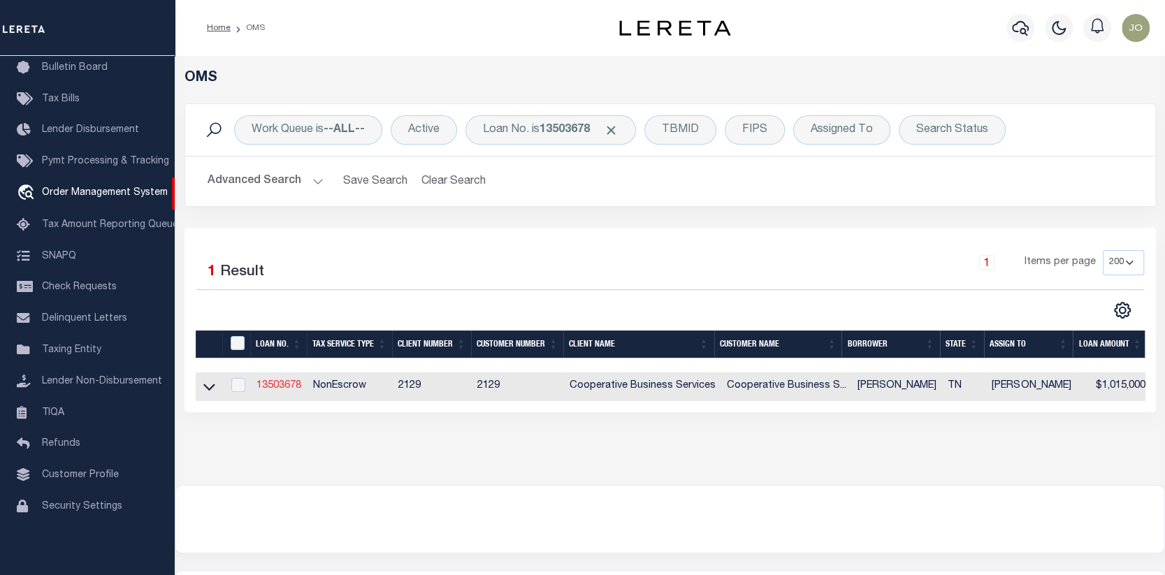
click at [273, 382] on link "13503678" at bounding box center [278, 386] width 45 height 10
type input "13503678"
type input "[PERSON_NAME]"
select select
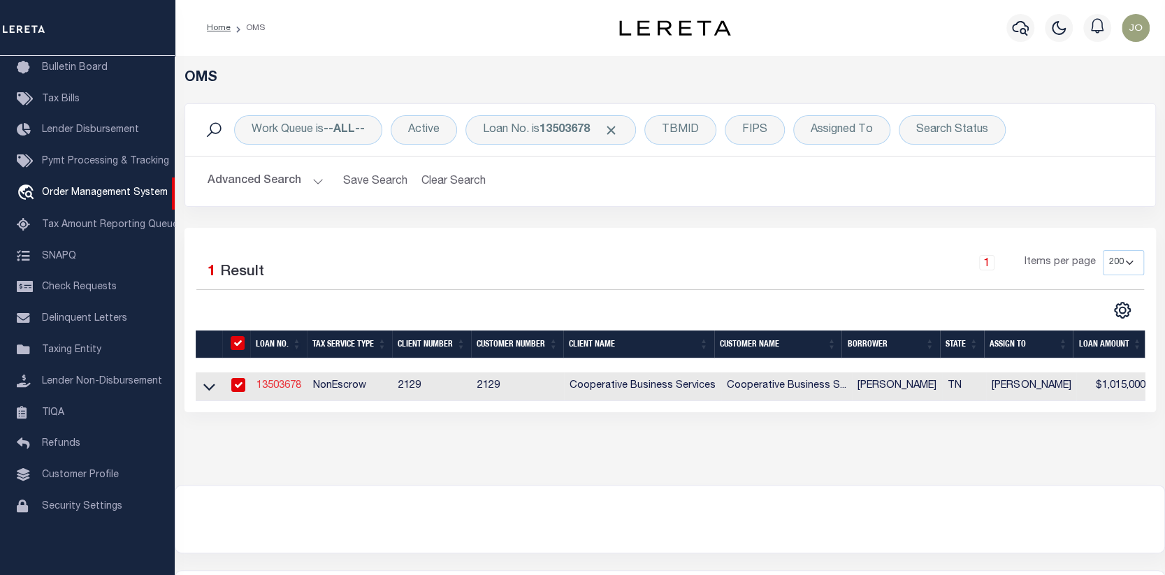
type input "[STREET_ADDRESS]"
type input "[GEOGRAPHIC_DATA]"
select select "10"
select select "NonEscrow"
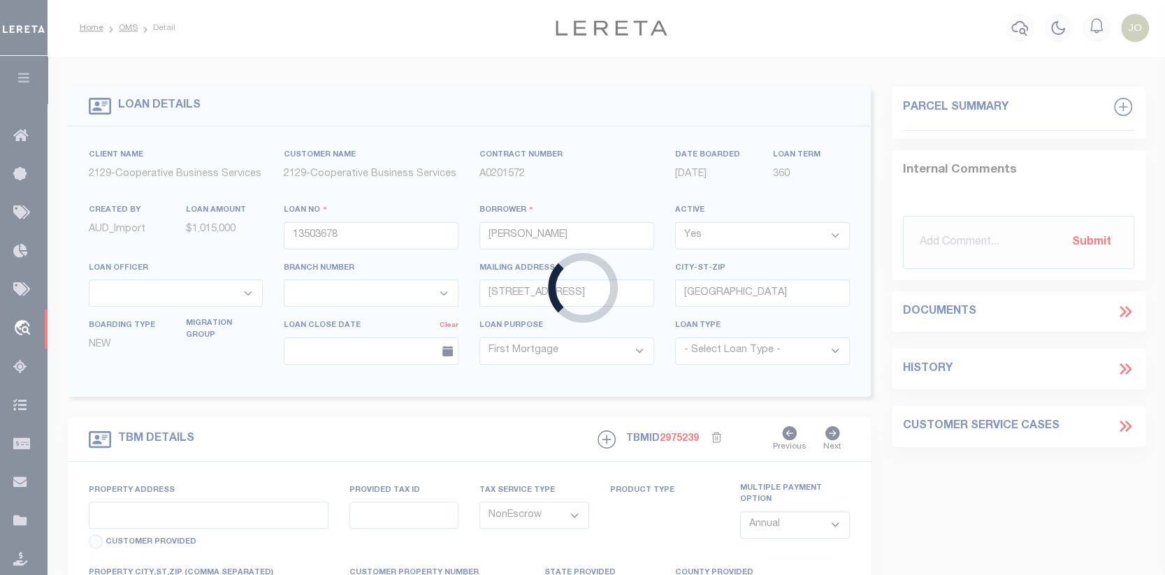
type input "[STREET_ADDRESS]"
select select
type input "[GEOGRAPHIC_DATA]"
type input "6103"
type input "TN"
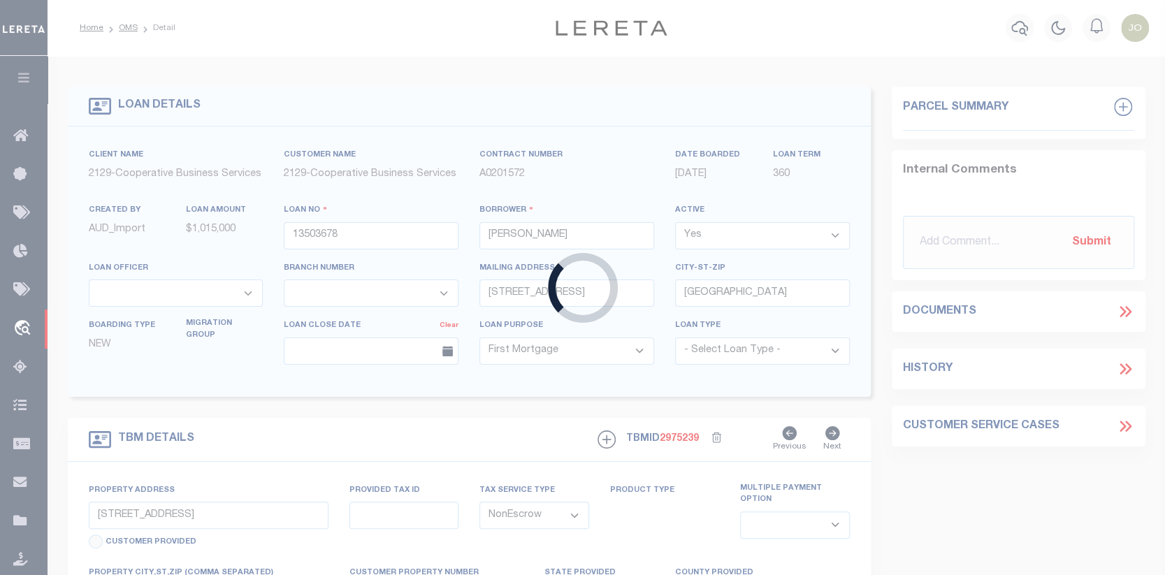
select select
select select "7366"
select select "3334"
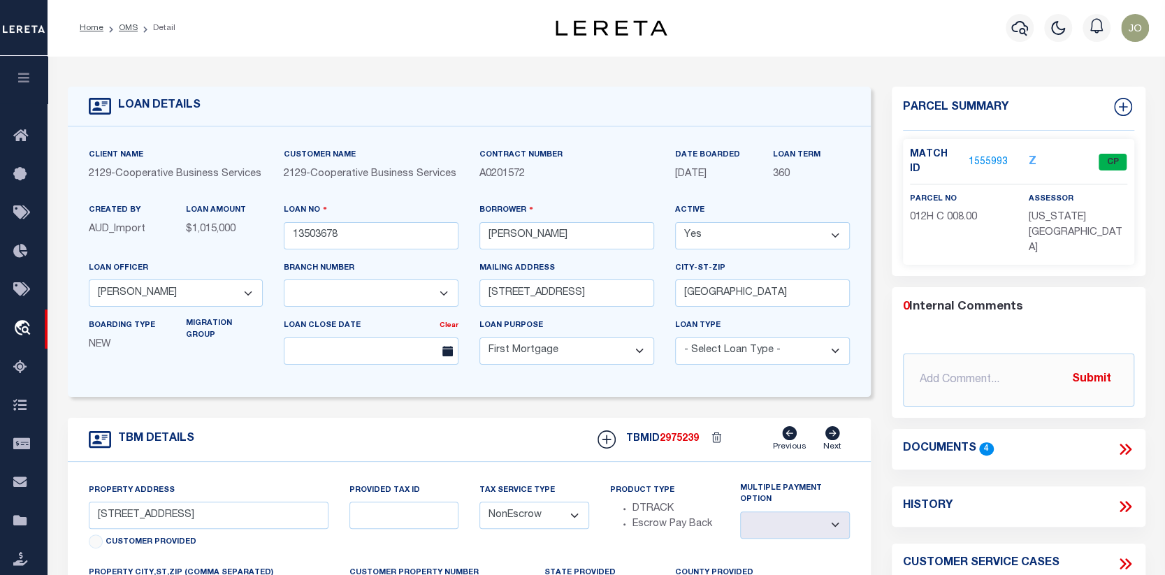
click at [990, 155] on link "1555993" at bounding box center [987, 162] width 39 height 15
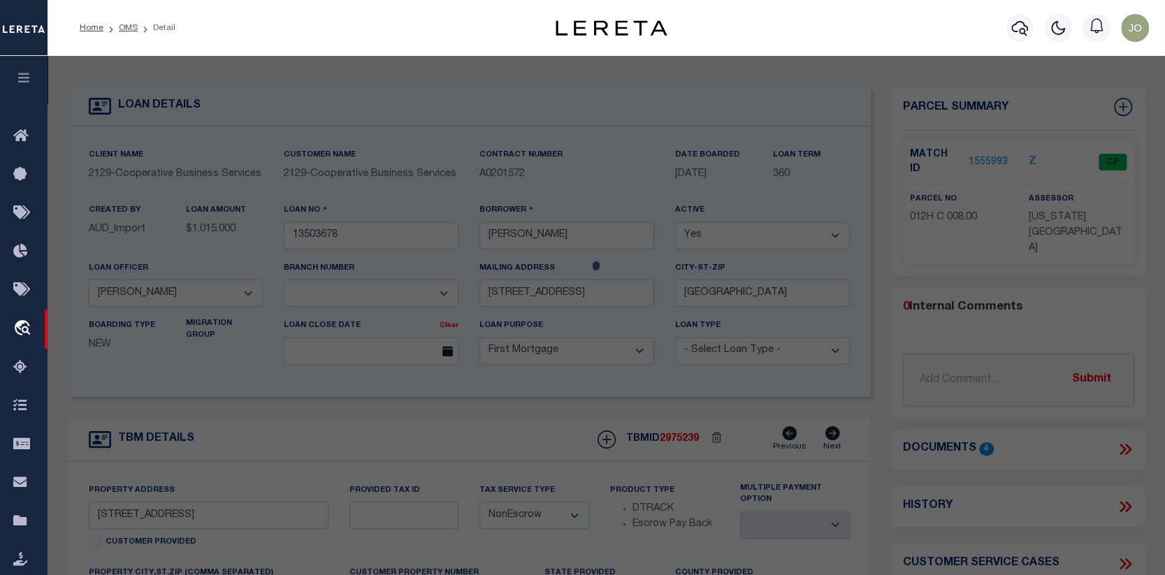
checkbox input "false"
select select "CP"
type input "[PERSON_NAME]"
select select
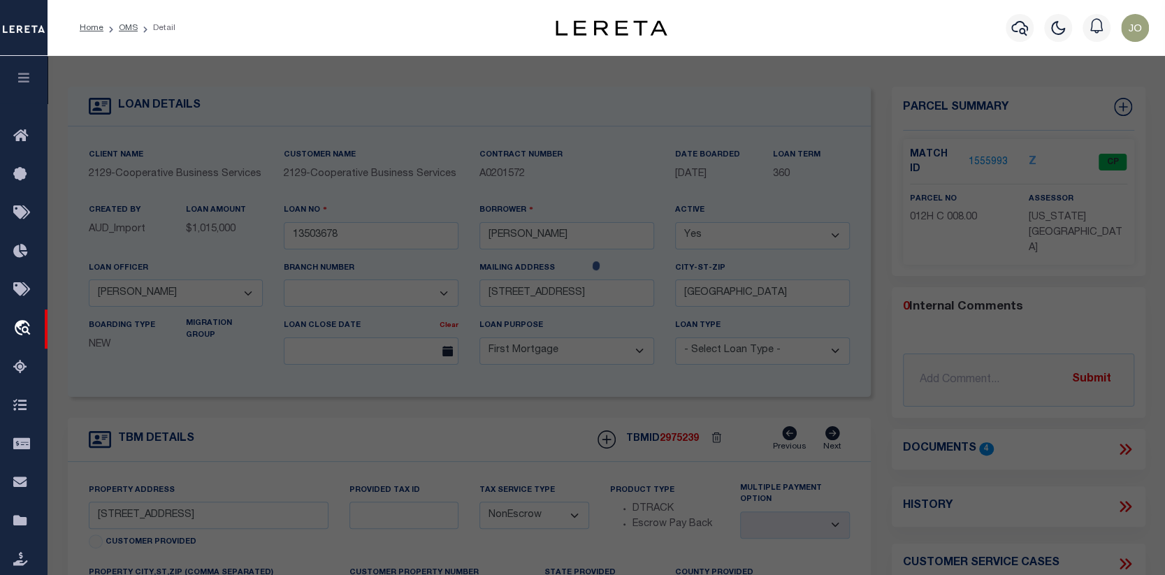
type input "145 MAPLE CT"
checkbox input "false"
type input "TN"
type textarea "[PERSON_NAME] Lot: 1-6"
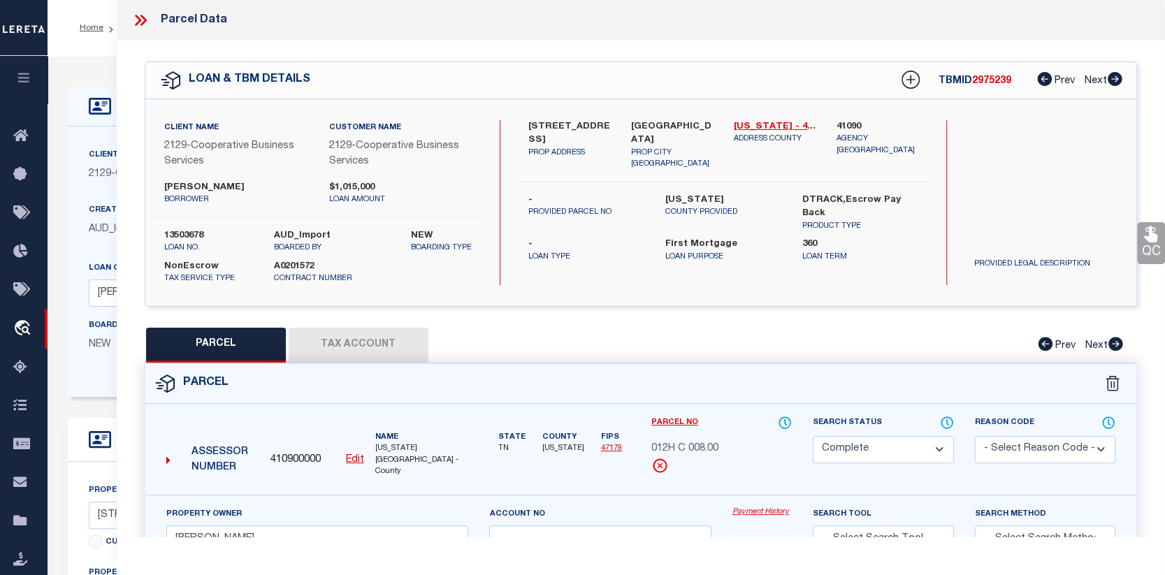
click at [753, 511] on link "Payment History" at bounding box center [762, 513] width 60 height 12
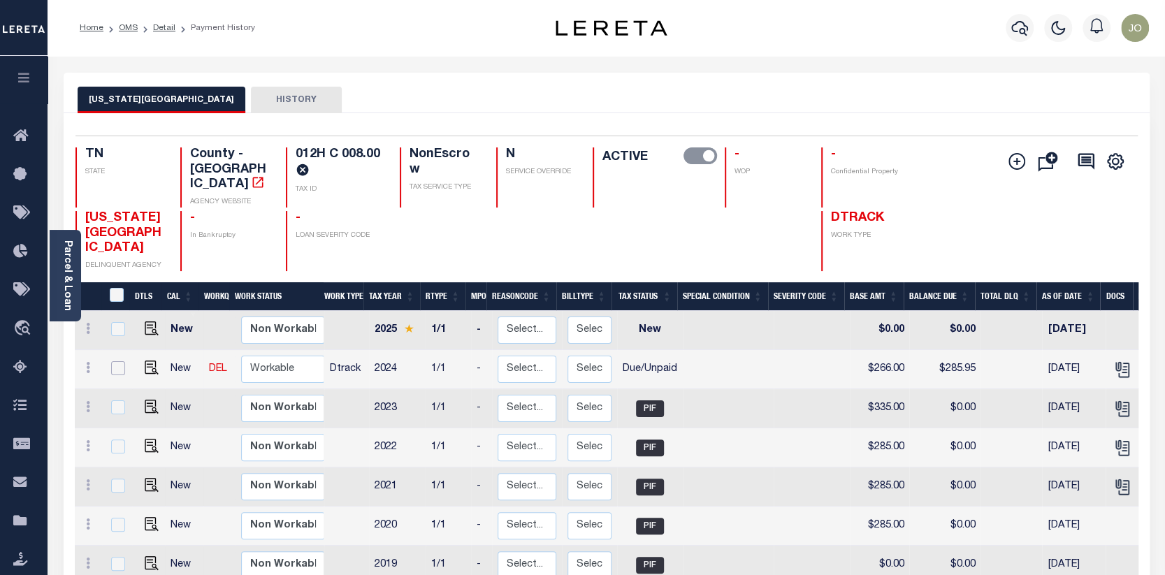
click at [115, 361] on input "checkbox" at bounding box center [118, 368] width 14 height 14
checkbox input "true"
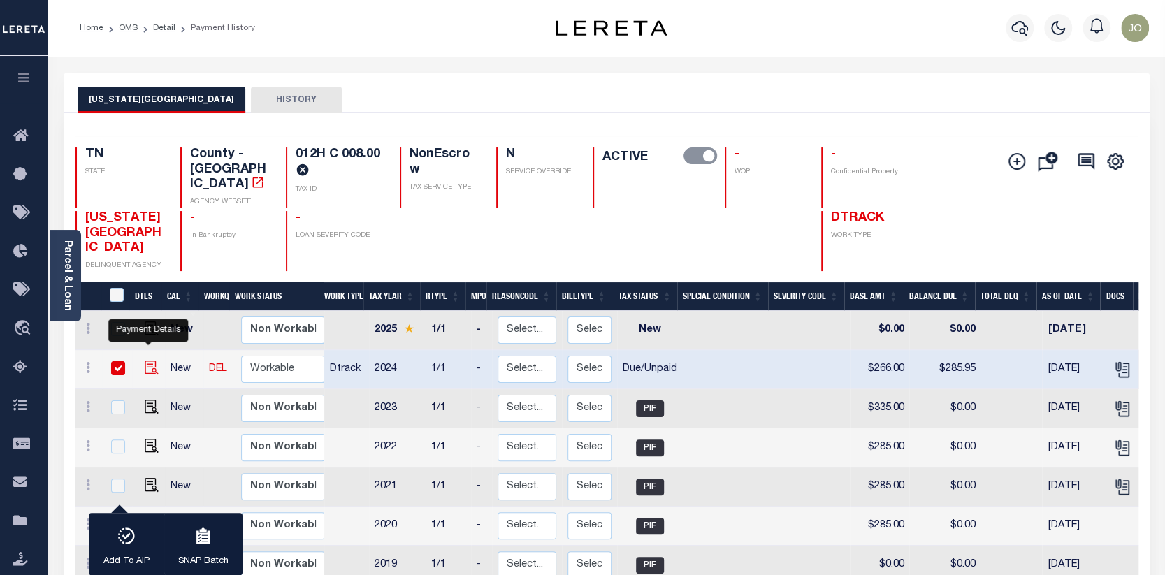
click at [145, 361] on img "" at bounding box center [152, 368] width 14 height 14
checkbox input "false"
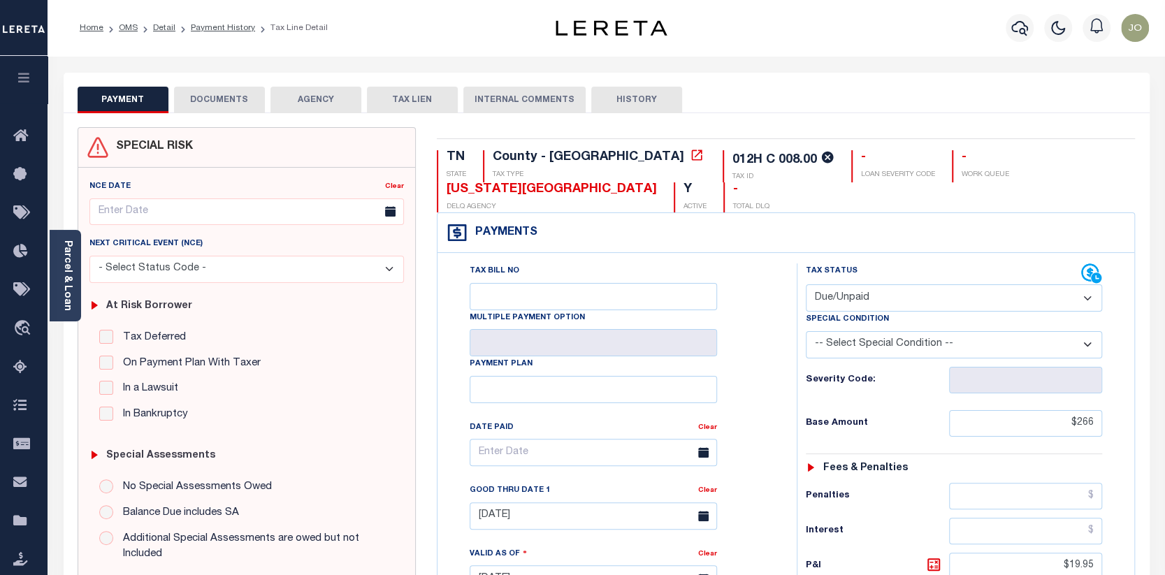
click at [1087, 295] on select "- Select Status Code - Open Due/Unpaid Paid Incomplete No Tax Due Internal Refu…" at bounding box center [954, 297] width 297 height 27
select select "PYD"
click at [806, 284] on select "- Select Status Code - Open Due/Unpaid Paid Incomplete No Tax Due Internal Refu…" at bounding box center [954, 297] width 297 height 27
type input "[DATE]"
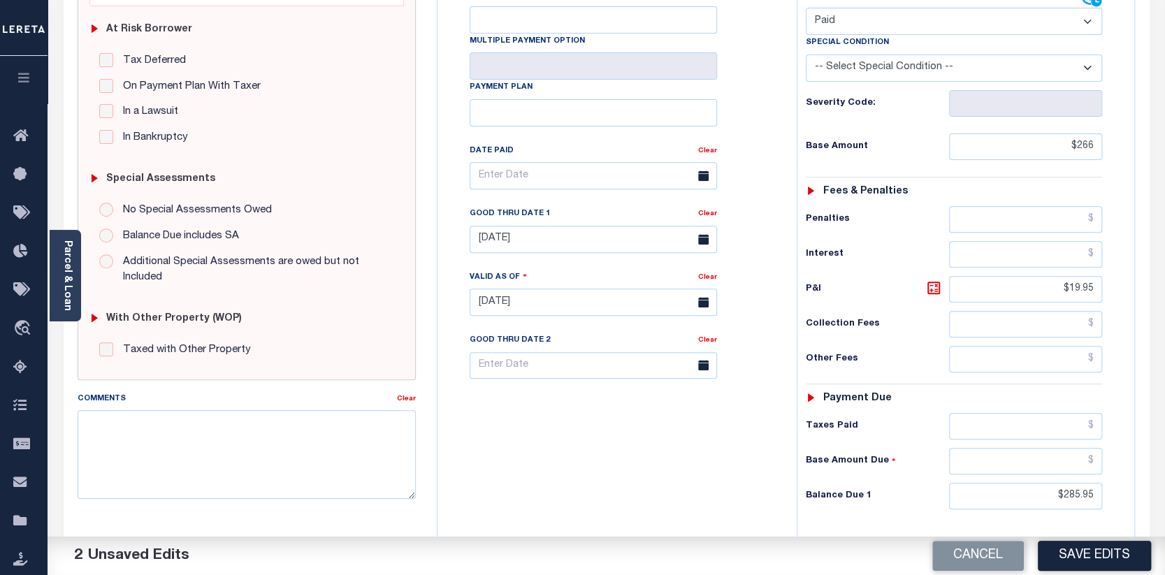
scroll to position [279, 0]
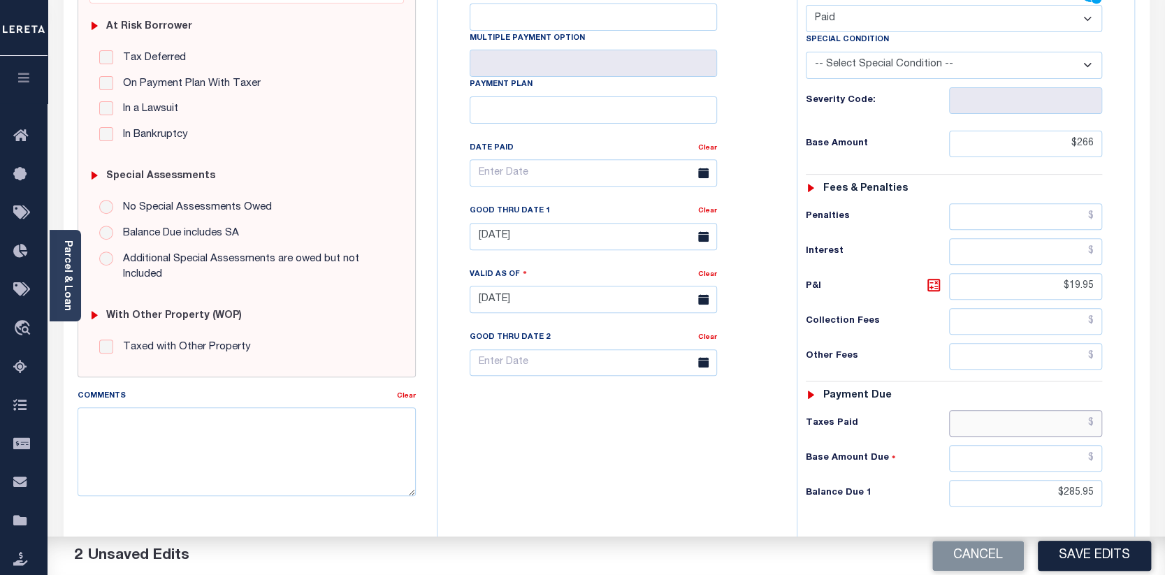
click at [1092, 416] on input "text" at bounding box center [1025, 423] width 153 height 27
type input "$285.95"
click at [1063, 488] on input "$285.95" at bounding box center [1025, 493] width 153 height 27
type input "$0.00"
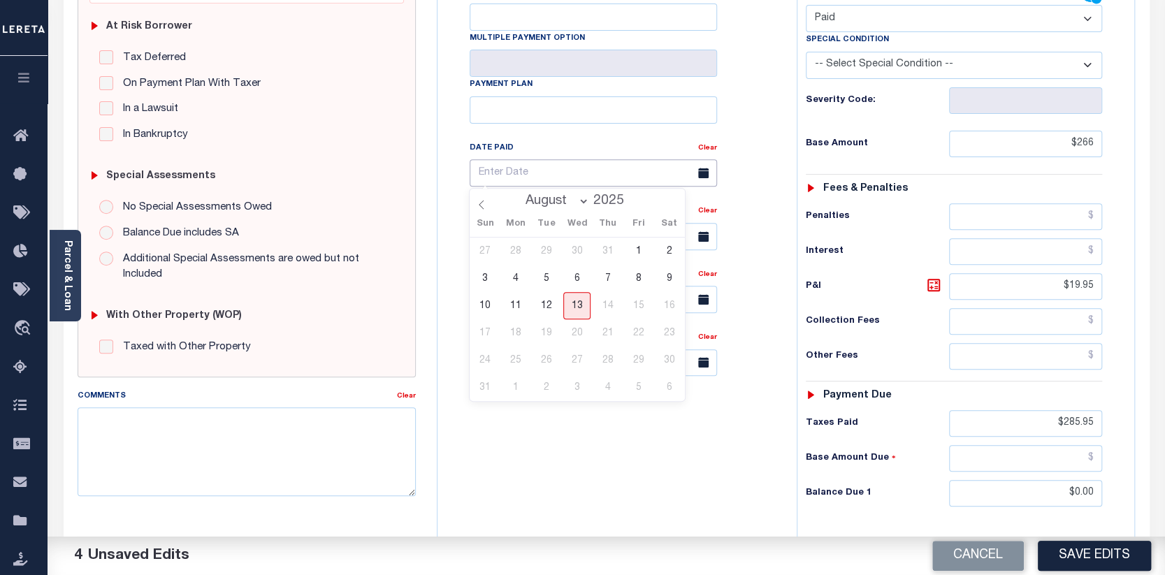
click at [522, 168] on input "text" at bounding box center [593, 172] width 247 height 27
click at [479, 203] on icon at bounding box center [482, 205] width 10 height 10
select select "6"
click at [549, 361] on span "29" at bounding box center [545, 360] width 27 height 27
type input "07/29/2025"
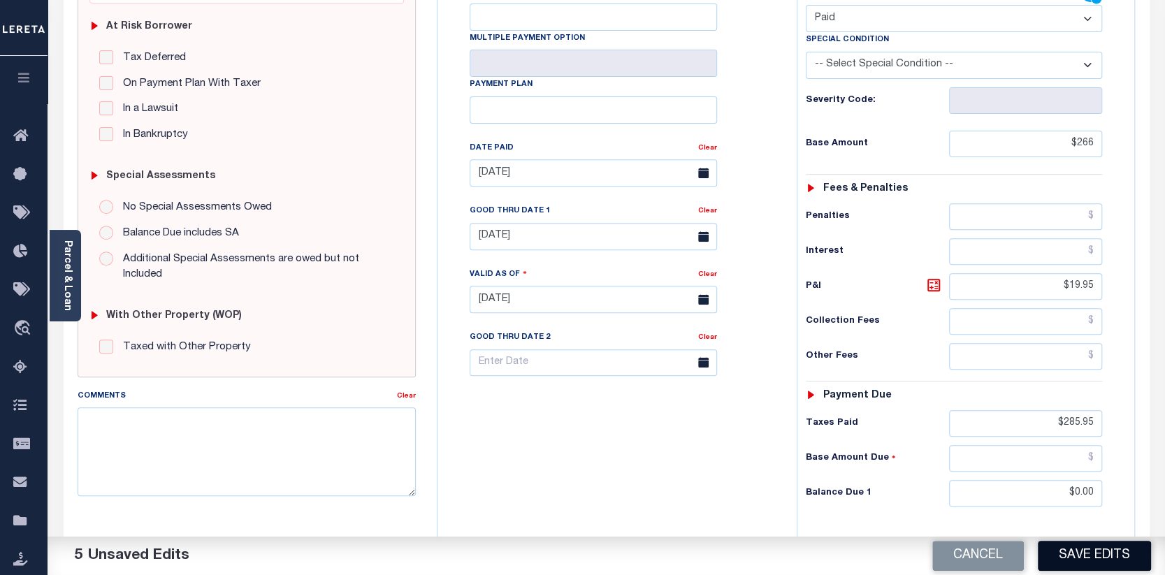
click at [1089, 548] on button "Save Edits" at bounding box center [1094, 556] width 113 height 30
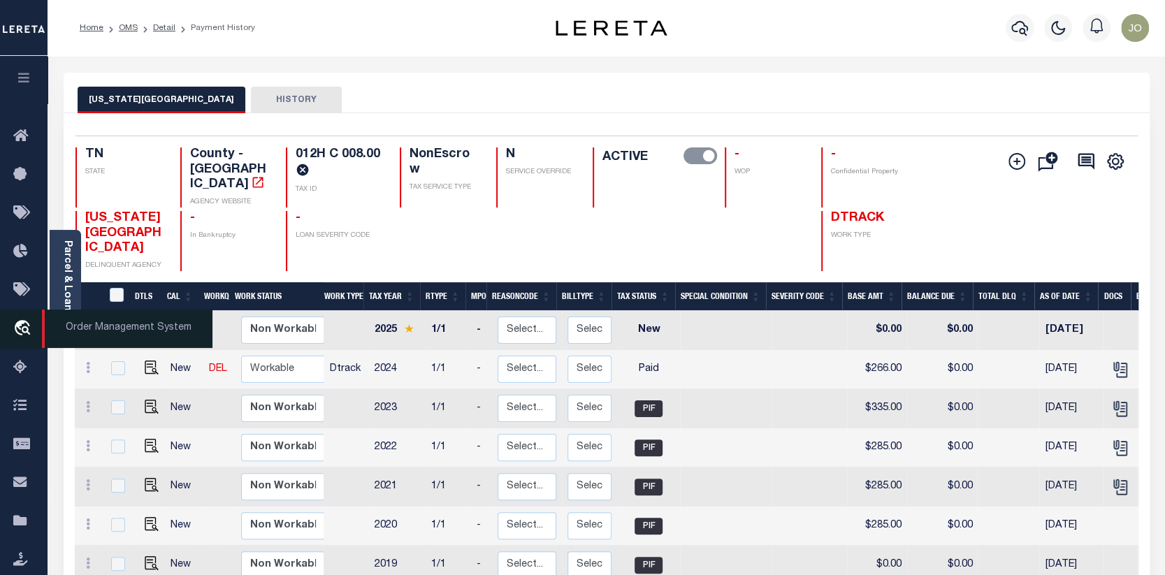
click at [77, 330] on span "Order Management System" at bounding box center [127, 329] width 170 height 38
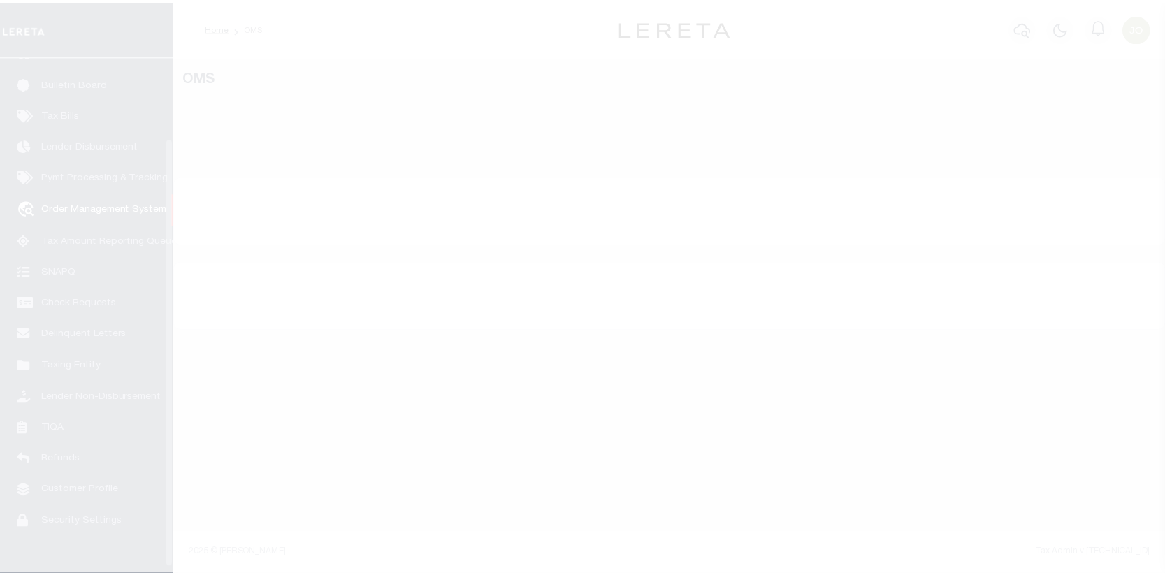
scroll to position [101, 0]
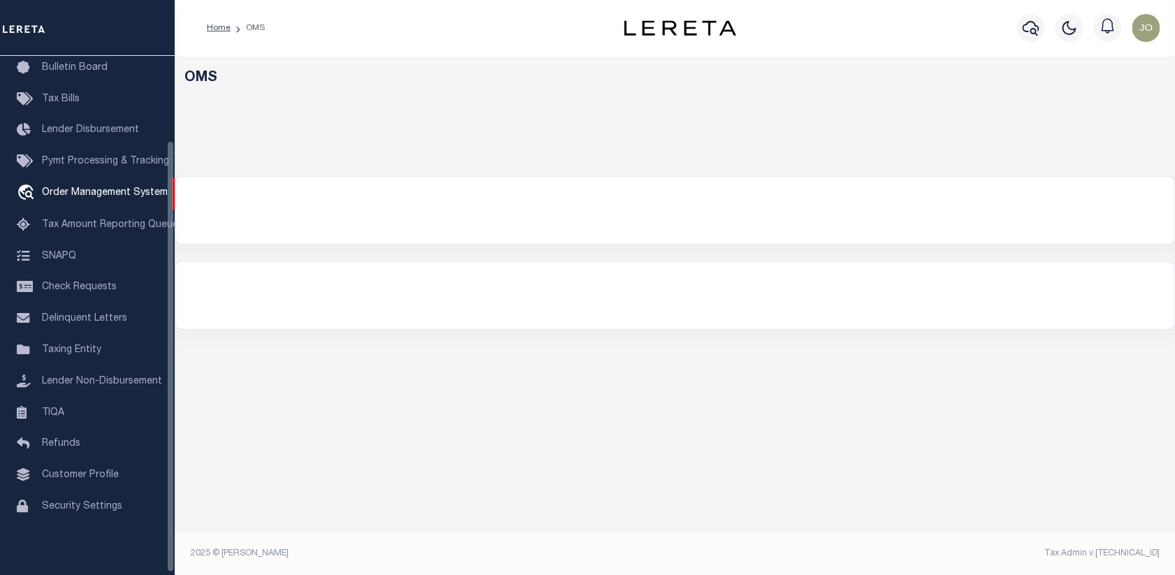
select select "200"
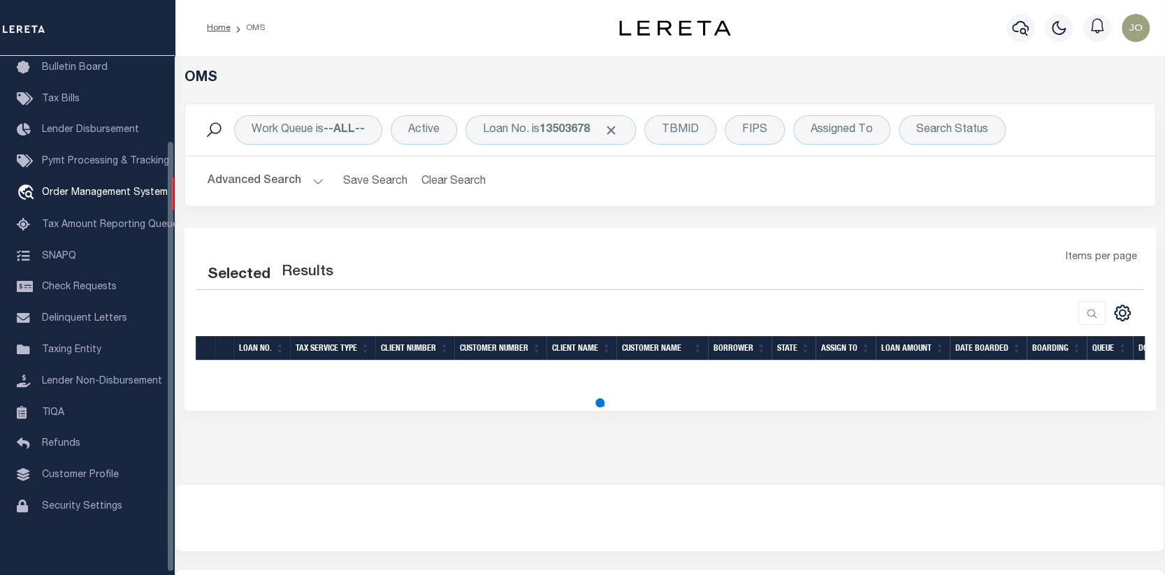
select select "200"
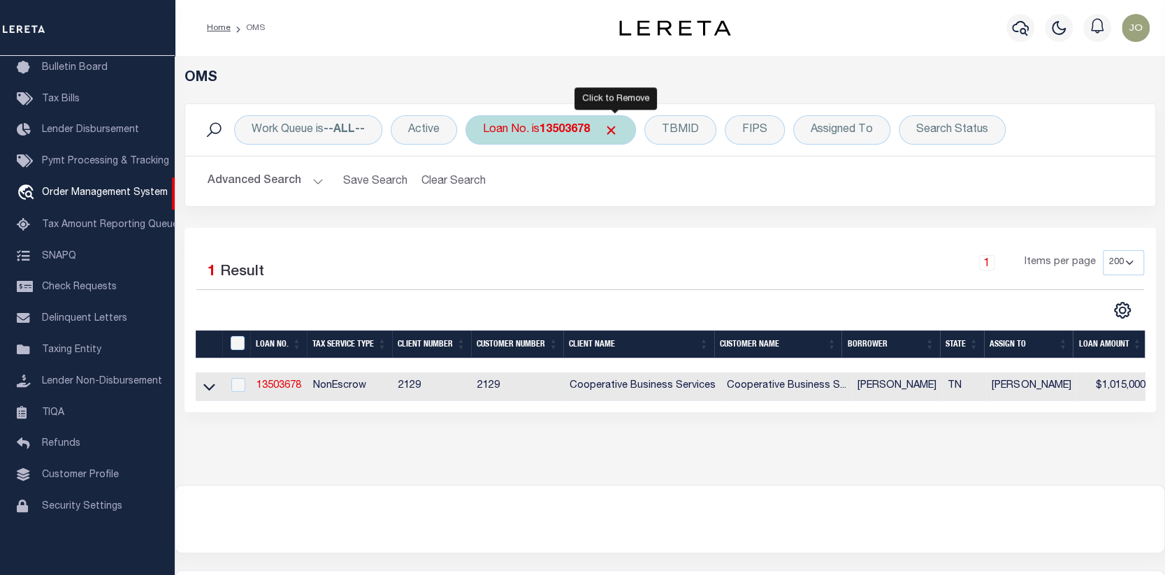
click at [618, 133] on span "Click to Remove" at bounding box center [611, 130] width 15 height 15
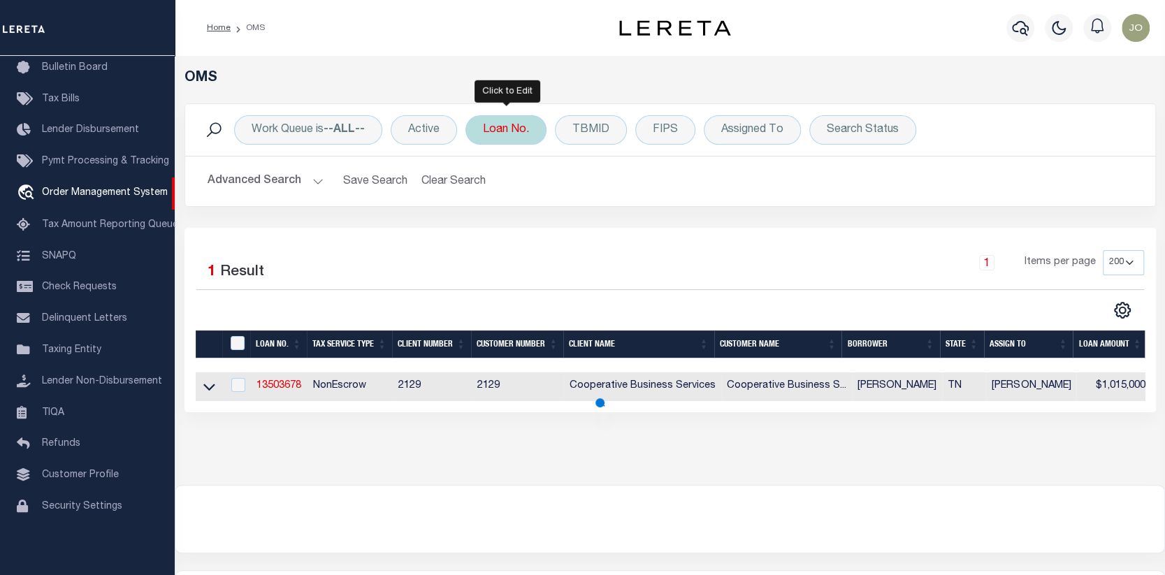
click at [490, 128] on div "Loan No." at bounding box center [505, 129] width 81 height 29
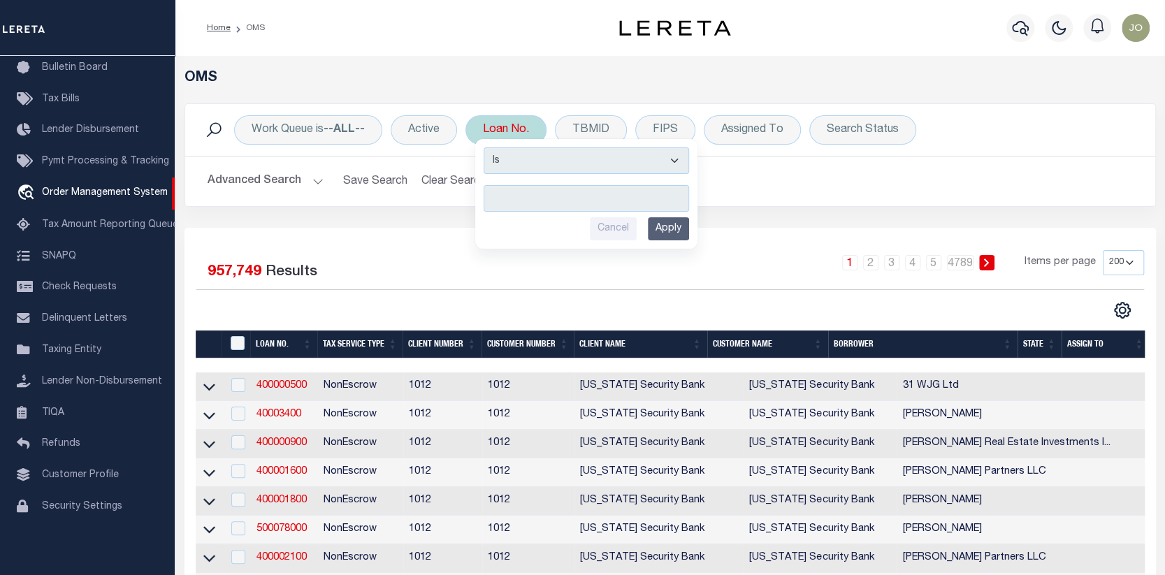
click at [489, 194] on input "text" at bounding box center [586, 198] width 205 height 27
type input "910012805788"
click at [665, 233] on input "Apply" at bounding box center [668, 228] width 41 height 23
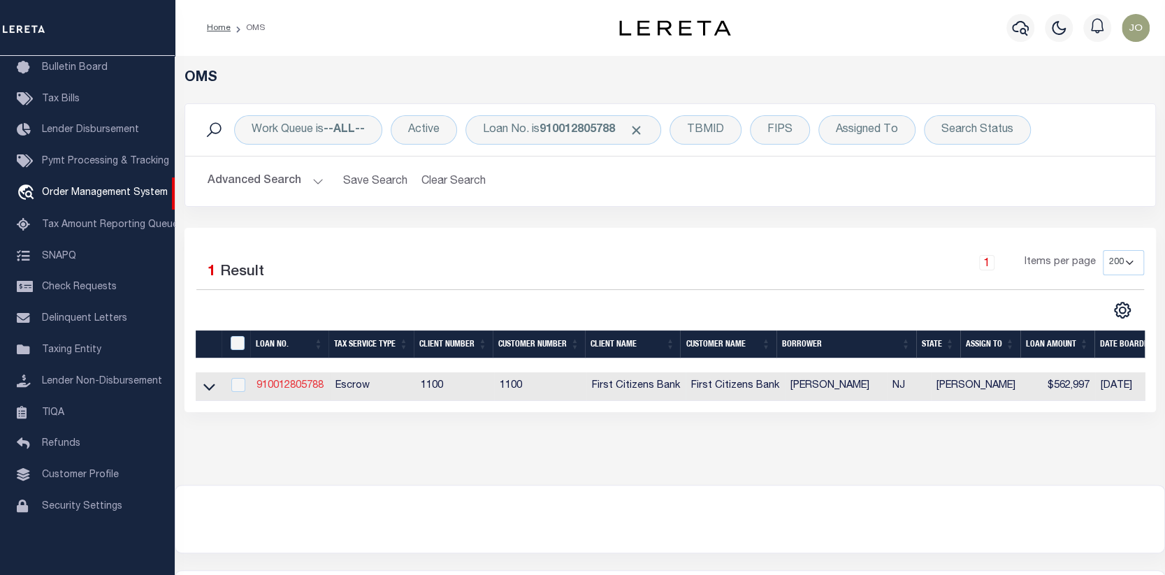
click at [285, 383] on link "910012805788" at bounding box center [289, 386] width 67 height 10
type input "910012805788"
type input "[PERSON_NAME]"
select select
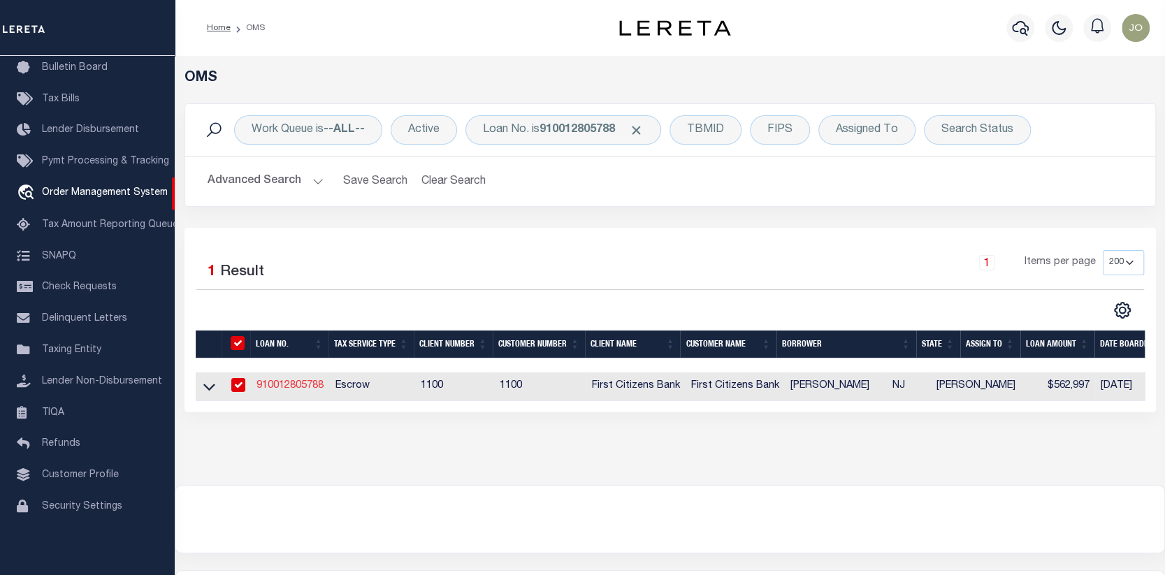
select select "Escrow"
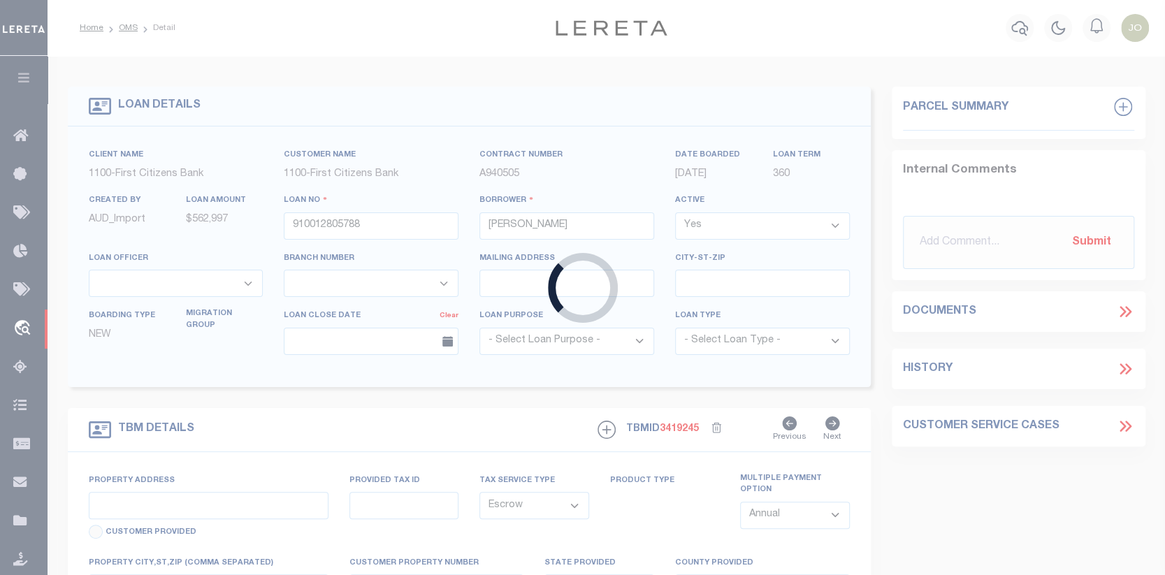
type input "360 FIRST STREET UNIT 1"
select select
type input "HOBOKEN NJ 07030"
type input "NJ"
select select "21253"
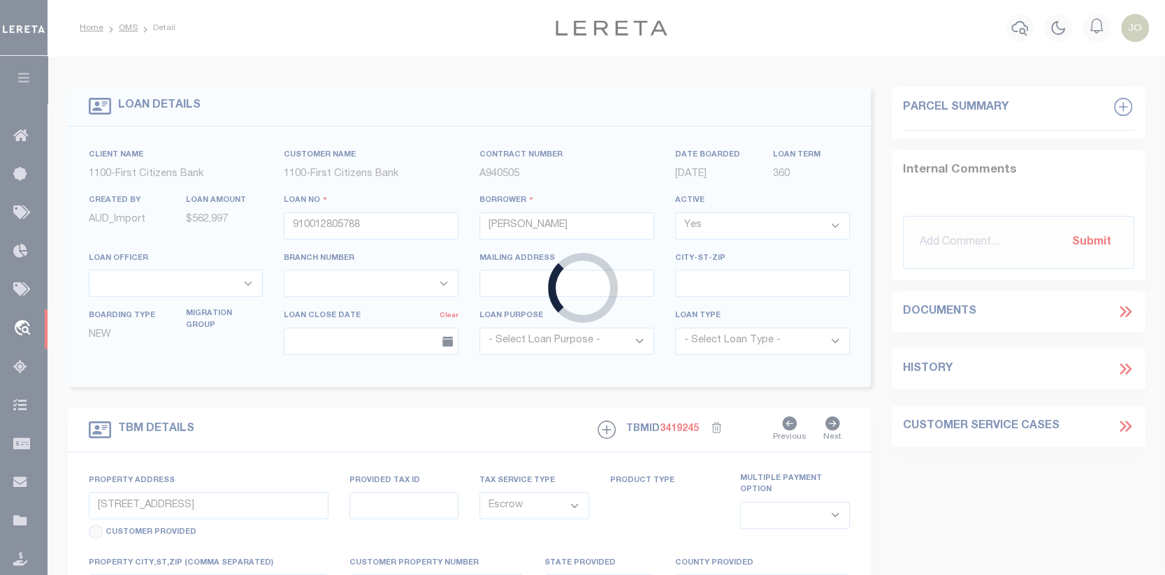
select select "24377"
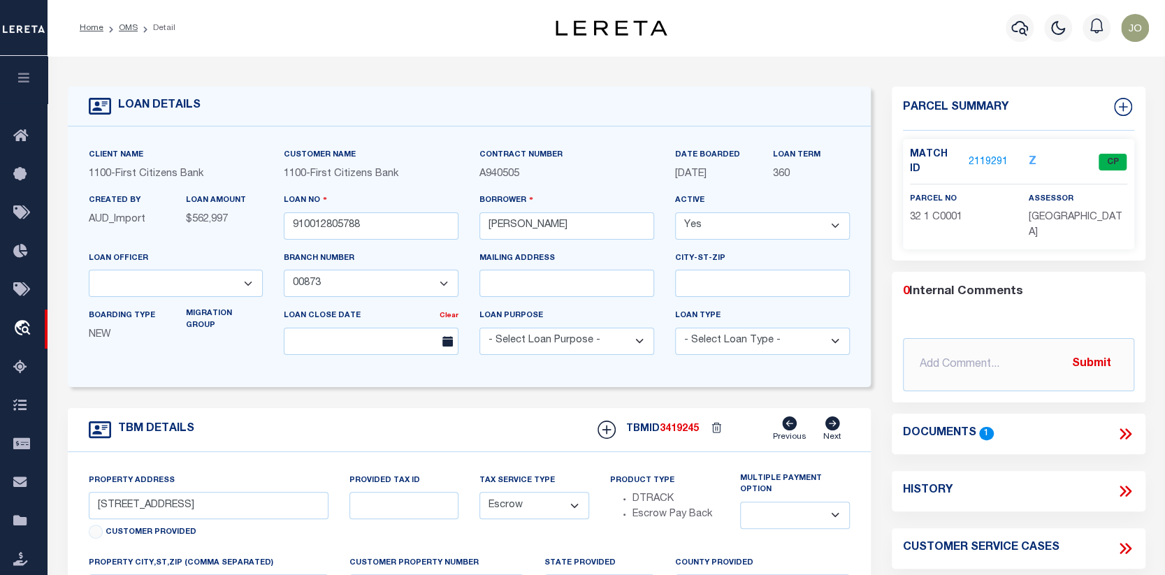
click at [989, 155] on link "2119291" at bounding box center [987, 162] width 39 height 15
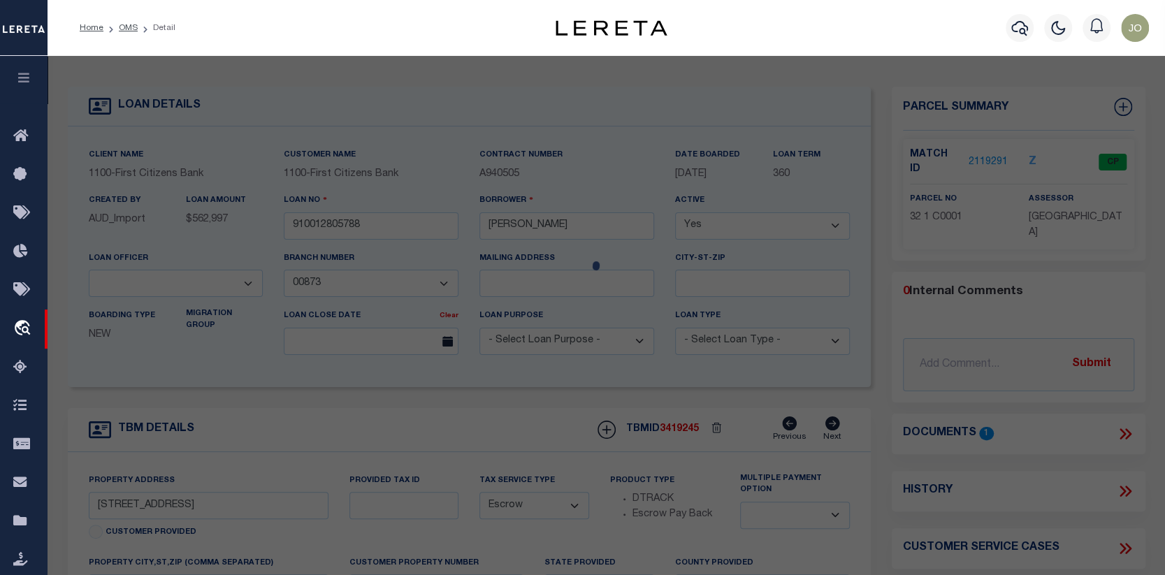
checkbox input "false"
select select "CP"
type input "BOSCO, ROBERT"
select select "AGW"
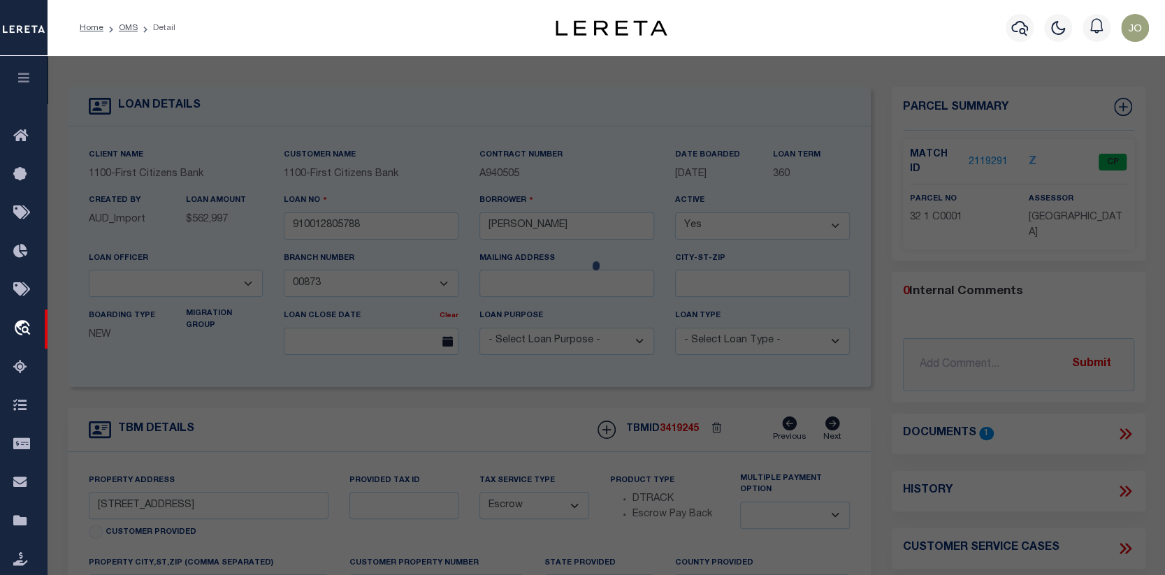
select select
type input "360 FIRST ST"
type input "HOBOKEN NJ 07030"
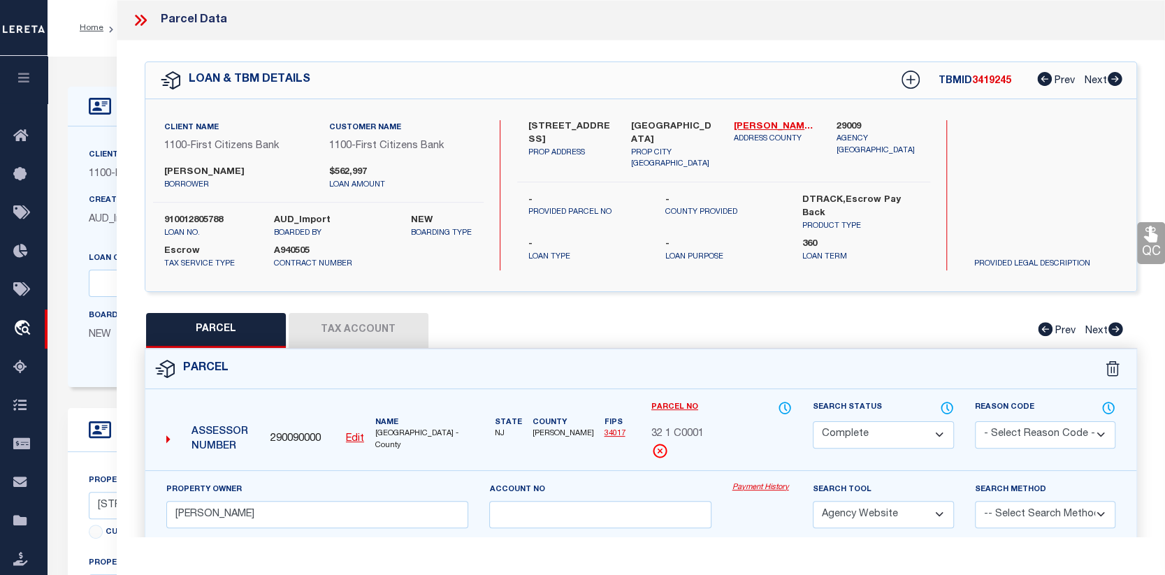
click at [755, 494] on link "Payment History" at bounding box center [762, 488] width 60 height 12
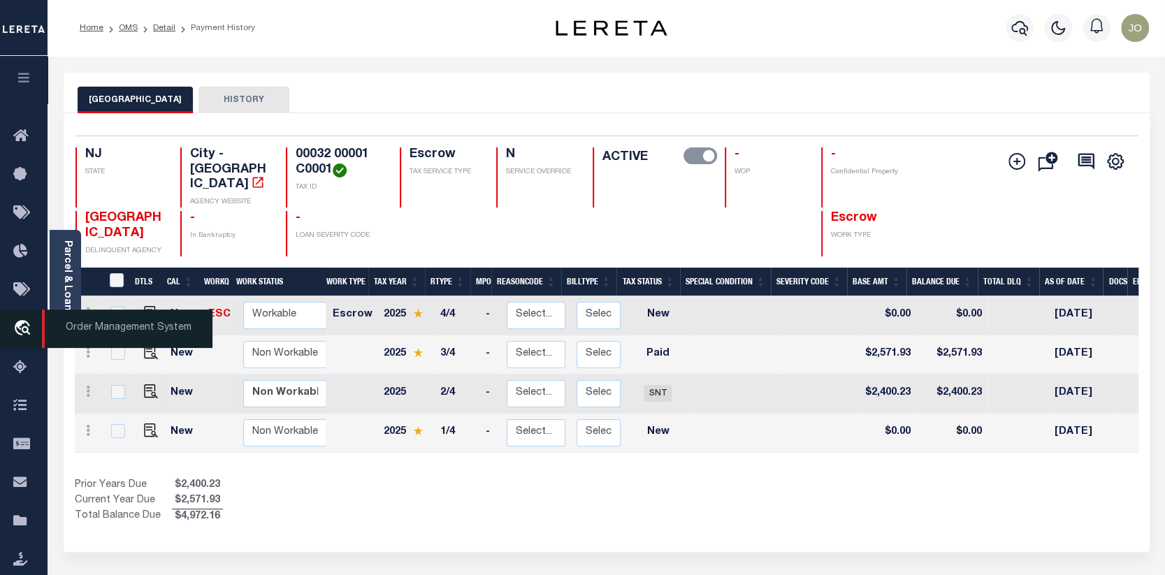
click at [20, 331] on icon "travel_explore" at bounding box center [24, 329] width 22 height 18
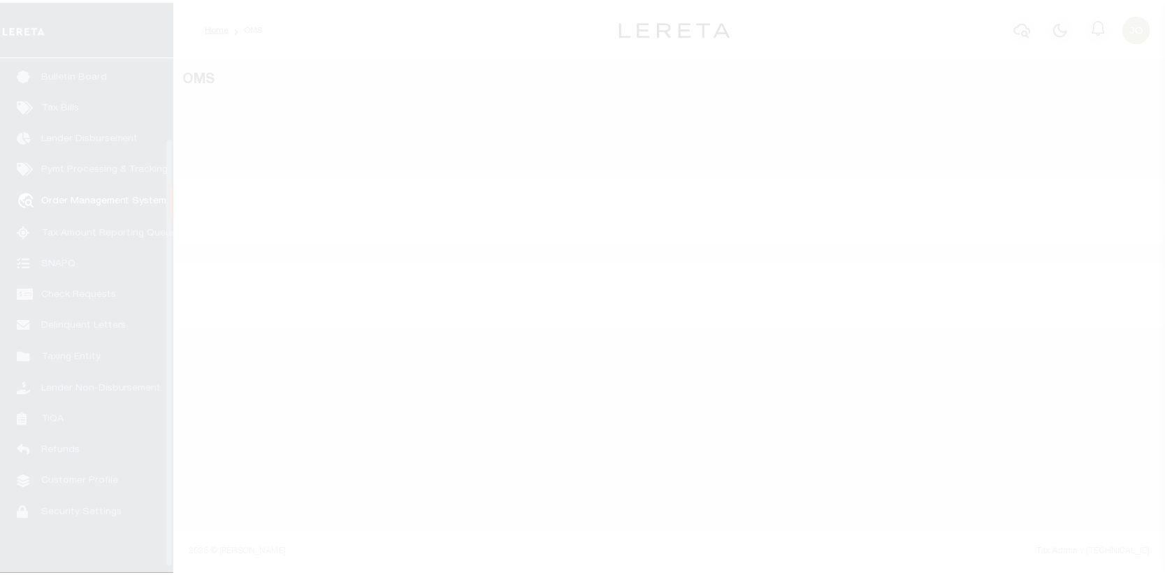
scroll to position [101, 0]
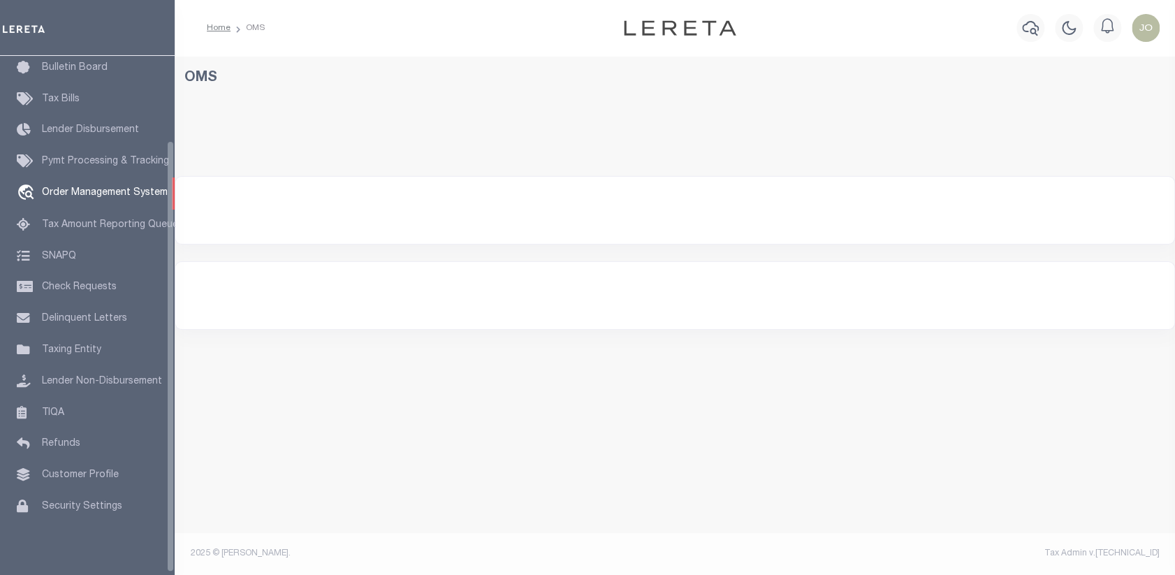
select select "200"
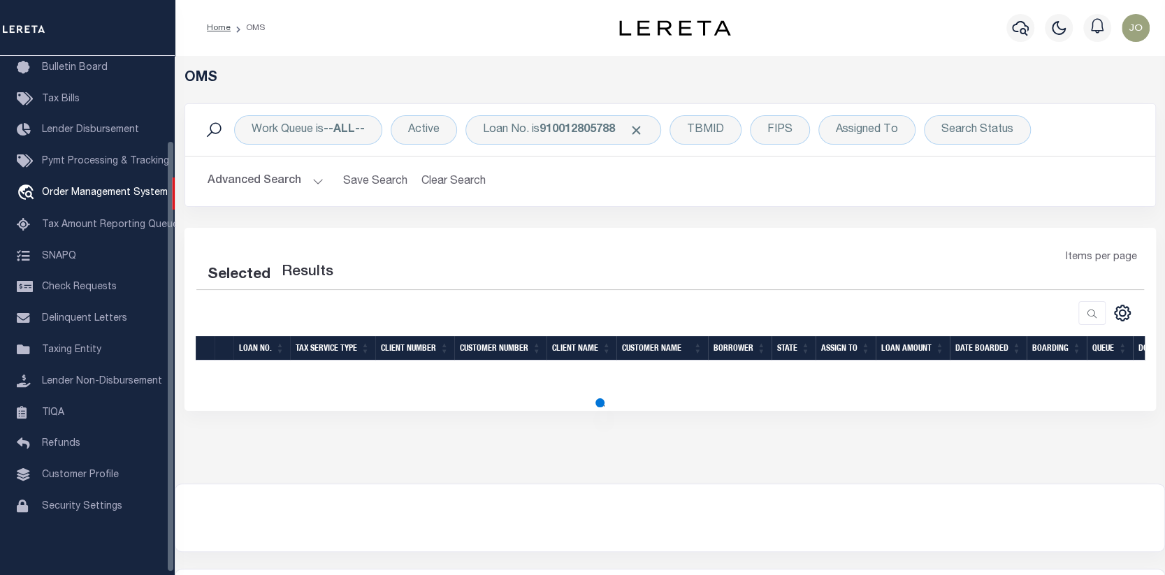
select select "200"
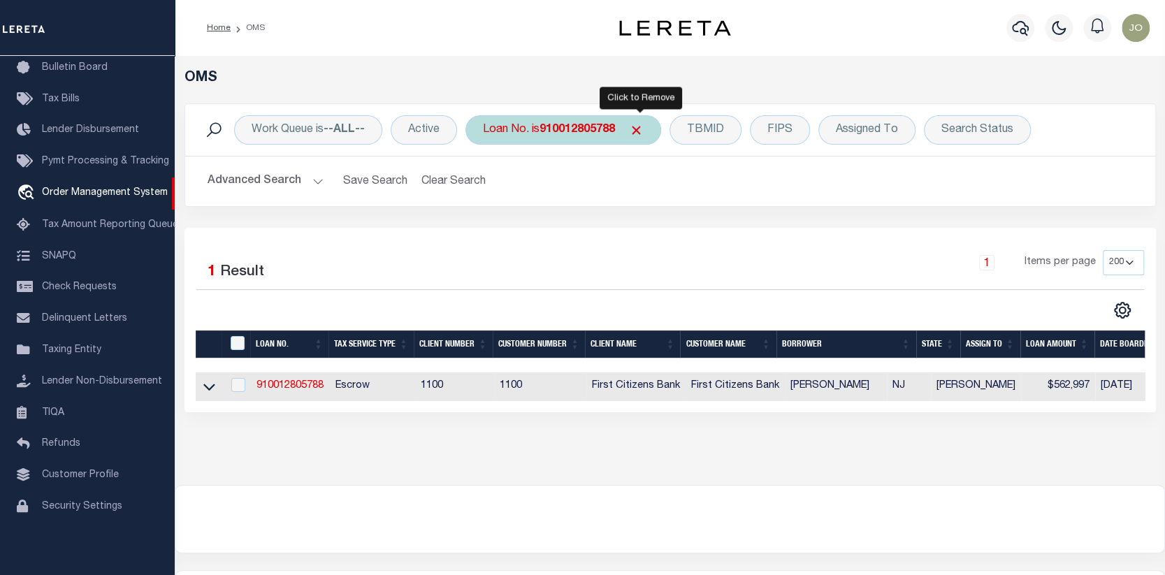
click at [639, 127] on span "Click to Remove" at bounding box center [636, 130] width 15 height 15
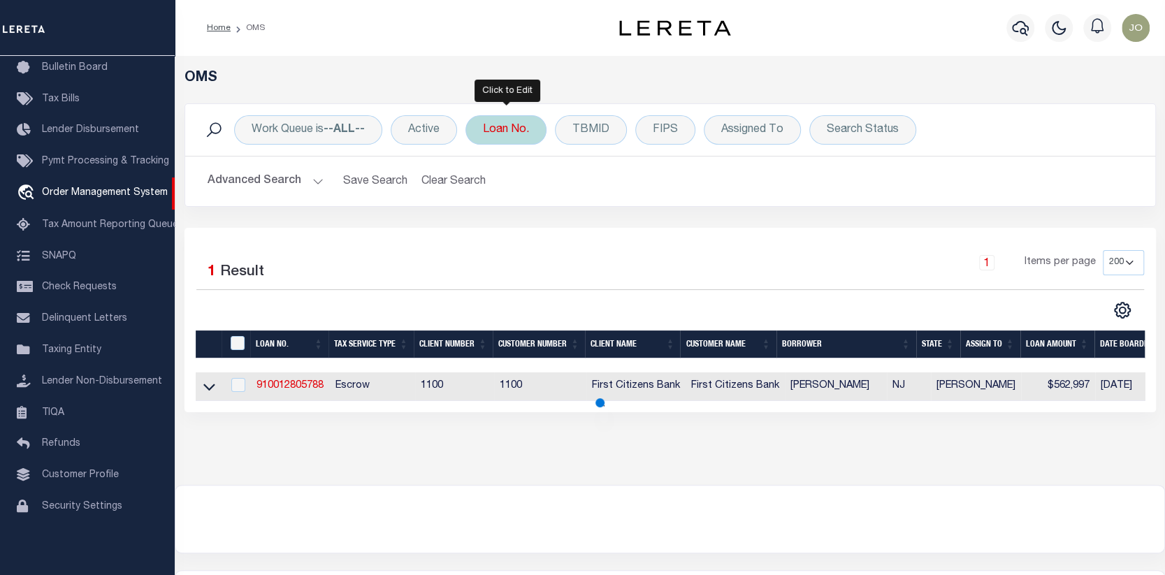
click at [508, 132] on div "Loan No." at bounding box center [505, 129] width 81 height 29
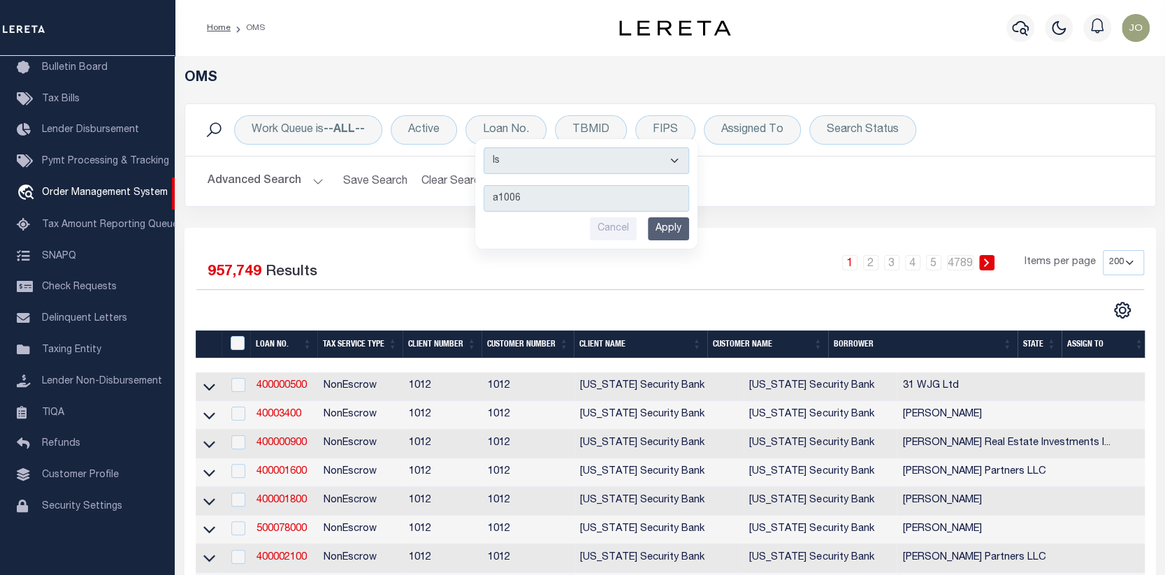
type input "a1006"
click at [557, 355] on th "Customer Number" at bounding box center [527, 345] width 92 height 29
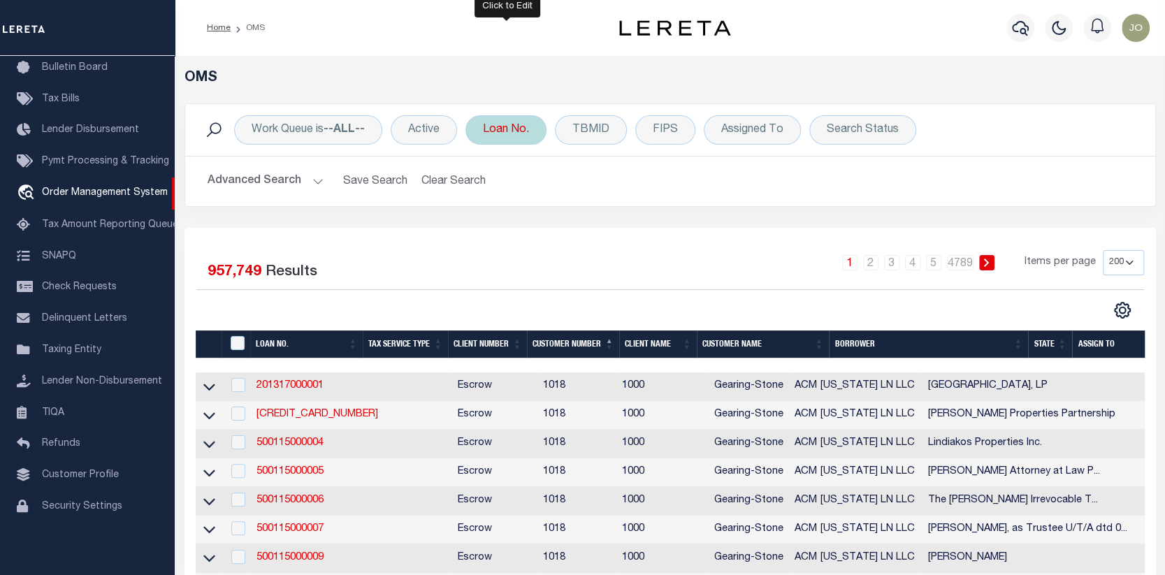
click at [474, 123] on div "Loan No. Is Contains a1006 Cancel Apply" at bounding box center [505, 129] width 81 height 29
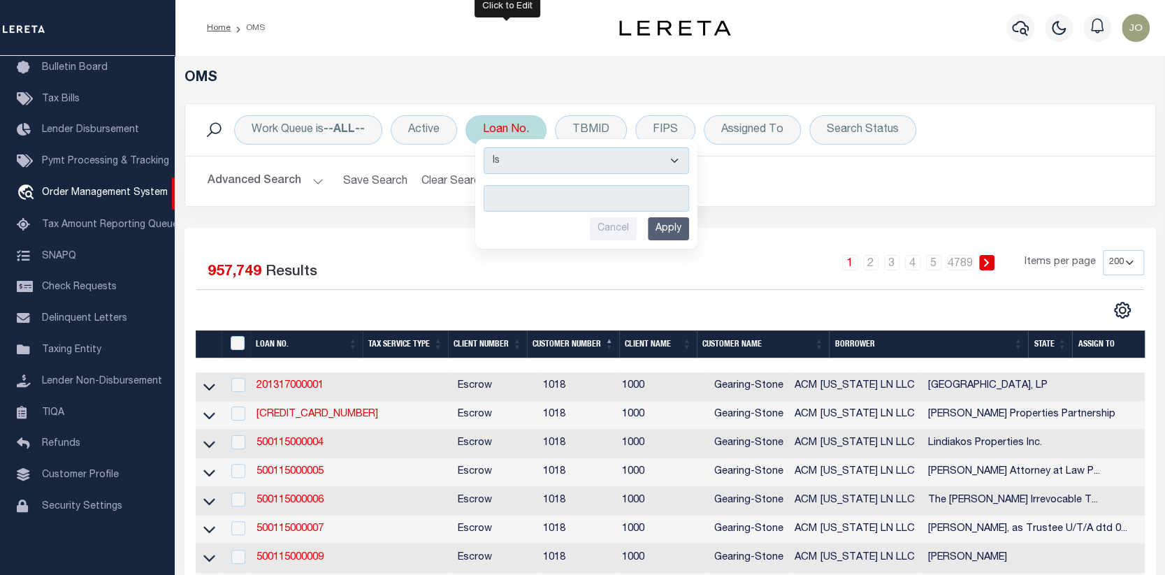
click at [493, 198] on input "text" at bounding box center [586, 198] width 205 height 27
type input "A1006476"
click at [671, 230] on input "Apply" at bounding box center [668, 228] width 41 height 23
